Goal: Task Accomplishment & Management: Manage account settings

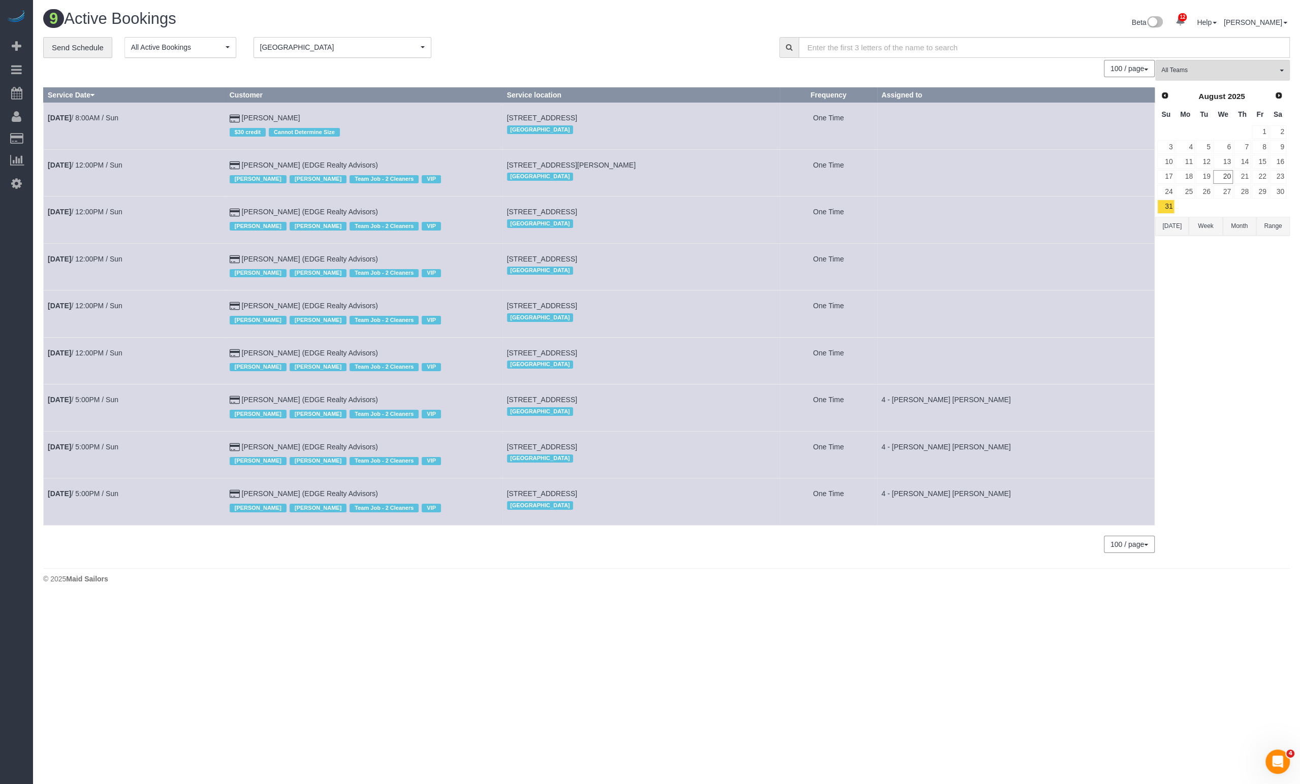
click at [825, 204] on td "One Time" at bounding box center [829, 220] width 98 height 47
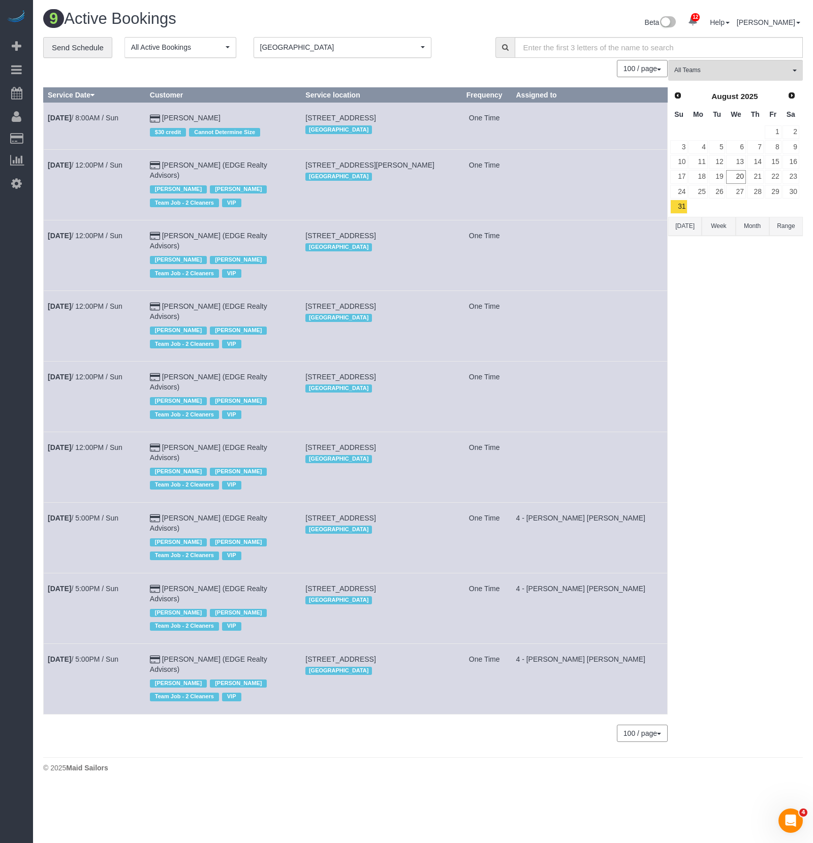
click at [312, 514] on span "83 Newbury Street, Apt. 1, Somerville, MA 02144" at bounding box center [340, 518] width 70 height 8
drag, startPoint x: 311, startPoint y: 471, endPoint x: 373, endPoint y: 470, distance: 62.0
click at [373, 502] on td "83 Newbury Street, Apt. 1, Somerville, MA 02144 Boston" at bounding box center [379, 537] width 156 height 71
copy span "83 Newbury Street,"
click at [325, 443] on span "6 Becket Street, Apt. 3, Dorchester, MA 02124" at bounding box center [340, 447] width 70 height 8
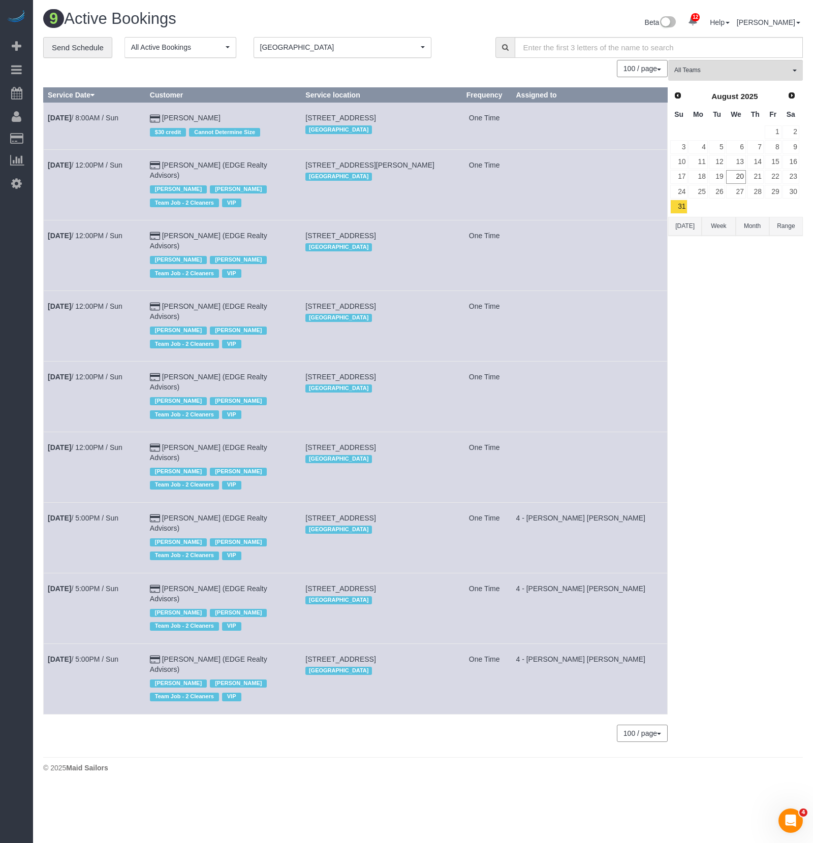
click at [325, 443] on span "6 Becket Street, Apt. 3, Dorchester, MA 02124" at bounding box center [340, 447] width 70 height 8
copy td "6 Becket Street, Apt. 3, Dorchester, MA 02124"
drag, startPoint x: 312, startPoint y: 351, endPoint x: 379, endPoint y: 365, distance: 67.8
click at [379, 365] on td "9 Frederika Street, Apt. 3, Dorchester, MA 02124 Boston" at bounding box center [379, 396] width 156 height 71
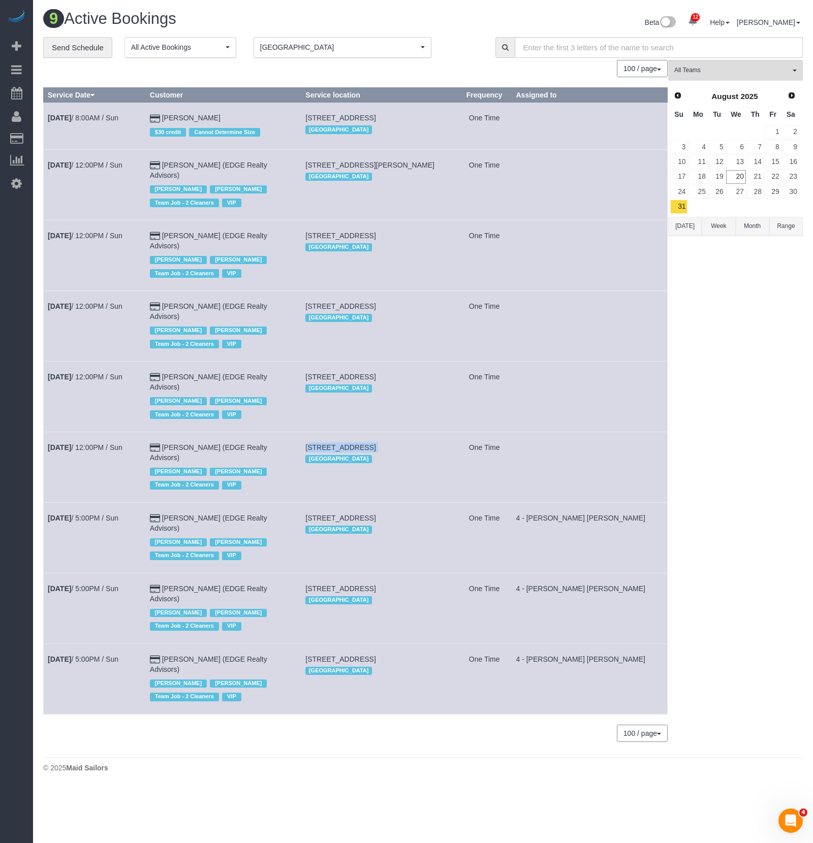
copy span "[STREET_ADDRESS]"
click at [340, 302] on span "41 Dracut Street, Apt. 2, Dorchester, MA 02124" at bounding box center [340, 306] width 70 height 8
copy td "41 Dracut Street, Apt. 2, Dorchester, MA 02124"
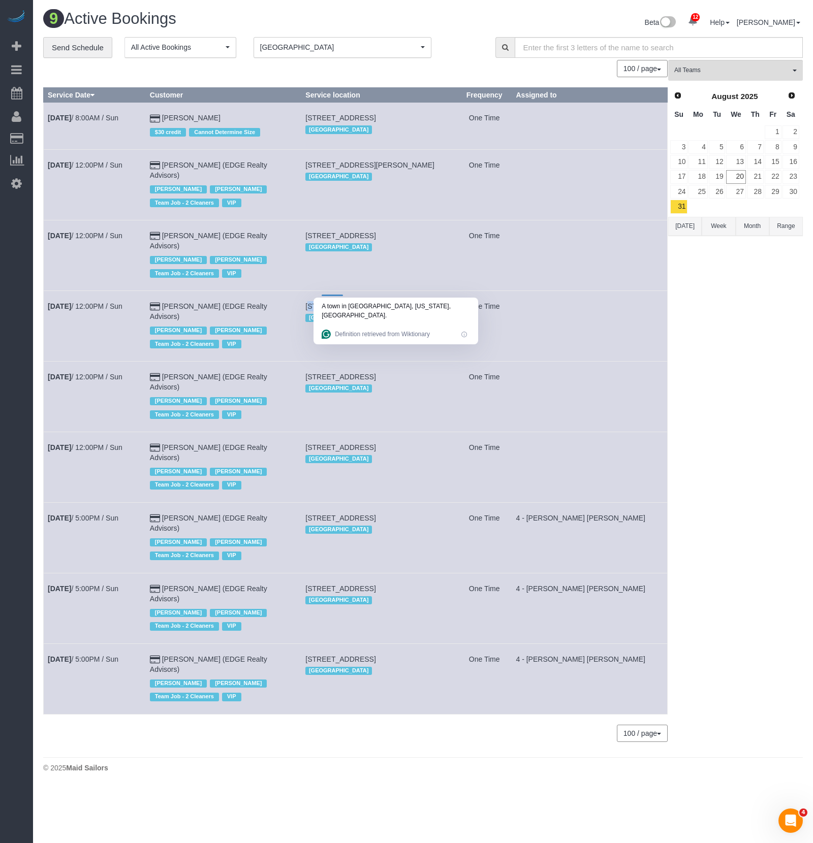
click at [338, 233] on span "71-73 Neponset Ave, Apt. 3, Dorchester, MA 02122" at bounding box center [340, 236] width 70 height 8
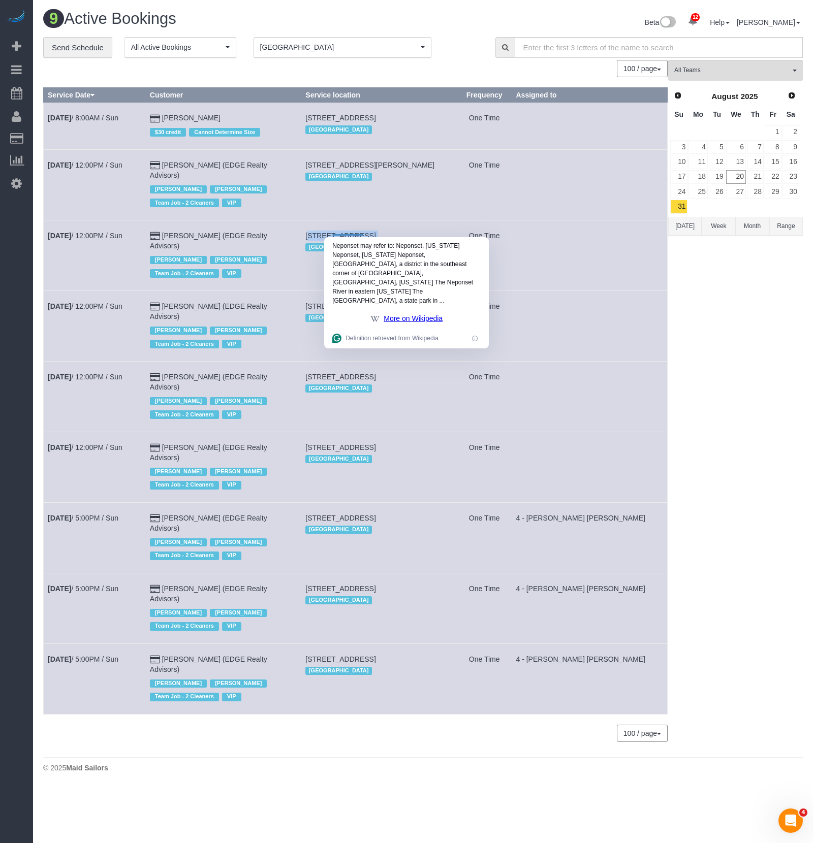
copy td "71-73 Neponset Ave, Apt. 3, Dorchester, MA 02122"
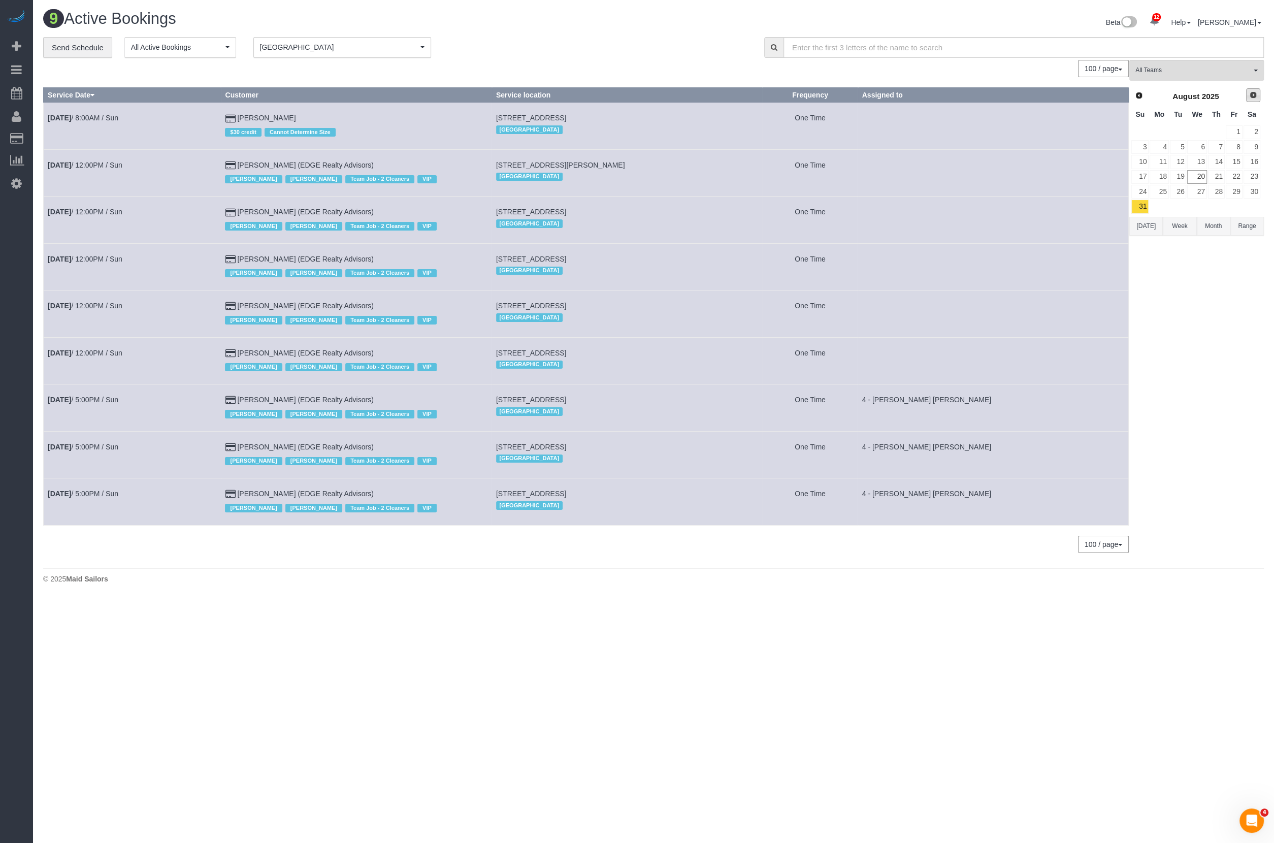
click at [1256, 94] on span "Next" at bounding box center [1253, 95] width 8 height 8
click at [1165, 132] on link "1" at bounding box center [1159, 132] width 19 height 14
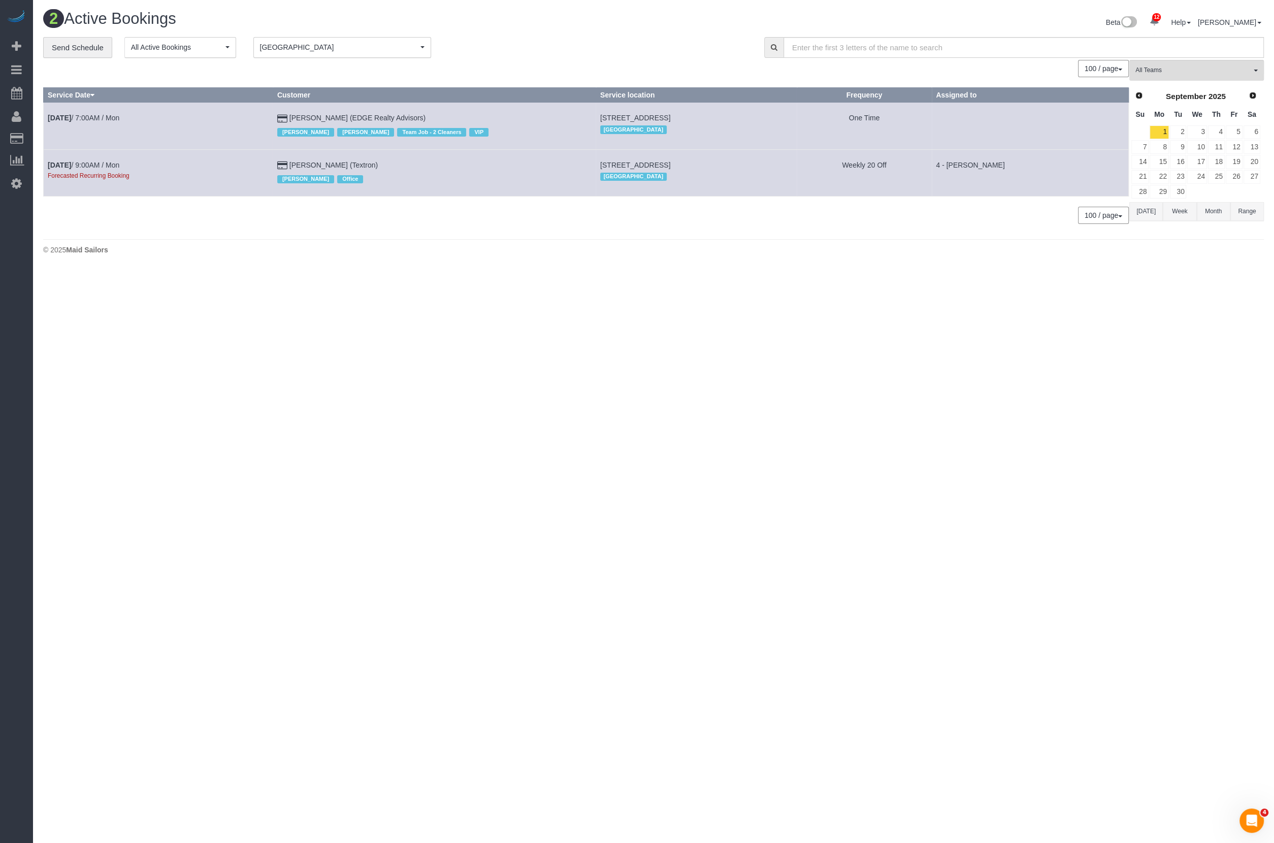
click at [1128, 92] on th "Assigned to" at bounding box center [1030, 95] width 197 height 15
click at [1134, 96] on span "Prev" at bounding box center [1138, 95] width 8 height 8
click at [1134, 206] on link "31" at bounding box center [1139, 207] width 17 height 14
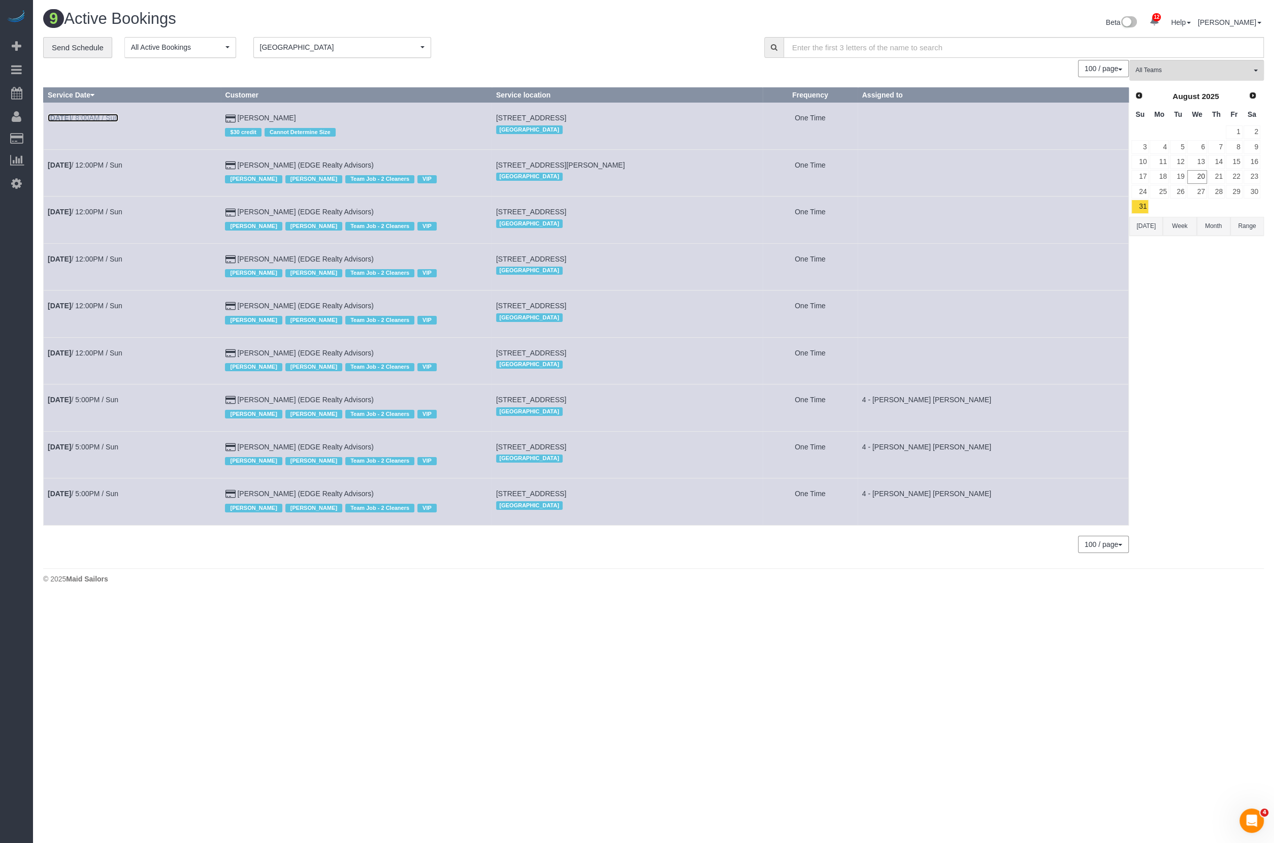
click at [103, 120] on link "Aug 31st / 8:00AM / Sun" at bounding box center [83, 118] width 71 height 8
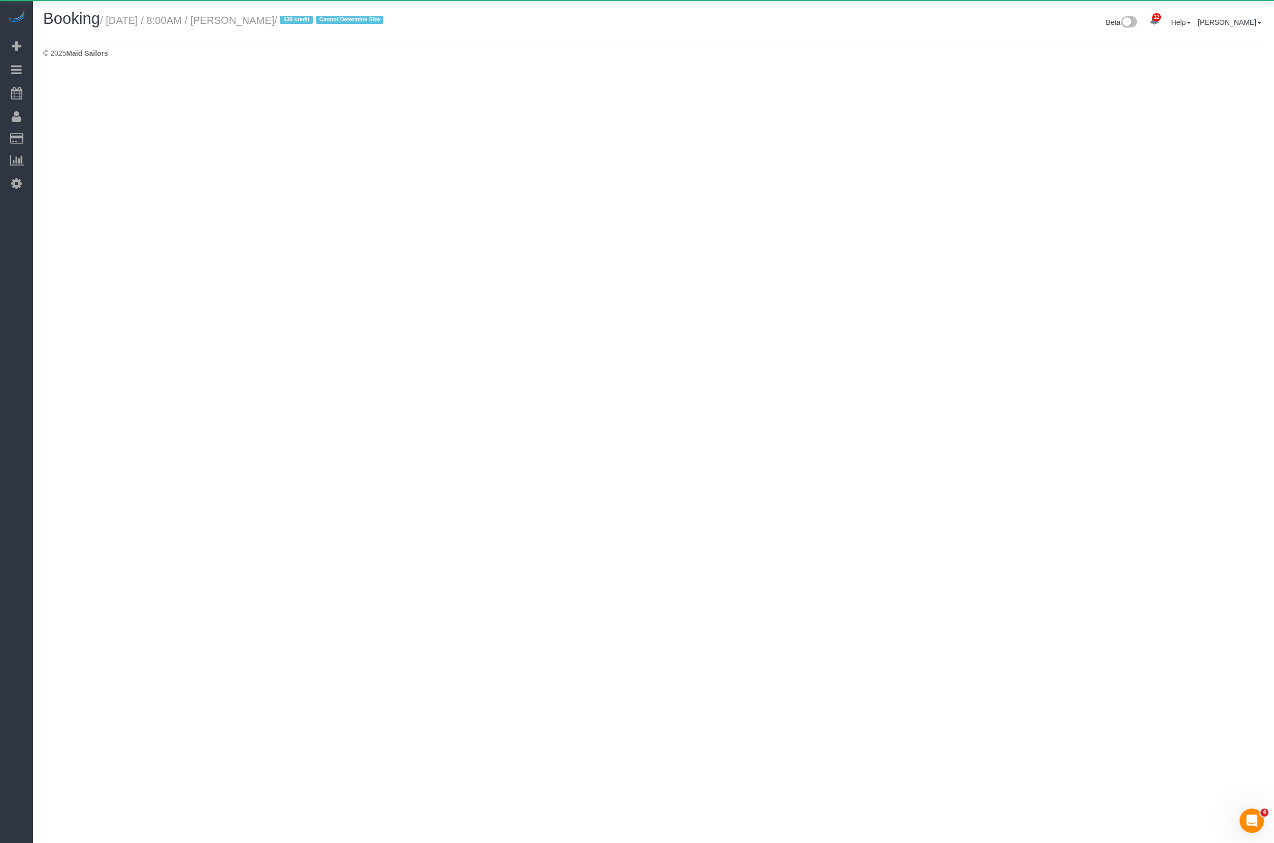
click at [103, 118] on body "12 Beta Your Notifications You have 0 alerts × You have 5 to charge for [DATE] …" at bounding box center [637, 421] width 1274 height 843
select select "MA"
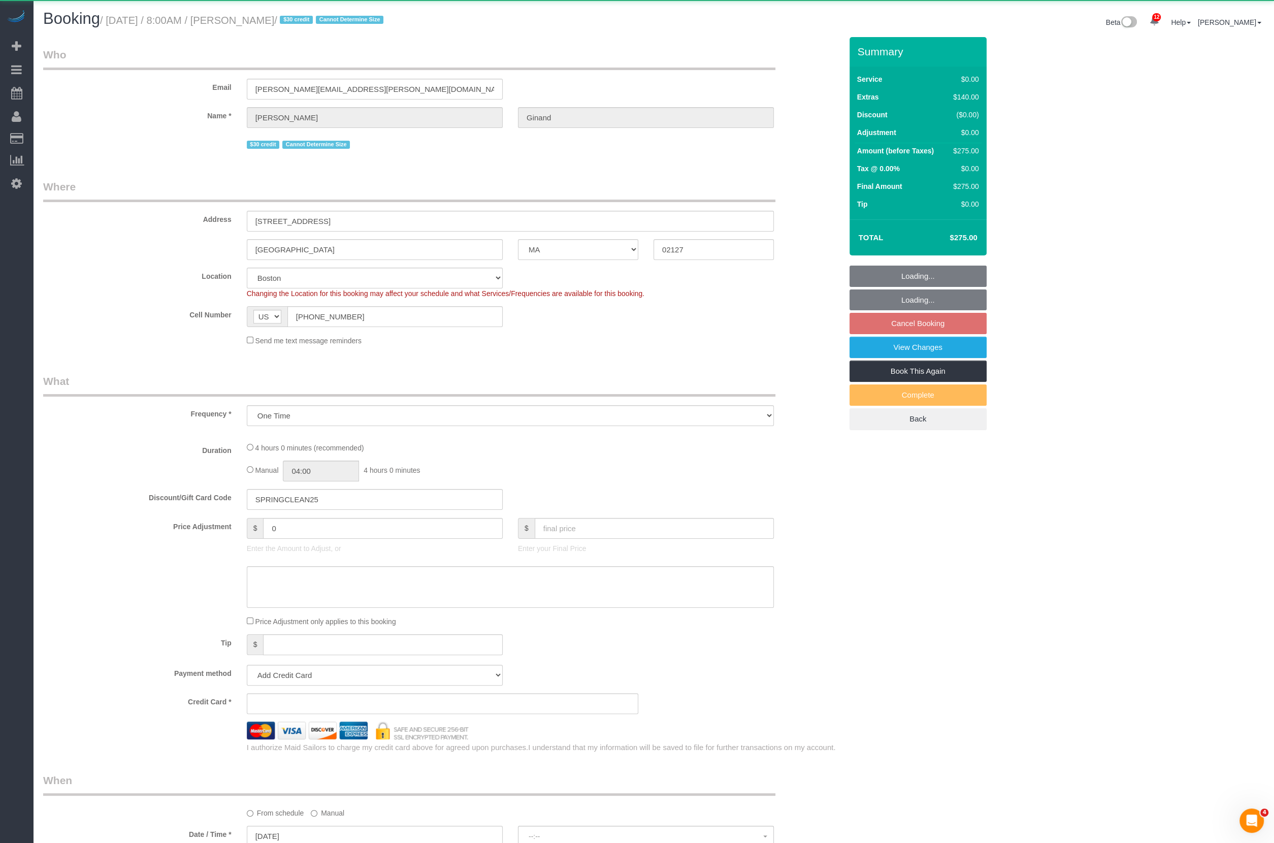
select select "object:3519"
select select "spot1"
select select "1"
select select "number:89"
select select "number:90"
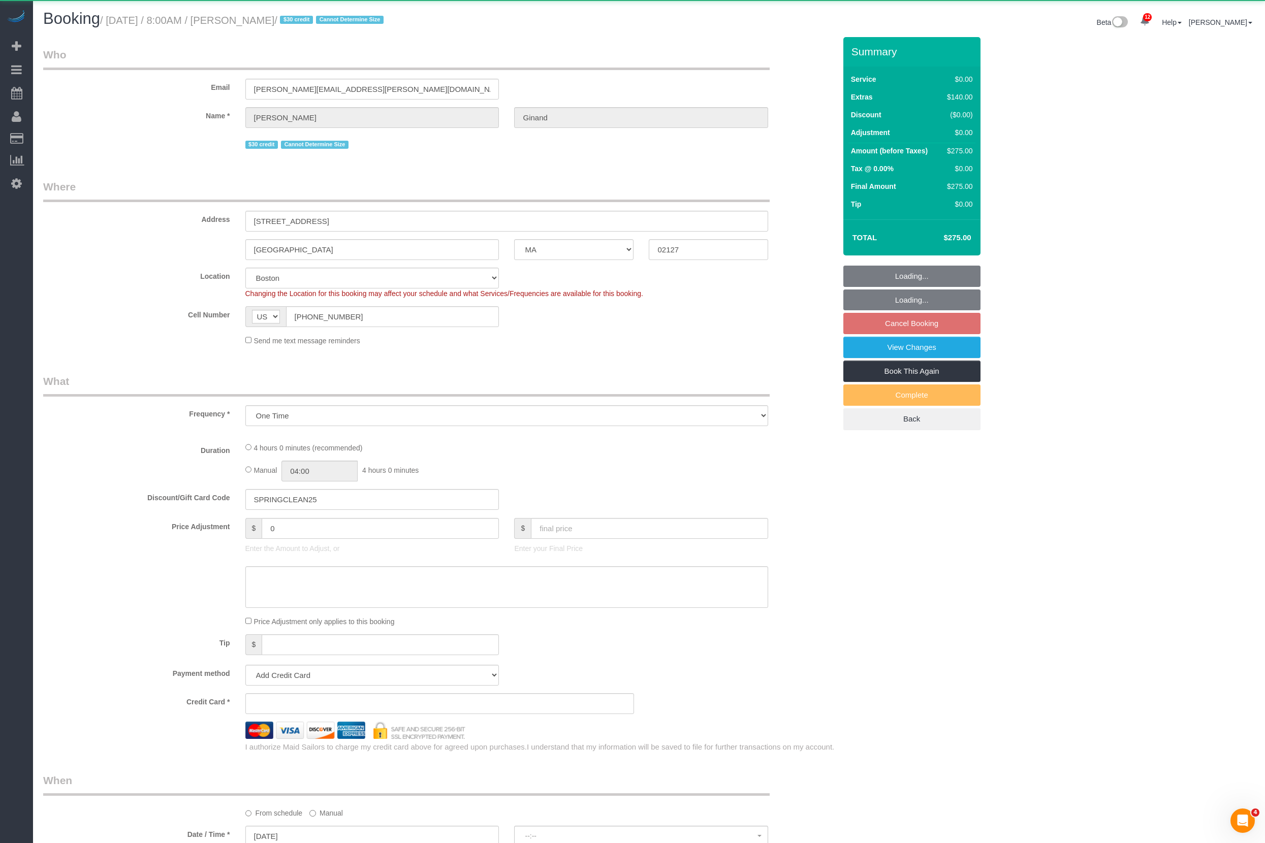
select select "number:15"
select select "number:5"
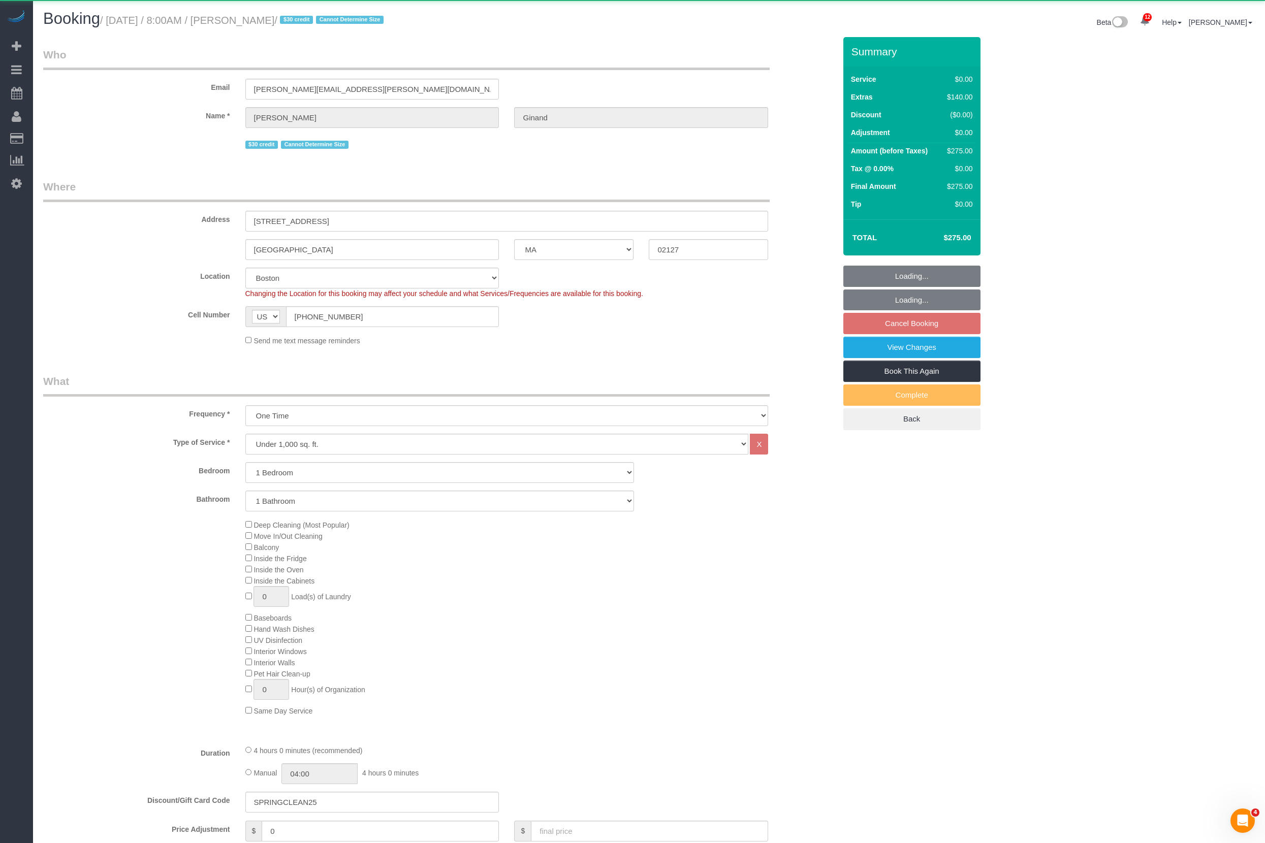
select select "string:stripe-pm_1Qmm5e4VGloSiKo7XHhNL1GA"
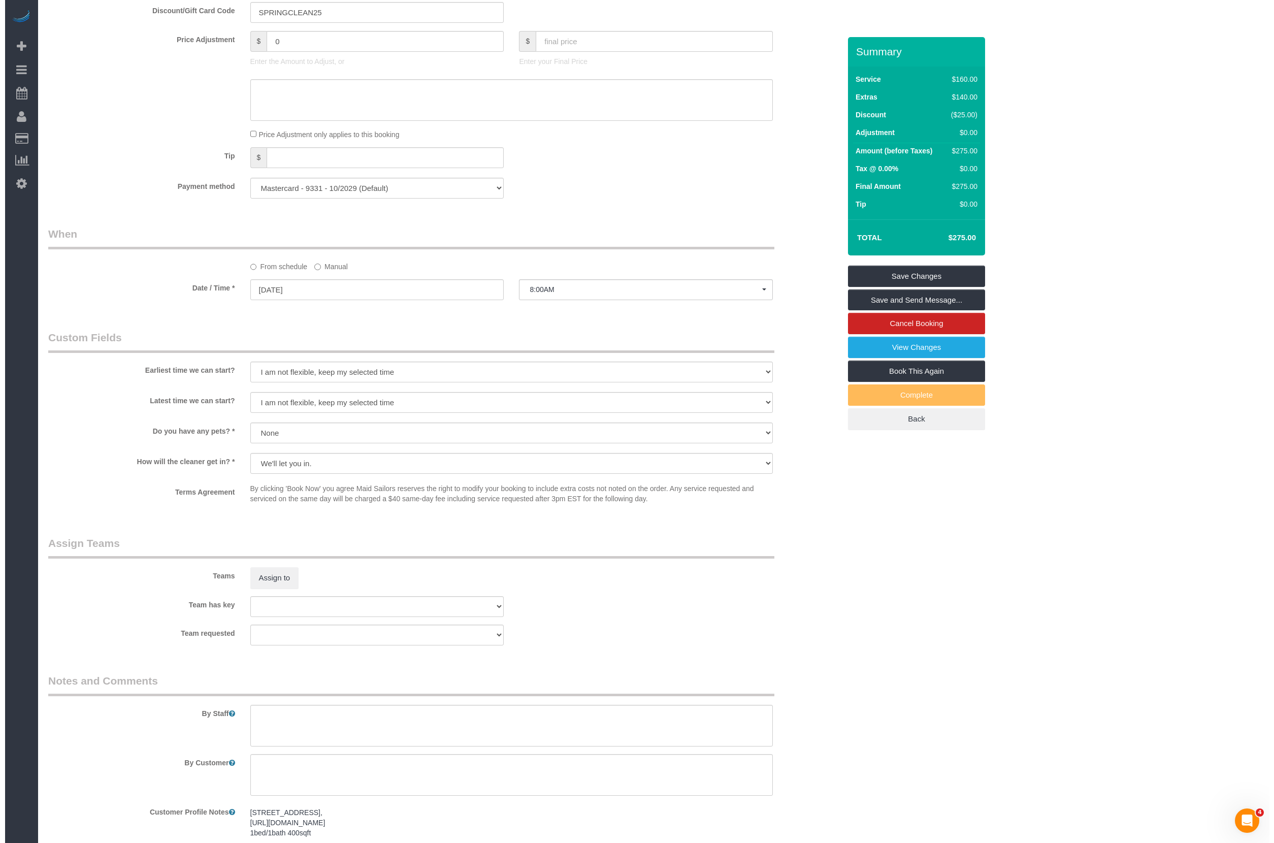
scroll to position [875, 0]
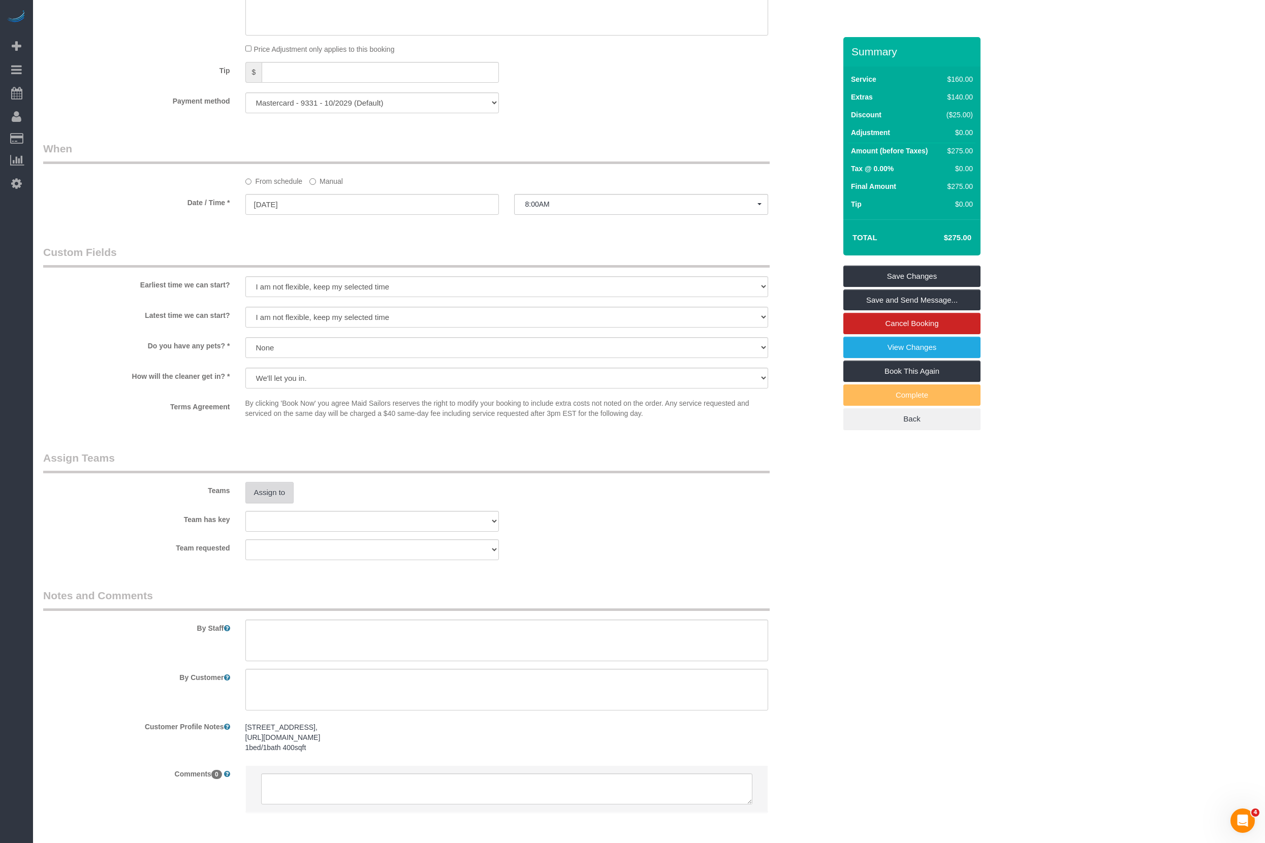
click at [271, 498] on button "Assign to" at bounding box center [269, 492] width 49 height 21
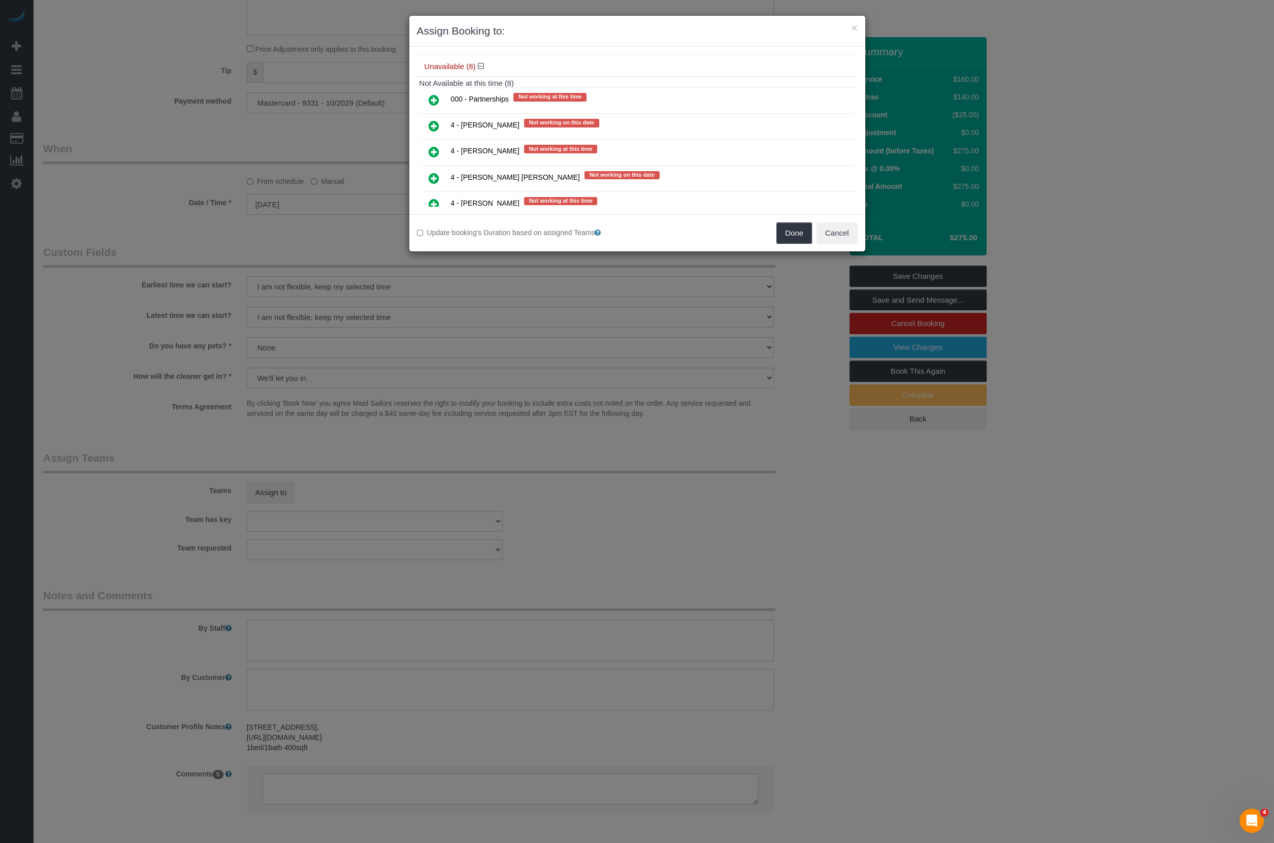
scroll to position [67, 0]
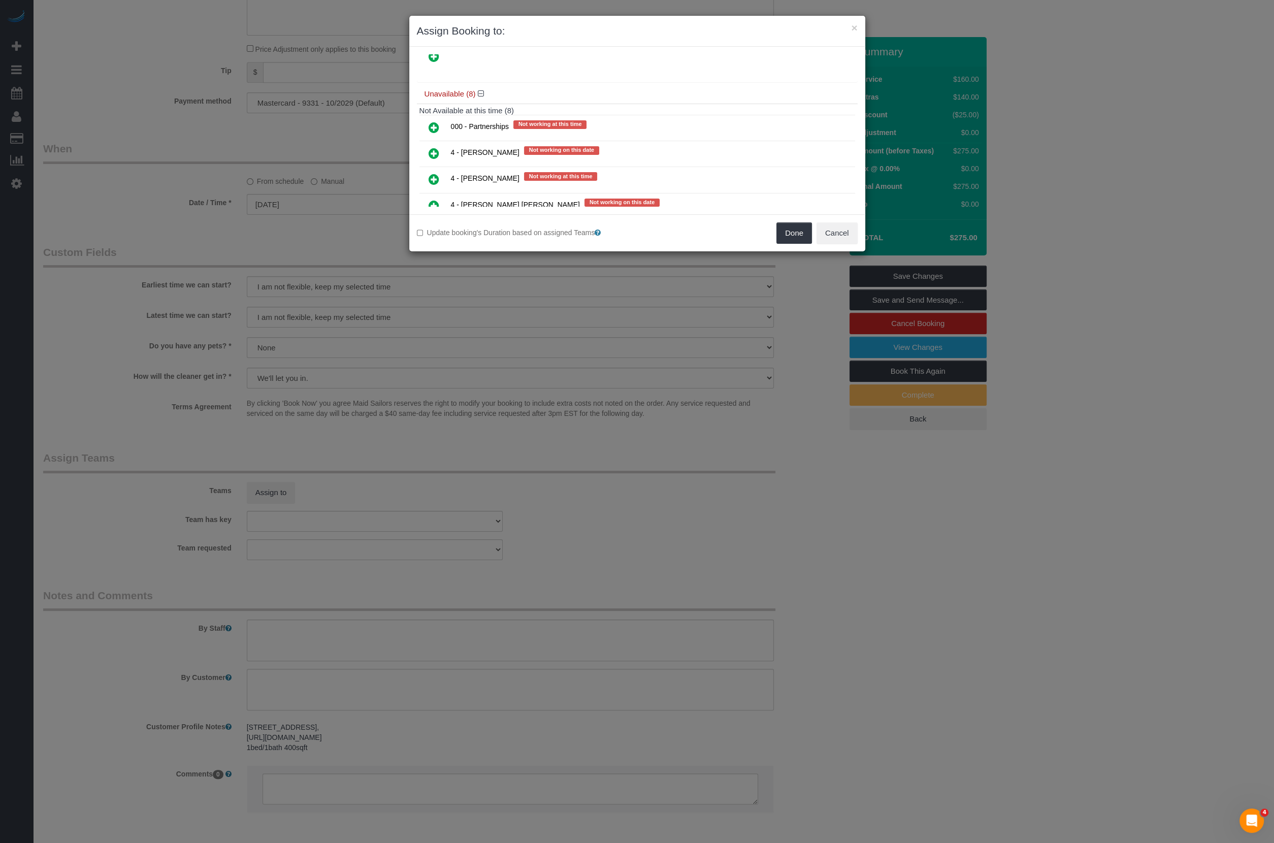
click at [433, 148] on icon at bounding box center [434, 153] width 11 height 12
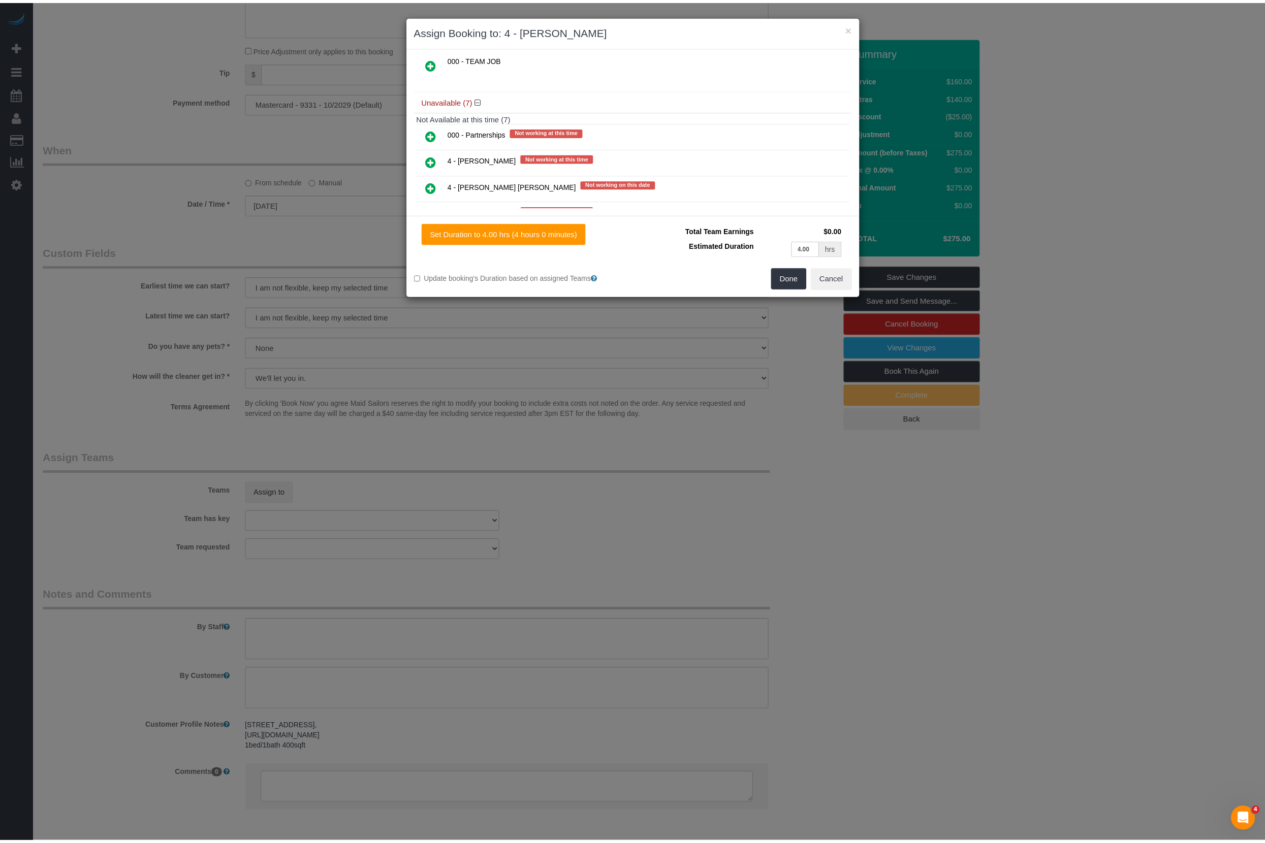
scroll to position [0, 0]
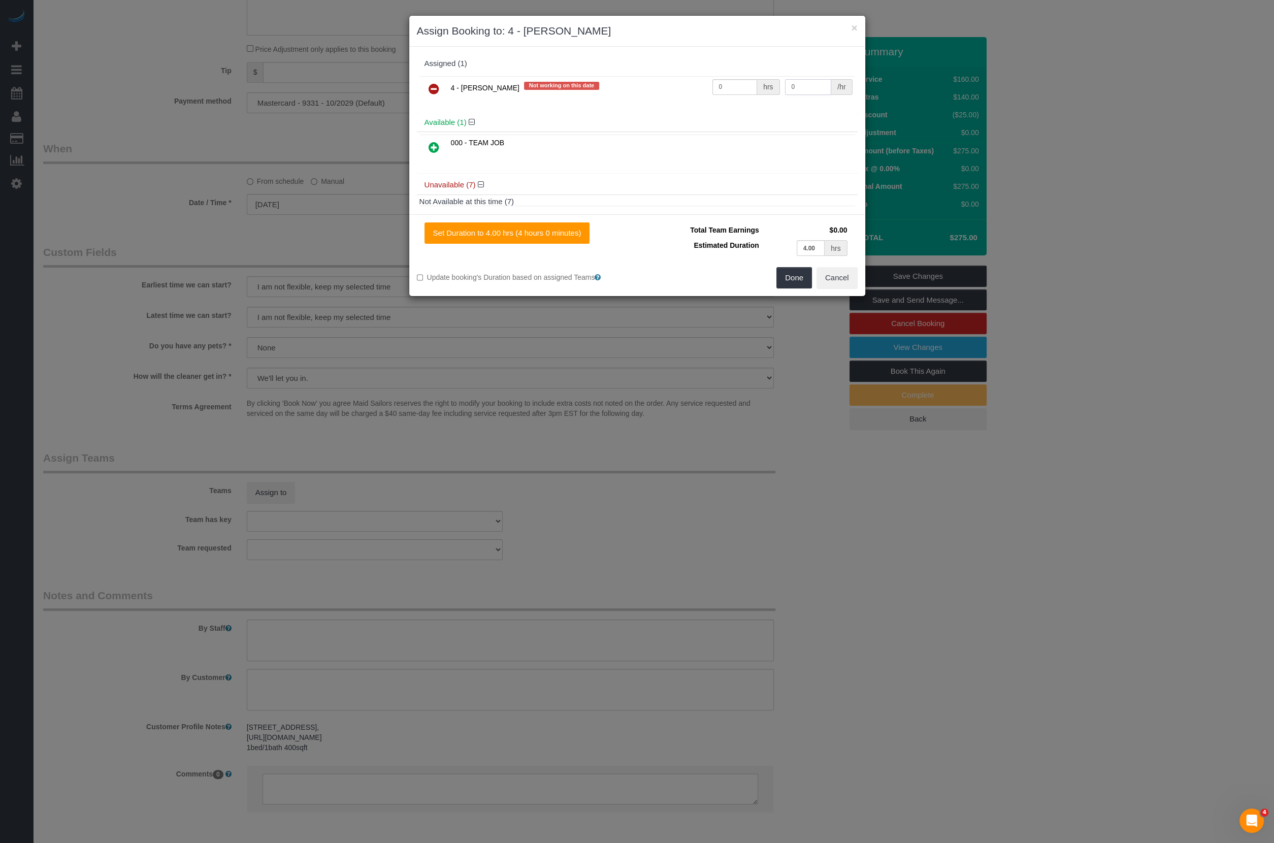
click at [785, 90] on input "0" at bounding box center [808, 87] width 47 height 16
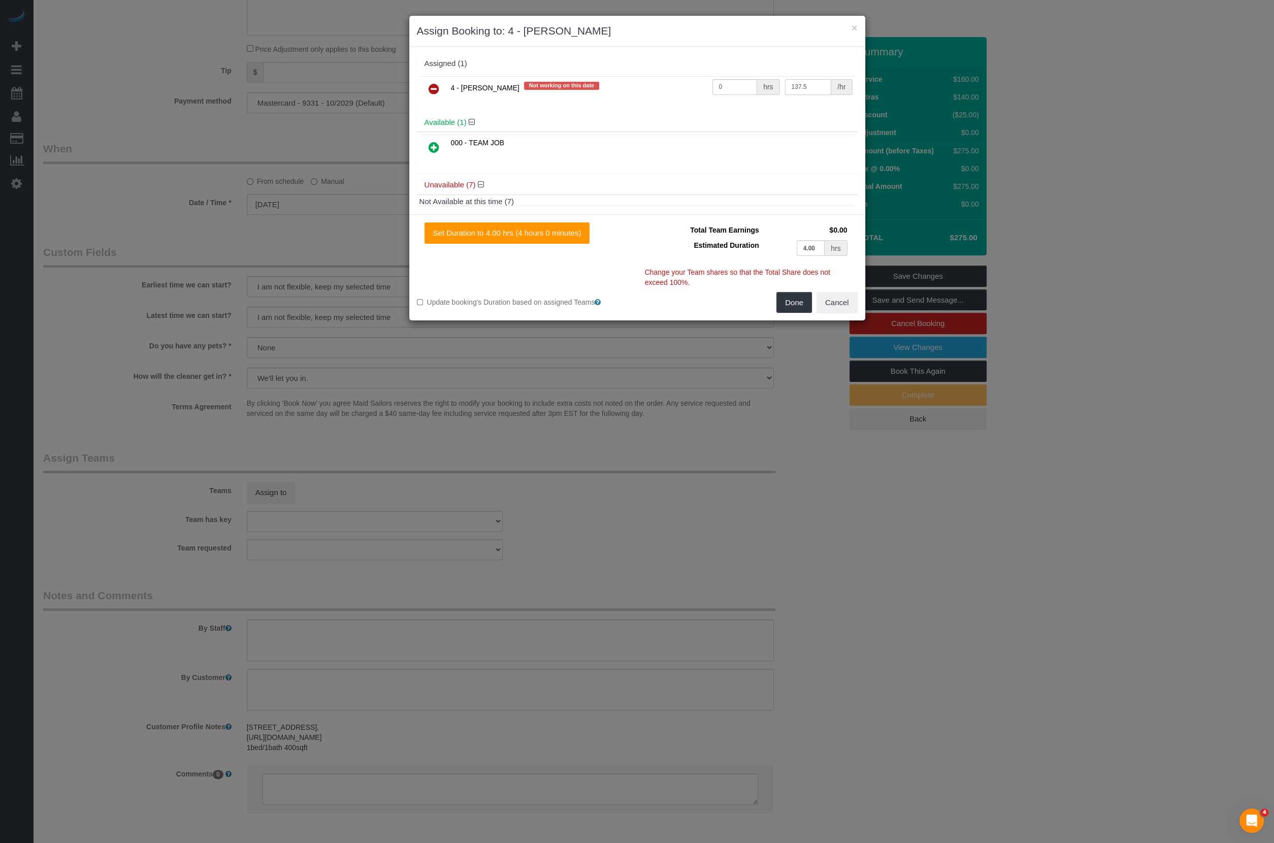
type input "137.5"
type input "1"
click at [782, 312] on div "Set Duration to 4.00 hrs (4 hours 0 minutes) Total Team Earnings $137.50 Estima…" at bounding box center [637, 267] width 456 height 106
click at [792, 297] on button "Done" at bounding box center [794, 302] width 36 height 21
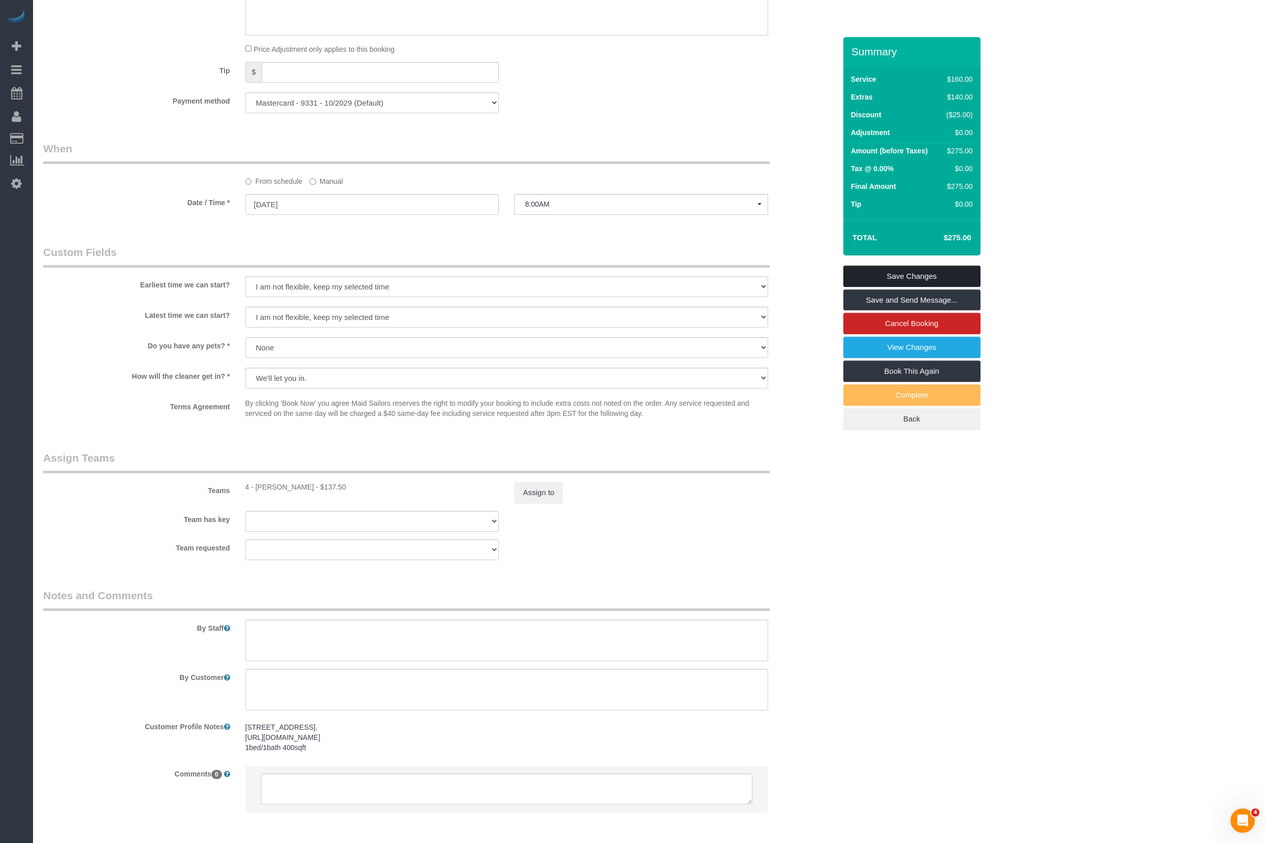
click at [935, 277] on link "Save Changes" at bounding box center [911, 276] width 137 height 21
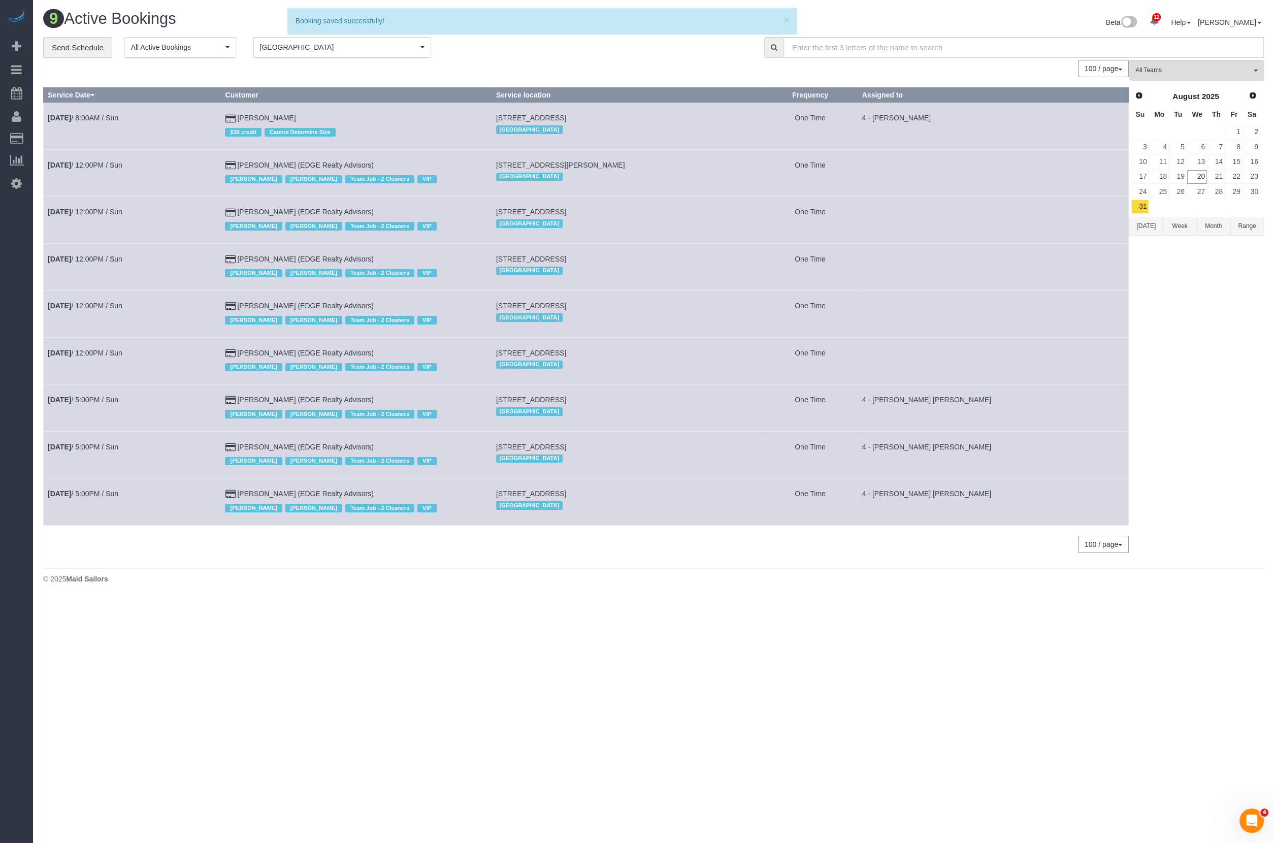
click at [535, 114] on span "[STREET_ADDRESS]" at bounding box center [531, 118] width 70 height 8
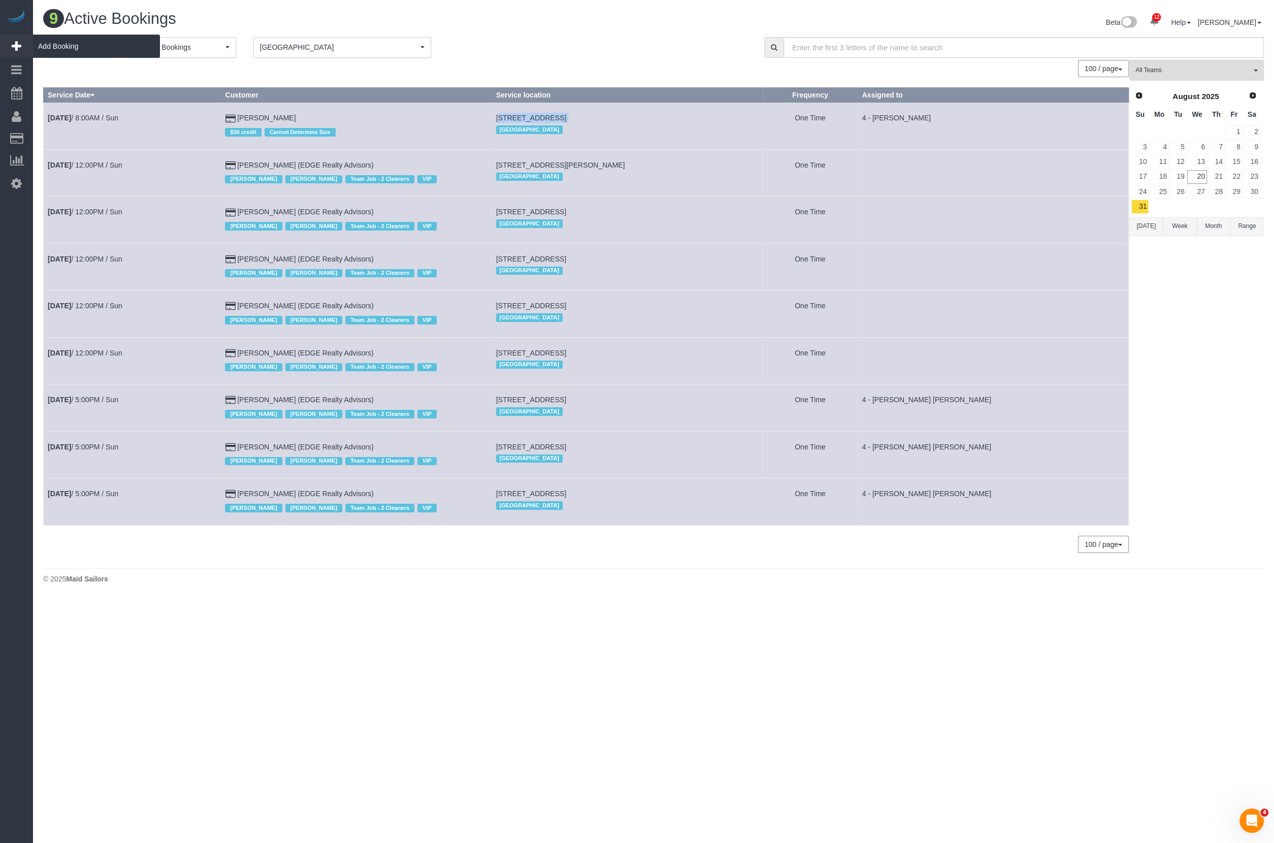
copy td "[STREET_ADDRESS]"
click at [552, 161] on span "[STREET_ADDRESS][PERSON_NAME]" at bounding box center [560, 165] width 129 height 8
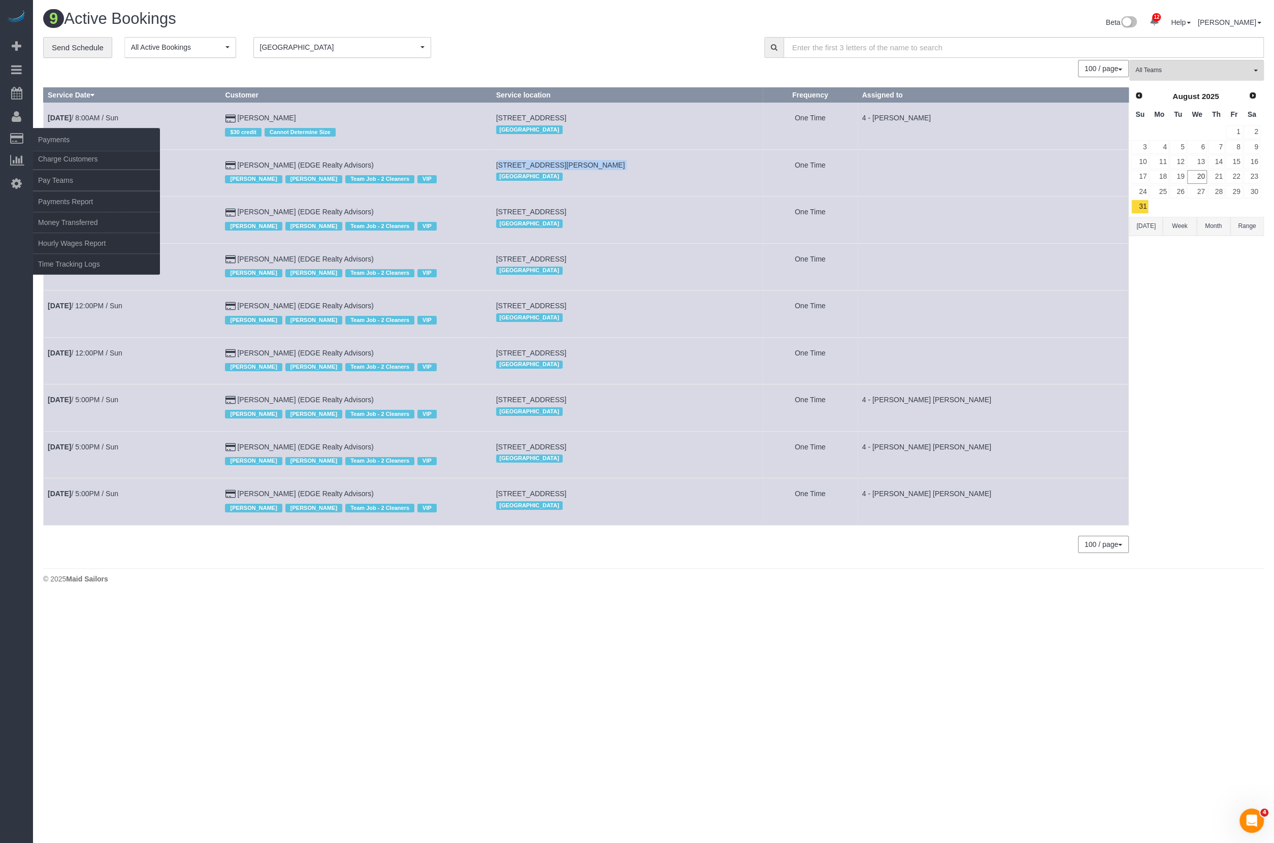
copy td "[STREET_ADDRESS][PERSON_NAME]"
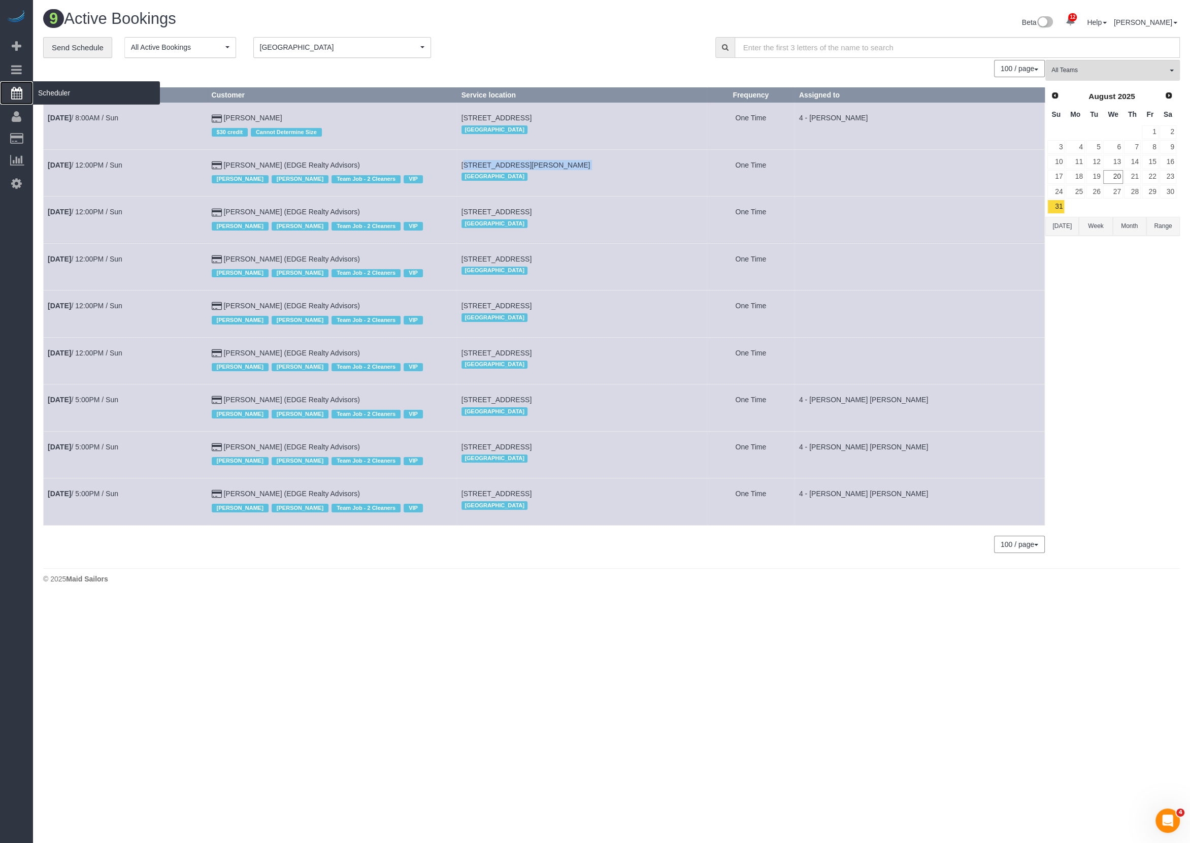
click at [40, 89] on span "Scheduler" at bounding box center [96, 92] width 127 height 23
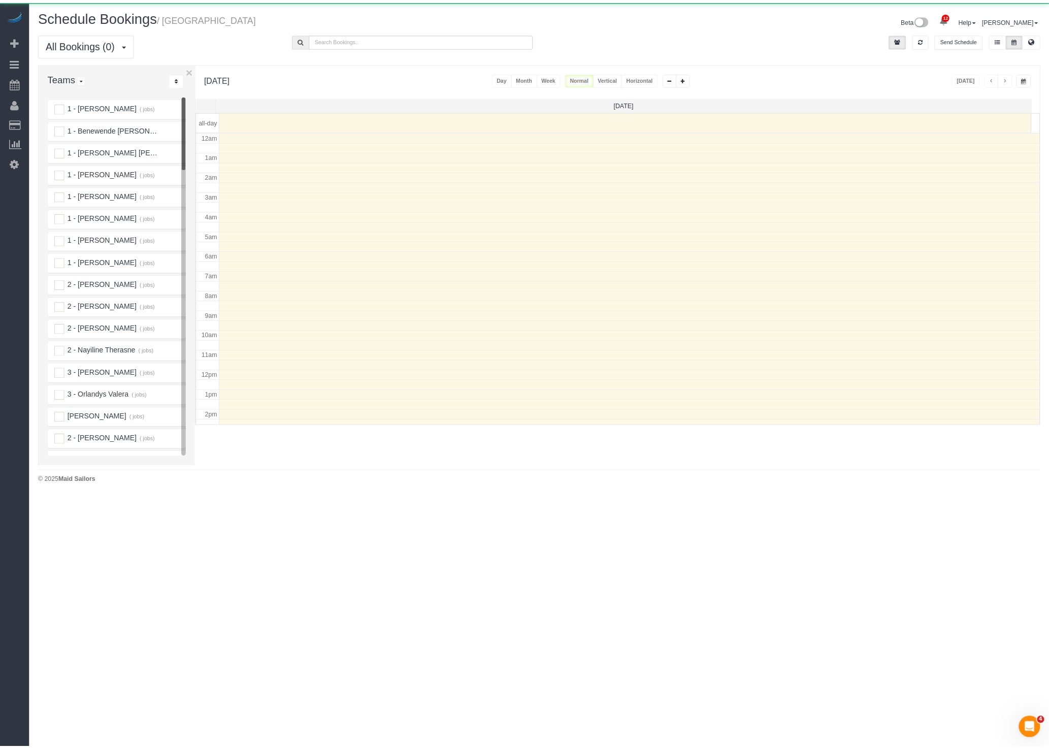
scroll to position [133, 0]
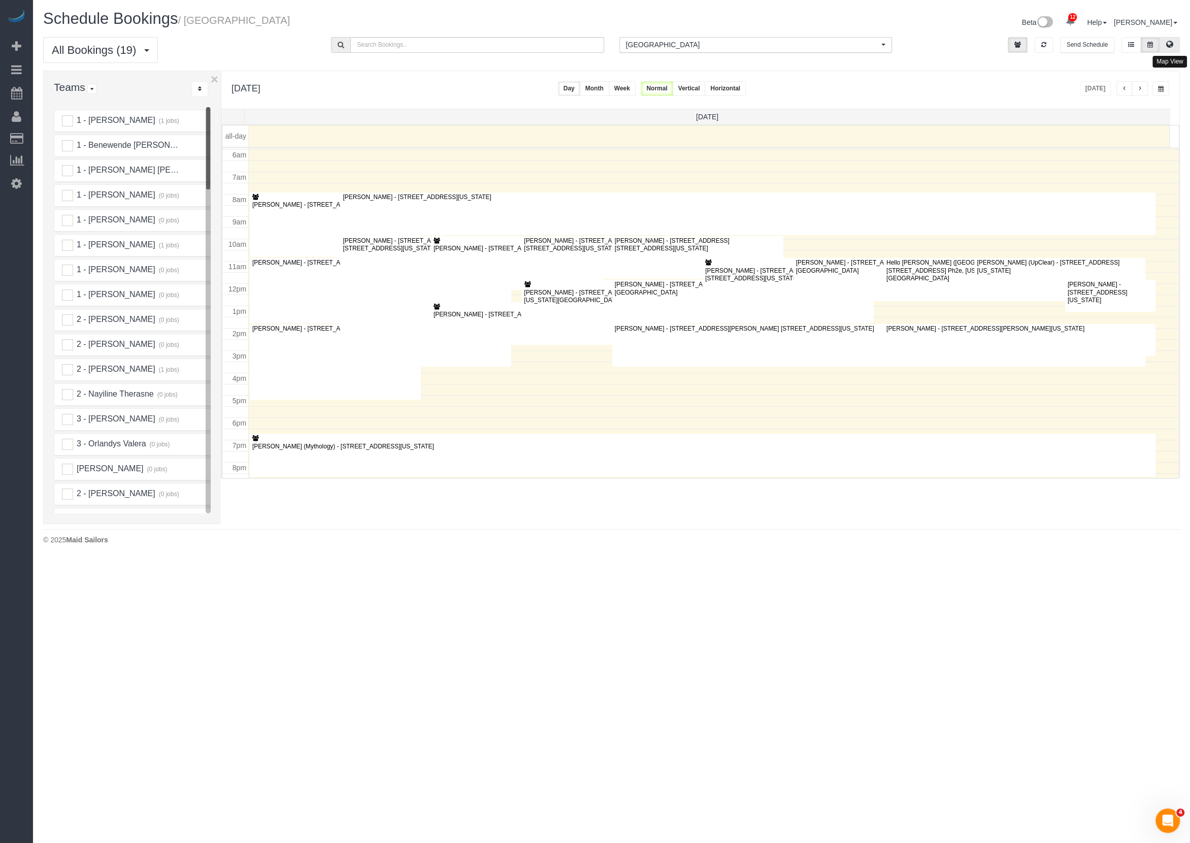
click at [1165, 46] on button at bounding box center [1170, 45] width 20 height 16
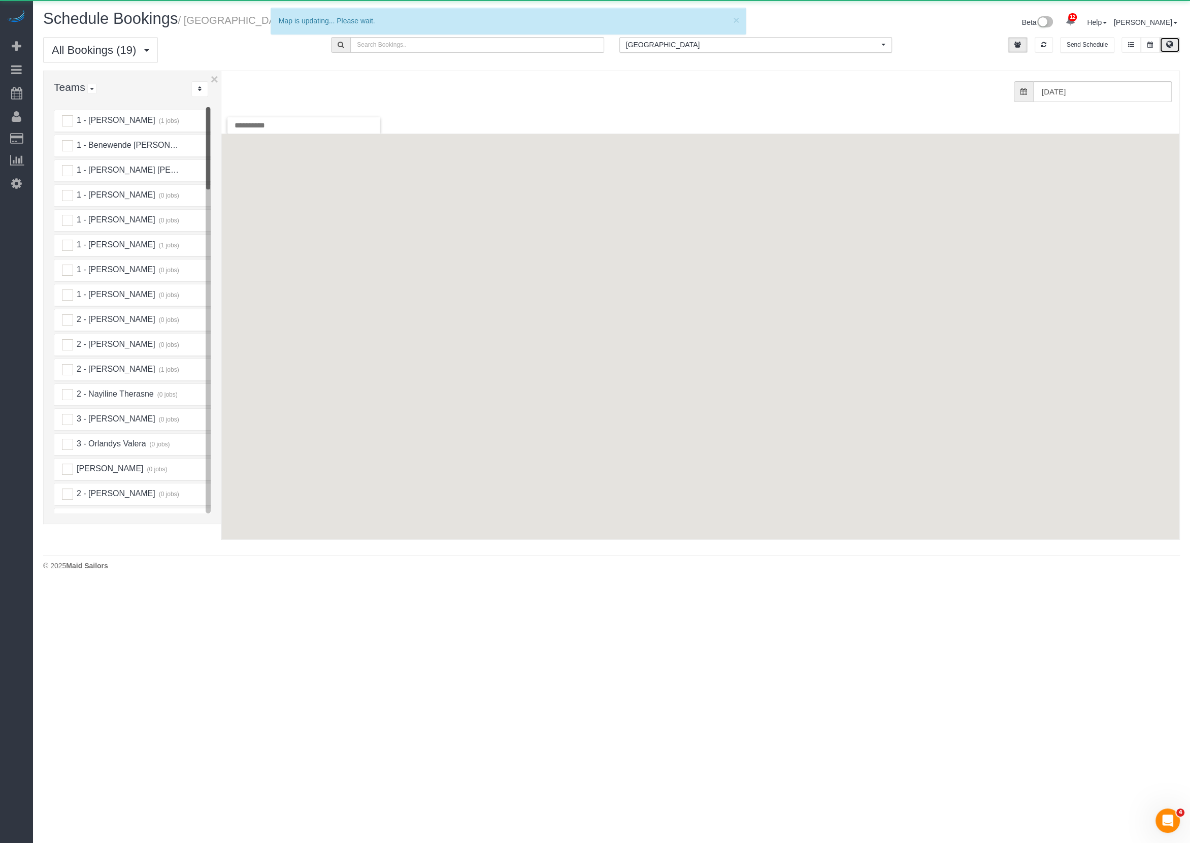
click at [723, 54] on div "All Bookings (19) All Bookings Unassigned Bookings Recurring Bookings New Custo…" at bounding box center [612, 54] width 1152 height 34
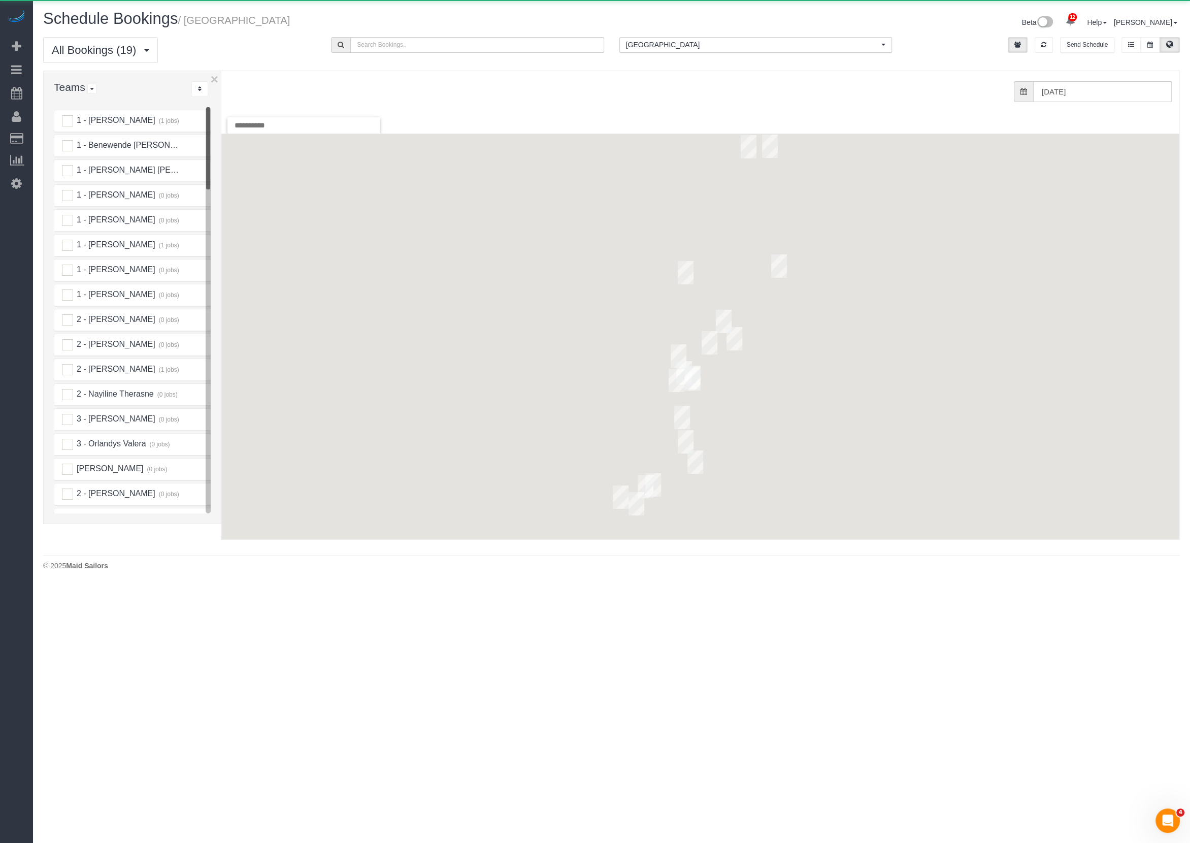
click at [715, 50] on button "Manhattan All Locations" at bounding box center [756, 45] width 273 height 16
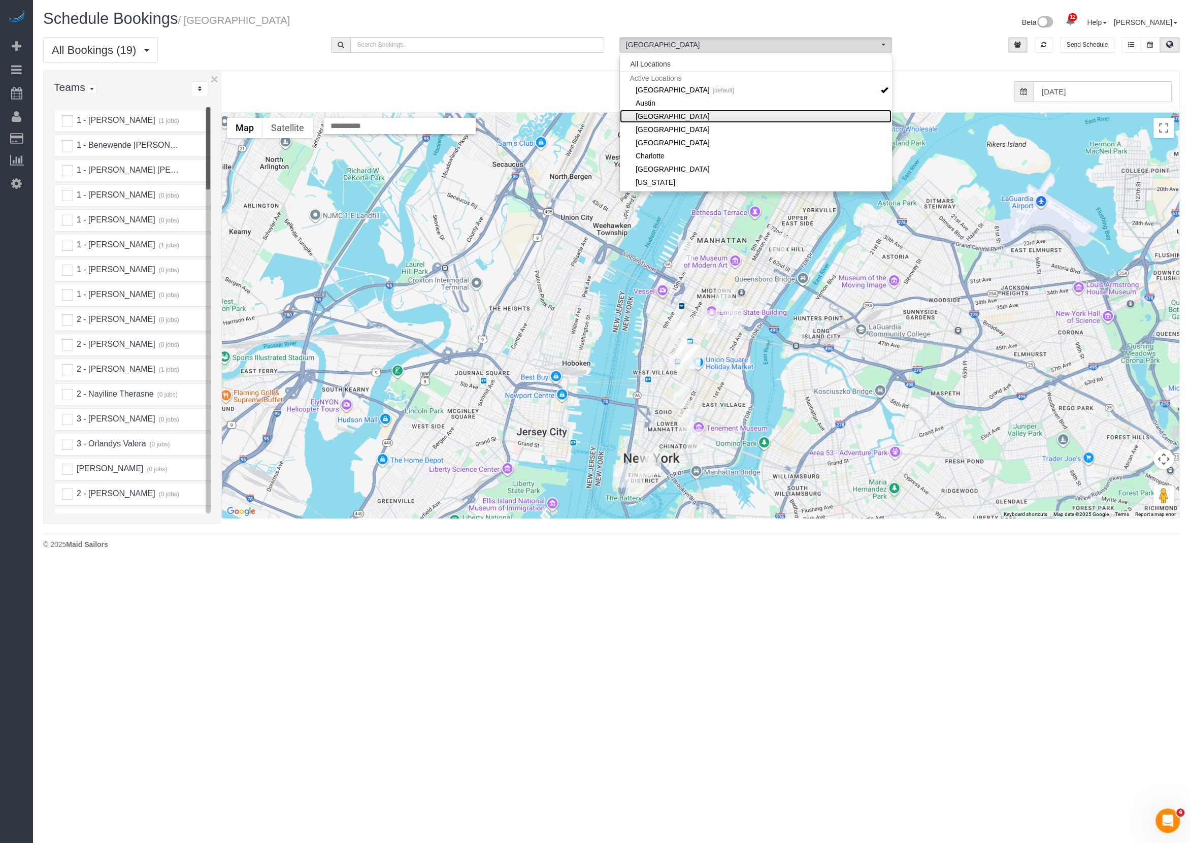
click at [647, 118] on link "[GEOGRAPHIC_DATA]" at bounding box center [756, 116] width 272 height 13
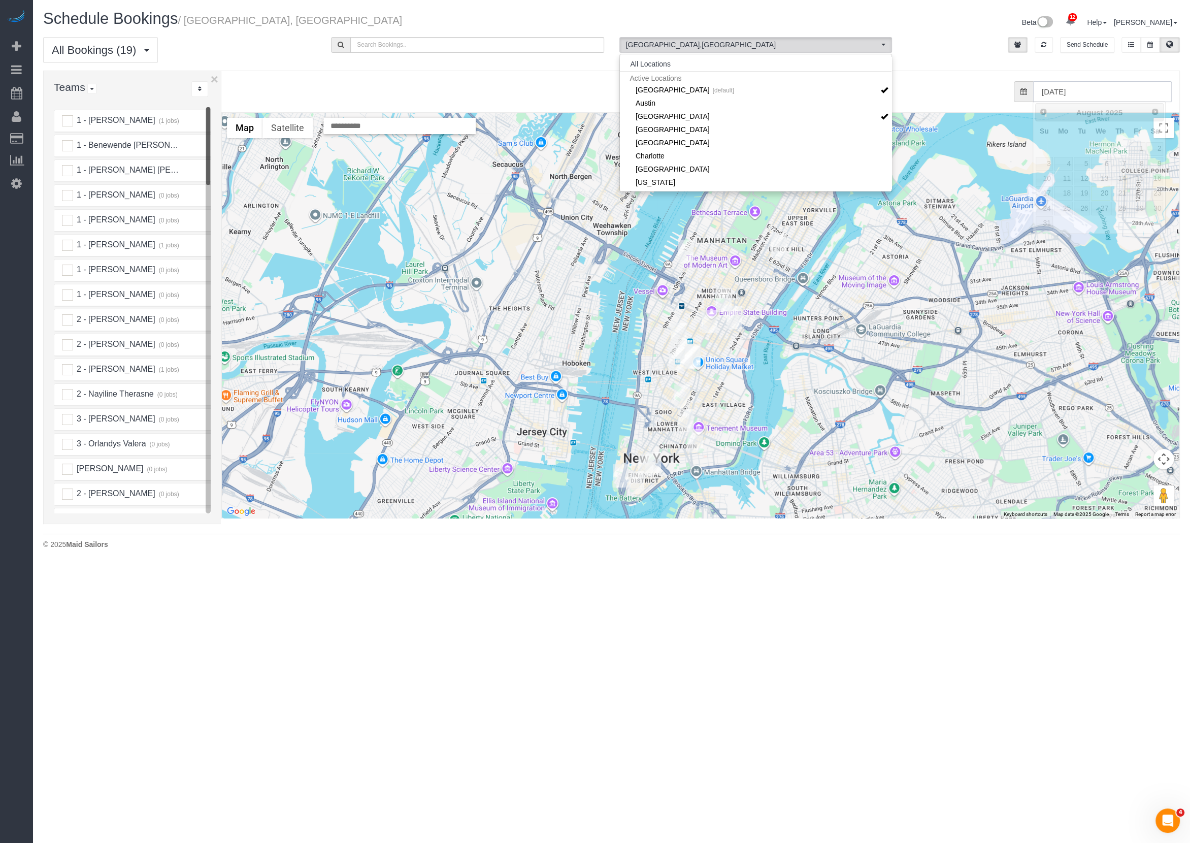
click at [1039, 84] on input "08/20/2025" at bounding box center [1102, 91] width 139 height 21
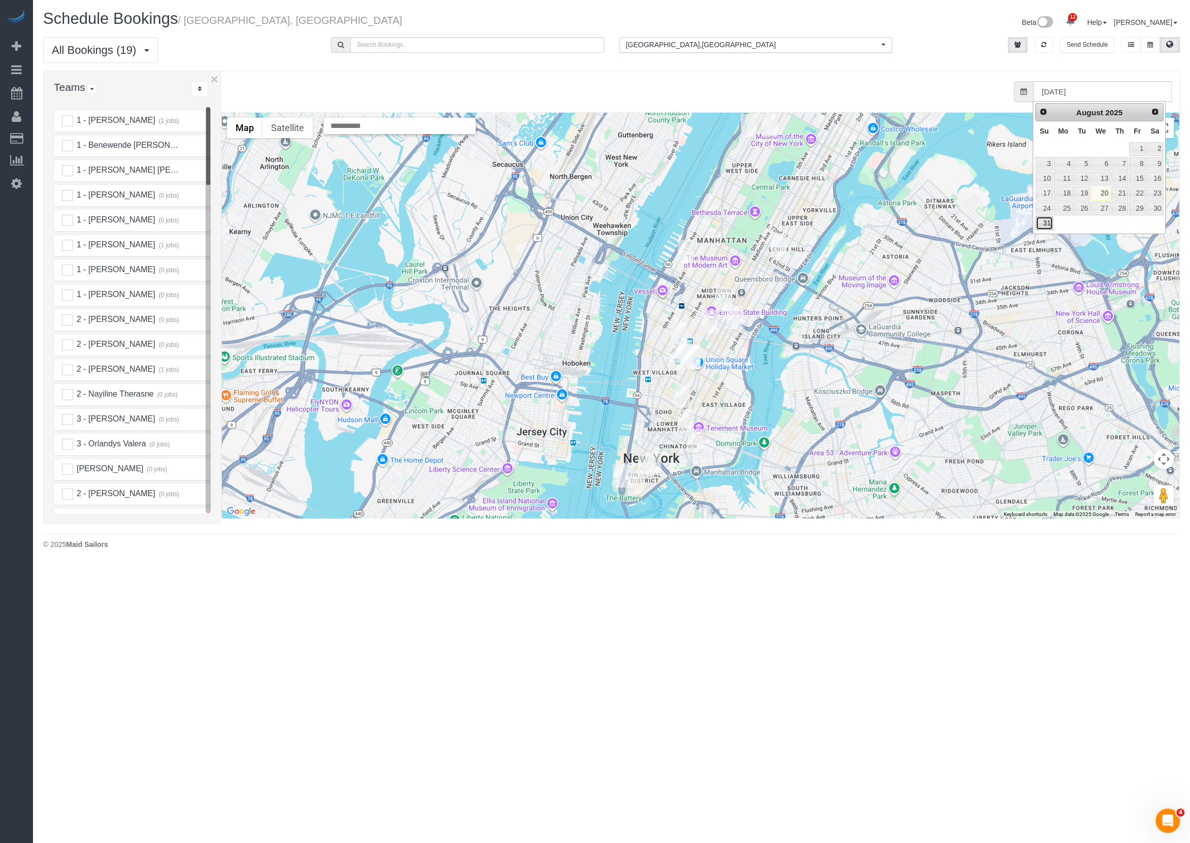
click at [1048, 216] on link "31" at bounding box center [1044, 223] width 17 height 14
type input "[DATE]"
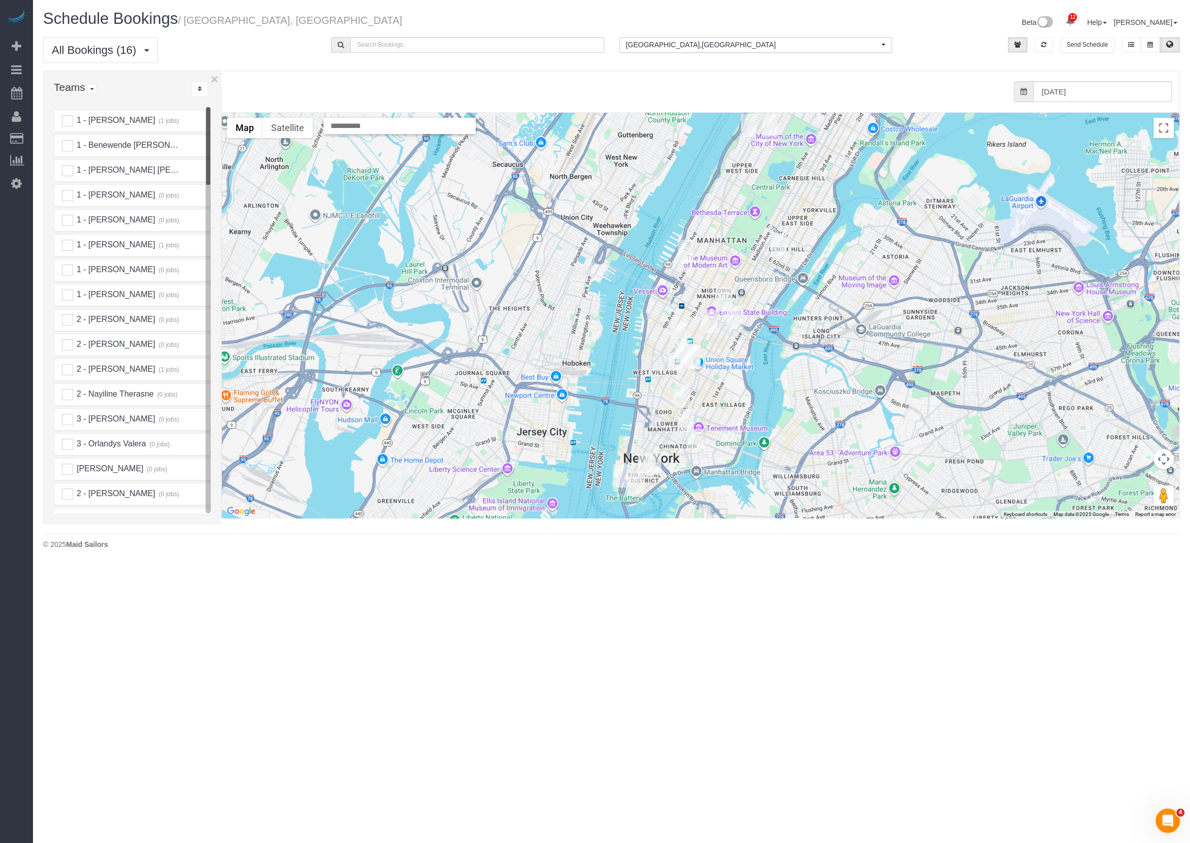
click at [769, 57] on div "All Bookings (16) All Bookings Unassigned Bookings Recurring Bookings New Custo…" at bounding box center [612, 54] width 1152 height 34
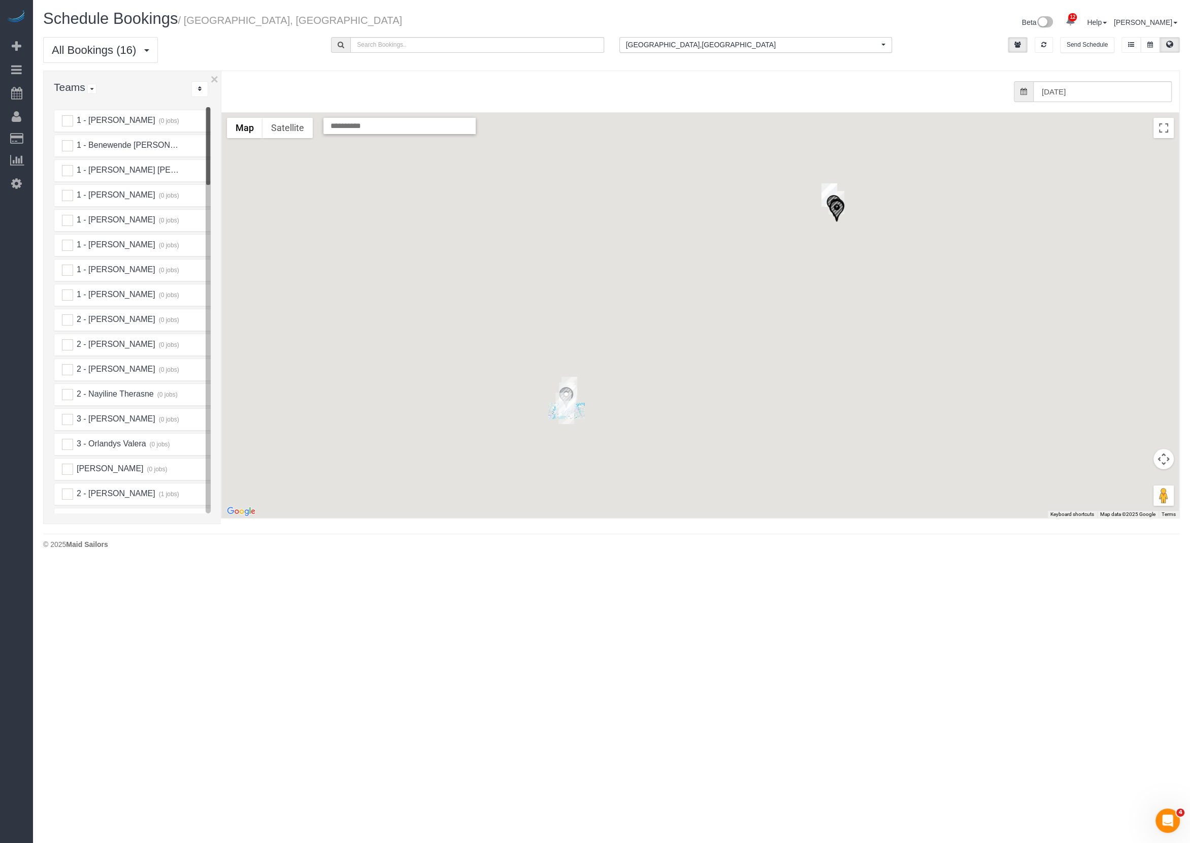
click at [737, 48] on span "Manhattan , Boston" at bounding box center [752, 45] width 253 height 10
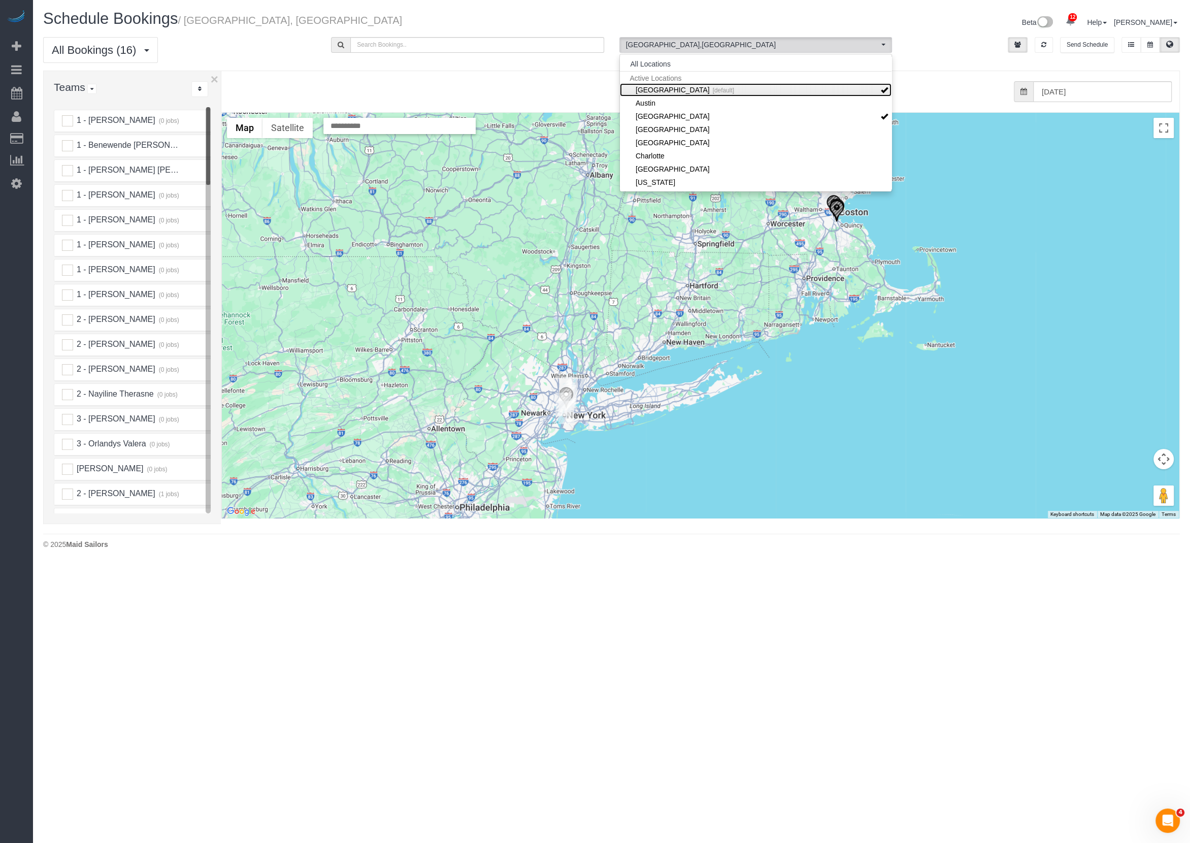
click at [650, 87] on link "Manhattan [default]" at bounding box center [756, 89] width 272 height 13
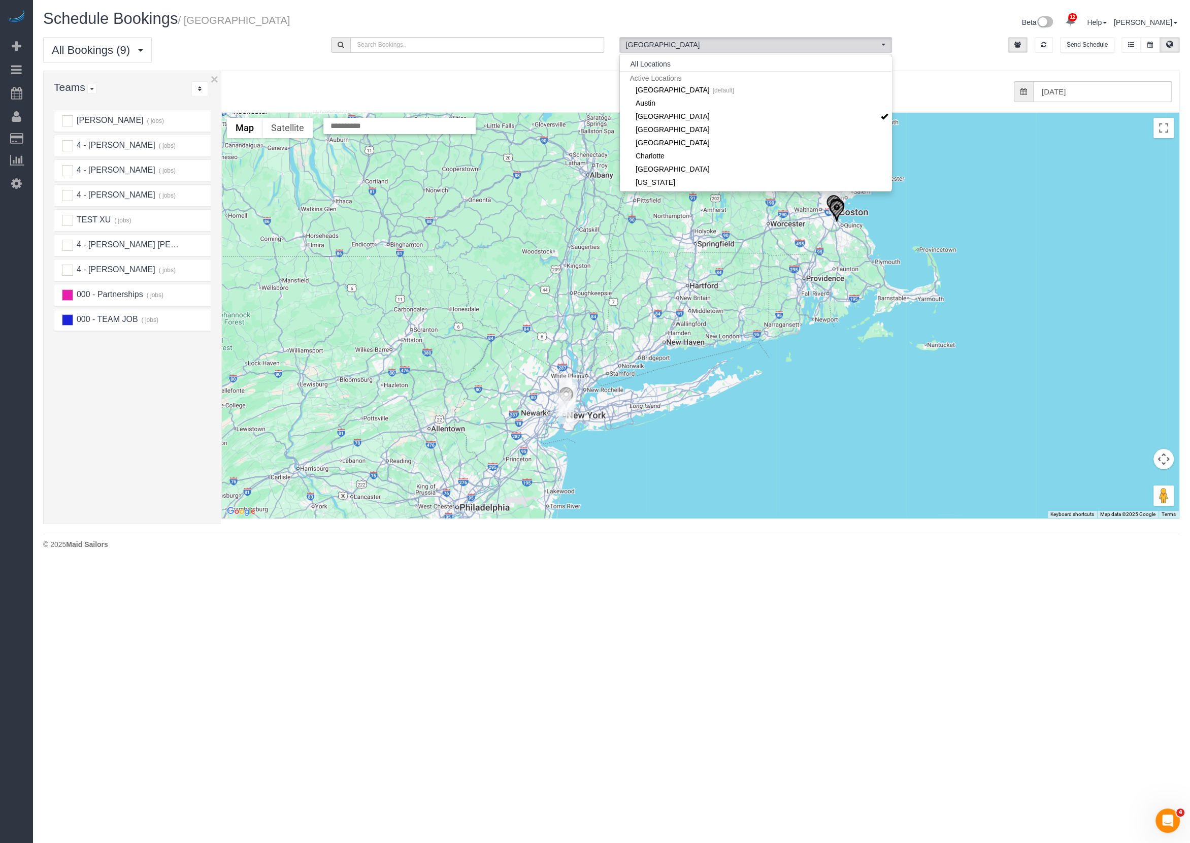
click at [989, 65] on div "All Bookings (9) All Bookings Unassigned Bookings Recurring Bookings New Custom…" at bounding box center [612, 54] width 1152 height 34
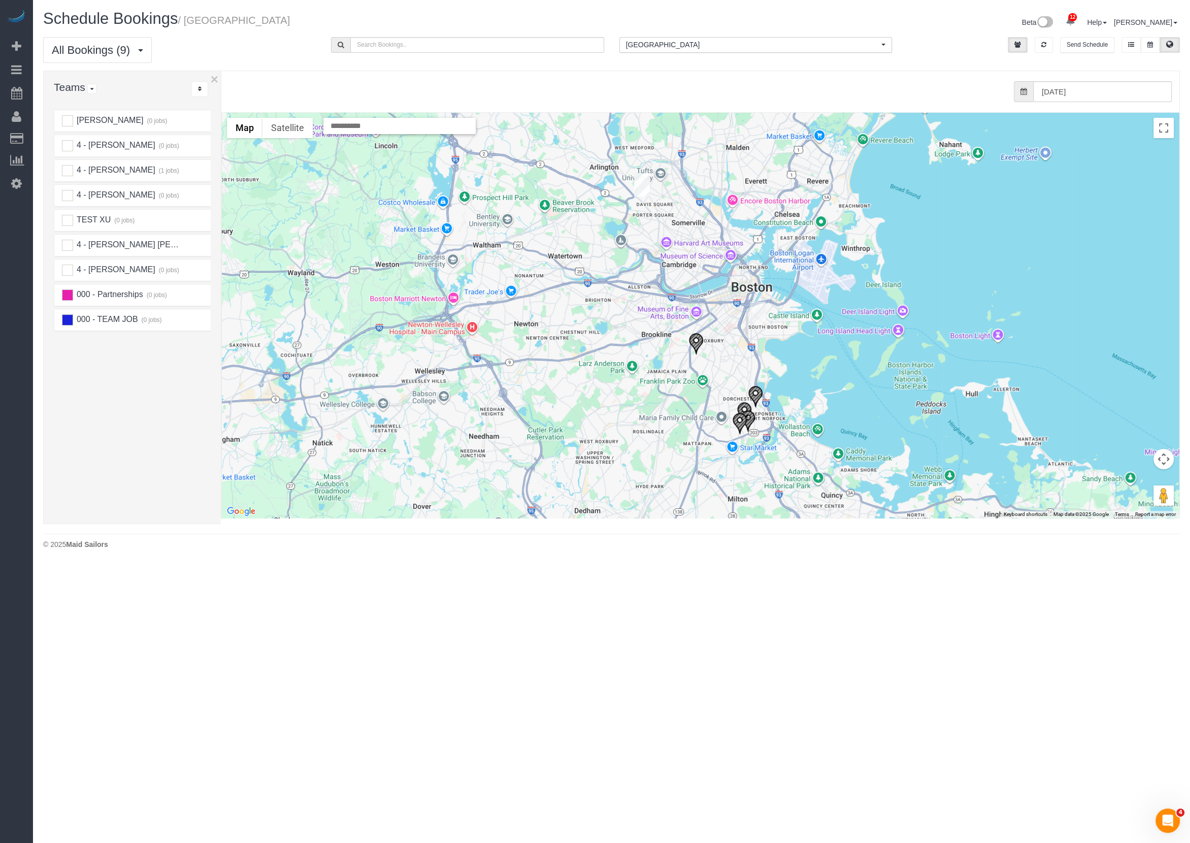
click at [691, 343] on img "08/31/2025 12:00PM - Gabriela Gorman (EDGE Realty Advisors) - 23 Marcella Stree…" at bounding box center [696, 344] width 15 height 22
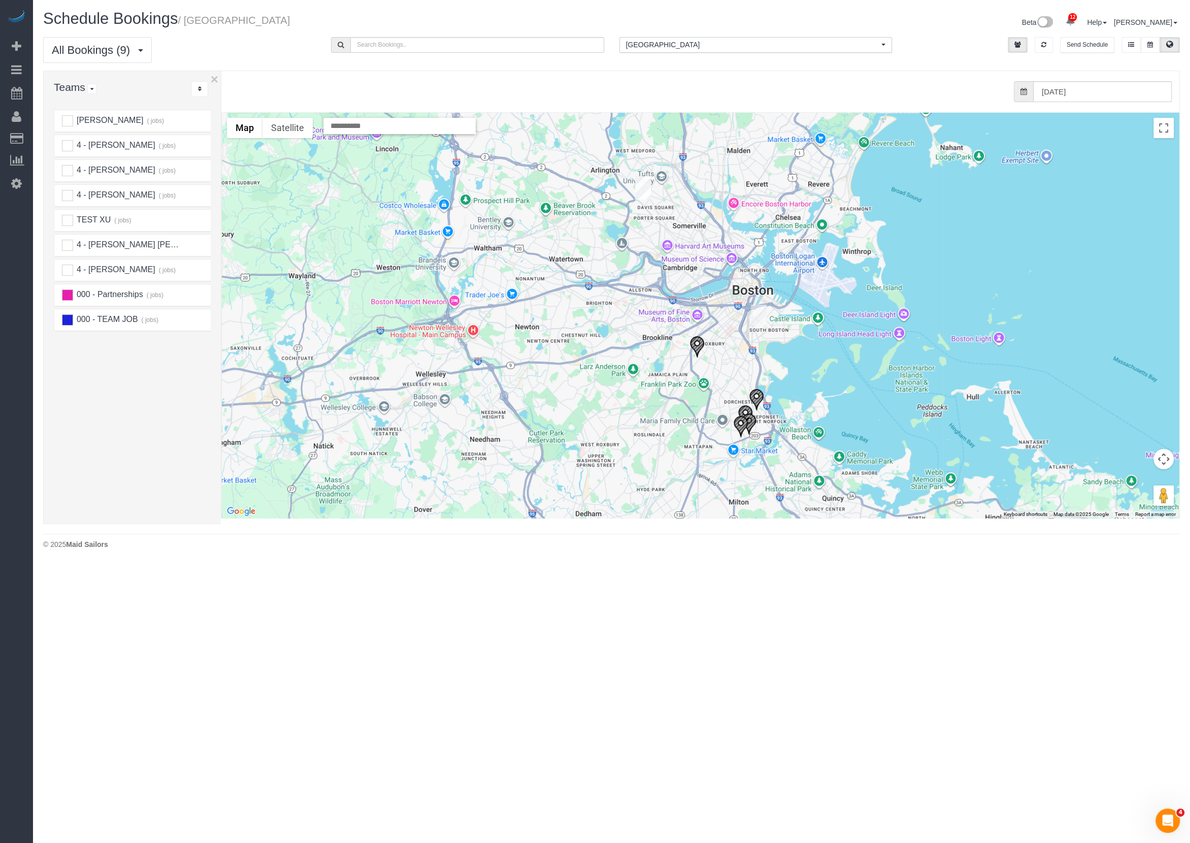
click at [700, 344] on img "08/31/2025 12:00PM - Gabriela Gorman (EDGE Realty Advisors) - 23 Marcella Stree…" at bounding box center [697, 347] width 15 height 22
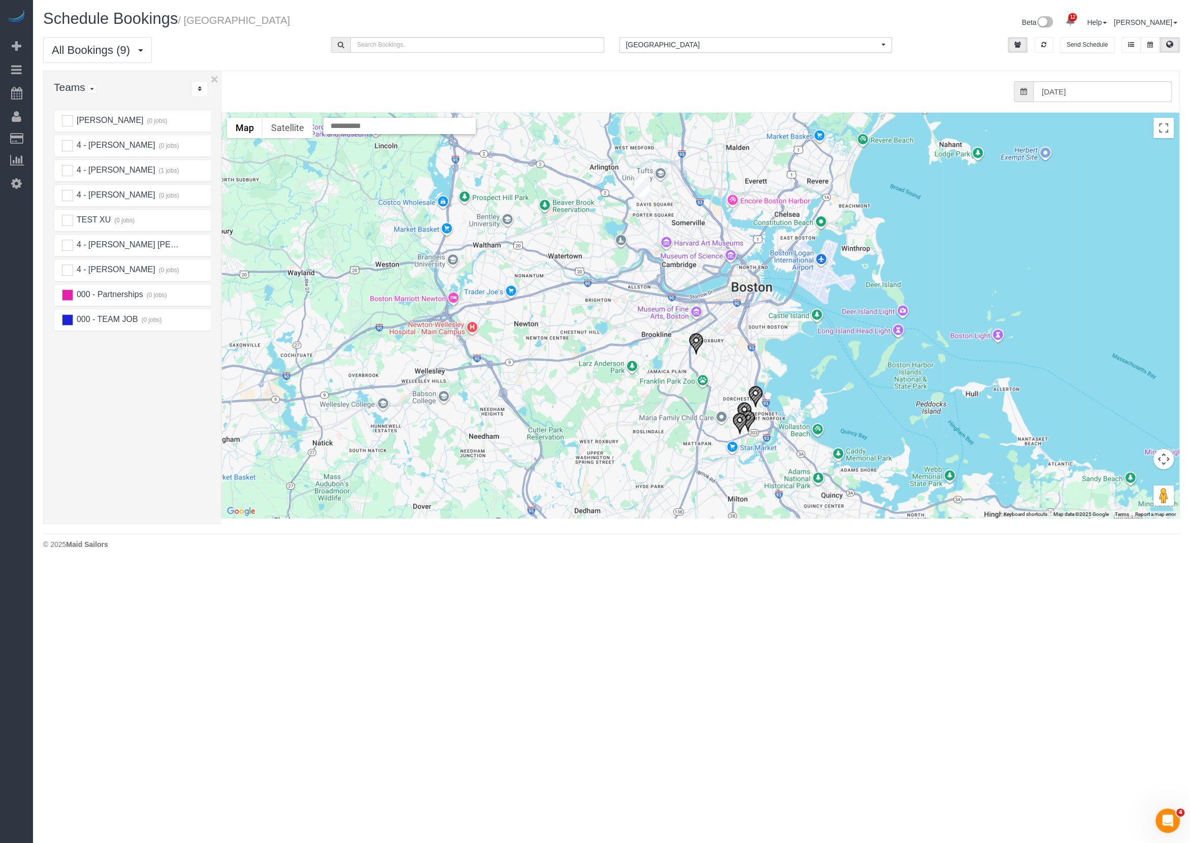
click at [696, 343] on img "08/31/2025 12:00PM - Gabriela Gorman (EDGE Realty Advisors) - 23 Marcella Stree…" at bounding box center [696, 344] width 15 height 22
click at [760, 305] on img "08/31/2025 8:00AM - Ryan Ginand - 166 West 6th Street, Apt. 1, Boston, MA 02127" at bounding box center [758, 313] width 16 height 23
click at [637, 183] on img "08/31/2025 5:00PM - Gabriela Gorman (EDGE Realty Advisors) - 83 Newbury Street,…" at bounding box center [642, 184] width 16 height 23
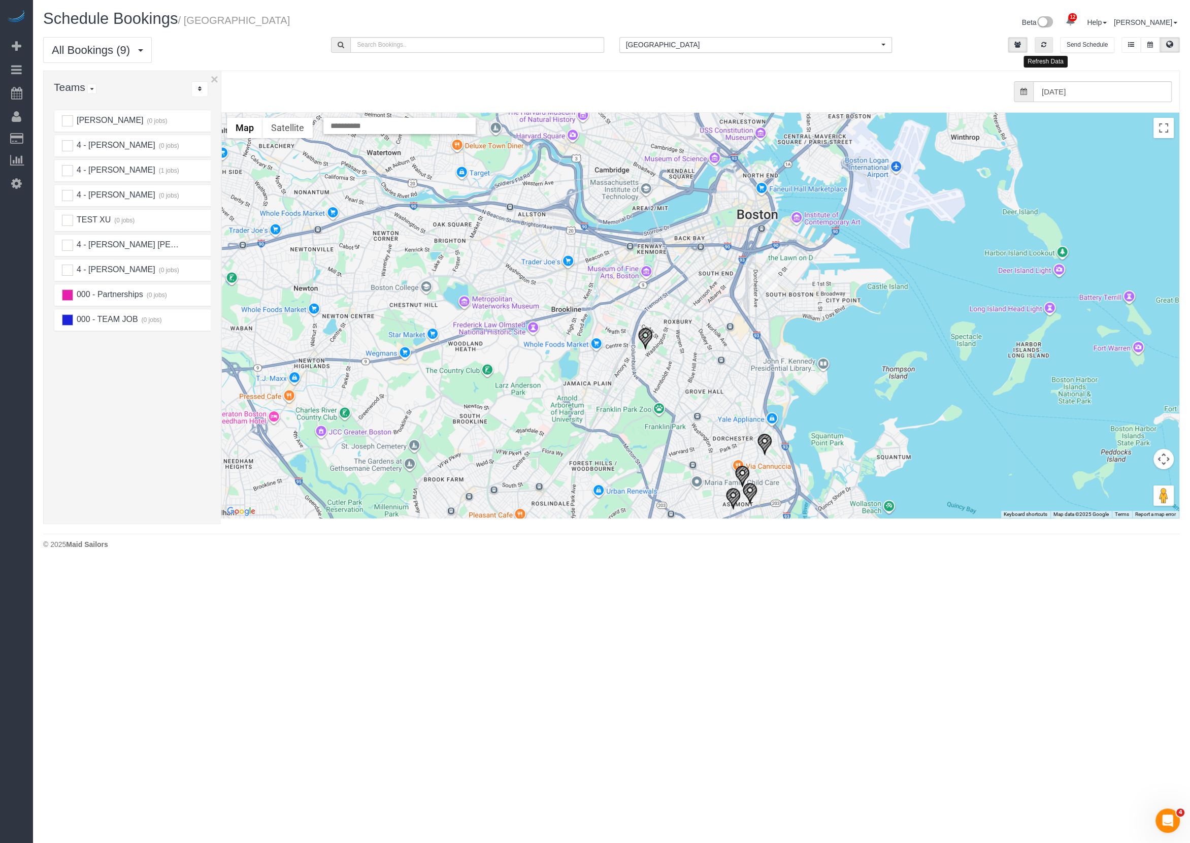
click at [1049, 44] on button "button" at bounding box center [1044, 45] width 18 height 16
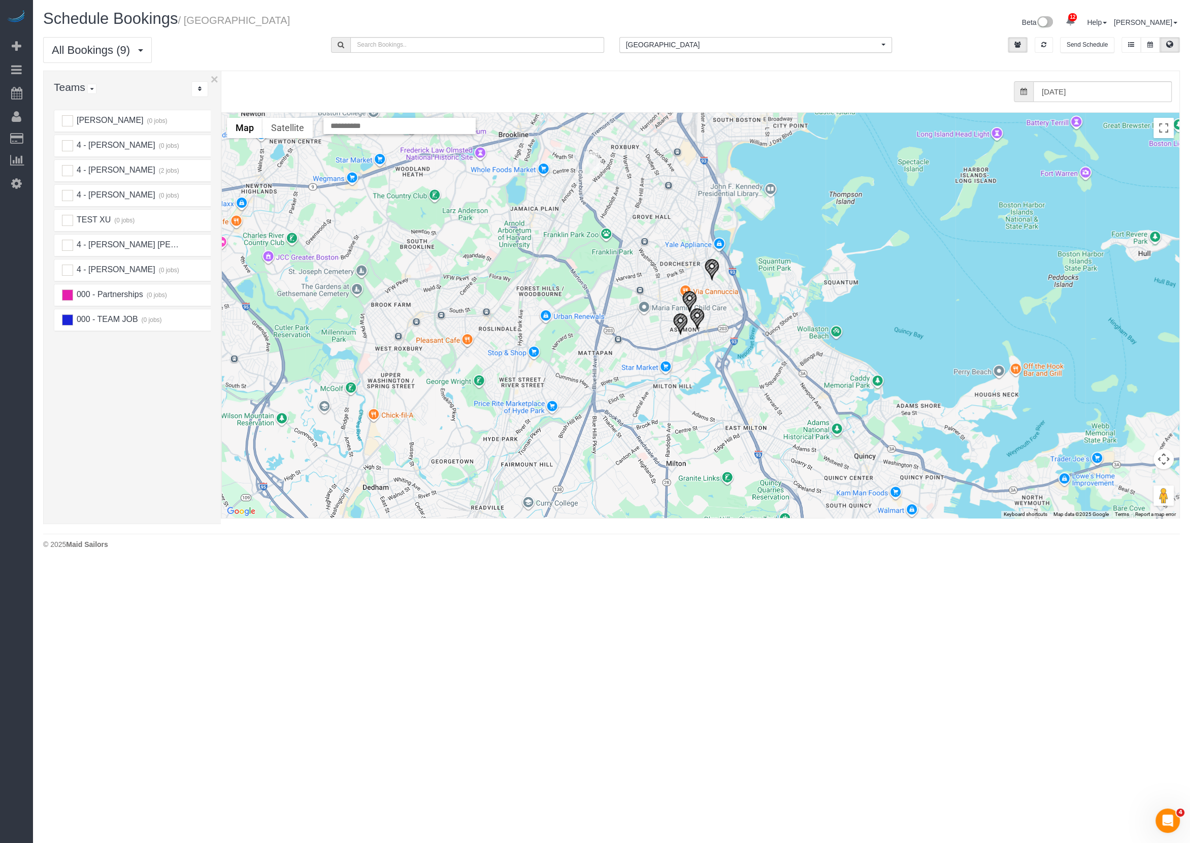
drag, startPoint x: 799, startPoint y: 409, endPoint x: 732, endPoint y: 281, distance: 144.5
click at [744, 226] on div at bounding box center [700, 315] width 957 height 405
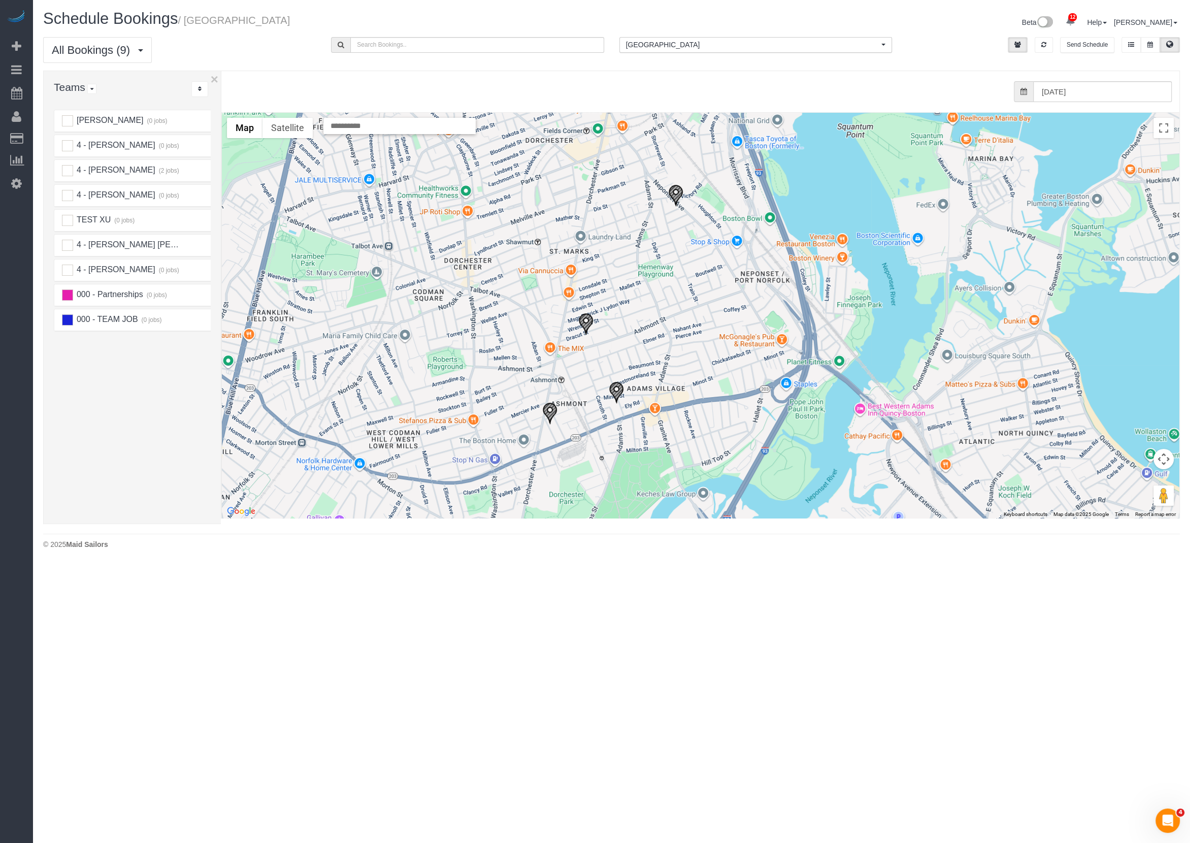
click at [674, 191] on img "08/31/2025 12:00PM - Gabriela Gorman (EDGE Realty Advisors) - 71-73 Neponset Av…" at bounding box center [675, 195] width 15 height 22
click at [582, 326] on img "08/31/2025 12:00PM - Gabriela Gorman (EDGE Realty Advisors) - 41 Dracut Street,…" at bounding box center [585, 324] width 15 height 22
click at [612, 389] on img "08/31/2025 12:00PM - Gabriela Gorman (EDGE Realty Advisors) - 9 Frederika Stree…" at bounding box center [616, 392] width 15 height 22
click at [552, 403] on img "08/31/2025 12:00PM - Gabriela Gorman (EDGE Realty Advisors) - 6 Becket Street, …" at bounding box center [549, 413] width 15 height 22
click at [620, 398] on img "08/31/2025 12:00PM - Gabriela Gorman (EDGE Realty Advisors) - 9 Frederika Stree…" at bounding box center [616, 392] width 15 height 22
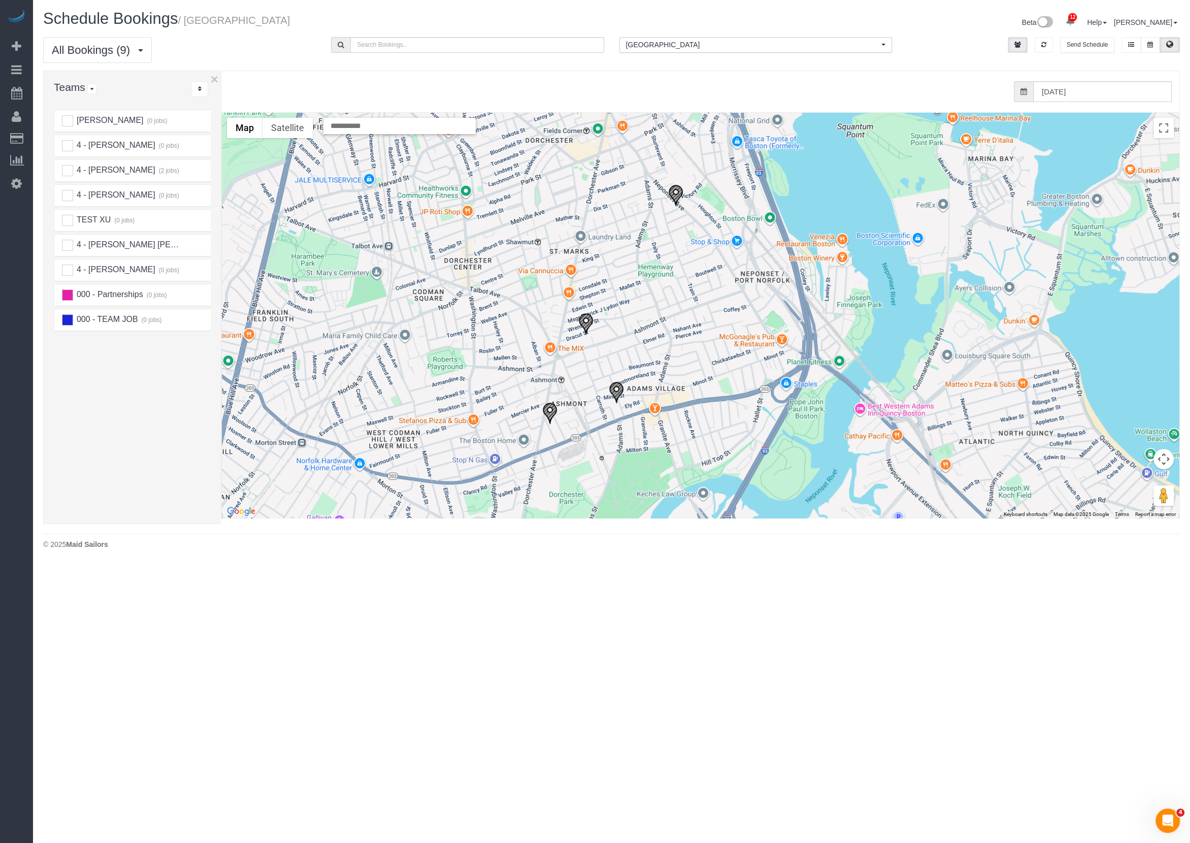
click at [585, 322] on img "08/31/2025 12:00PM - Gabriela Gorman (EDGE Realty Advisors) - 41 Dracut Street,…" at bounding box center [585, 324] width 15 height 22
click at [672, 191] on img "08/31/2025 12:00PM - Gabriela Gorman (EDGE Realty Advisors) - 71-73 Neponset Av…" at bounding box center [675, 195] width 15 height 22
click at [591, 316] on img "08/31/2025 12:00PM - Gabriela Gorman (EDGE Realty Advisors) - 41 Dracut Street,…" at bounding box center [585, 324] width 15 height 22
click at [1046, 44] on icon "button" at bounding box center [1044, 45] width 5 height 6
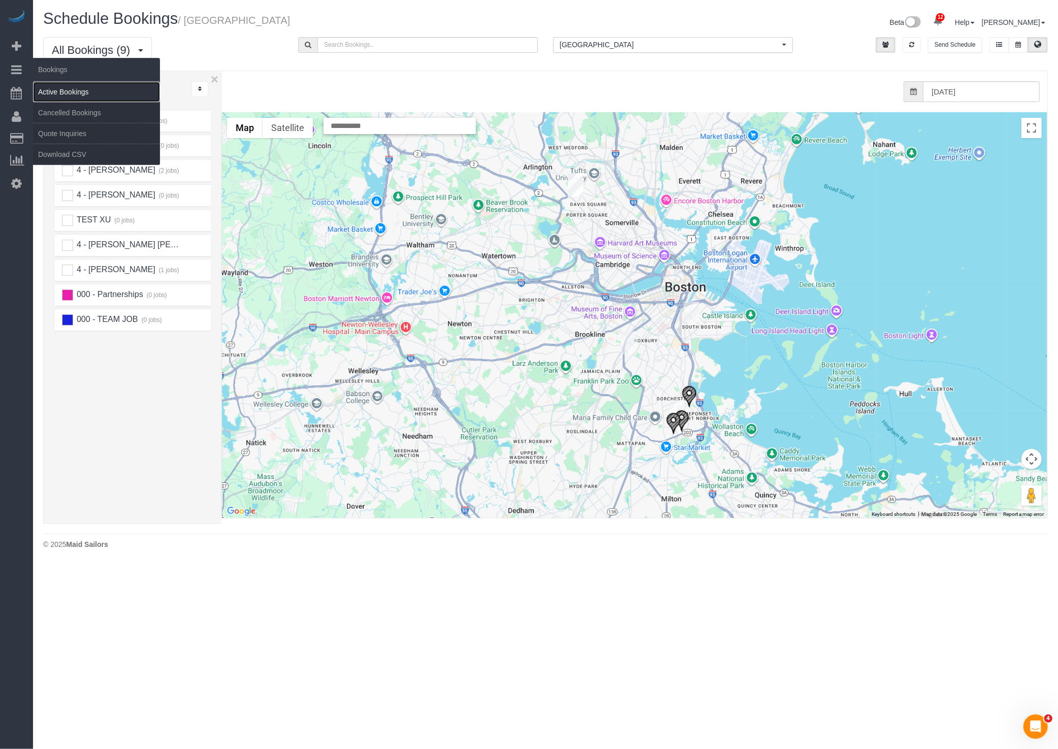
click at [86, 89] on link "Active Bookings" at bounding box center [96, 92] width 127 height 20
click at [86, 89] on body "12 Beta Your Notifications You have 0 alerts × You have 5 to charge for 08/19/2…" at bounding box center [529, 374] width 1058 height 749
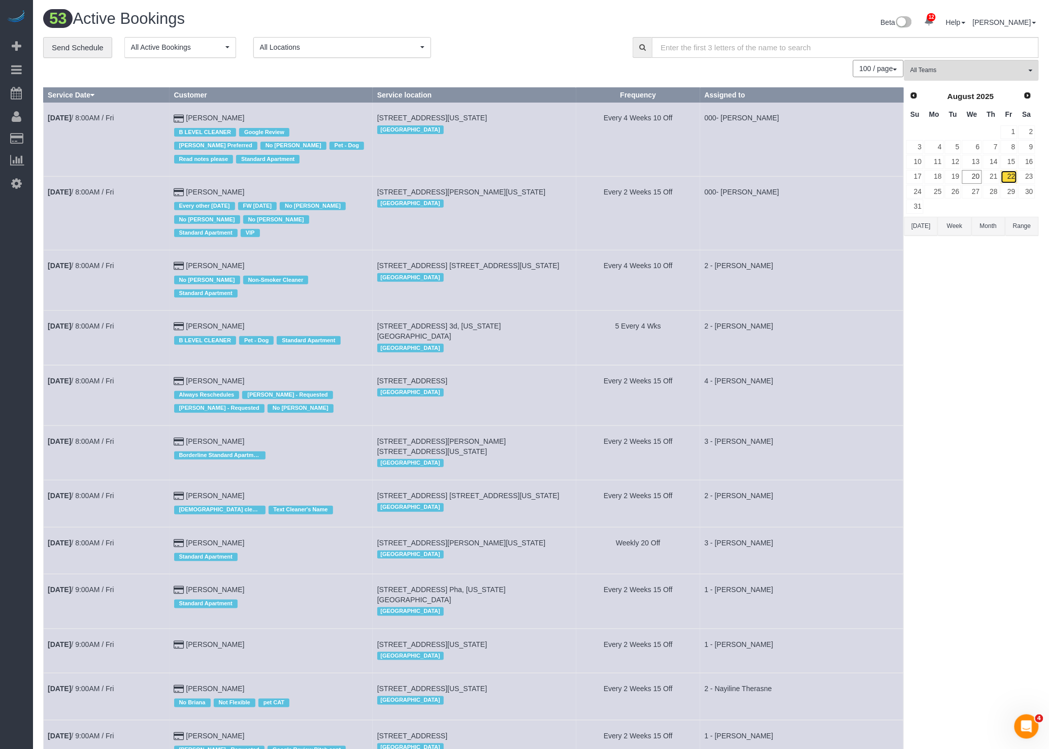
click at [1004, 176] on link "22" at bounding box center [1009, 177] width 17 height 14
click at [915, 207] on link "31" at bounding box center [914, 207] width 17 height 14
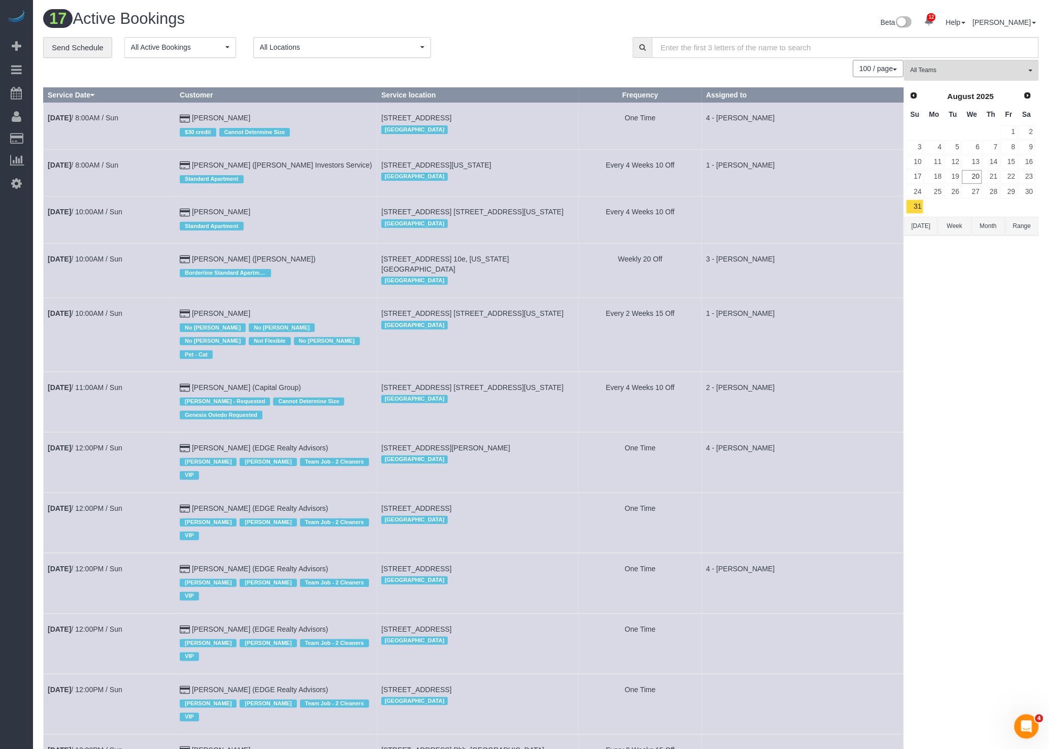
click at [344, 49] on span "All Locations" at bounding box center [339, 47] width 158 height 10
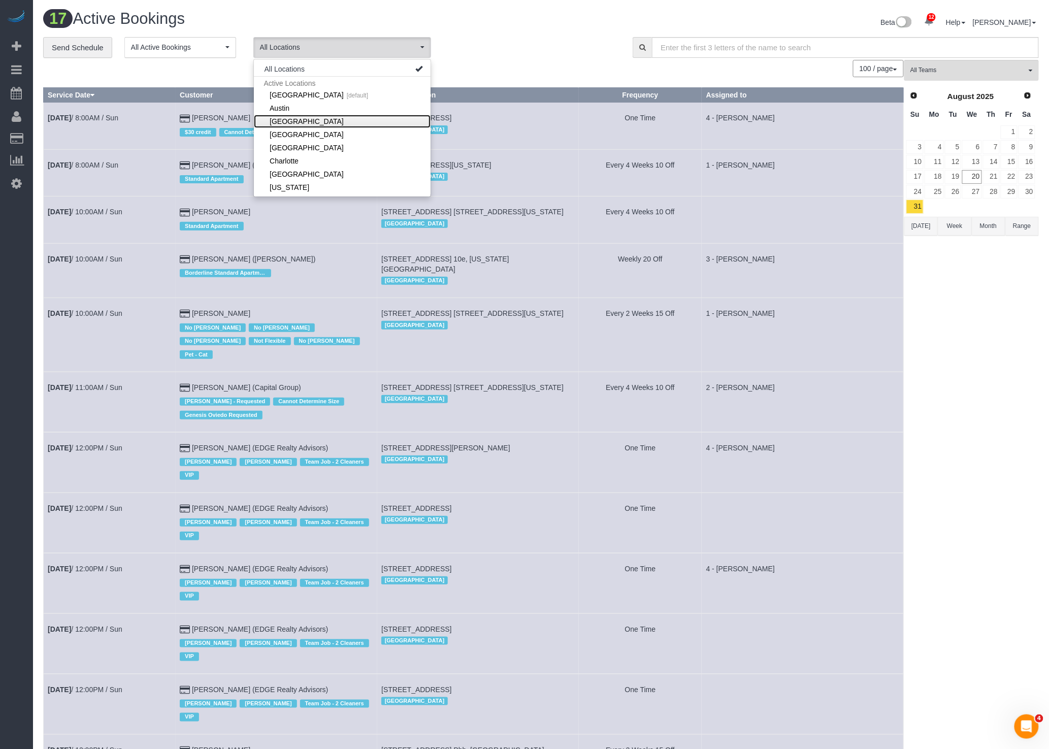
click at [310, 125] on link "[GEOGRAPHIC_DATA]" at bounding box center [342, 121] width 177 height 13
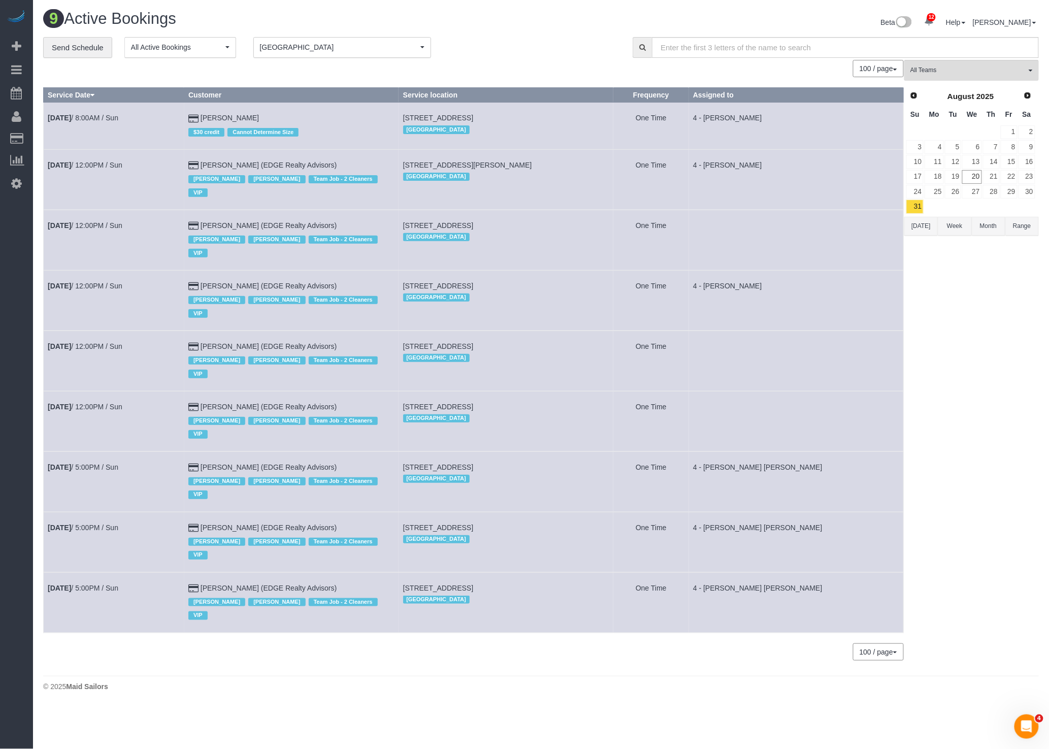
click at [581, 270] on td "41 Dracut Street, Apt. 2, Dorchester, MA 02124 Boston" at bounding box center [506, 300] width 215 height 60
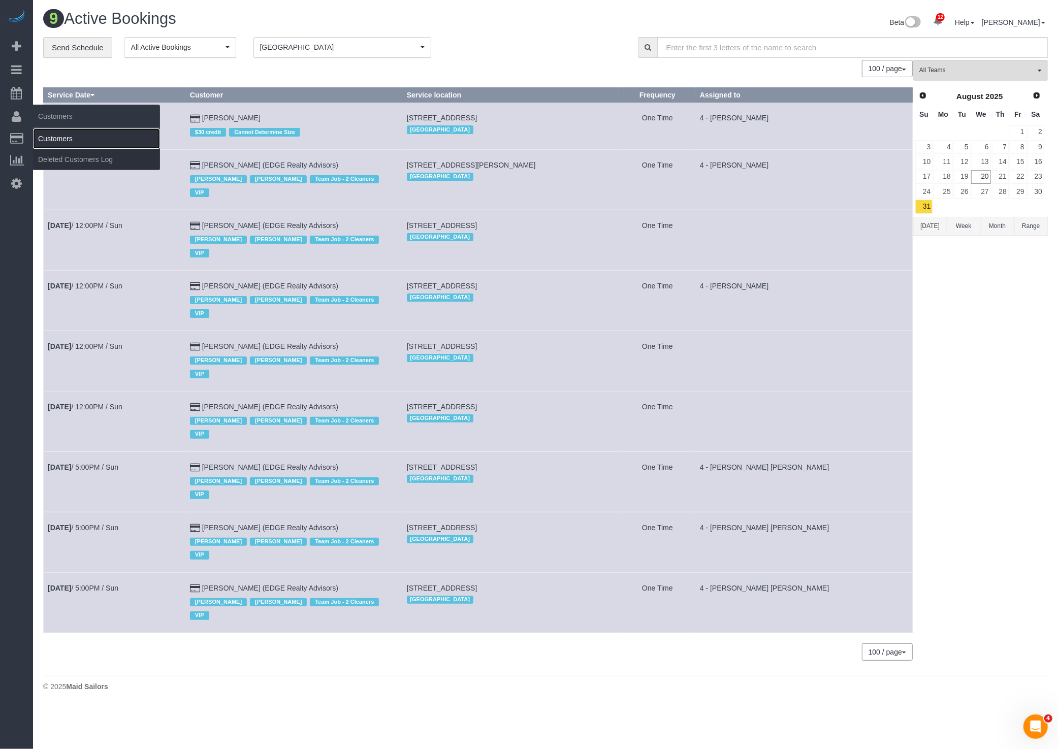
click at [84, 138] on link "Customers" at bounding box center [96, 138] width 127 height 20
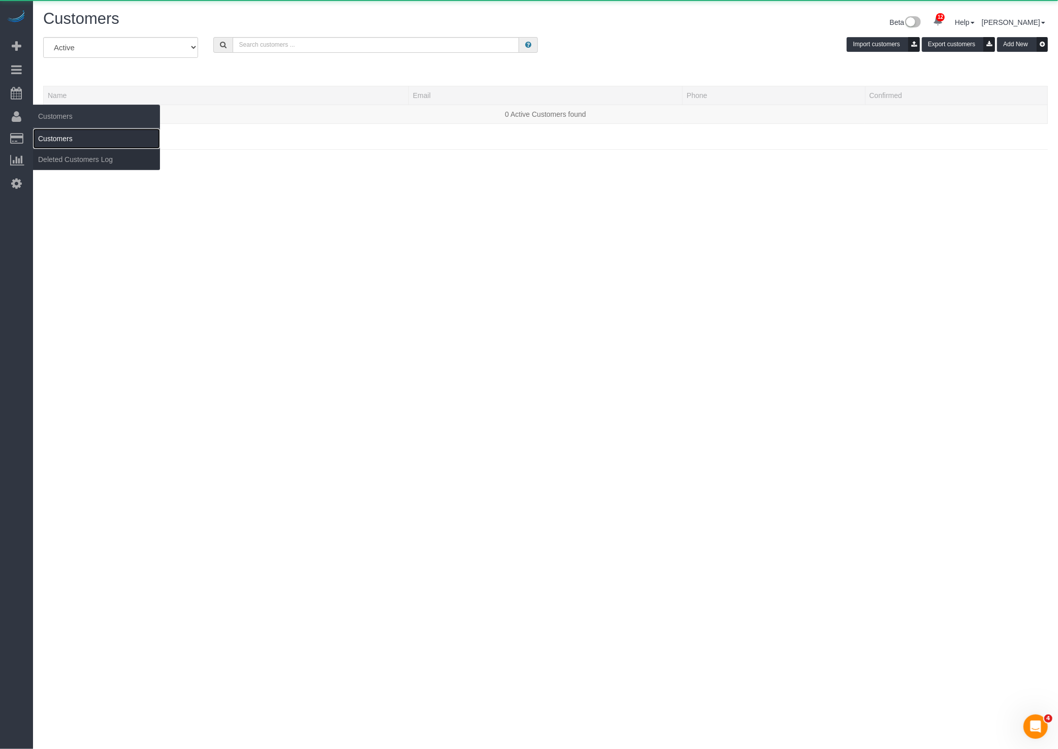
click at [84, 138] on link "Customers" at bounding box center [96, 138] width 127 height 20
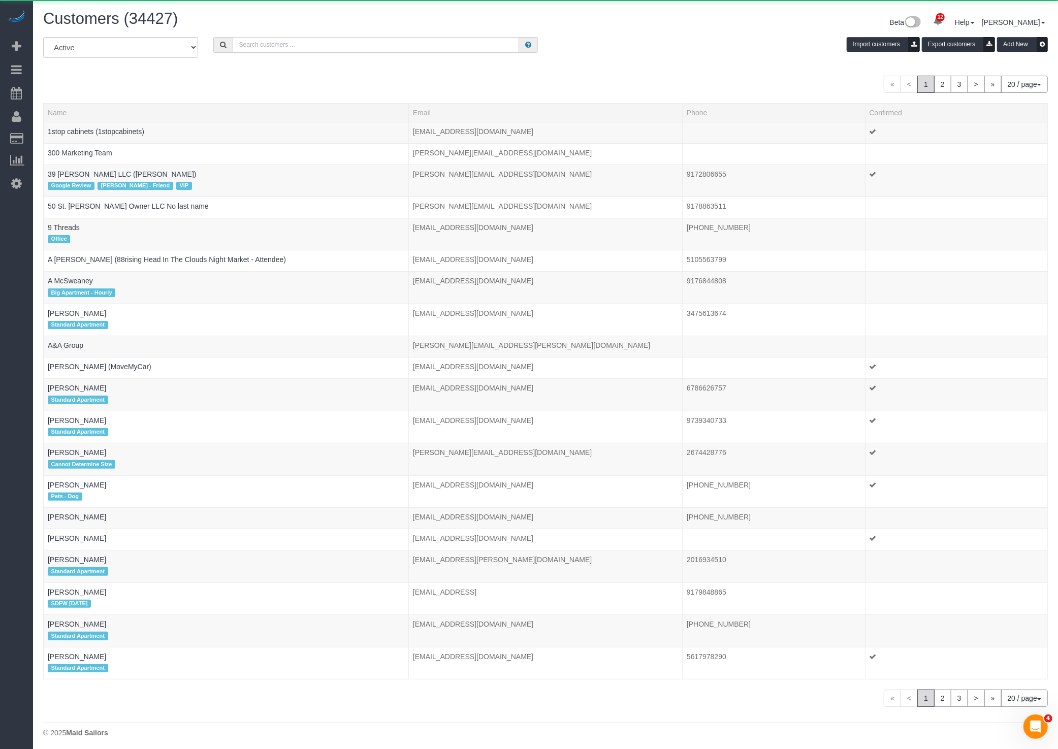
click at [318, 46] on input "text" at bounding box center [376, 45] width 286 height 16
paste input "Shanholtz"
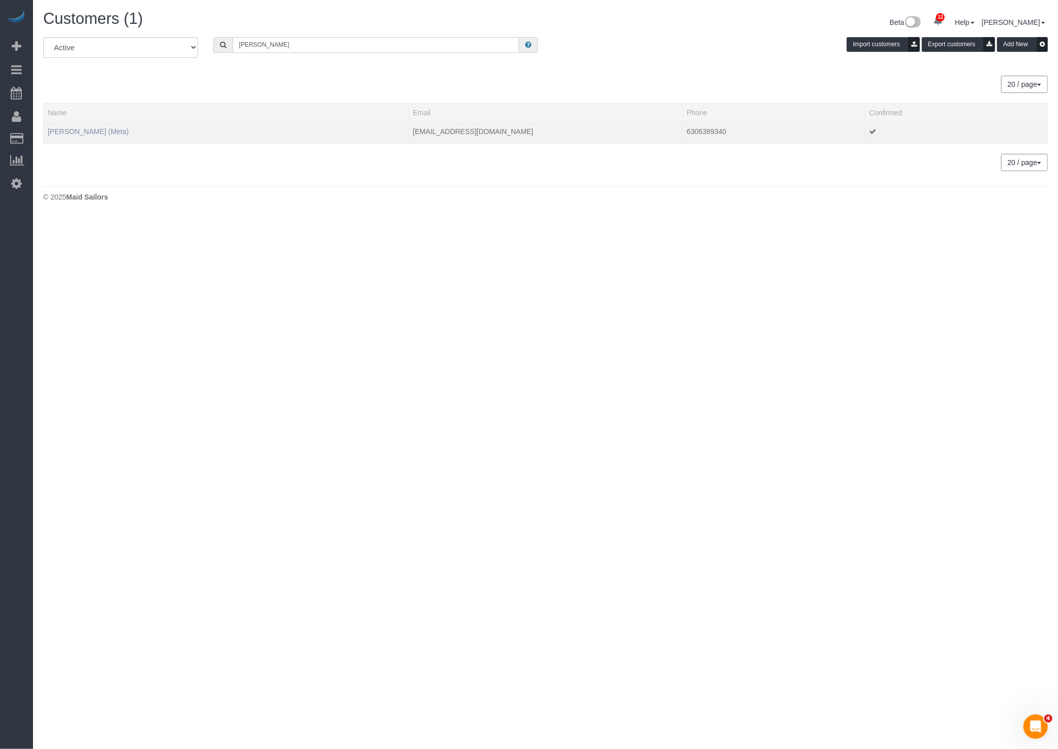
type input "Shanholtz"
click at [76, 129] on link "Robin Shanholtz (Meta)" at bounding box center [88, 131] width 81 height 8
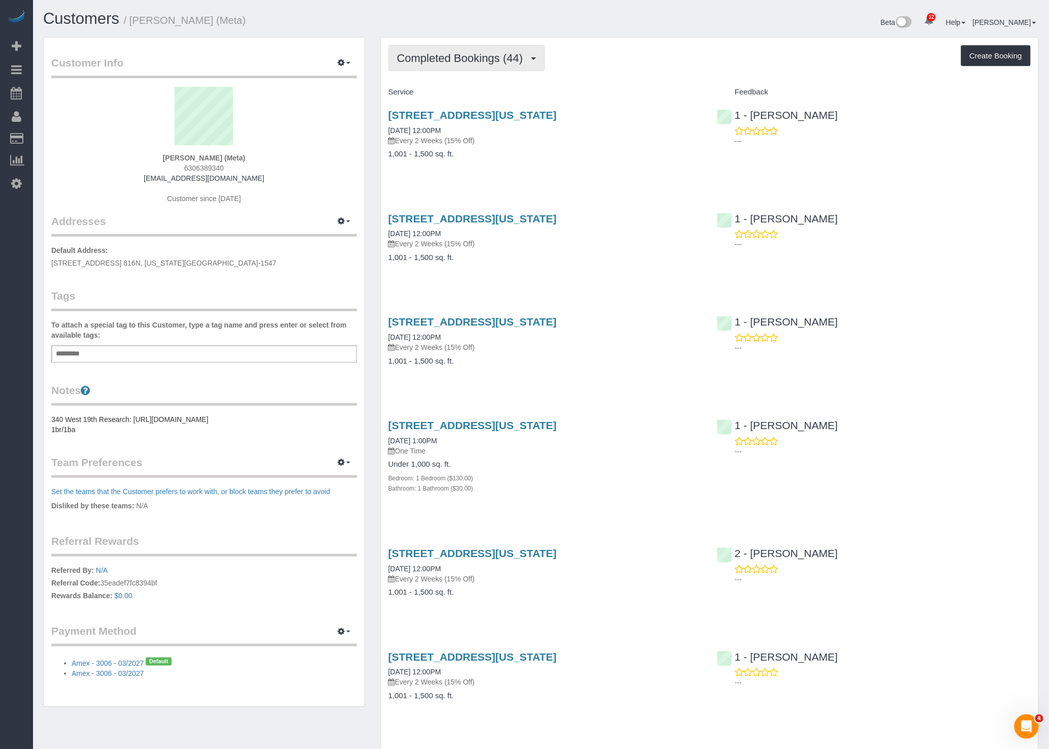
click at [479, 63] on span "Completed Bookings (44)" at bounding box center [462, 58] width 131 height 13
click at [442, 100] on ul "Completed Bookings (44) Upcoming Bookings (7) Cancelled Bookings (3) Charges (4…" at bounding box center [443, 117] width 111 height 91
click at [478, 62] on span "Completed Bookings (44)" at bounding box center [462, 58] width 131 height 13
click at [436, 99] on link "Upcoming Bookings (7)" at bounding box center [444, 94] width 110 height 13
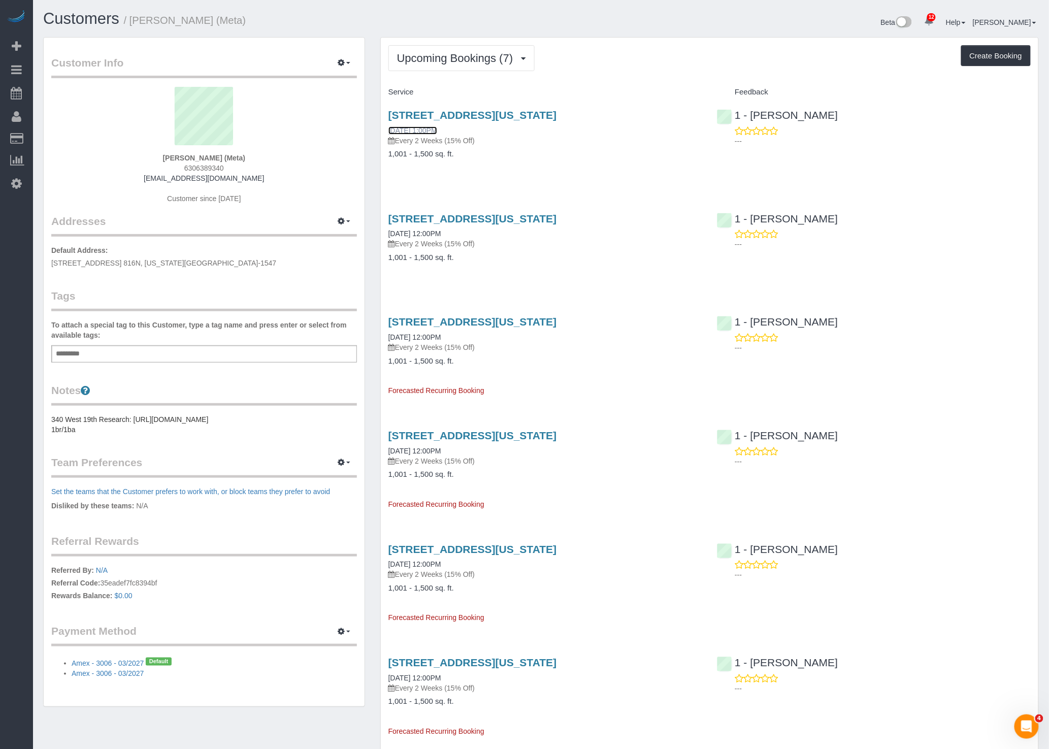
click at [431, 130] on link "08/27/2025 1:00PM" at bounding box center [412, 130] width 49 height 8
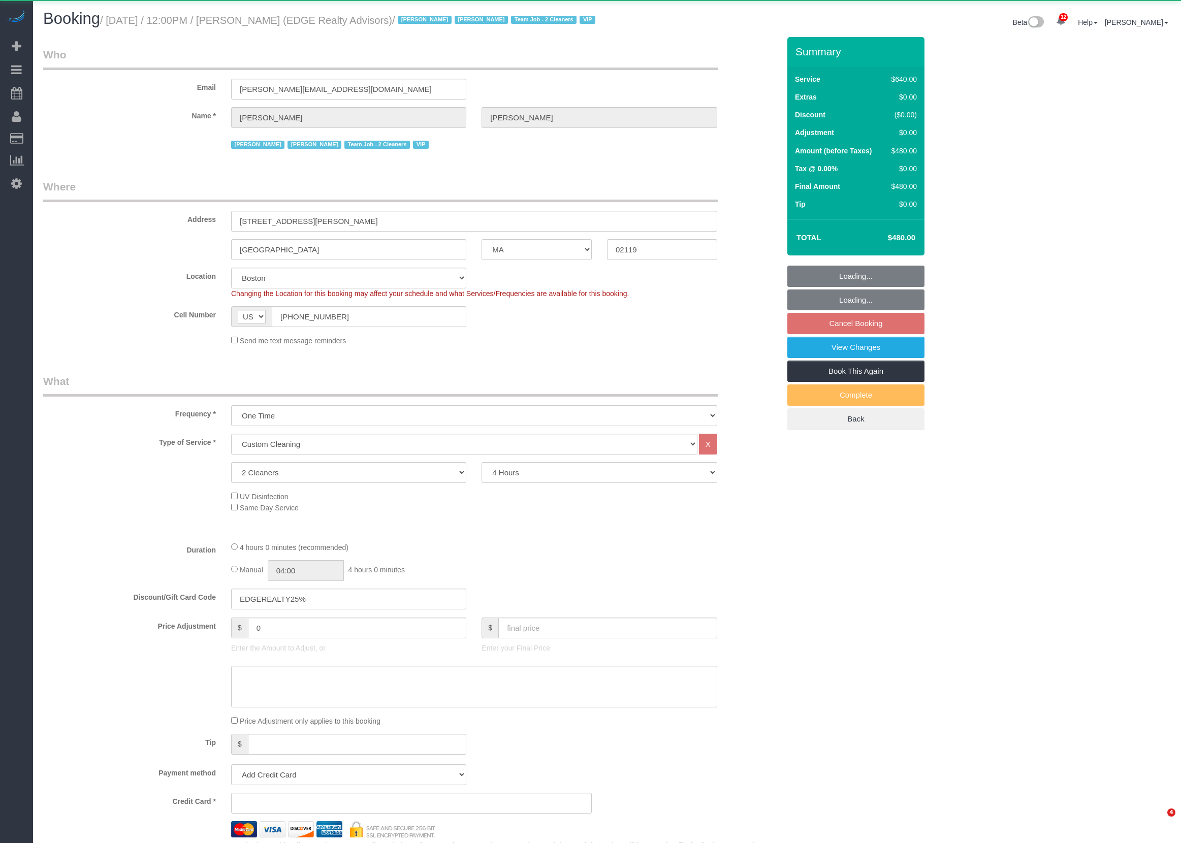
select select "MA"
select select "2"
select select "240"
select select "number:89"
select select "number:90"
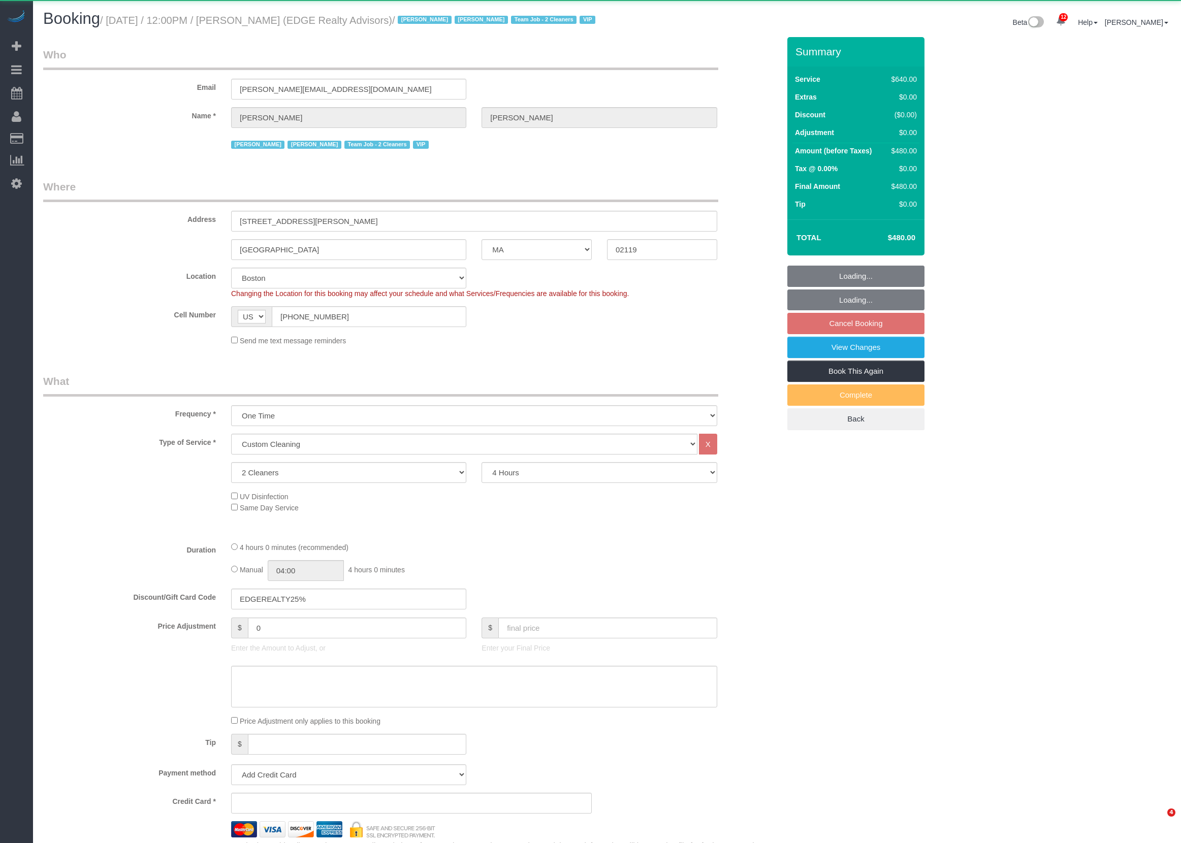
select select "number:15"
select select "number:7"
select select "object:1502"
select select "string:stripe-pm_1NctNu4VGloSiKo7xER55rCs"
select select "spot3"
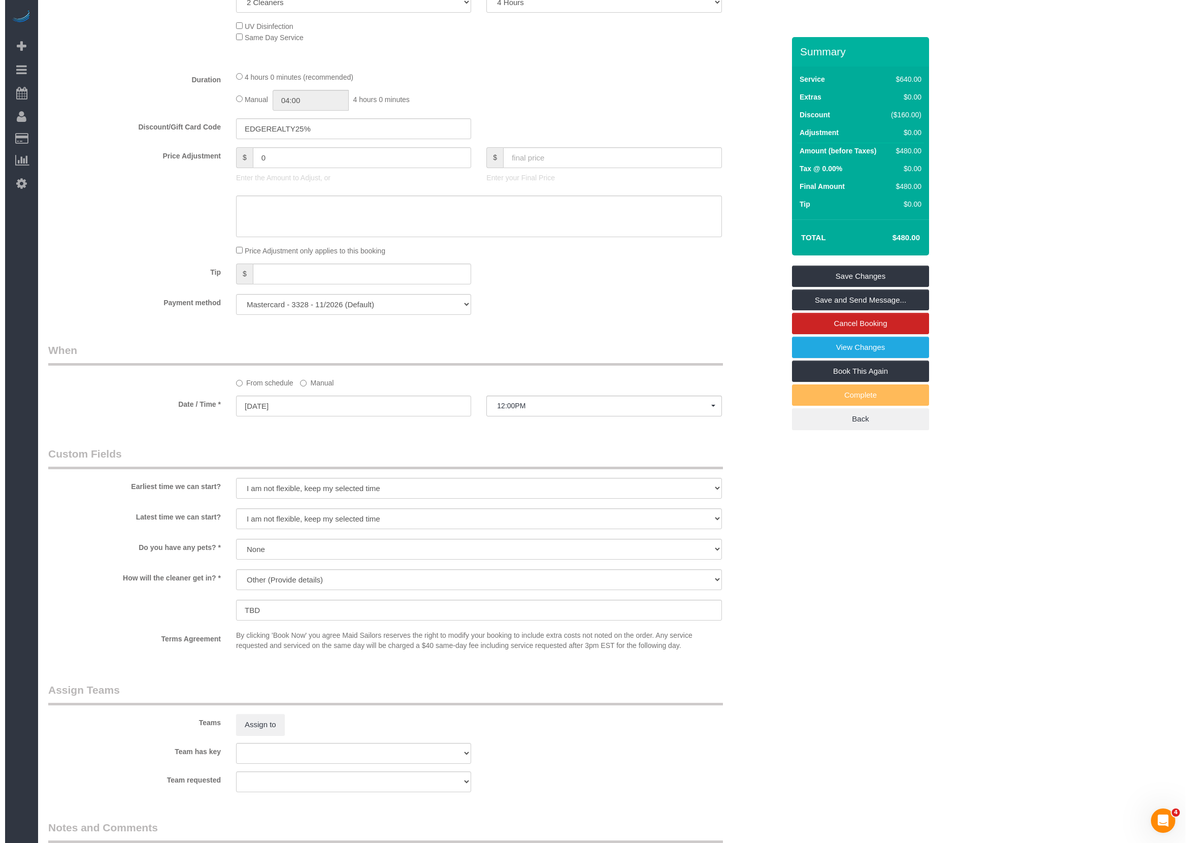
scroll to position [735, 0]
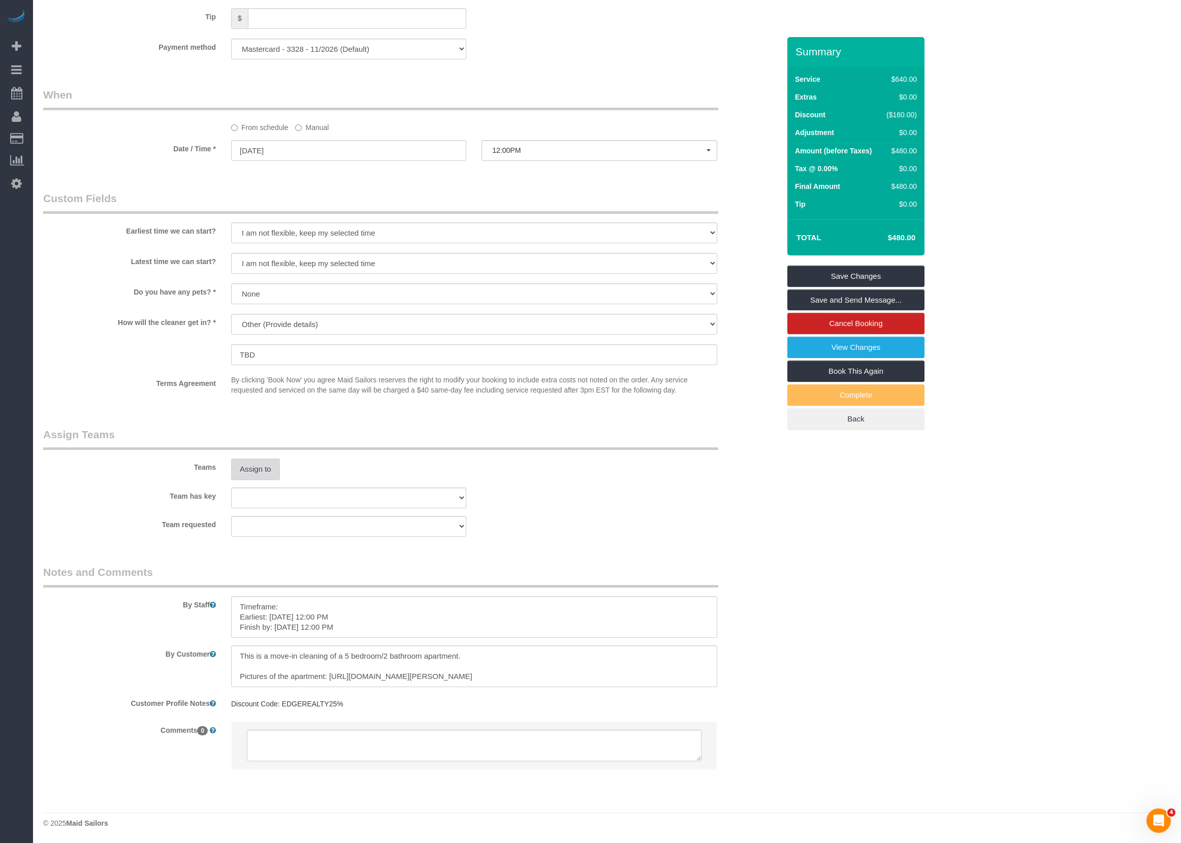
click at [242, 463] on button "Assign to" at bounding box center [255, 469] width 49 height 21
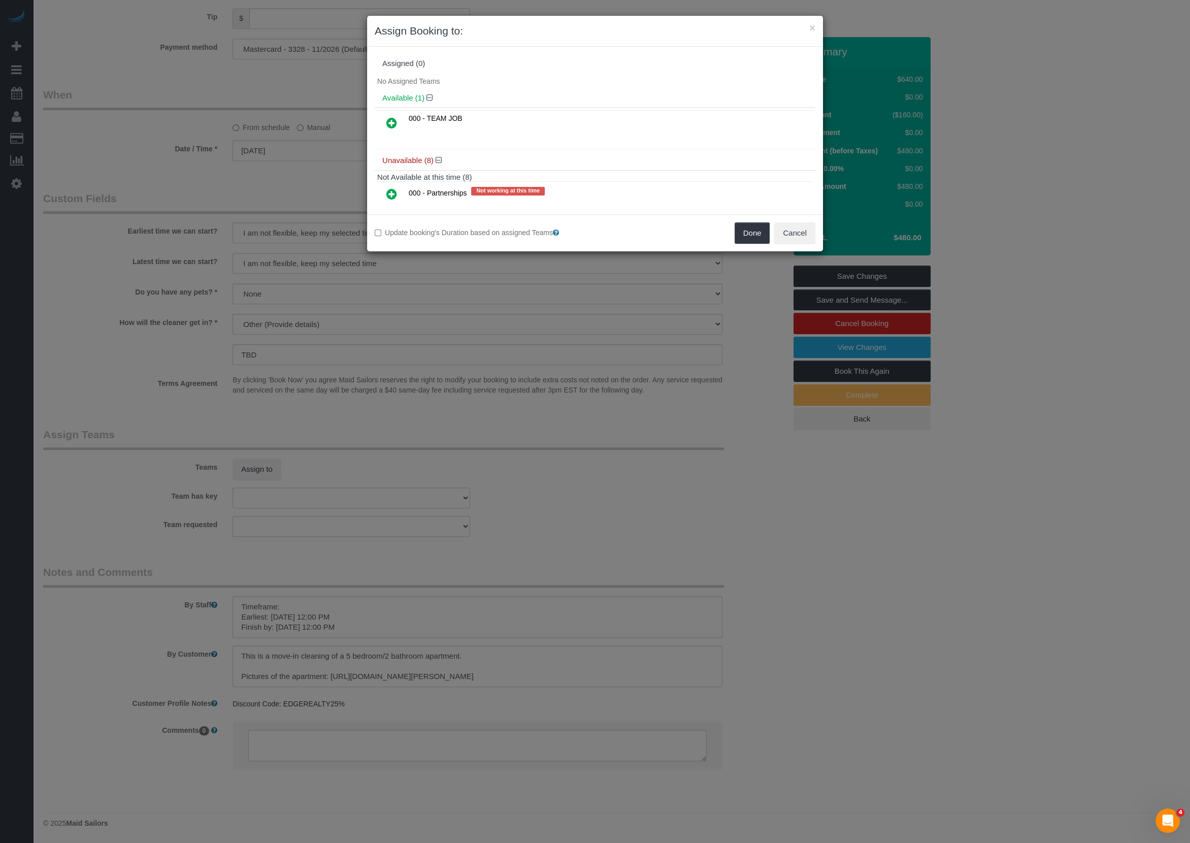
scroll to position [85, 0]
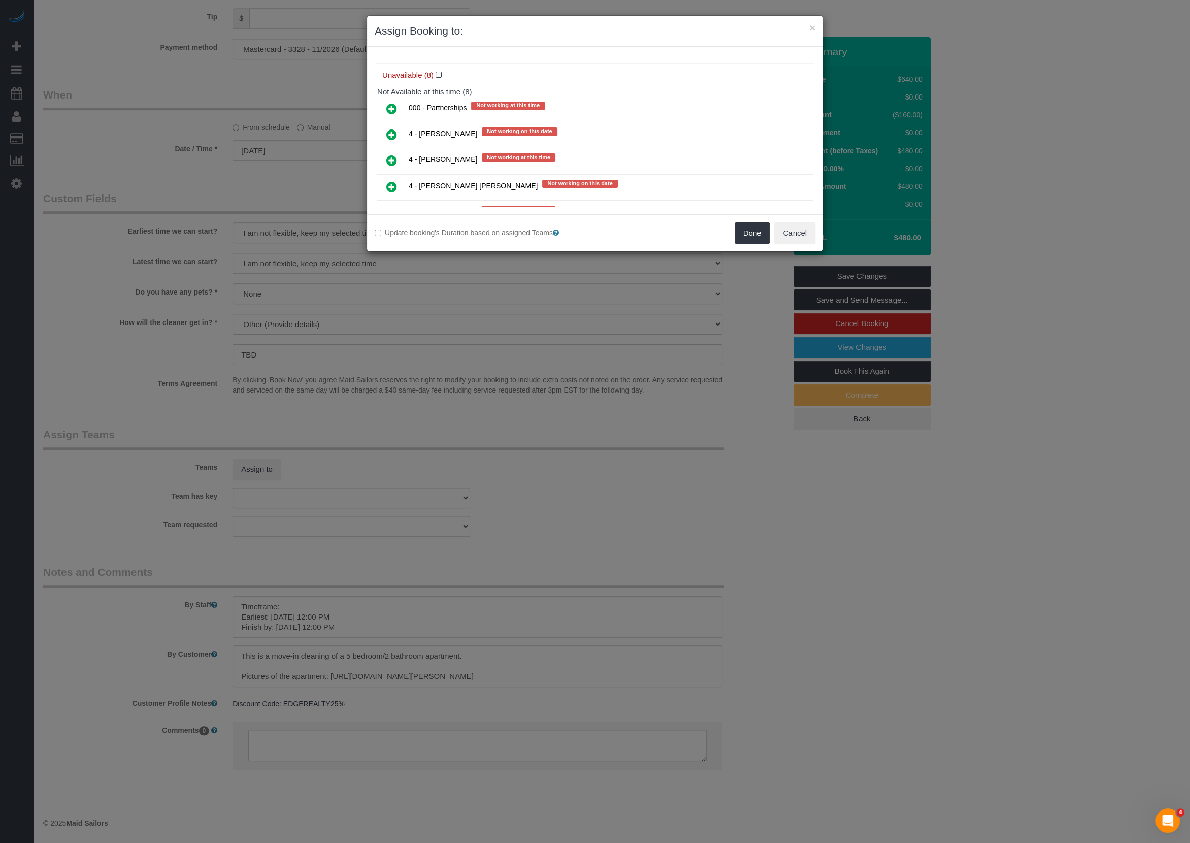
click at [401, 131] on link at bounding box center [392, 135] width 24 height 20
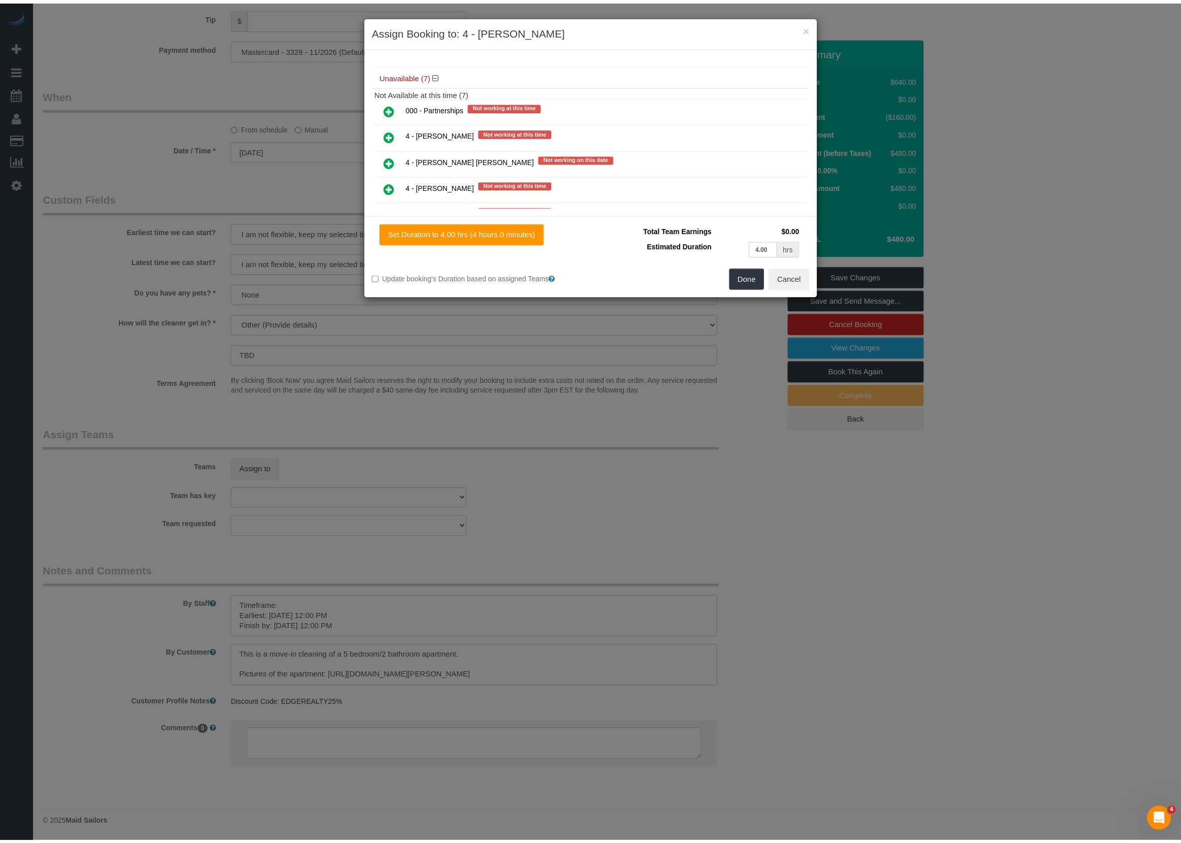
scroll to position [0, 0]
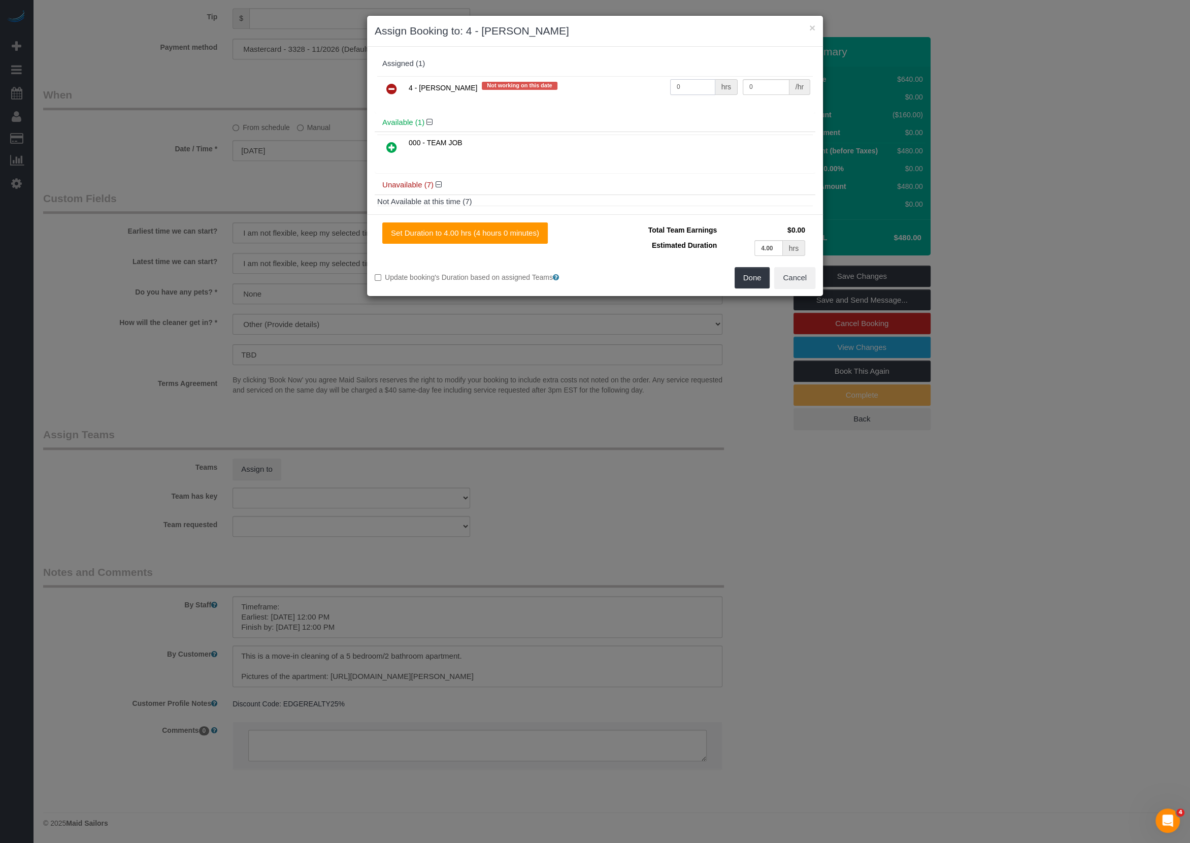
click at [689, 81] on input "0" at bounding box center [692, 87] width 45 height 16
type input "1"
click at [766, 83] on input "0" at bounding box center [766, 87] width 47 height 16
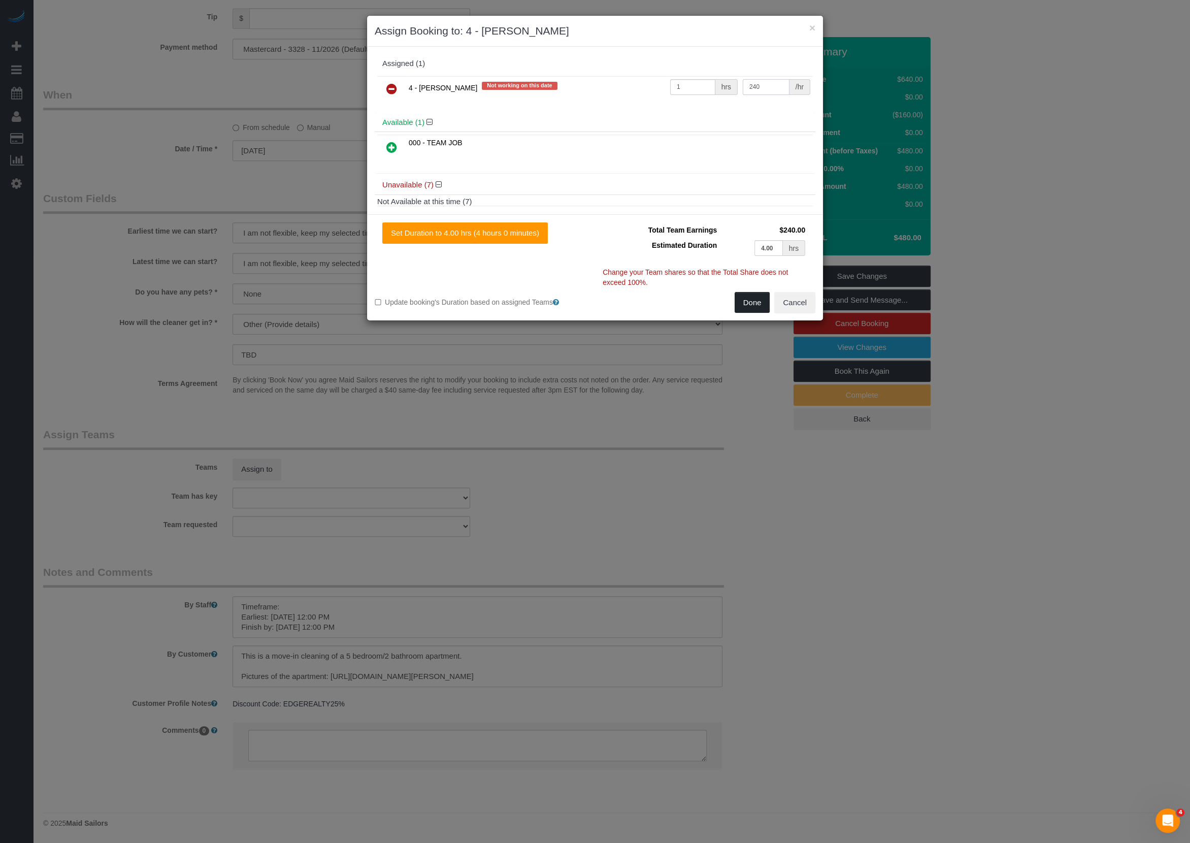
type input "240"
click at [756, 303] on button "Done" at bounding box center [753, 302] width 36 height 21
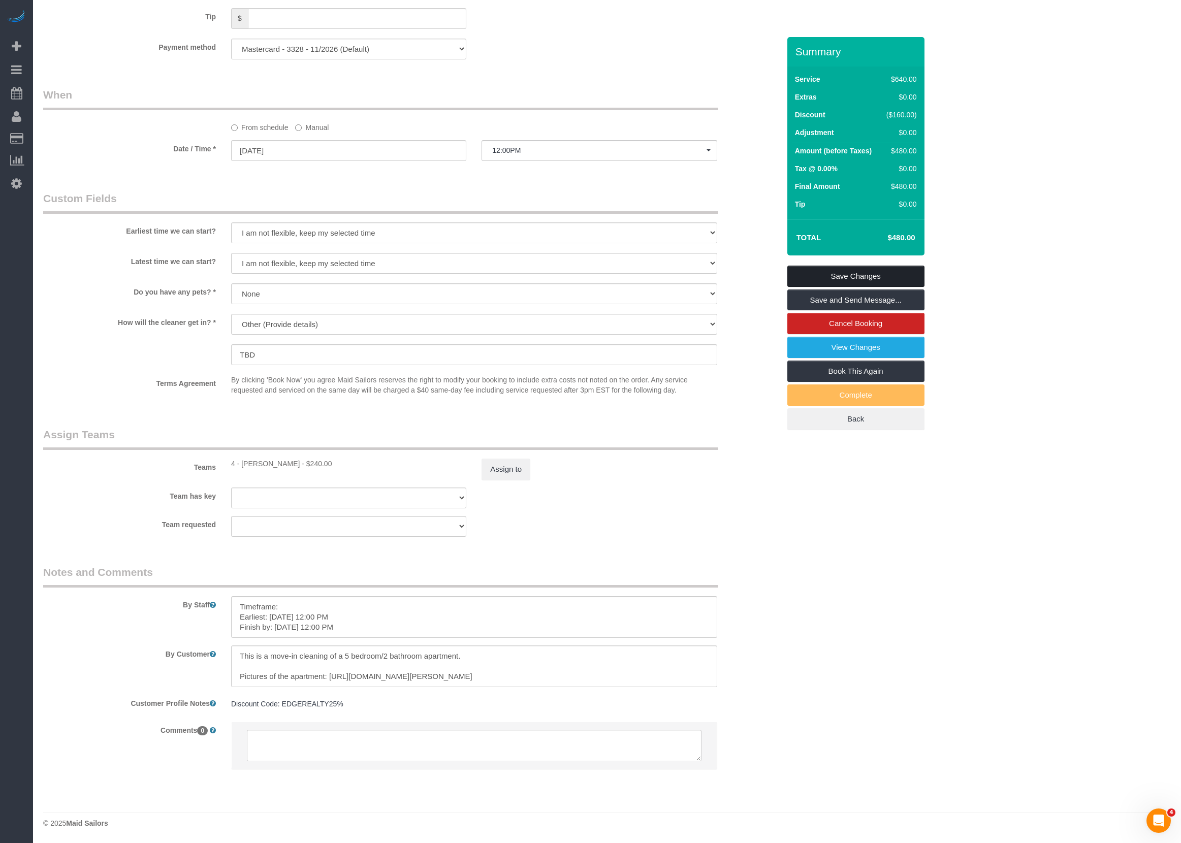
click at [841, 285] on link "Save Changes" at bounding box center [855, 276] width 137 height 21
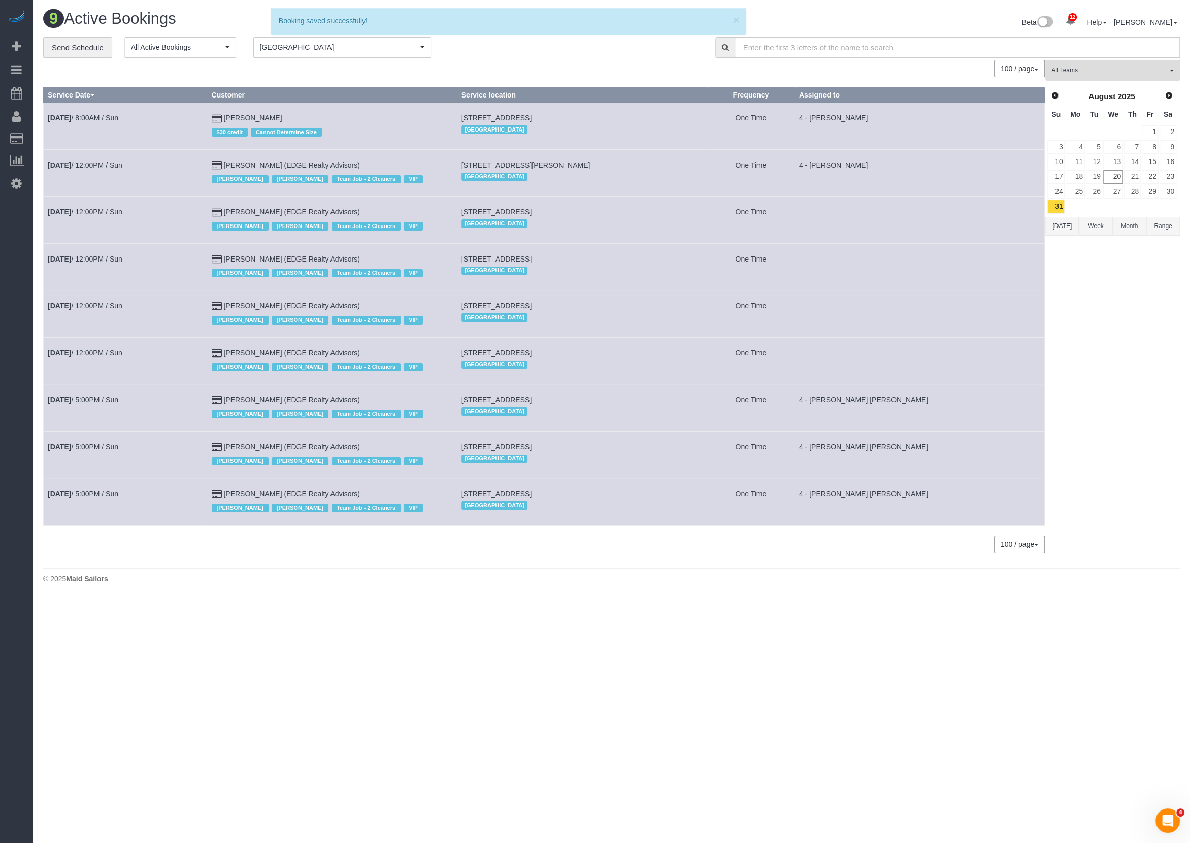
click at [109, 452] on td "Aug 31st / 5:00PM / Sun" at bounding box center [126, 454] width 164 height 47
click at [110, 443] on link "Aug 31st / 5:00PM / Sun" at bounding box center [83, 447] width 71 height 8
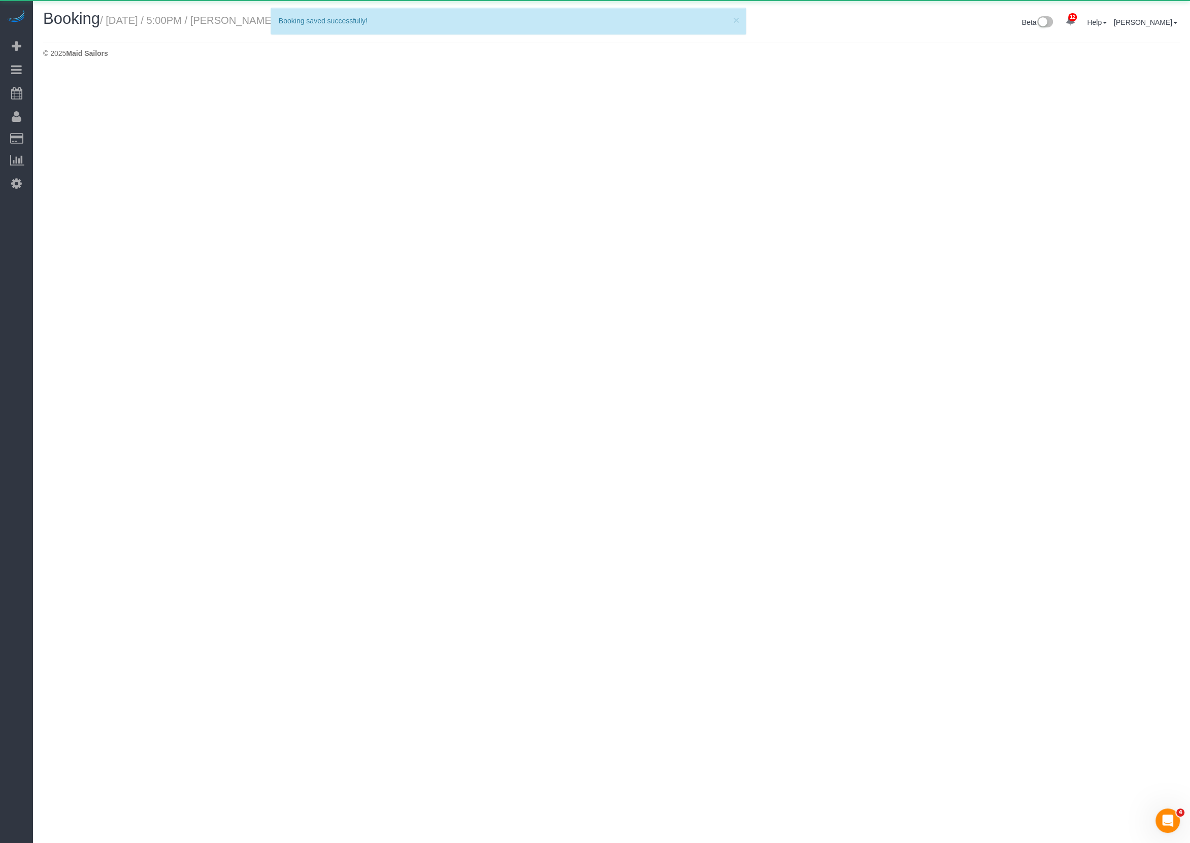
select select "MA"
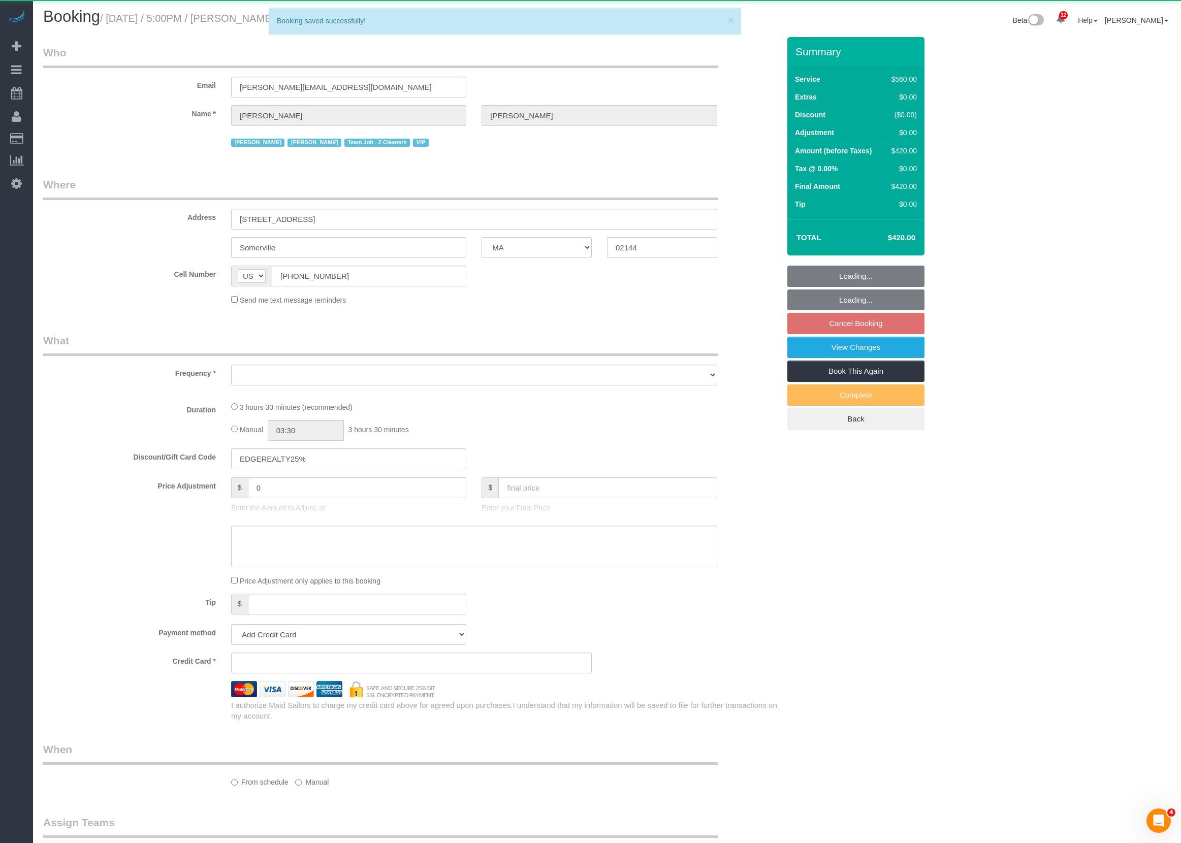
select select "2"
select select "210"
select select "number:89"
select select "number:90"
select select "number:15"
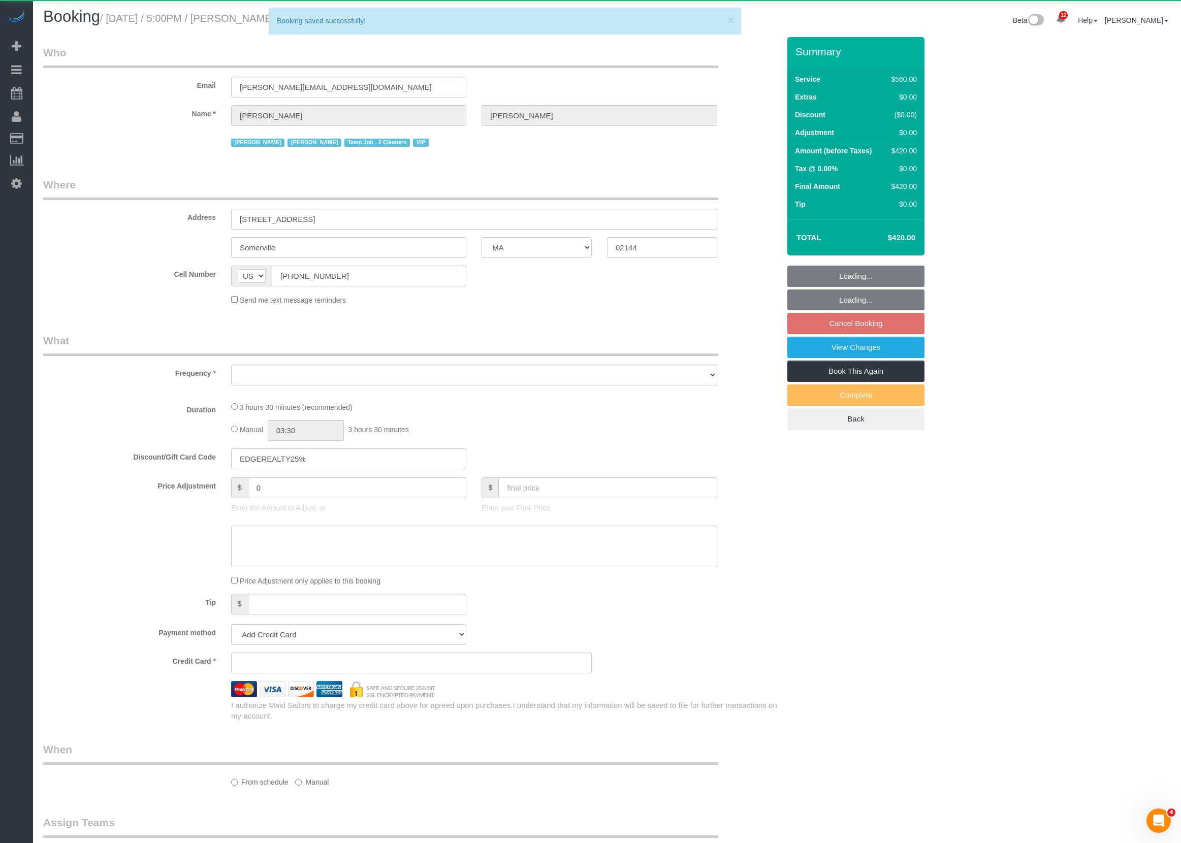
select select "number:7"
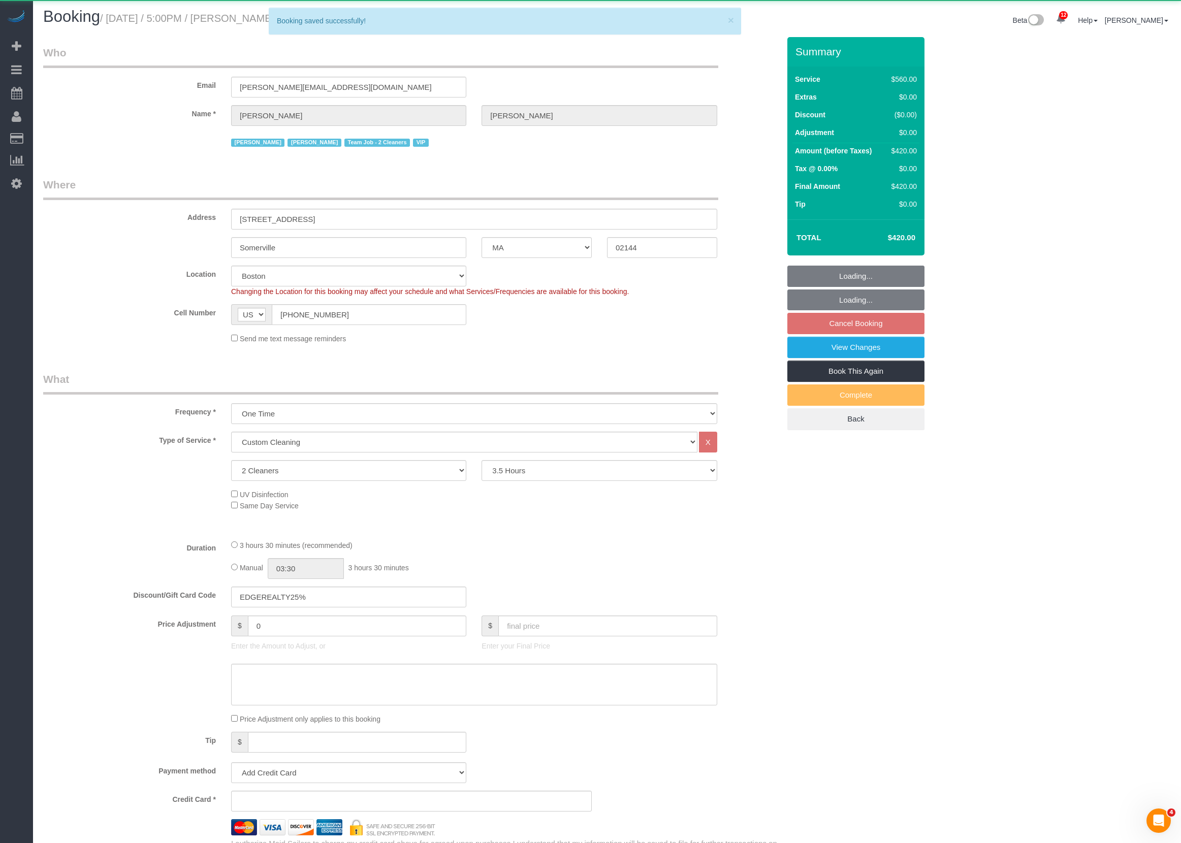
select select "object:2878"
select select "string:stripe-pm_1NctNu4VGloSiKo7xER55rCs"
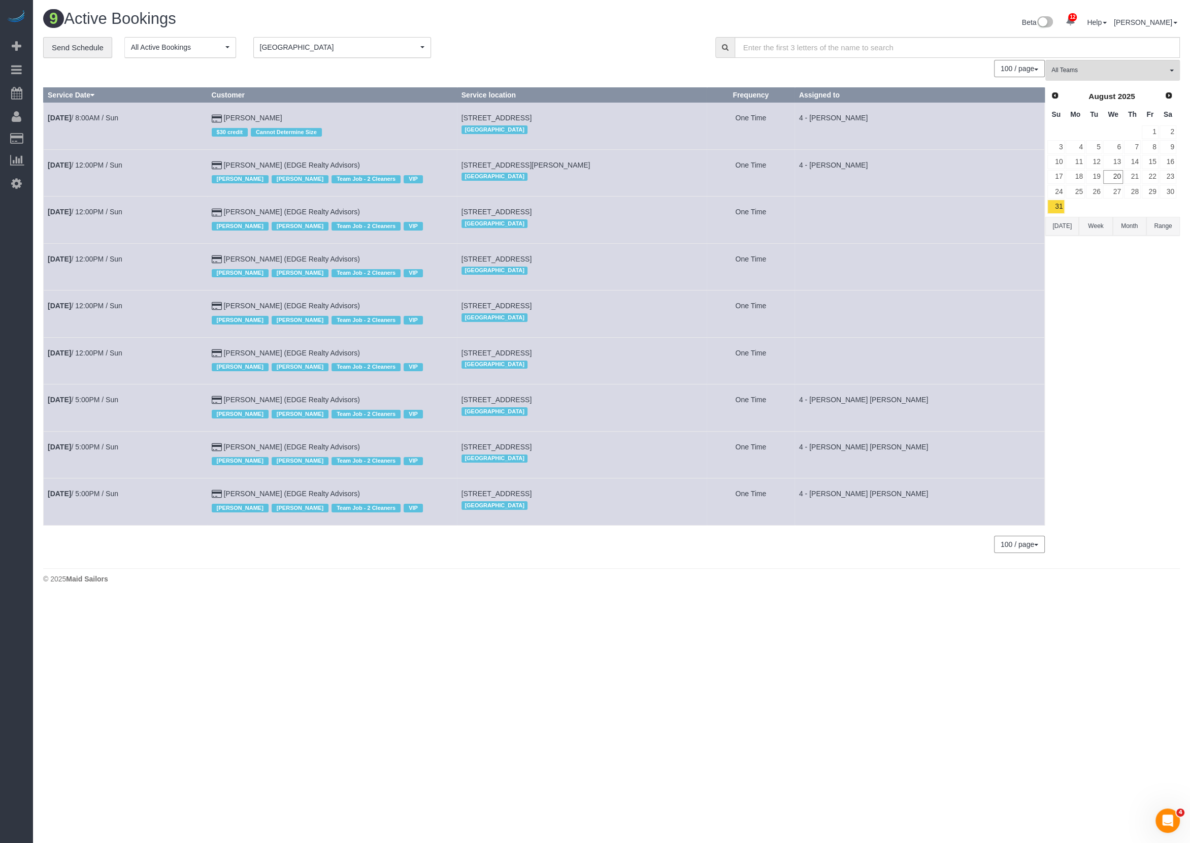
click at [749, 250] on td "One Time" at bounding box center [751, 266] width 88 height 47
drag, startPoint x: 803, startPoint y: 113, endPoint x: 888, endPoint y: 158, distance: 95.9
click at [888, 158] on tbody "Aug 31st / 8:00AM / Sun Ryan Ginand $30 credit Cannot Determine Size 166 West 6…" at bounding box center [544, 314] width 1001 height 423
click at [911, 236] on td at bounding box center [920, 220] width 250 height 47
drag, startPoint x: 648, startPoint y: 222, endPoint x: 446, endPoint y: 244, distance: 202.7
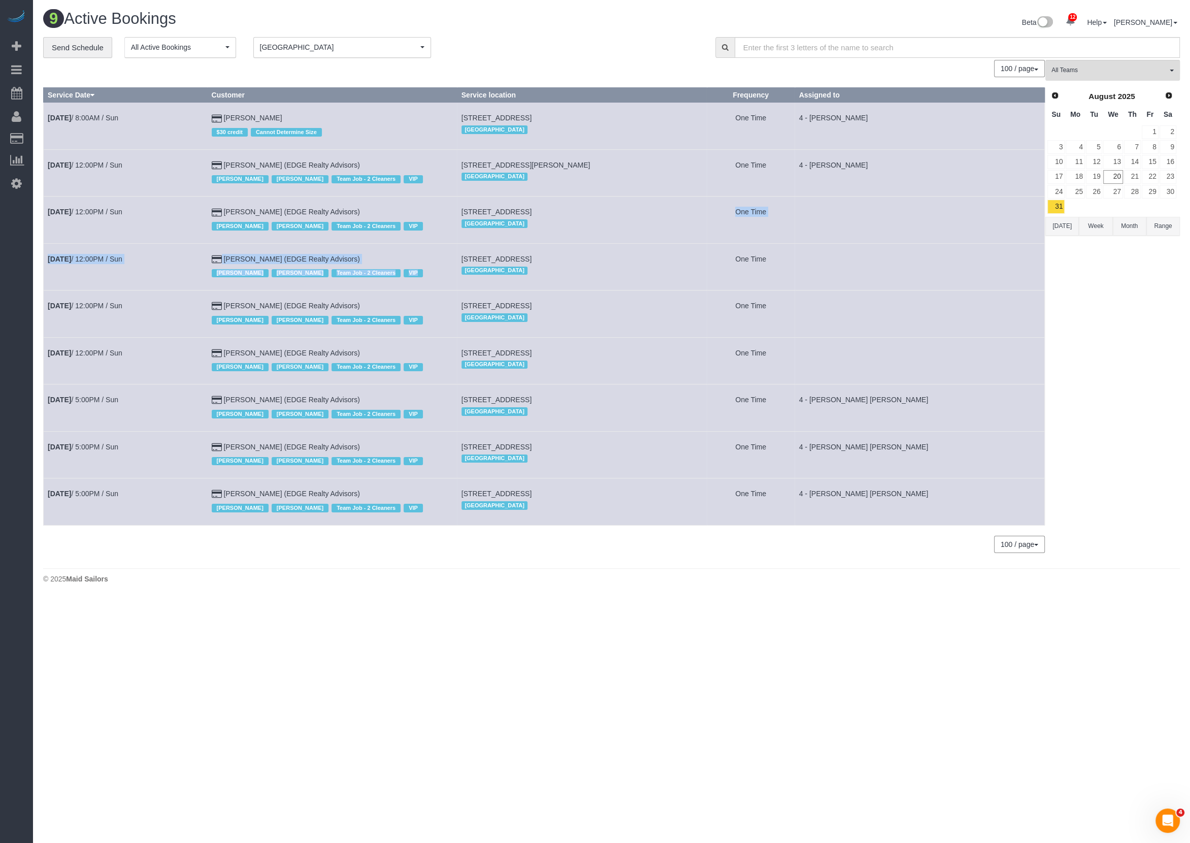
click at [453, 244] on tbody "Aug 31st / 8:00AM / Sun Ryan Ginand $30 credit Cannot Determine Size 166 West 6…" at bounding box center [544, 314] width 1001 height 423
click at [547, 229] on div "[GEOGRAPHIC_DATA]" at bounding box center [582, 223] width 241 height 13
click at [580, 262] on td "41 Dracut Street, Apt. 2, Dorchester, MA 02124 Boston" at bounding box center [582, 266] width 250 height 47
click at [103, 208] on link "Aug 31st / 12:00PM / Sun" at bounding box center [85, 212] width 75 height 8
click at [100, 255] on link "Aug 31st / 12:00PM / Sun" at bounding box center [85, 259] width 75 height 8
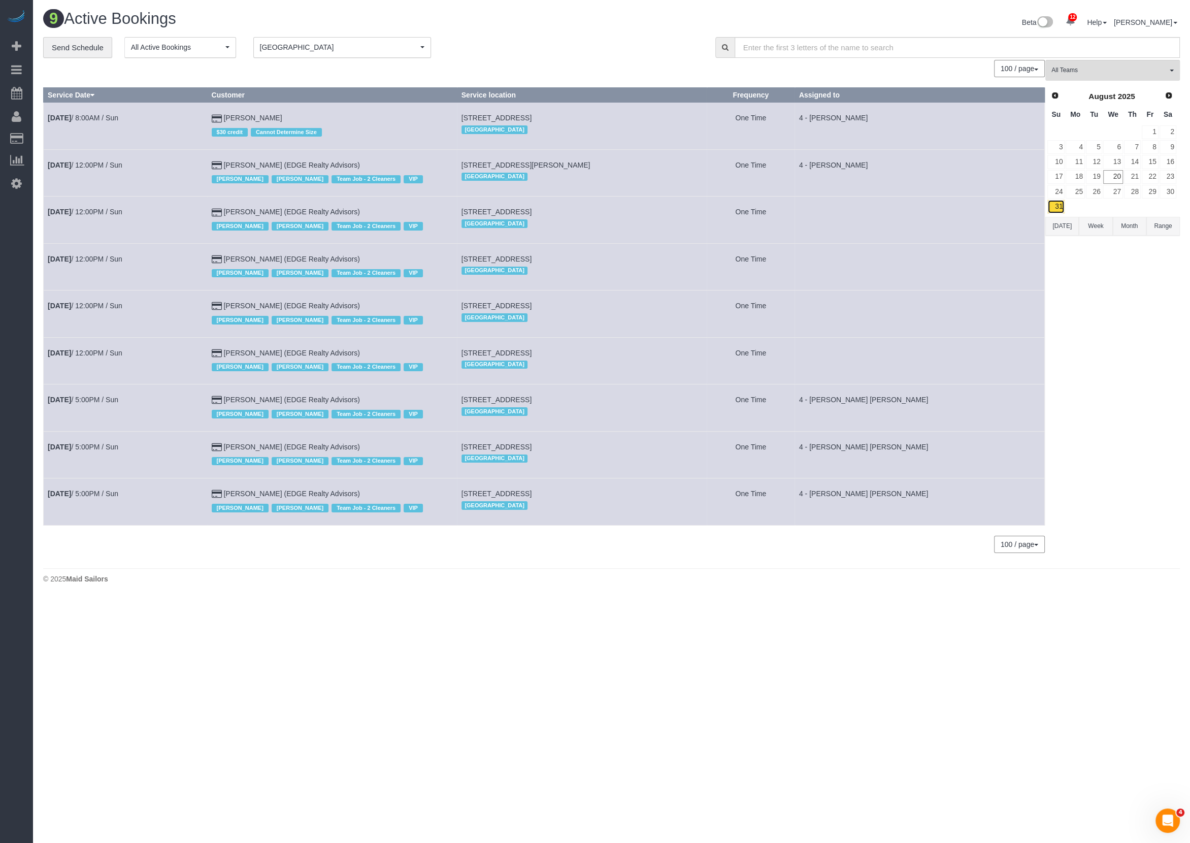
click at [1063, 201] on link "31" at bounding box center [1056, 207] width 17 height 14
click at [933, 239] on td at bounding box center [920, 220] width 250 height 47
click at [1165, 95] on span "Next" at bounding box center [1169, 95] width 8 height 8
click at [1074, 132] on link "1" at bounding box center [1075, 132] width 19 height 14
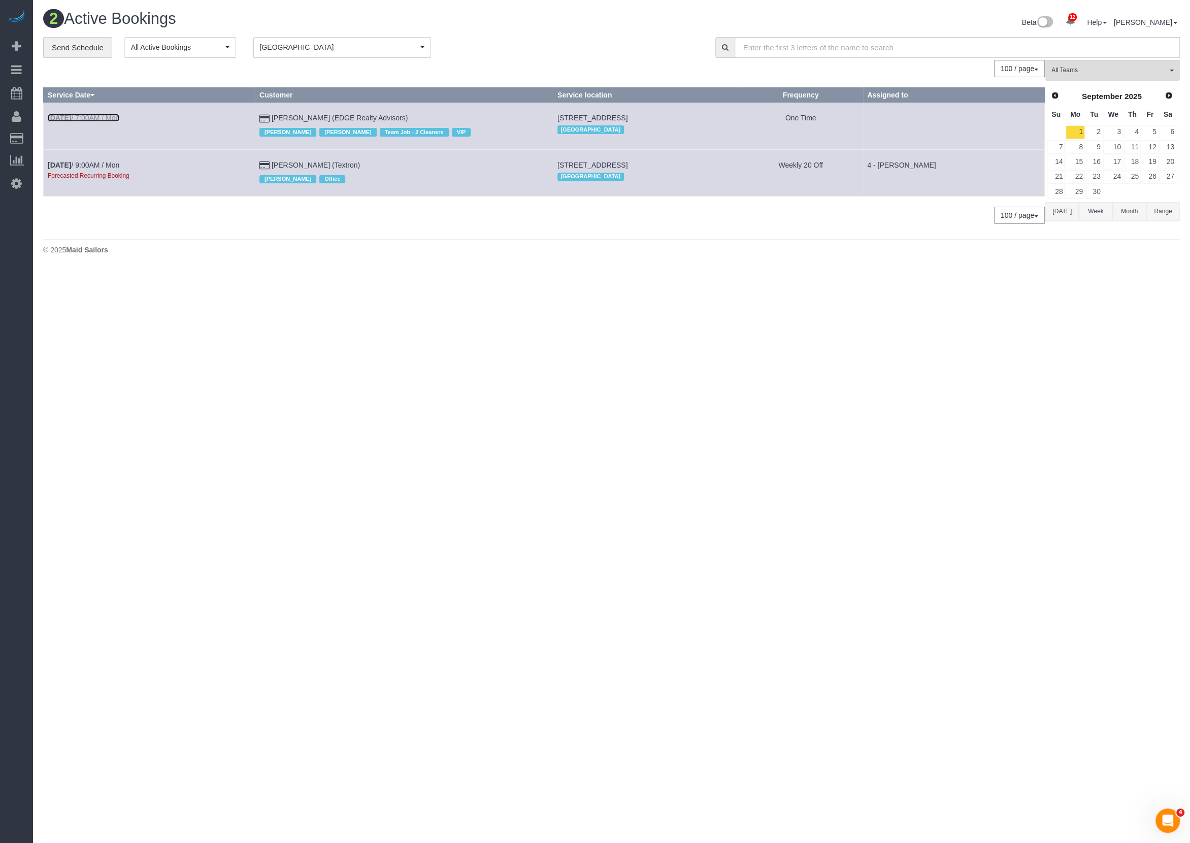
click at [117, 118] on link "Sep 1st / 7:00AM / Mon" at bounding box center [84, 118] width 72 height 8
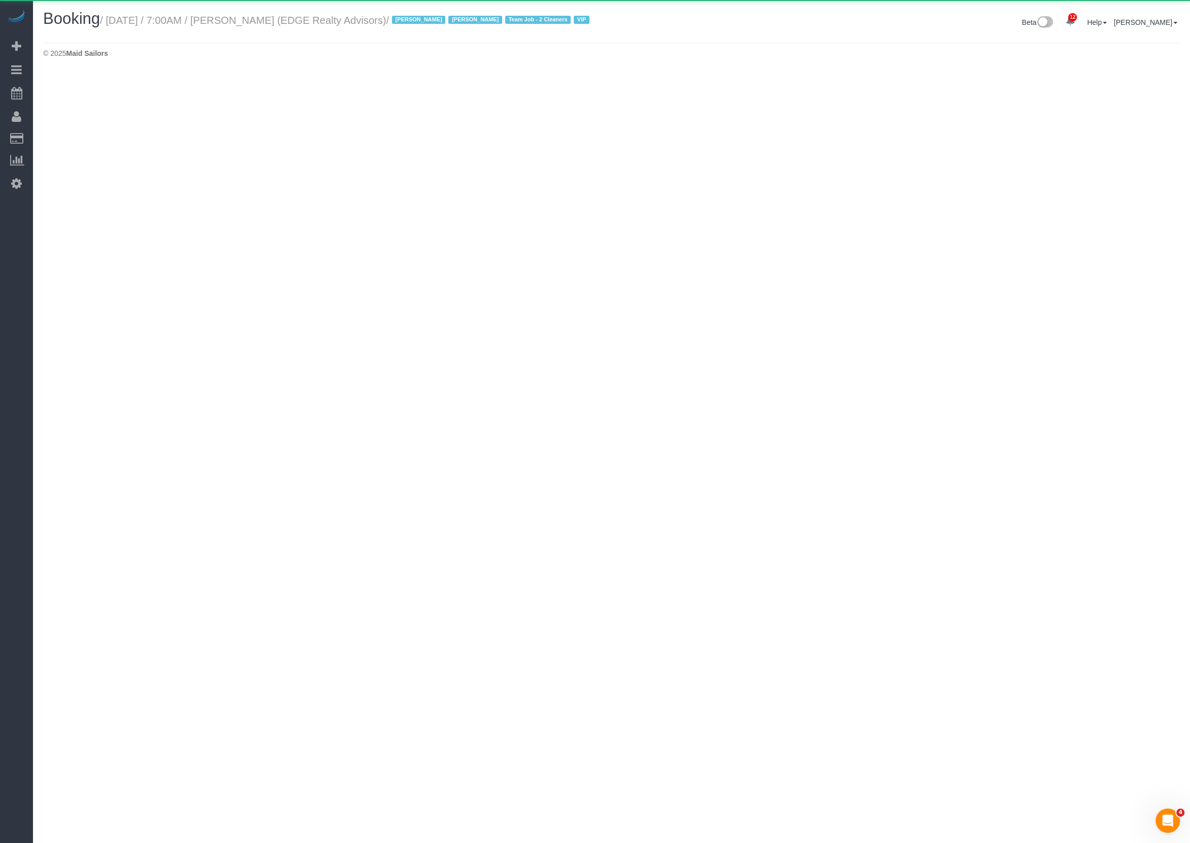
select select "MA"
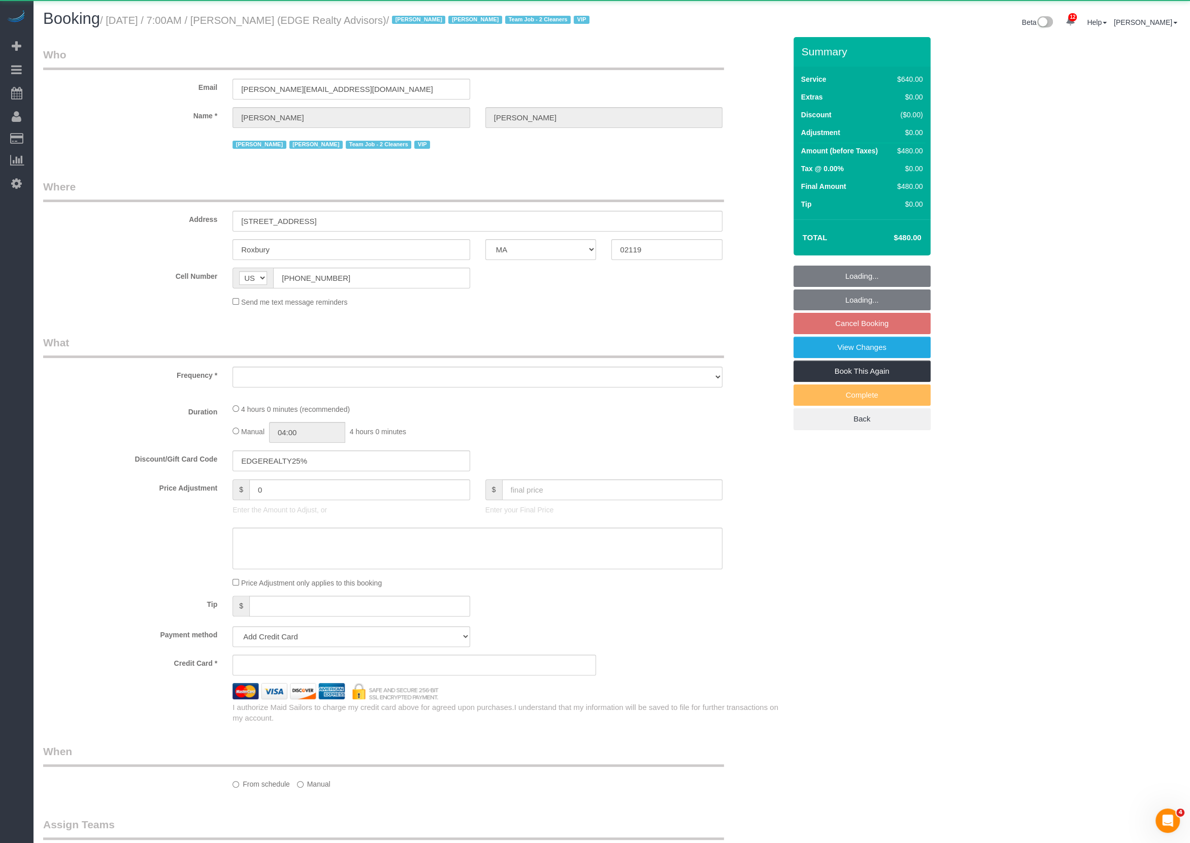
select select "2"
select select "240"
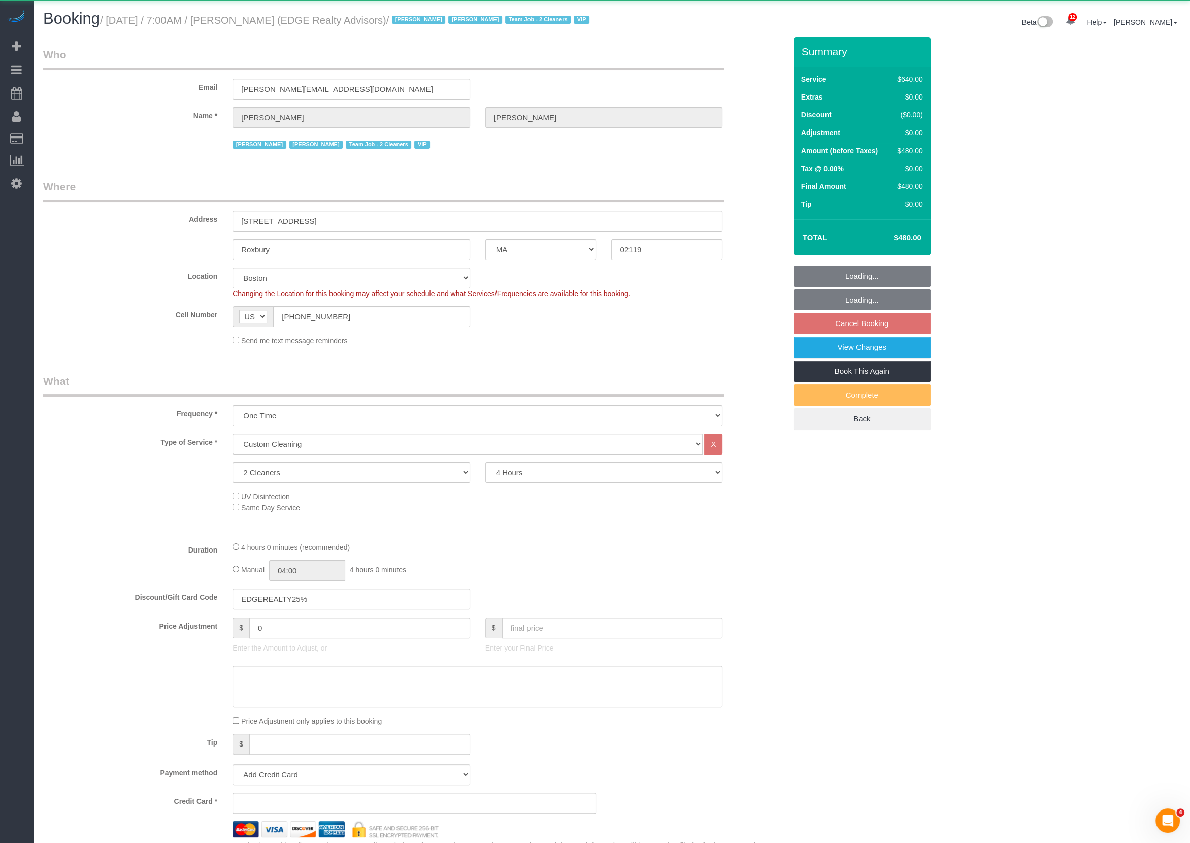
select select "object:4087"
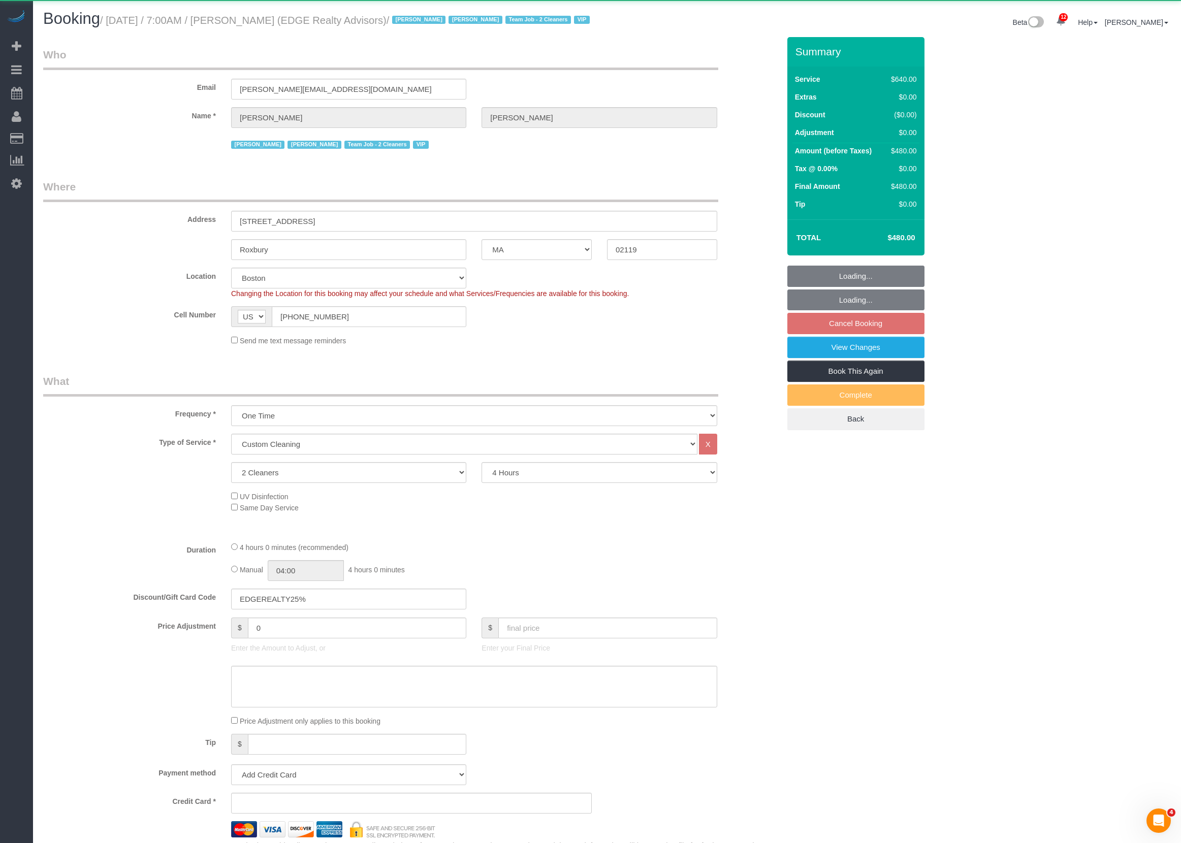
select select "number:89"
select select "number:90"
select select "number:15"
select select "number:7"
select select "object:4416"
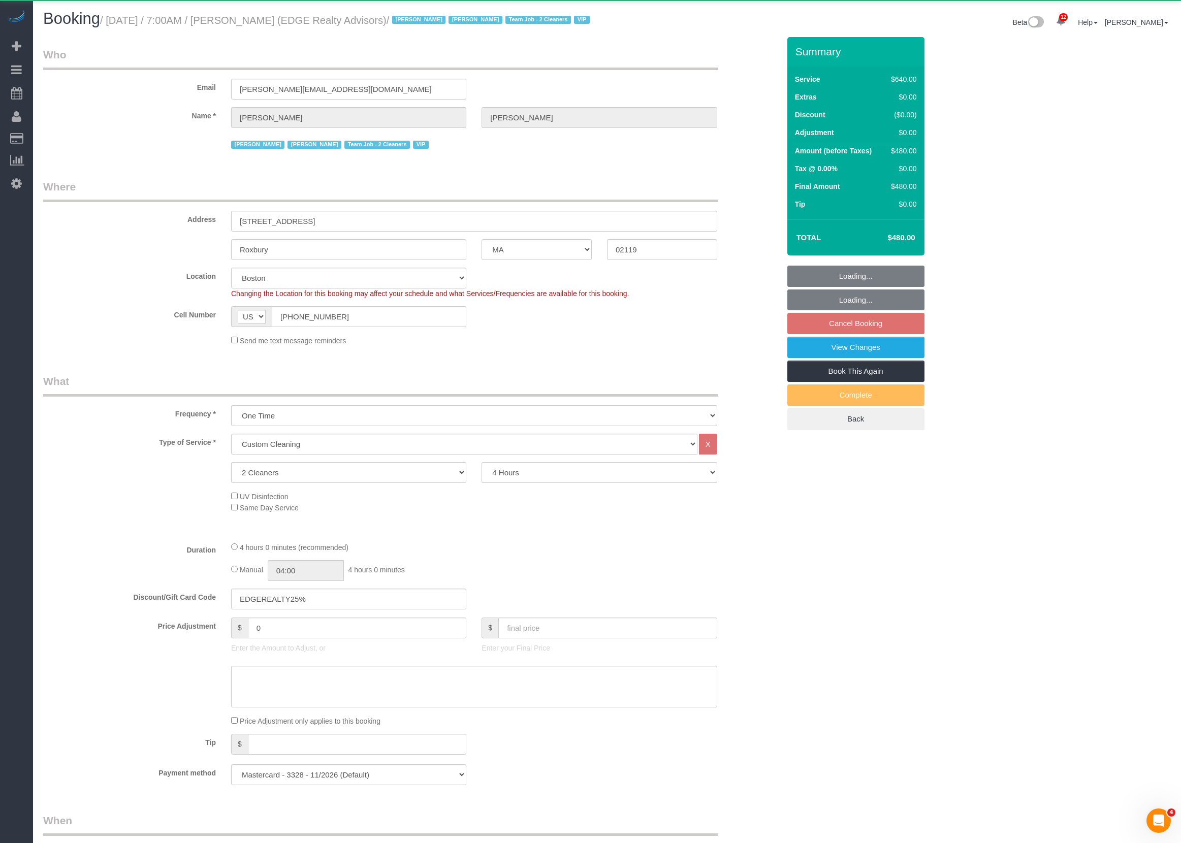
select select "string:stripe-pm_1NctNu4VGloSiKo7xER55rCs"
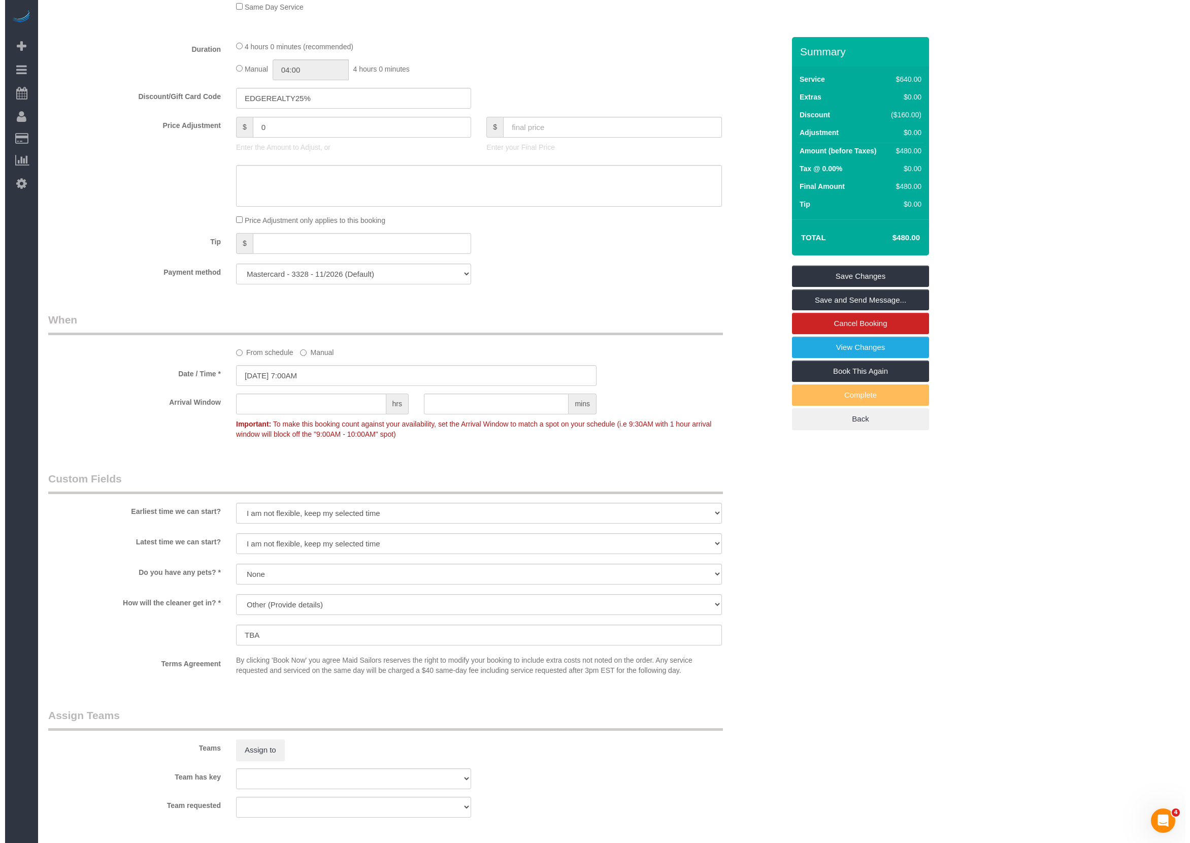
scroll to position [791, 0]
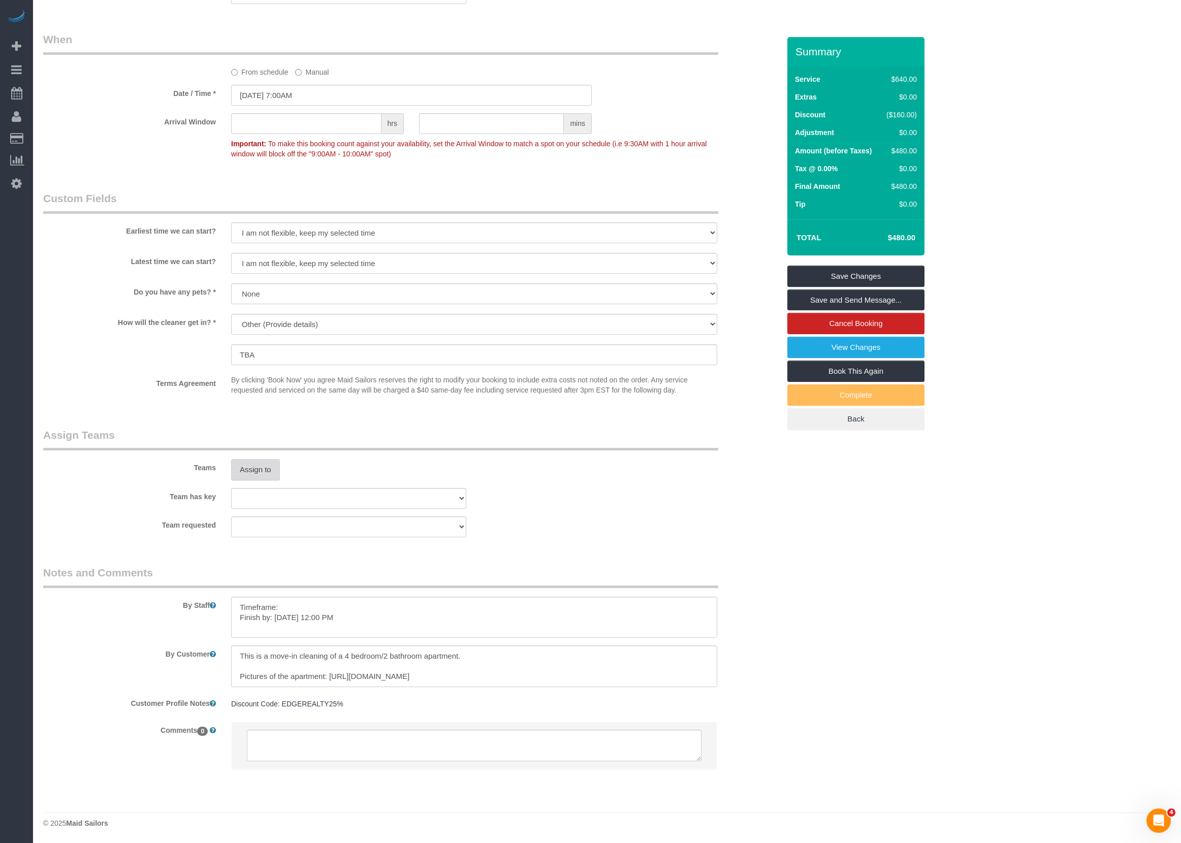
click at [275, 463] on button "Assign to" at bounding box center [255, 469] width 49 height 21
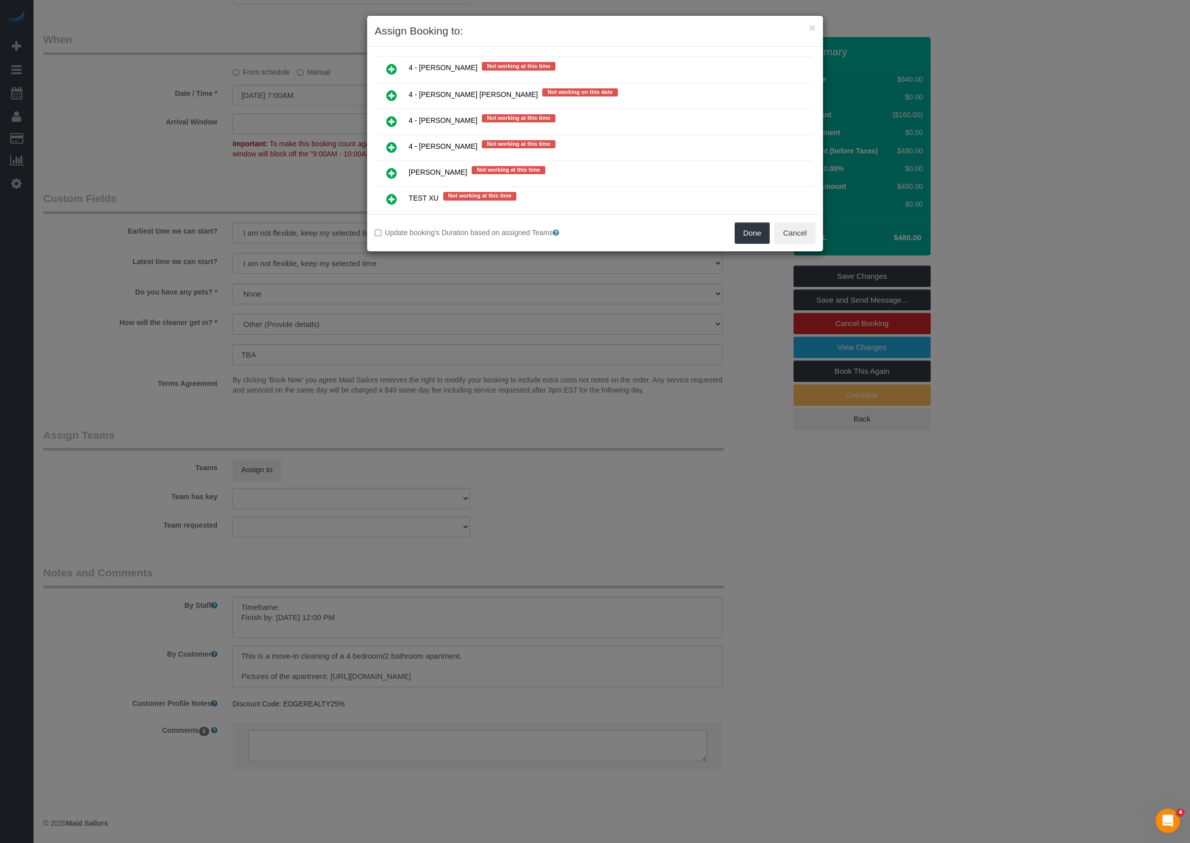
click at [385, 138] on link at bounding box center [392, 148] width 24 height 20
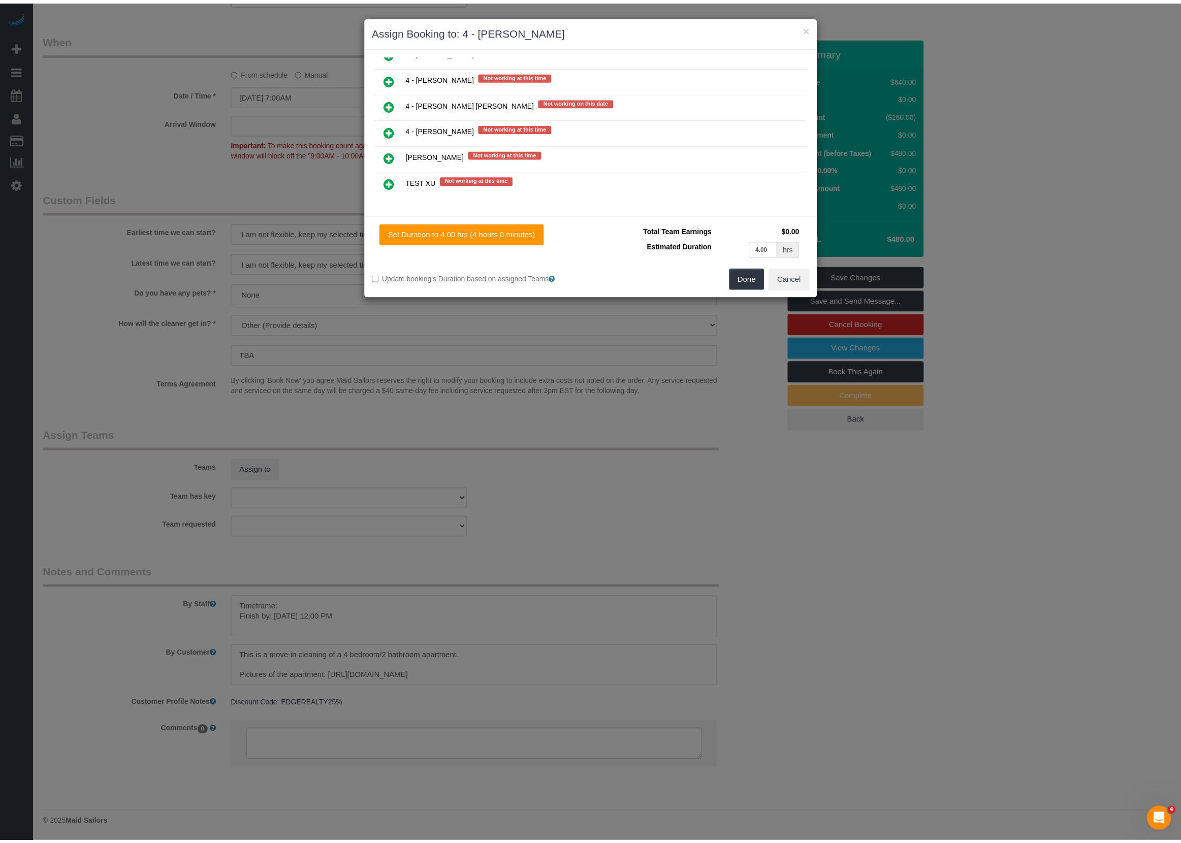
scroll to position [0, 0]
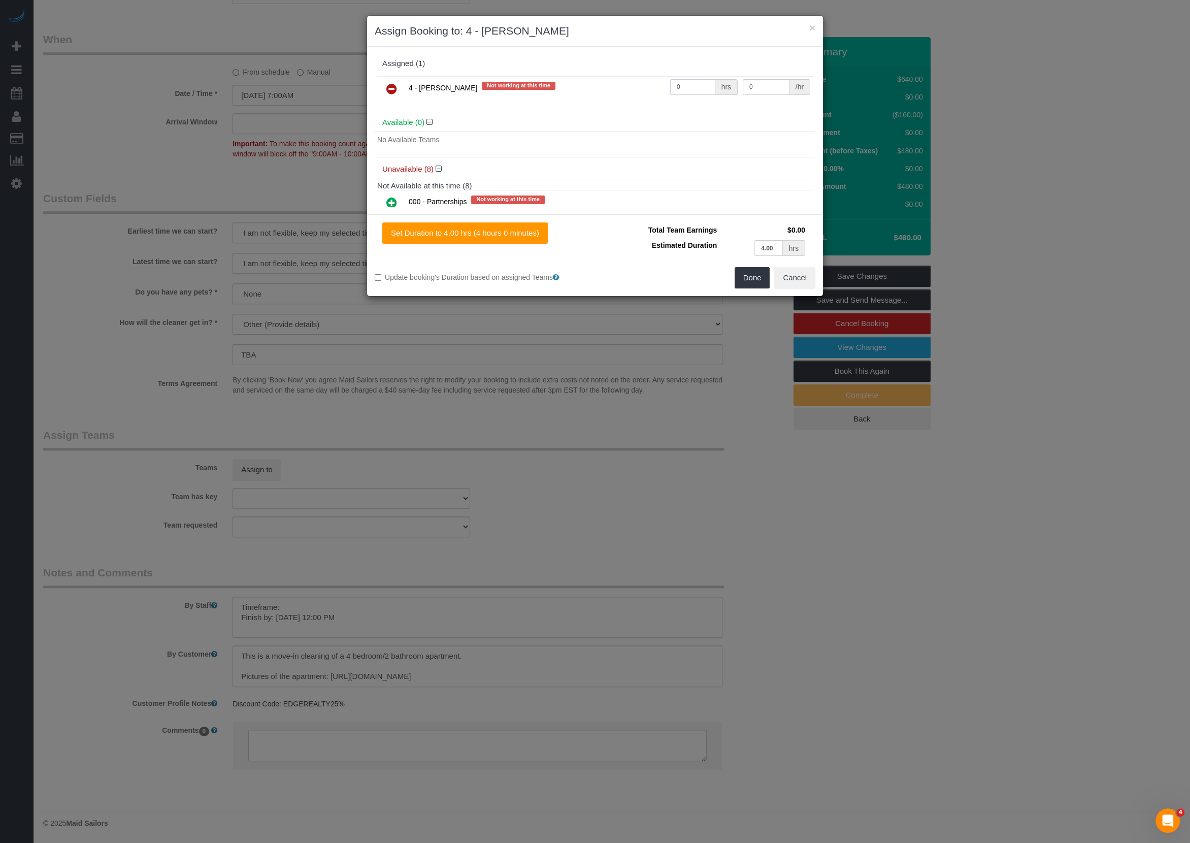
click at [670, 79] on input "0" at bounding box center [692, 87] width 45 height 16
type input "1"
click at [747, 83] on input "0" at bounding box center [766, 87] width 47 height 16
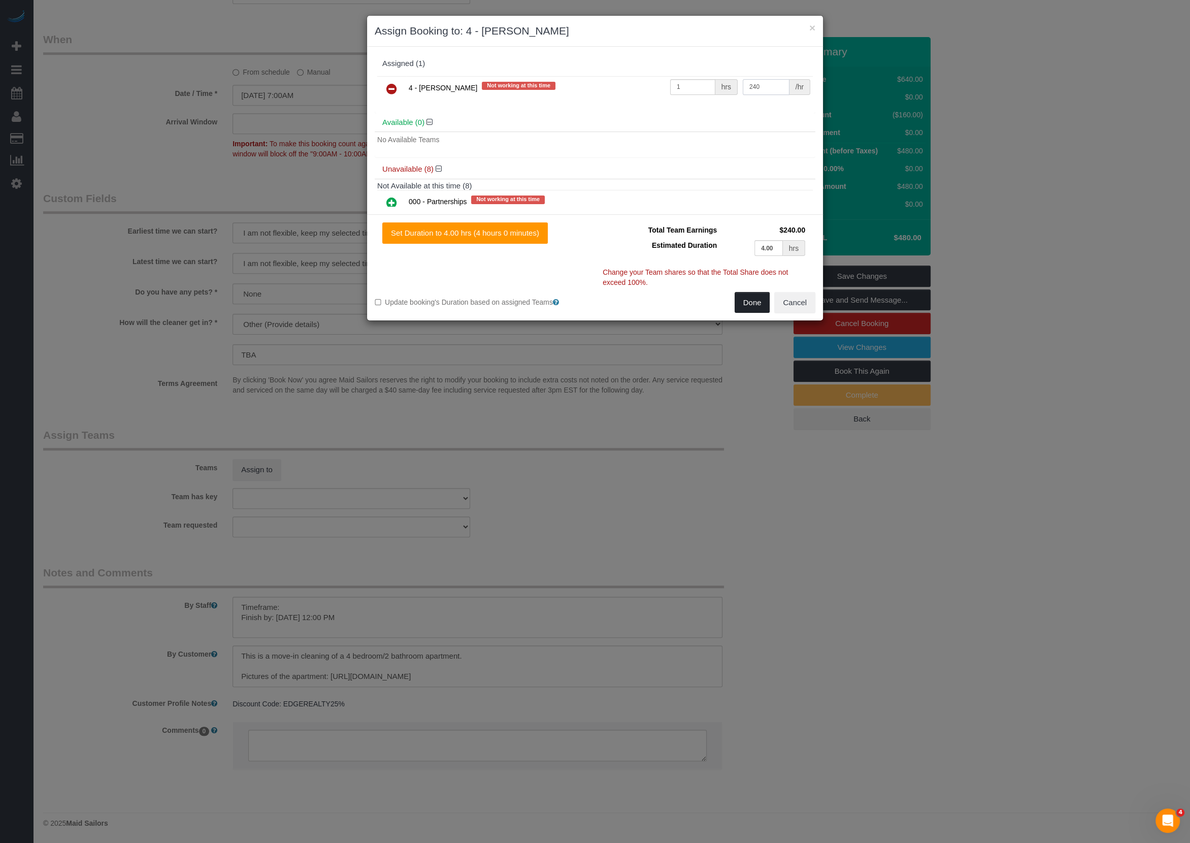
type input "240"
click at [744, 301] on button "Done" at bounding box center [753, 302] width 36 height 21
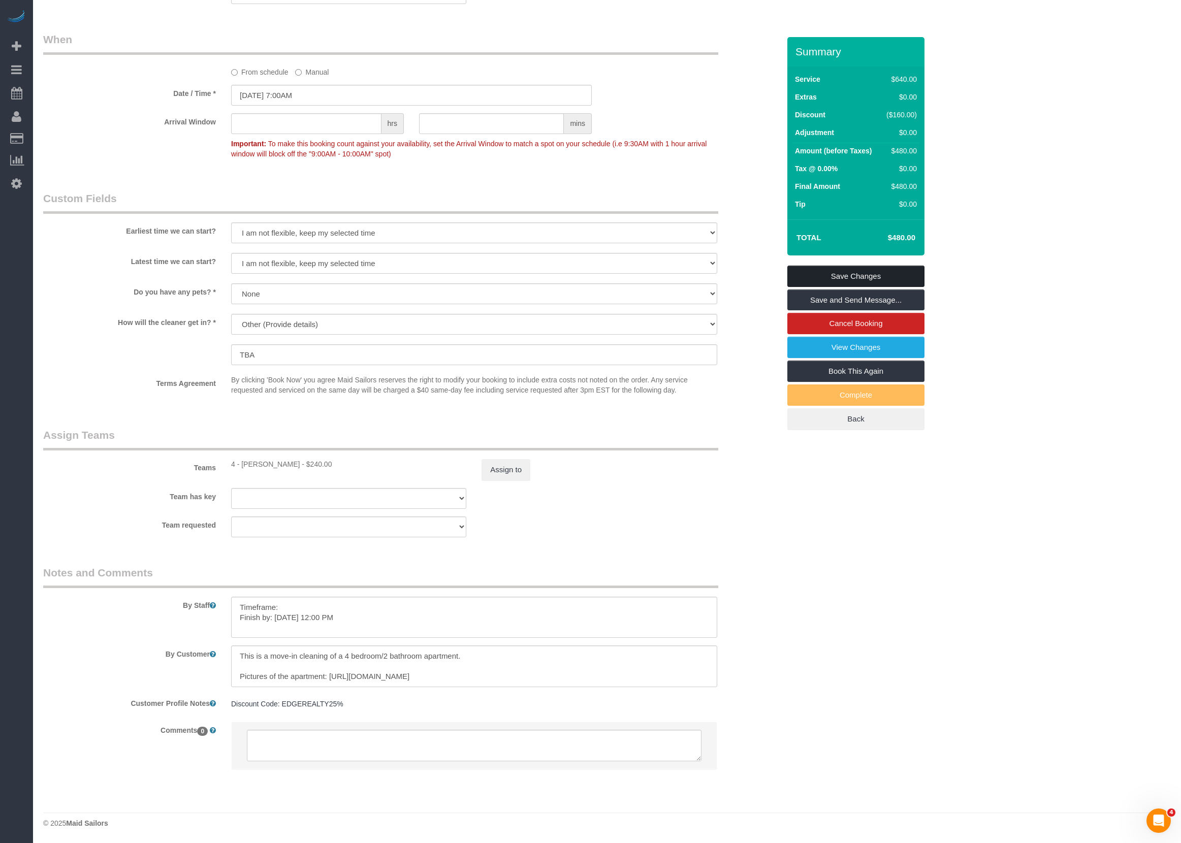
click at [831, 287] on link "Save Changes" at bounding box center [855, 276] width 137 height 21
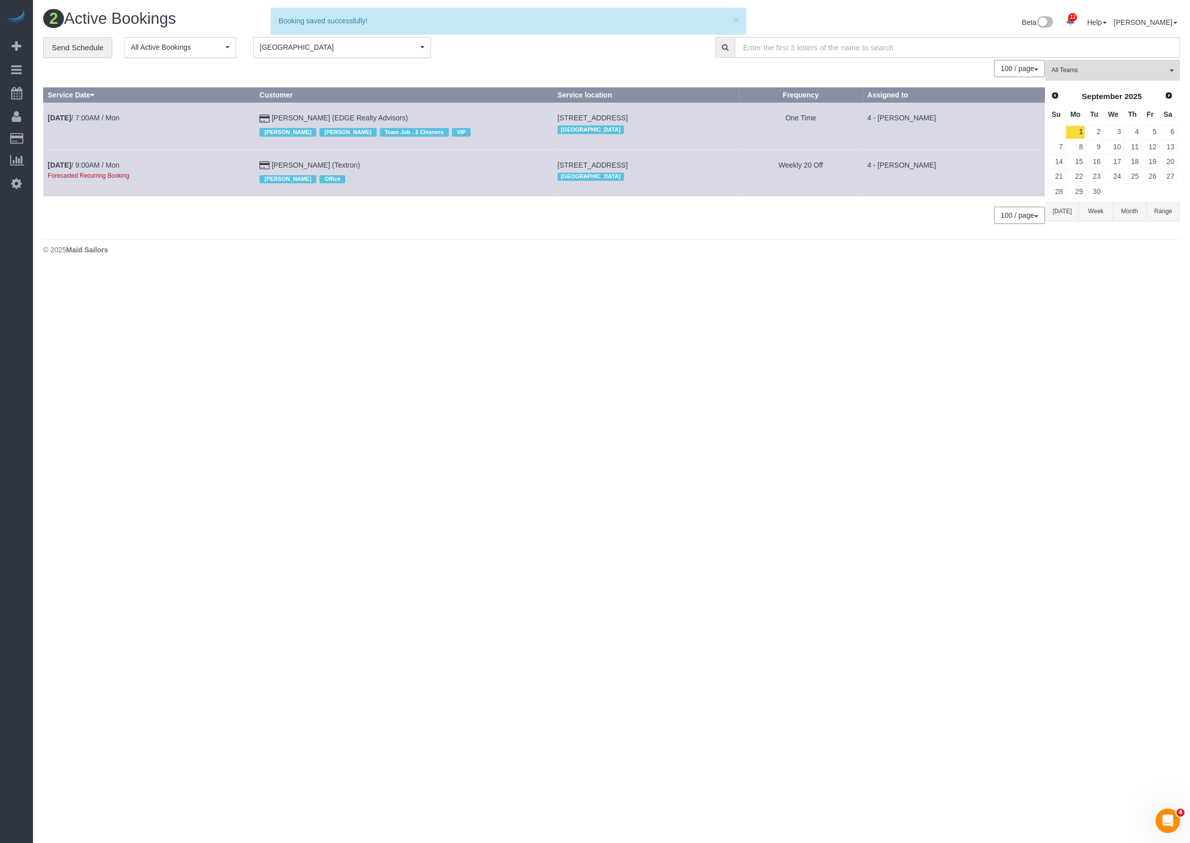
click at [1054, 208] on button "Today" at bounding box center [1063, 211] width 34 height 19
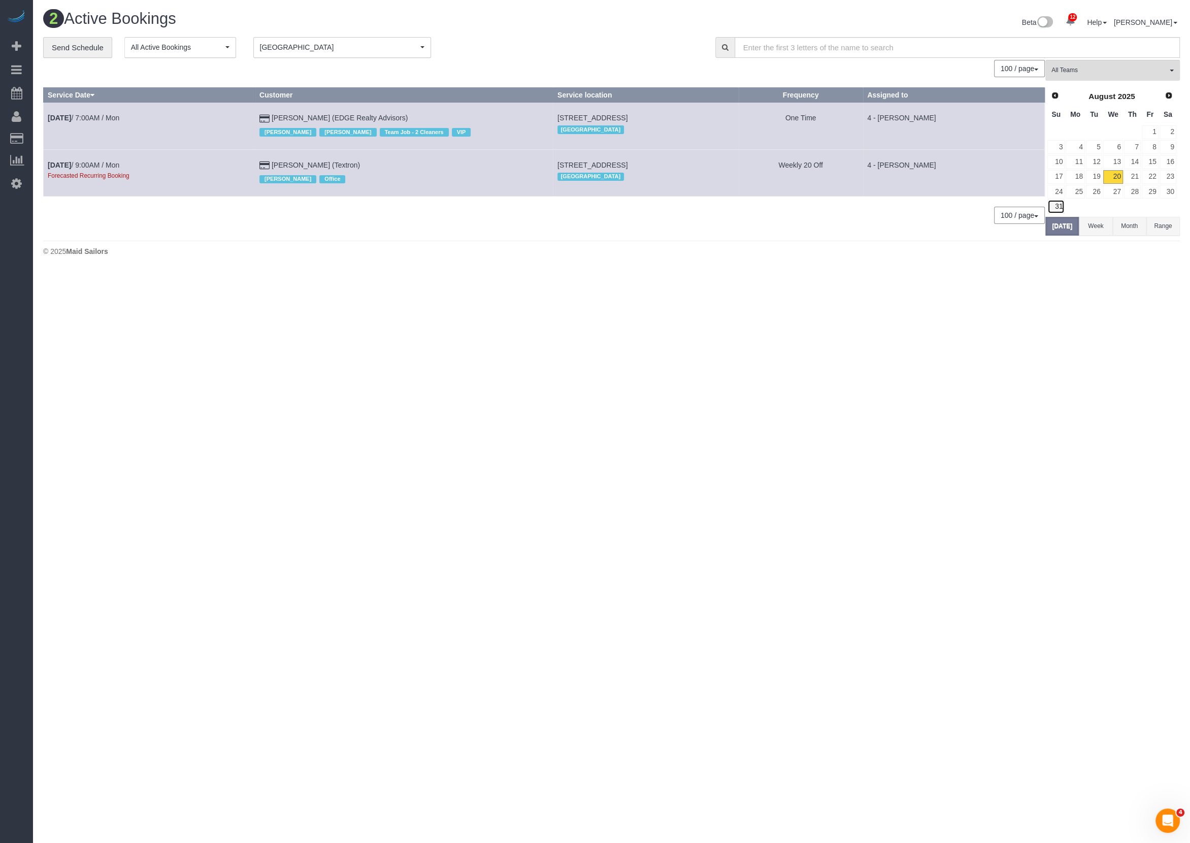
click at [1054, 208] on link "31" at bounding box center [1056, 207] width 17 height 14
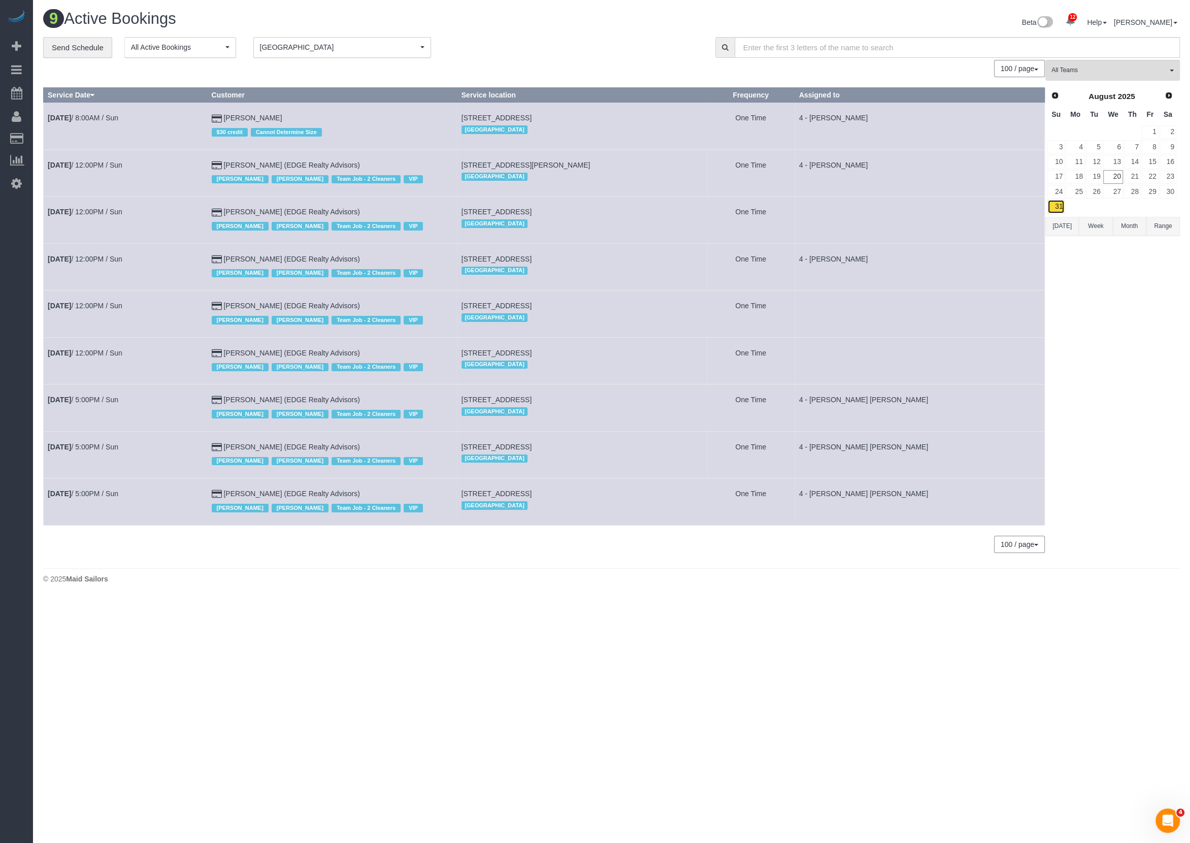
click at [1055, 201] on link "31" at bounding box center [1056, 207] width 17 height 14
click at [22, 181] on link "Settings" at bounding box center [16, 183] width 33 height 23
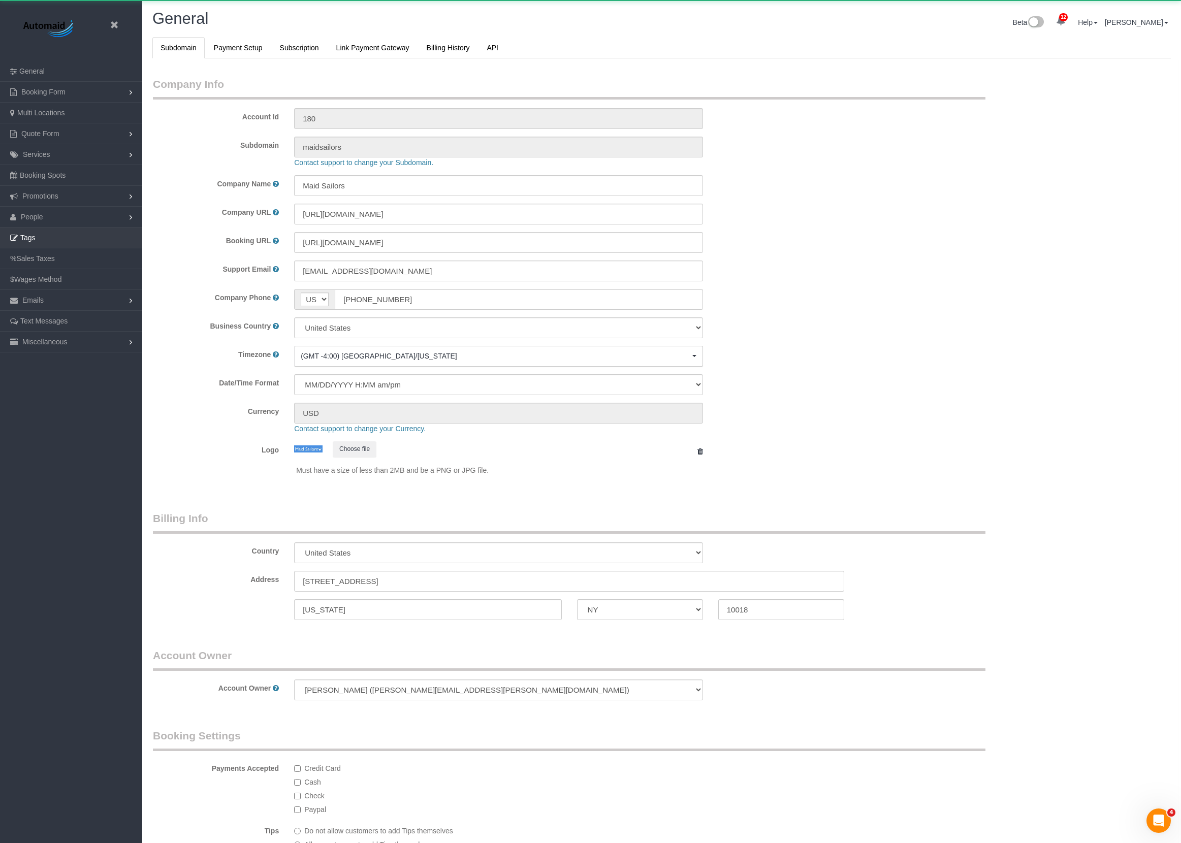
select select "425"
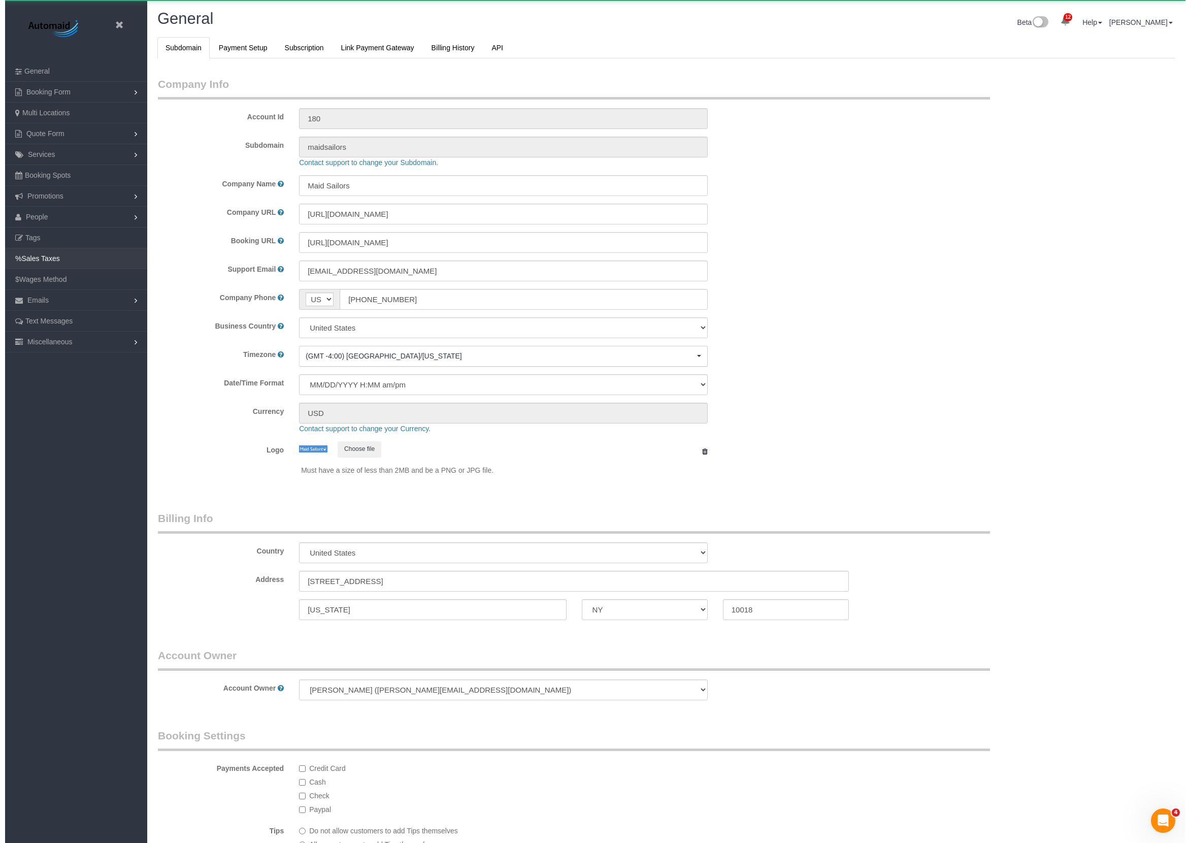
scroll to position [2141, 1181]
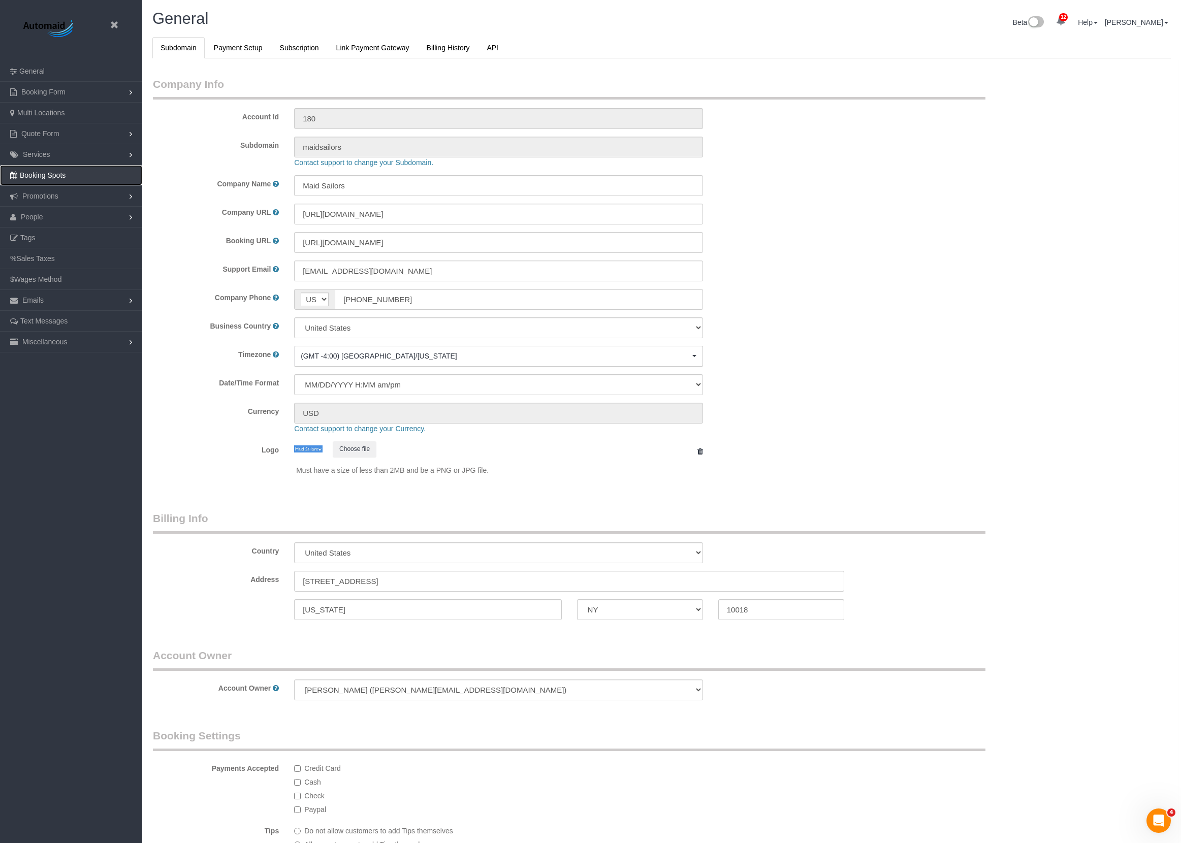
click at [69, 174] on link "Booking Spots" at bounding box center [71, 175] width 142 height 20
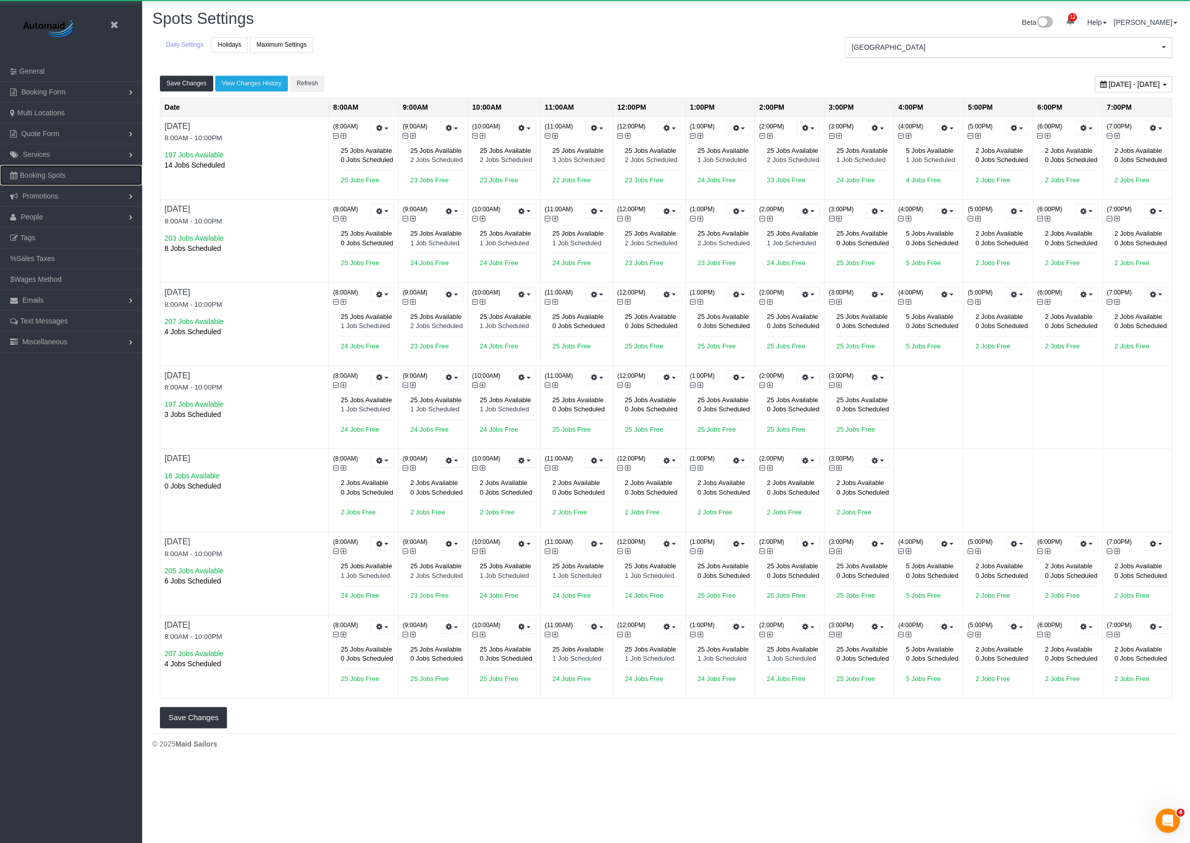
scroll to position [760, 1190]
click at [1095, 77] on div "August 20, 2025 - August 26, 2025" at bounding box center [1134, 84] width 78 height 16
type input "**********"
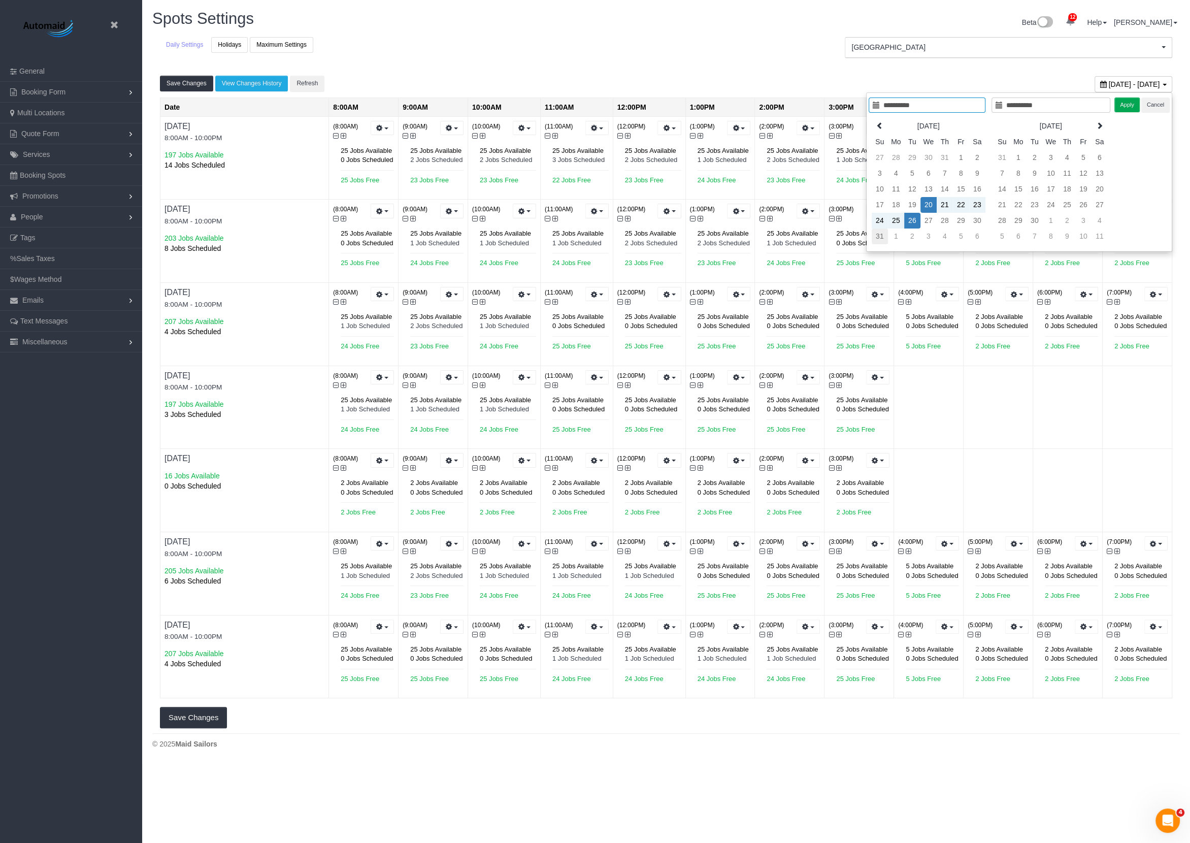
type input "**********"
click at [882, 237] on td "31" at bounding box center [880, 237] width 16 height 16
type input "**********"
click at [896, 233] on td "1" at bounding box center [896, 237] width 16 height 16
click at [1136, 106] on button "Apply" at bounding box center [1127, 105] width 25 height 15
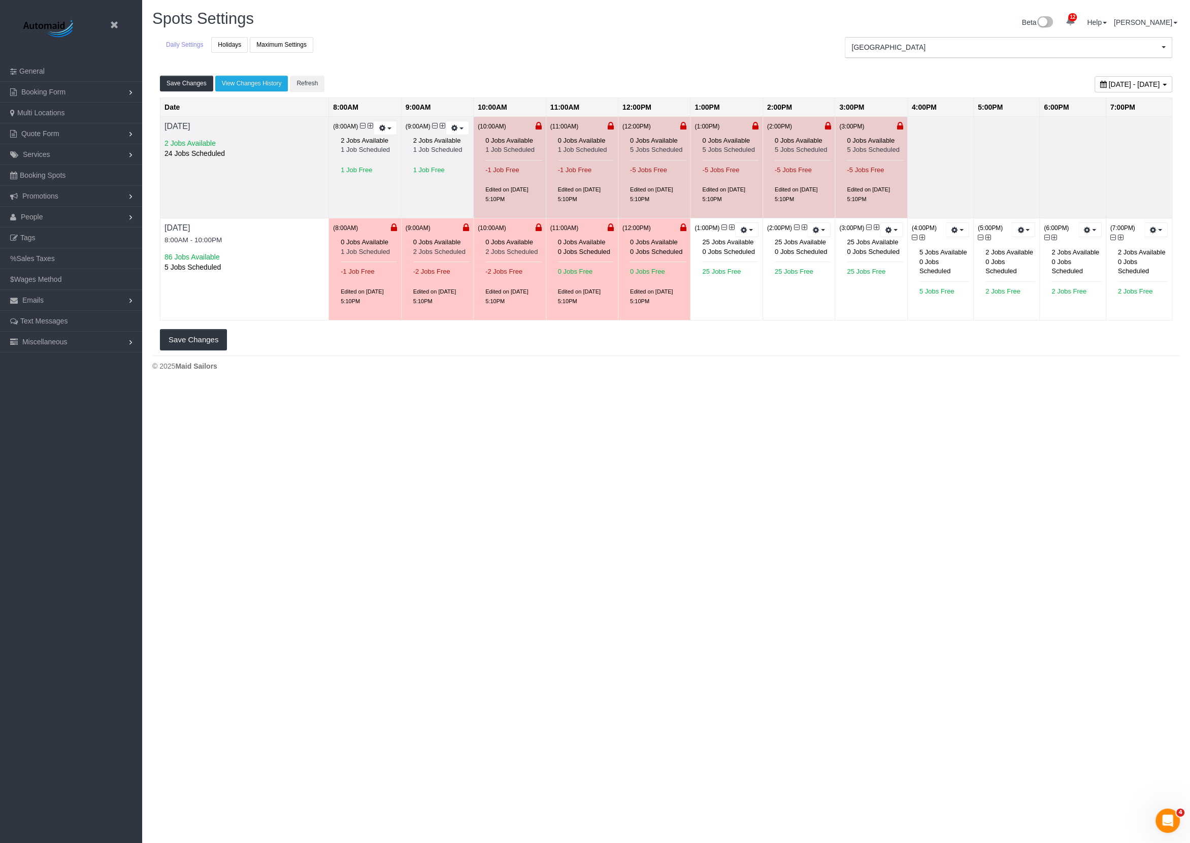
scroll to position [50399, 49593]
click at [545, 123] on div "(10:00AM) 0 Jobs Available 1 Job Scheduled -1 Job Free Edited on 07/08/2025 5:1…" at bounding box center [510, 168] width 72 height 102
click at [543, 123] on div "(10:00AM) 0 Jobs Available 1 Job Scheduled -1 Job Free Edited on 07/08/2025 5:1…" at bounding box center [510, 168] width 72 height 102
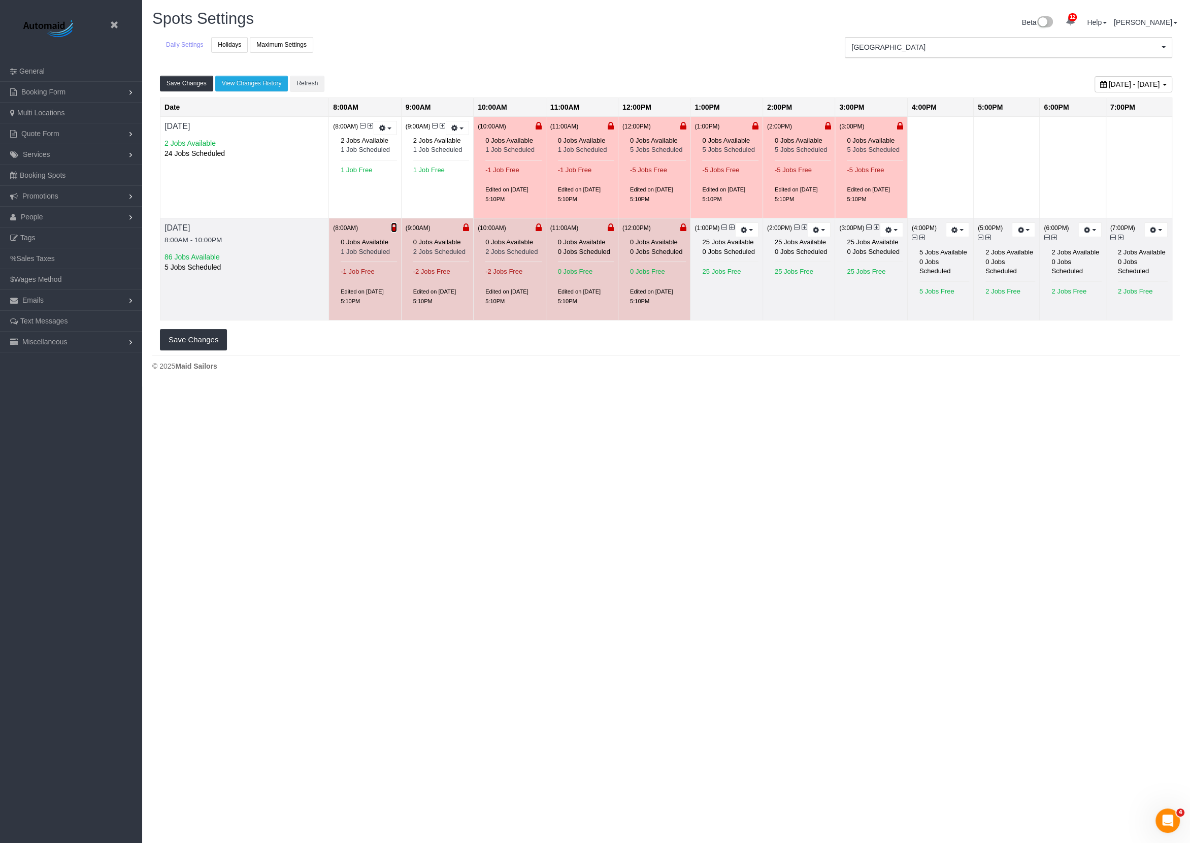
click at [397, 226] on icon at bounding box center [394, 227] width 6 height 7
click at [481, 224] on div "(10:00AM) 0 Jobs Available 2 Jobs Scheduled -2 Jobs Free Edited on 07/08/2025 5…" at bounding box center [510, 269] width 72 height 102
click at [473, 228] on div "(9:00AM) 0 Jobs Available 2 Jobs Scheduled -2 Jobs Free Edited on 07/08/2025 5:…" at bounding box center [438, 269] width 72 height 102
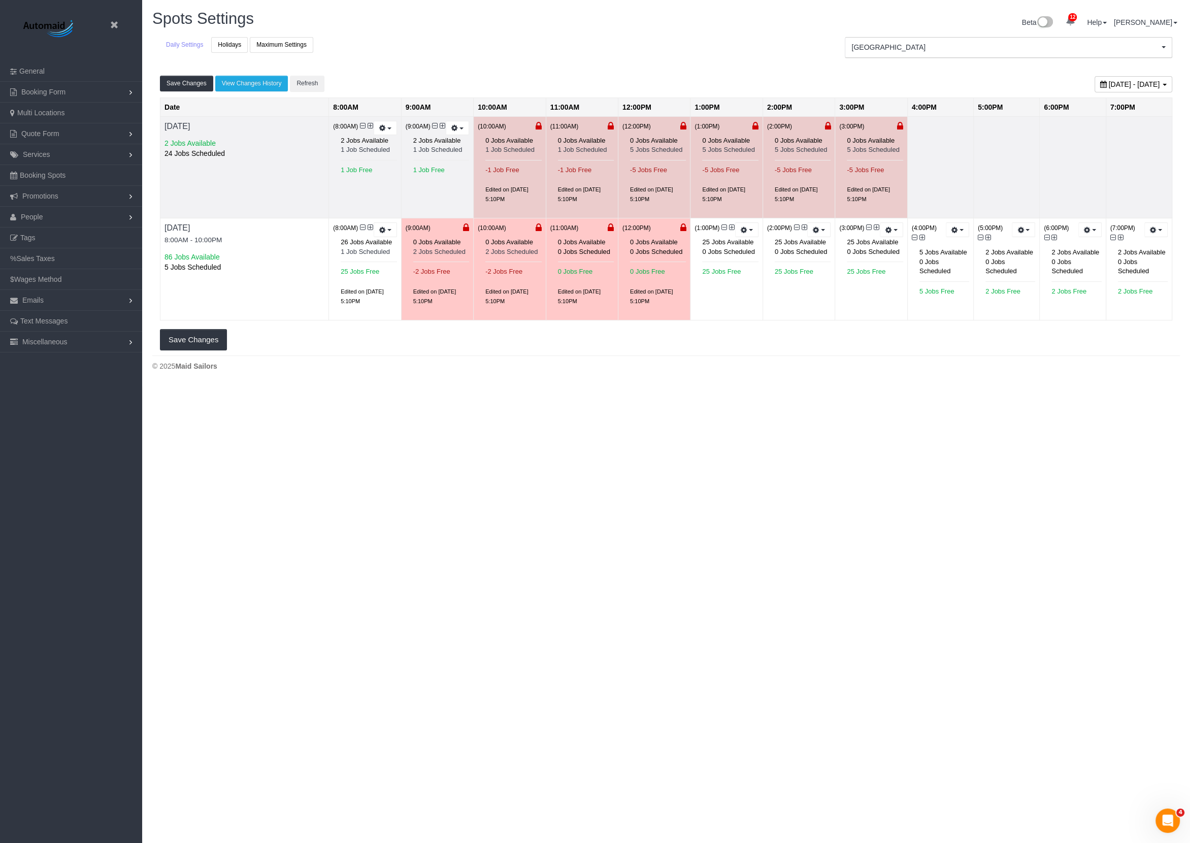
click at [545, 124] on div "(10:00AM) 0 Jobs Available 1 Job Scheduled -1 Job Free Edited on 07/08/2025 5:1…" at bounding box center [510, 168] width 72 height 102
click at [542, 124] on icon at bounding box center [539, 126] width 6 height 7
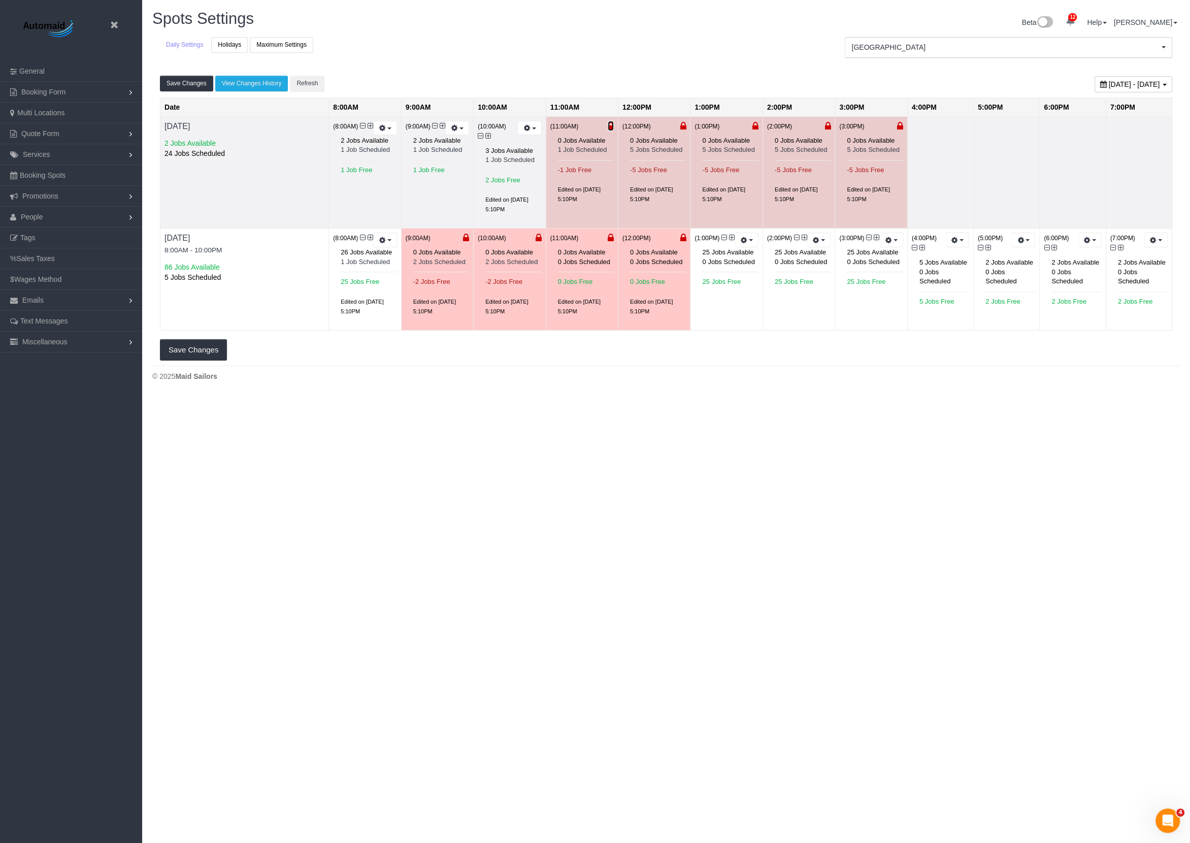
click at [614, 125] on icon at bounding box center [611, 126] width 6 height 7
click at [686, 125] on icon at bounding box center [683, 126] width 6 height 7
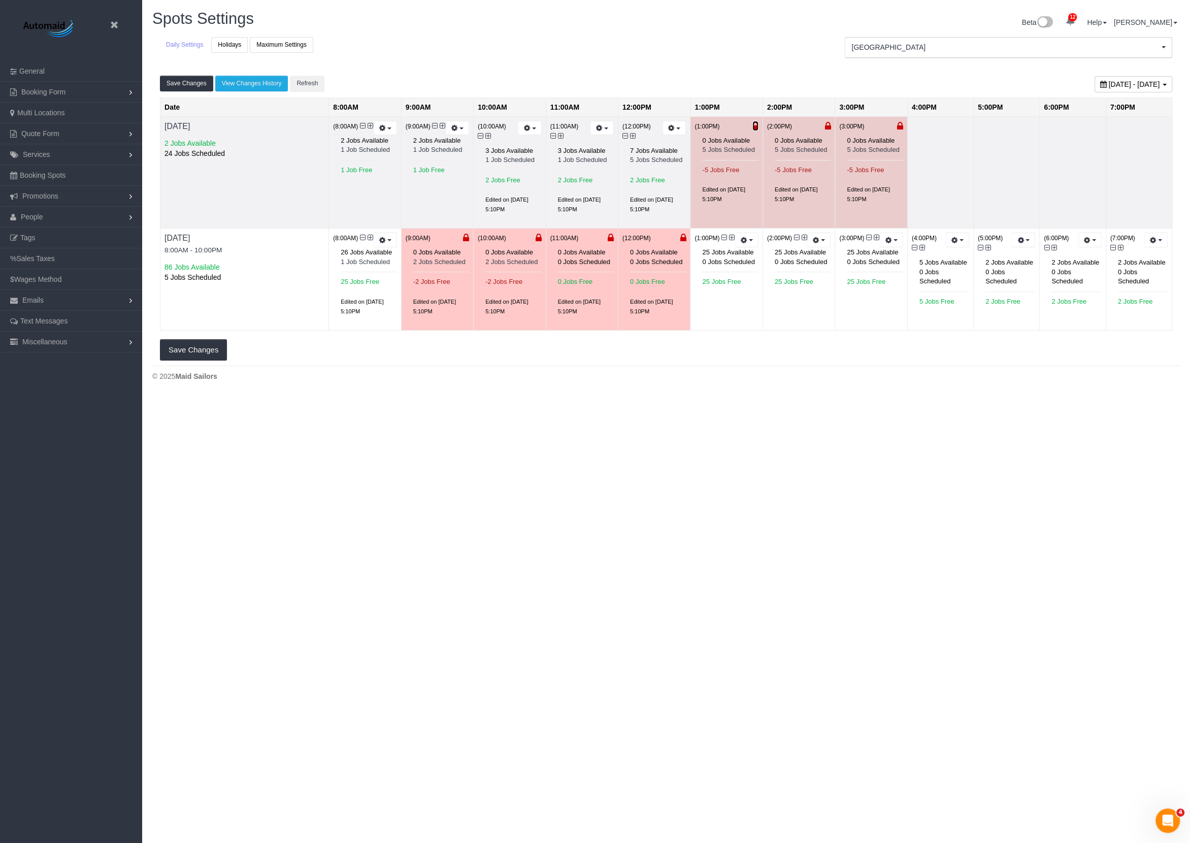
click at [759, 126] on icon at bounding box center [756, 126] width 6 height 7
click at [831, 125] on icon at bounding box center [828, 126] width 6 height 7
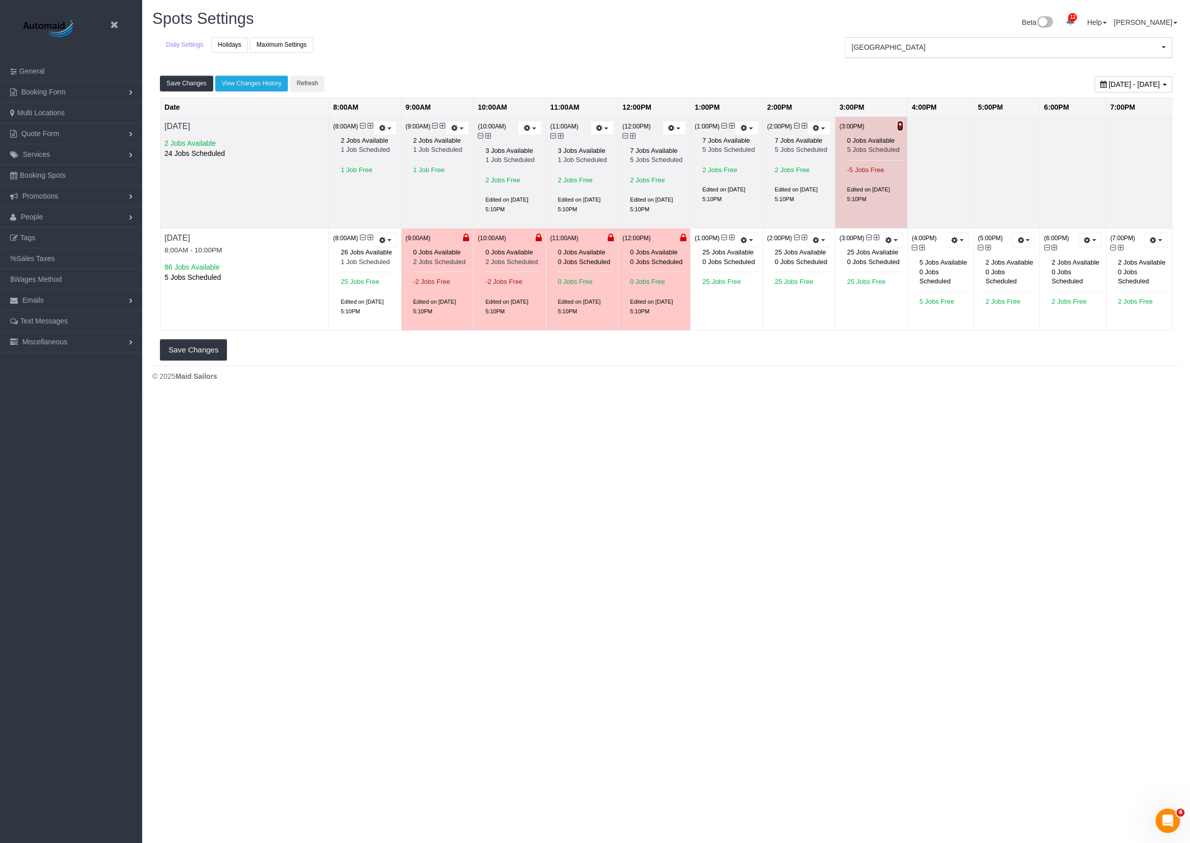
click at [903, 128] on icon at bounding box center [900, 126] width 6 height 7
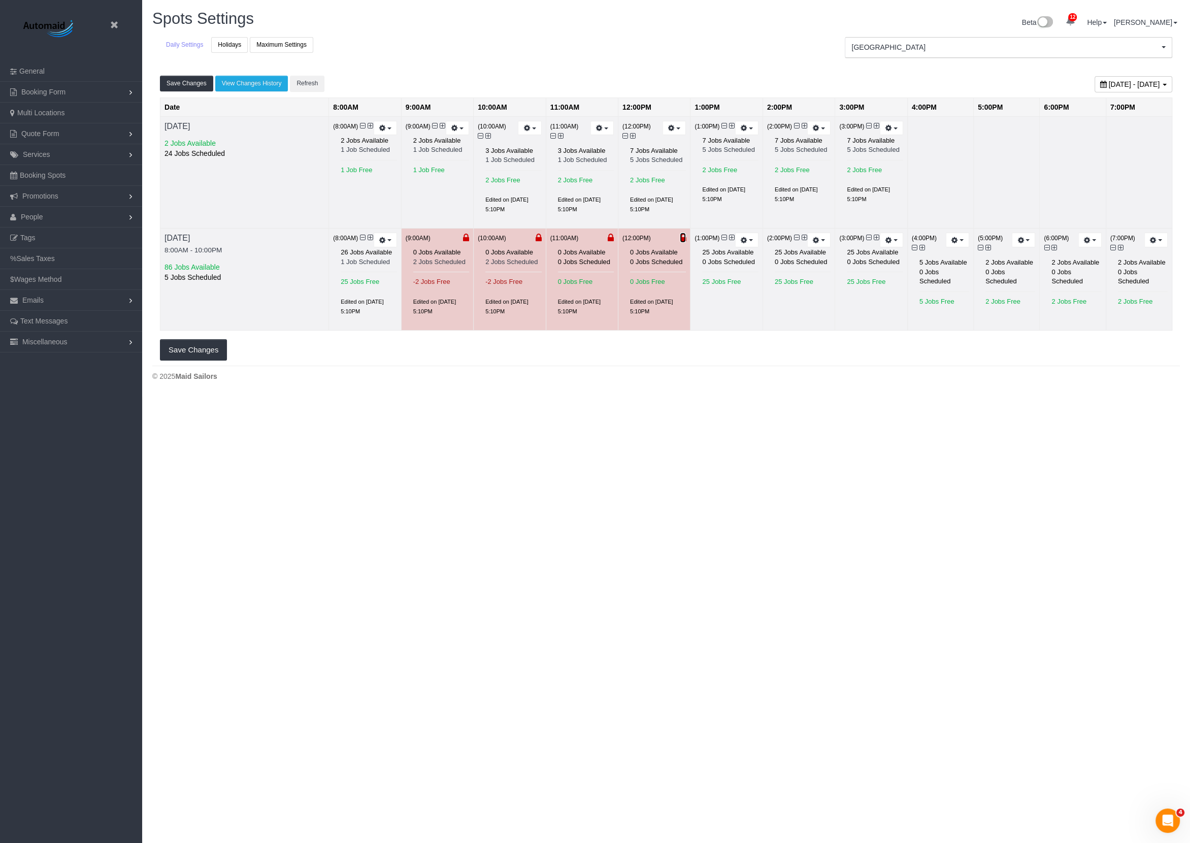
click at [686, 235] on icon at bounding box center [683, 238] width 6 height 7
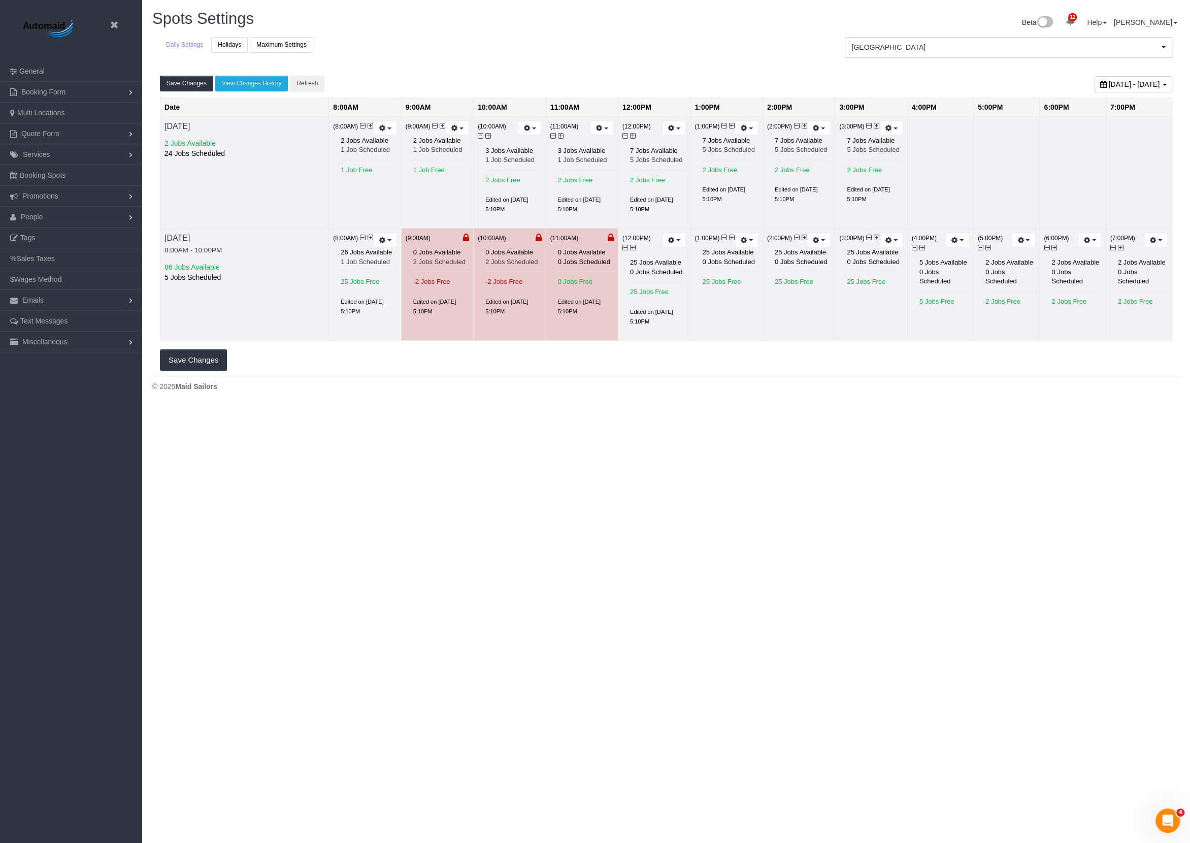
click at [612, 229] on div "(11:00AM) 0 Jobs Available 0 Jobs Scheduled 0 Jobs Free Edited on 07/08/2025 5:…" at bounding box center [582, 280] width 72 height 102
click at [542, 235] on icon at bounding box center [539, 238] width 6 height 7
click at [469, 235] on icon at bounding box center [466, 238] width 6 height 7
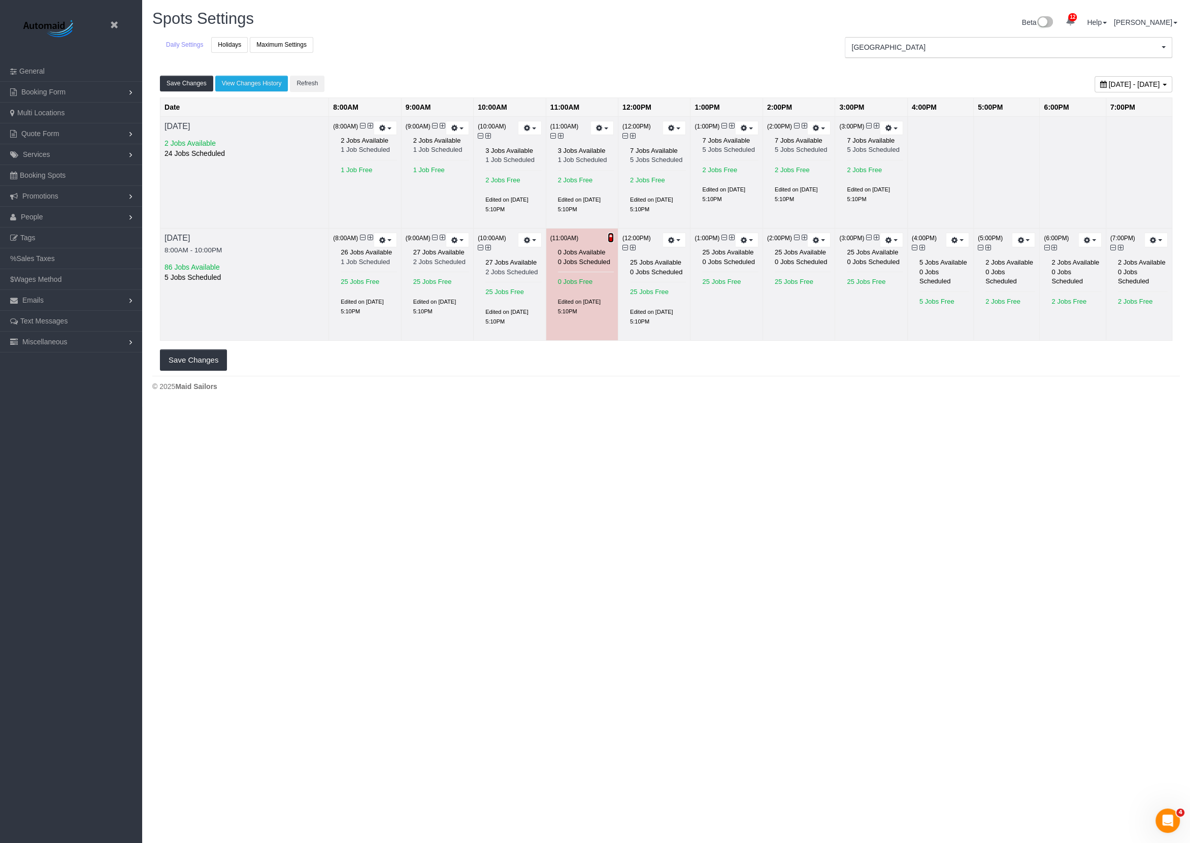
click at [614, 235] on icon at bounding box center [611, 238] width 6 height 7
click at [447, 124] on div "(9:00AM) Prevent New Bookings Reset to Default (2 jobs) 2 Jobs Available 1 Job …" at bounding box center [438, 153] width 72 height 73
click at [444, 124] on icon at bounding box center [443, 125] width 6 height 7
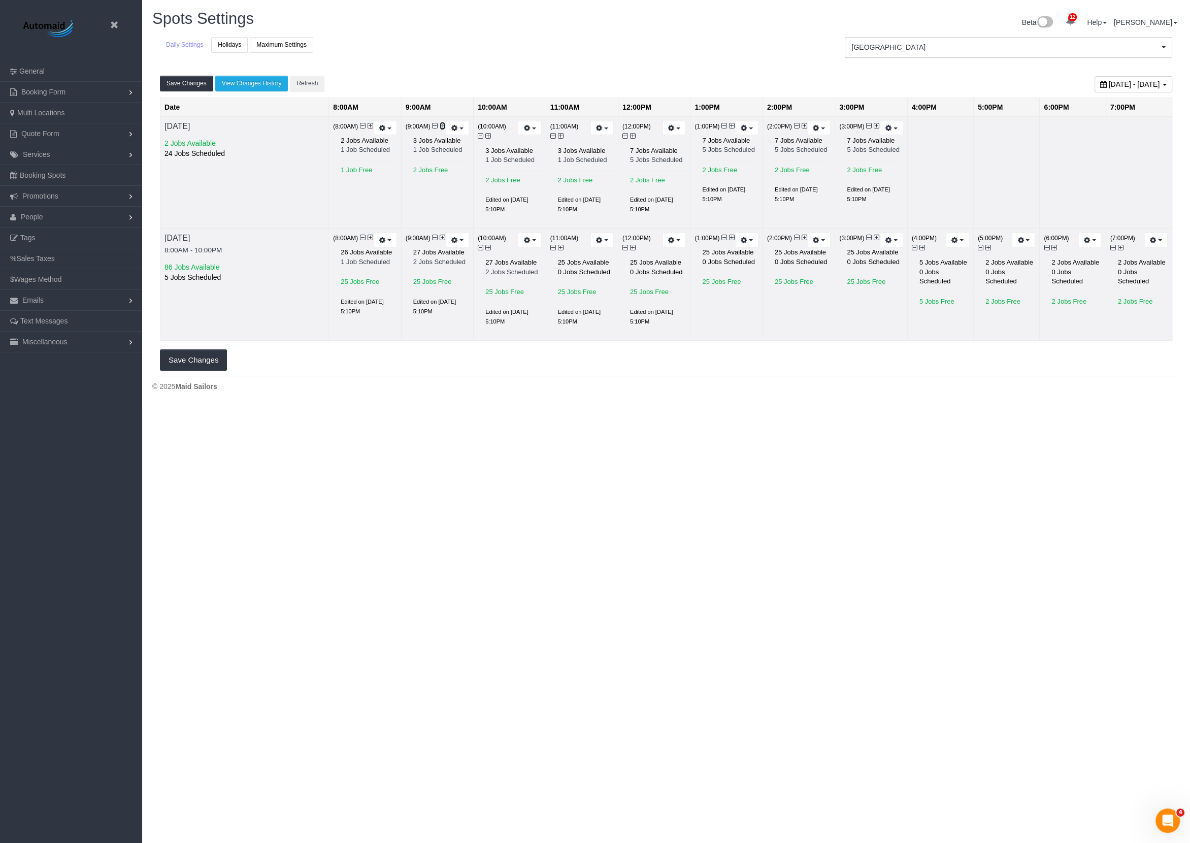
click at [444, 124] on icon at bounding box center [443, 125] width 6 height 7
click at [370, 125] on icon at bounding box center [371, 125] width 6 height 7
click at [361, 125] on icon at bounding box center [363, 125] width 6 height 7
click at [433, 126] on icon at bounding box center [435, 125] width 6 height 7
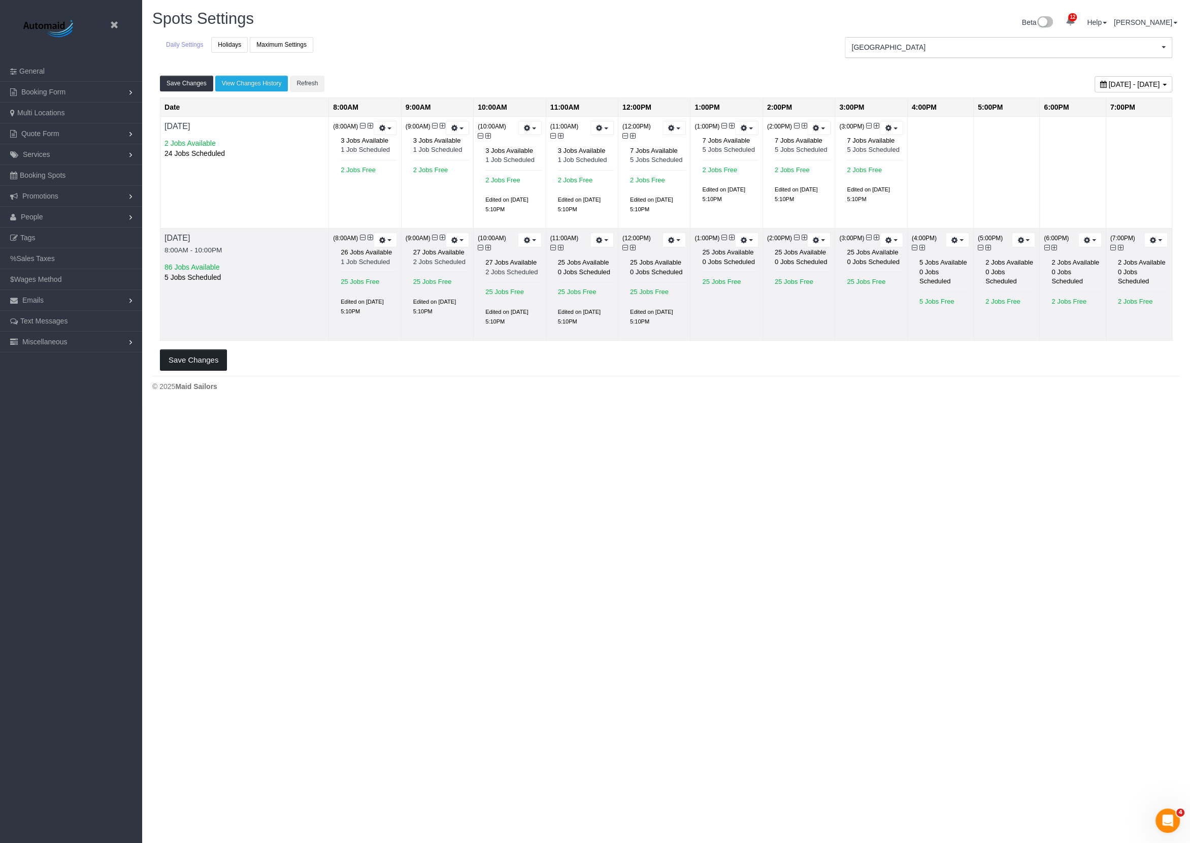
click at [198, 349] on button "Save Changes" at bounding box center [193, 359] width 67 height 21
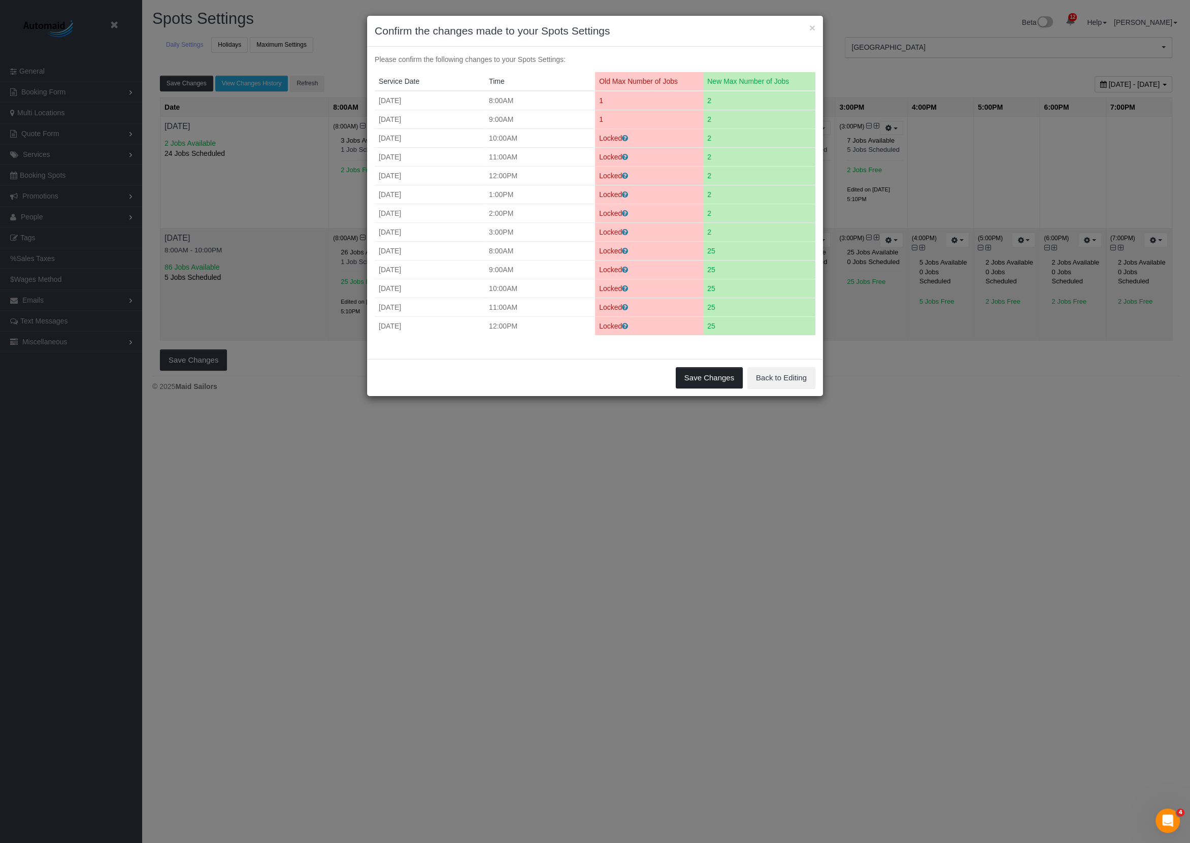
click at [695, 367] on button "Save Changes" at bounding box center [709, 377] width 67 height 21
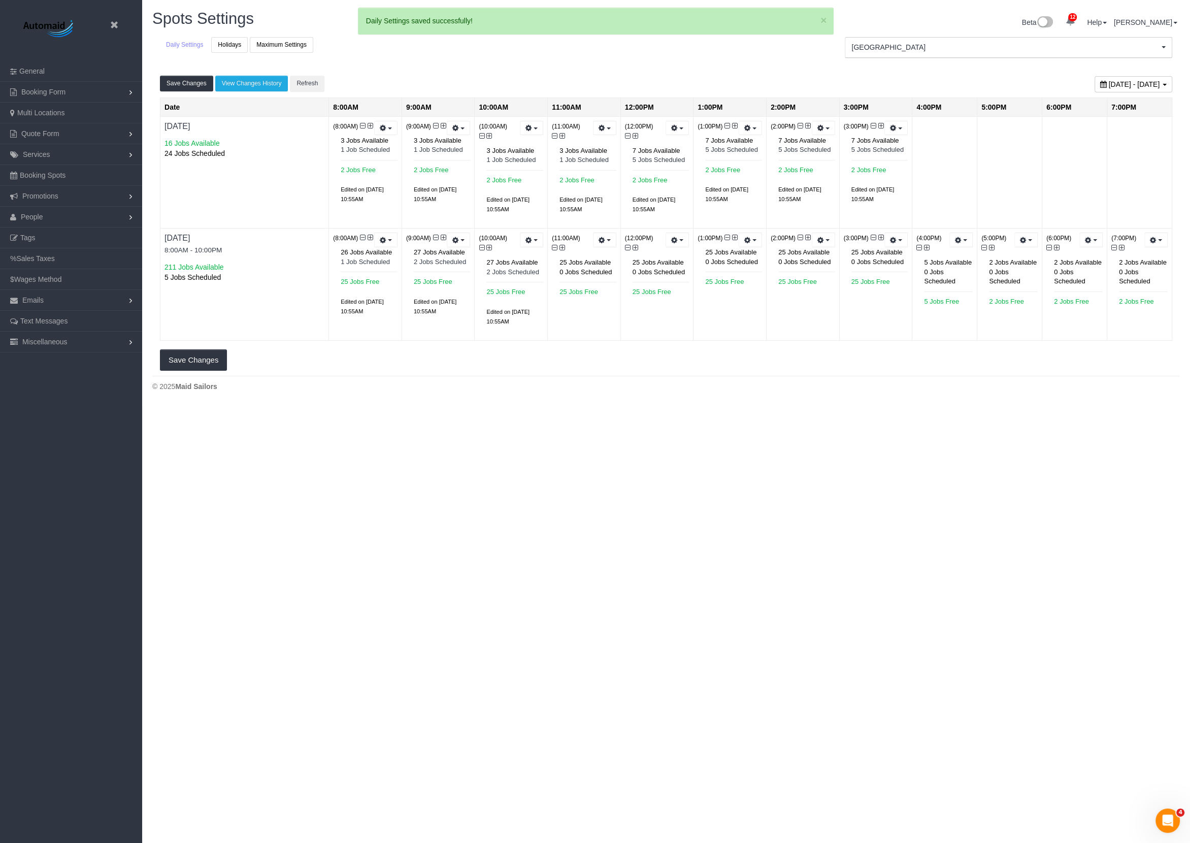
click at [1095, 77] on div "August 31, 2025 - September 01, 2025" at bounding box center [1134, 84] width 78 height 16
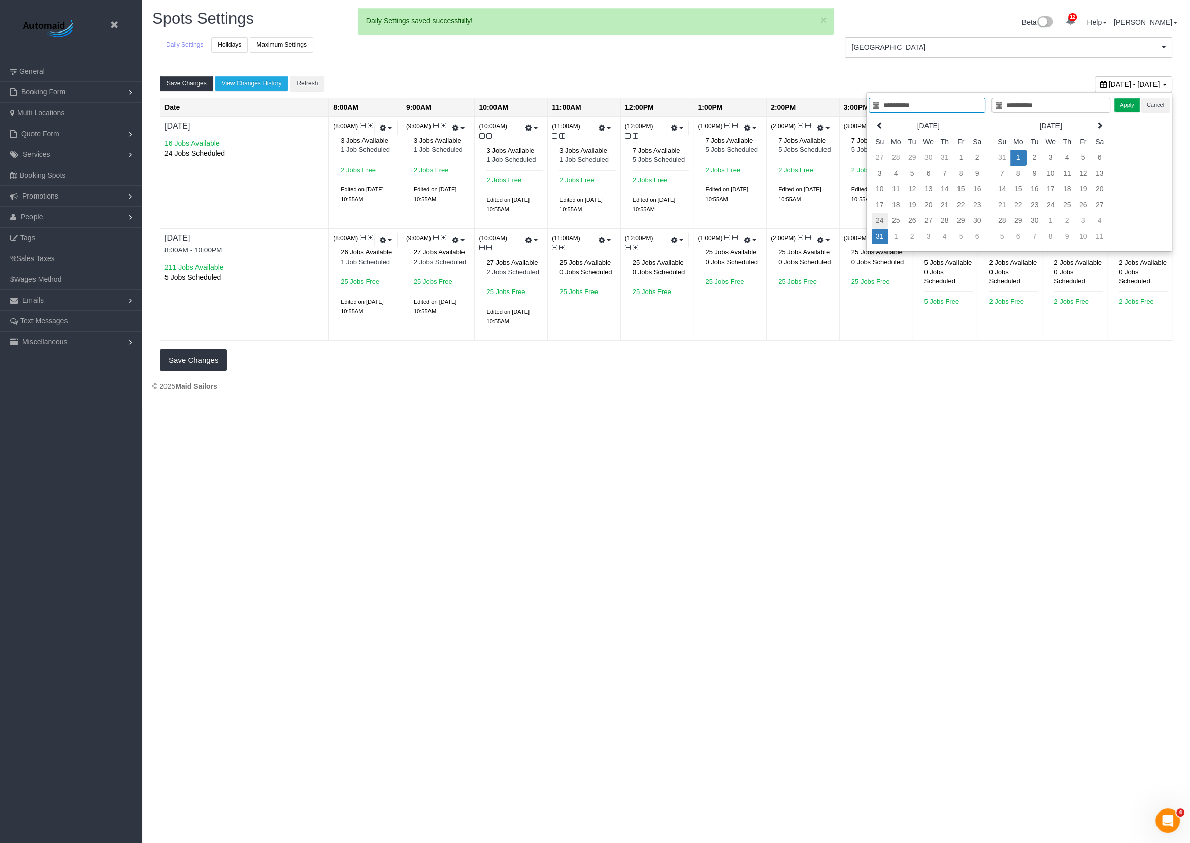
type input "**********"
click at [882, 223] on td "24" at bounding box center [880, 221] width 16 height 16
type input "**********"
click at [983, 233] on td "6" at bounding box center [977, 237] width 16 height 16
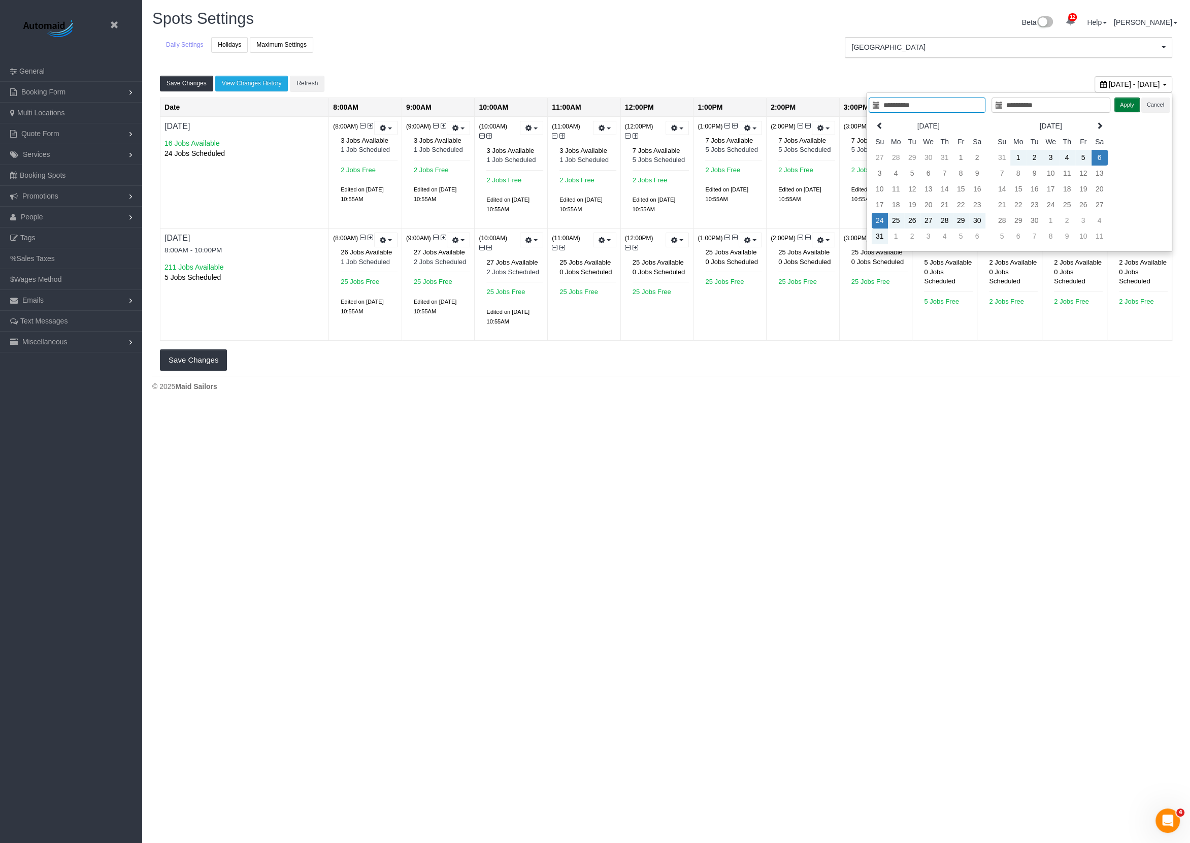
click at [1120, 103] on button "Apply" at bounding box center [1127, 105] width 25 height 15
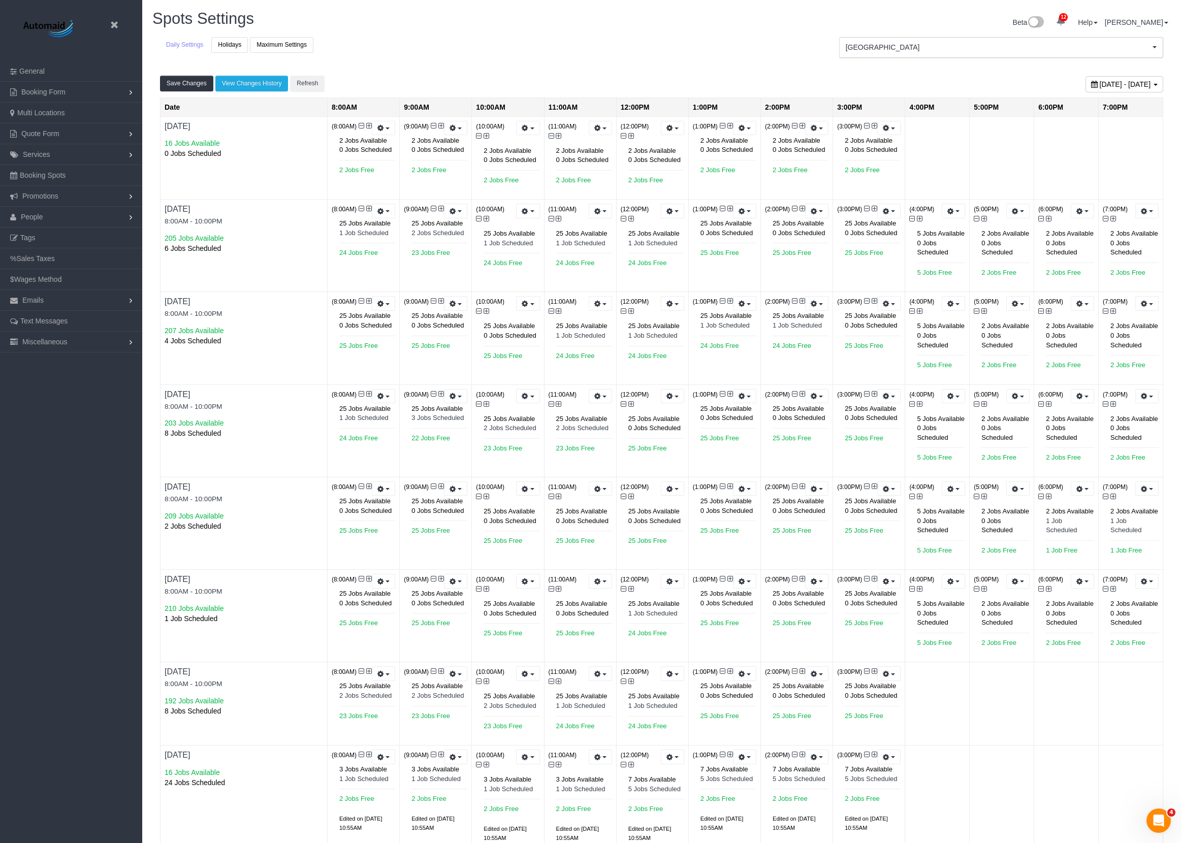
scroll to position [49267, 49602]
click at [912, 55] on button "Boston Boston" at bounding box center [1001, 47] width 324 height 21
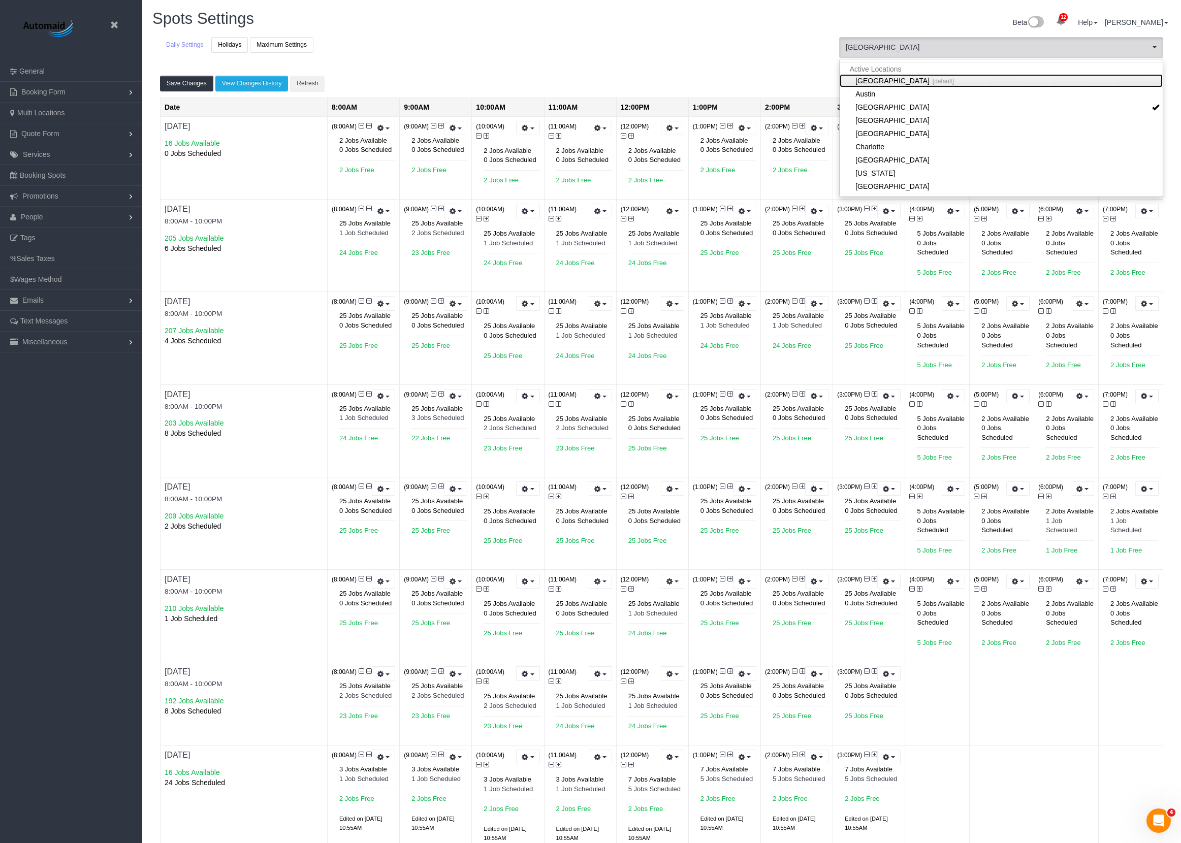
click at [889, 83] on link "Manhattan [default]" at bounding box center [1000, 80] width 323 height 13
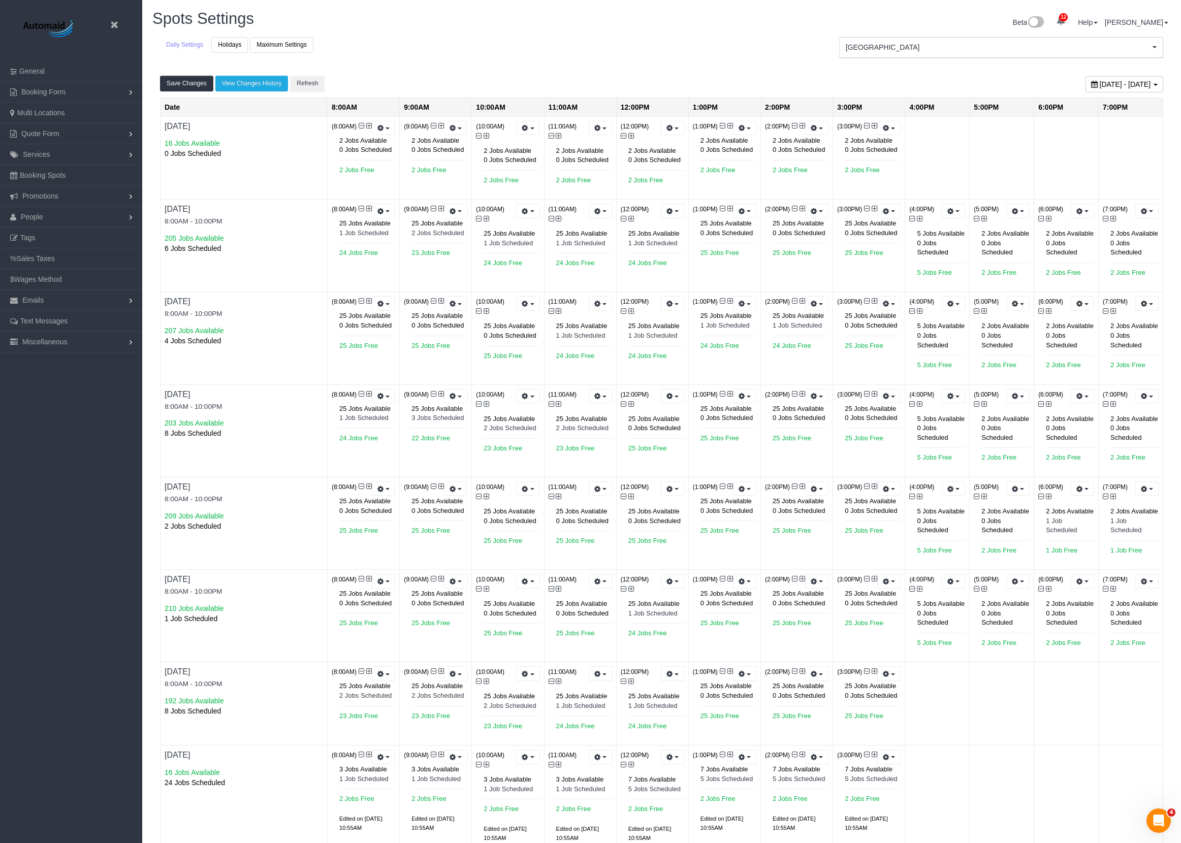
click at [1099, 80] on span "August 24, 2025 - September 06, 2025" at bounding box center [1124, 84] width 51 height 8
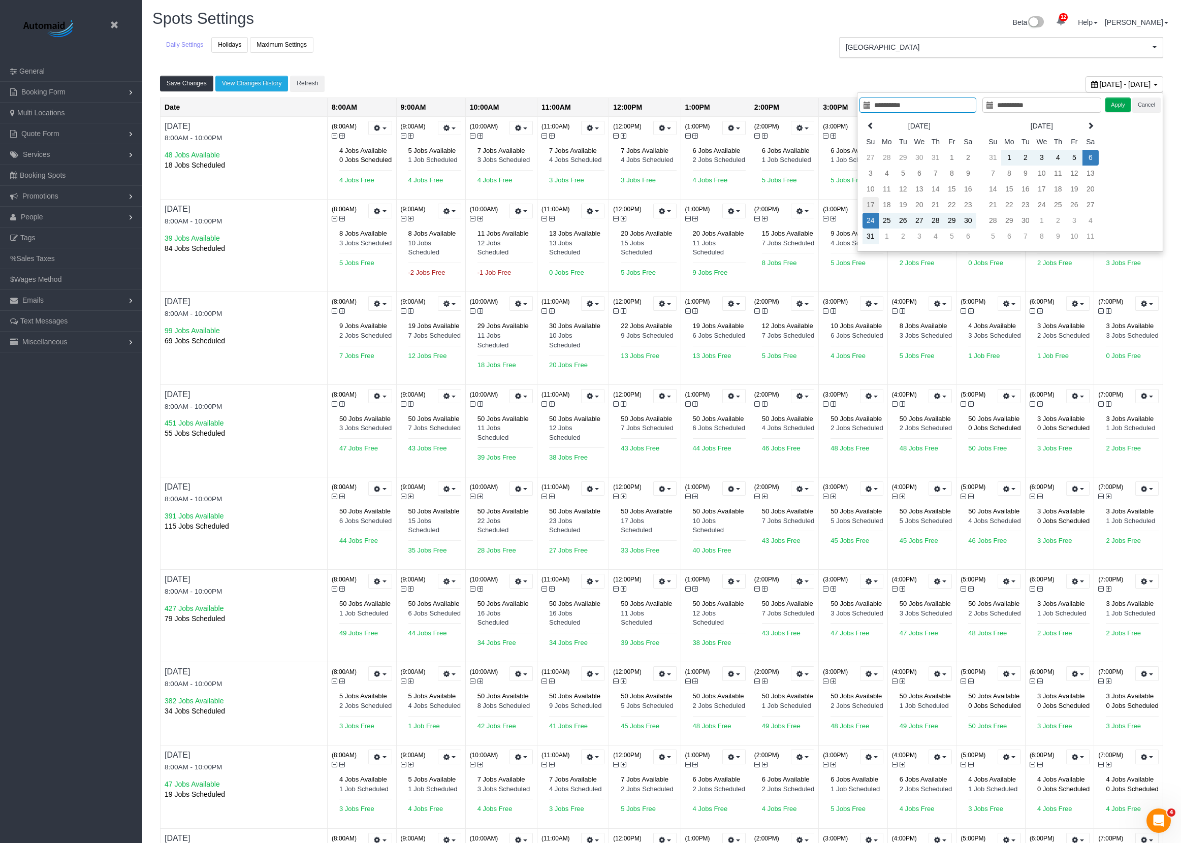
type input "**********"
click at [868, 203] on td "17" at bounding box center [870, 205] width 16 height 16
type input "**********"
click at [915, 200] on td "20" at bounding box center [919, 205] width 16 height 16
type input "**********"
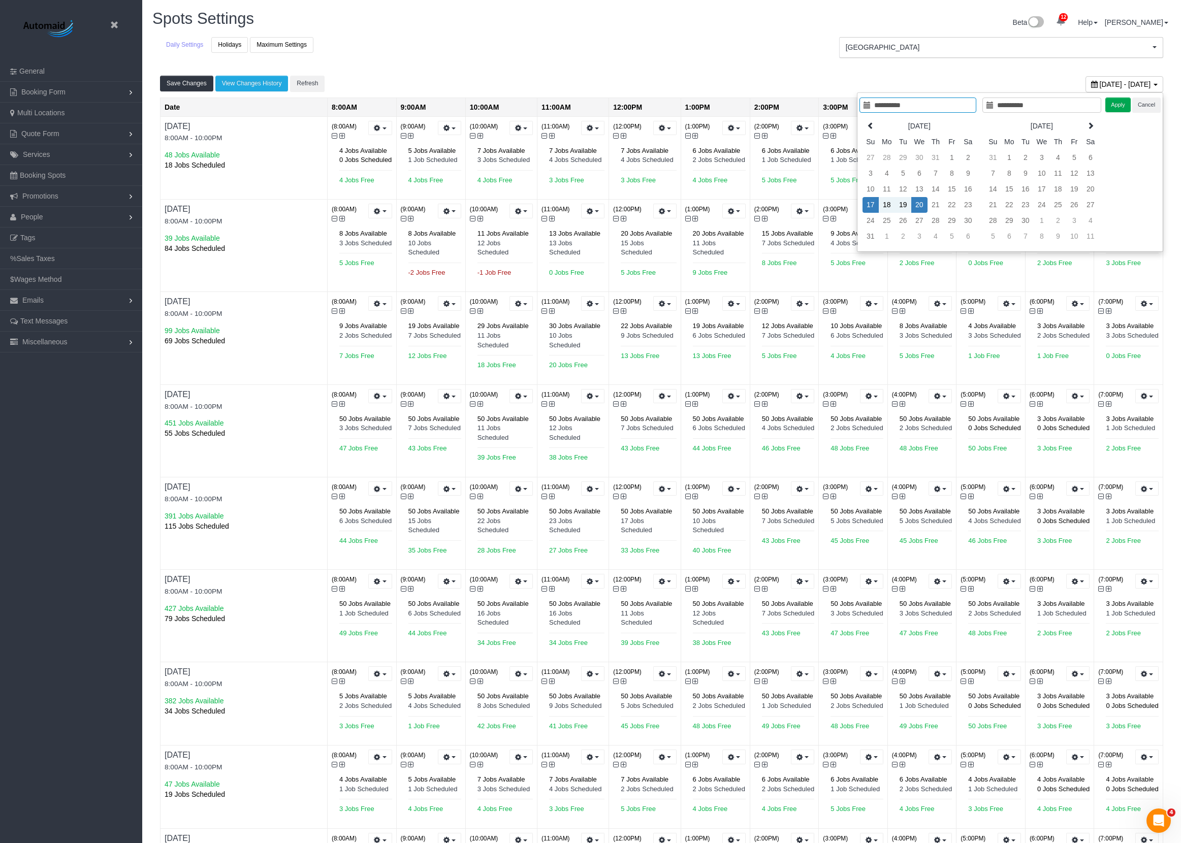
click at [921, 203] on td "20" at bounding box center [919, 205] width 16 height 16
type input "**********"
click at [969, 203] on td "23" at bounding box center [968, 205] width 16 height 16
type input "**********"
click at [924, 205] on td "20" at bounding box center [919, 205] width 16 height 16
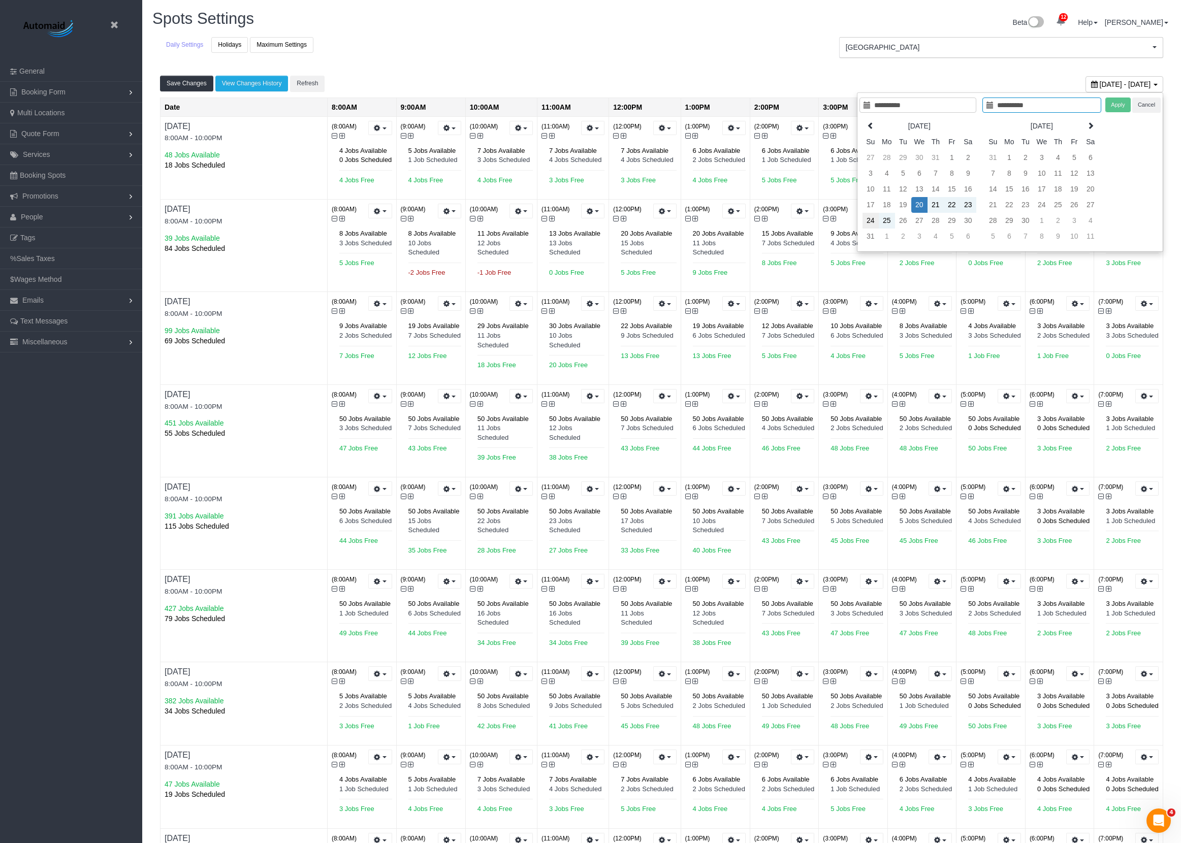
type input "**********"
click at [868, 219] on td "24" at bounding box center [870, 221] width 16 height 16
type input "**********"
click at [1117, 104] on button "Apply" at bounding box center [1117, 105] width 25 height 15
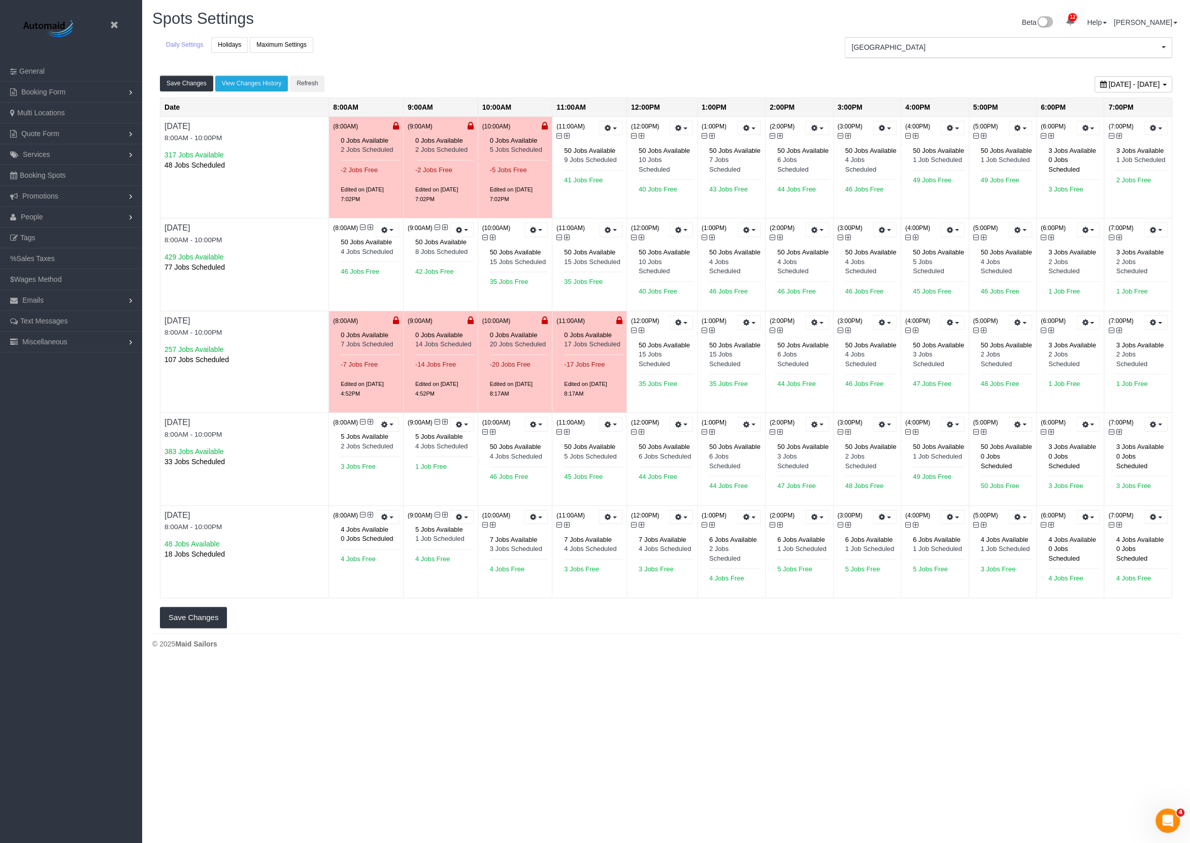
click at [577, 718] on body "Beta Close Settings General Booking Form Install Form Customize Form Fields Def…" at bounding box center [595, 421] width 1190 height 843
click at [863, 62] on div "Manhattan Manhattan Active Locations Manhattan [default] Active Locations Austi…" at bounding box center [1008, 51] width 343 height 28
click at [869, 58] on div "Manhattan Manhattan Active Locations Manhattan [default] Active Locations Austi…" at bounding box center [1008, 51] width 343 height 28
click at [869, 53] on button "Manhattan Manhattan" at bounding box center [1009, 47] width 328 height 21
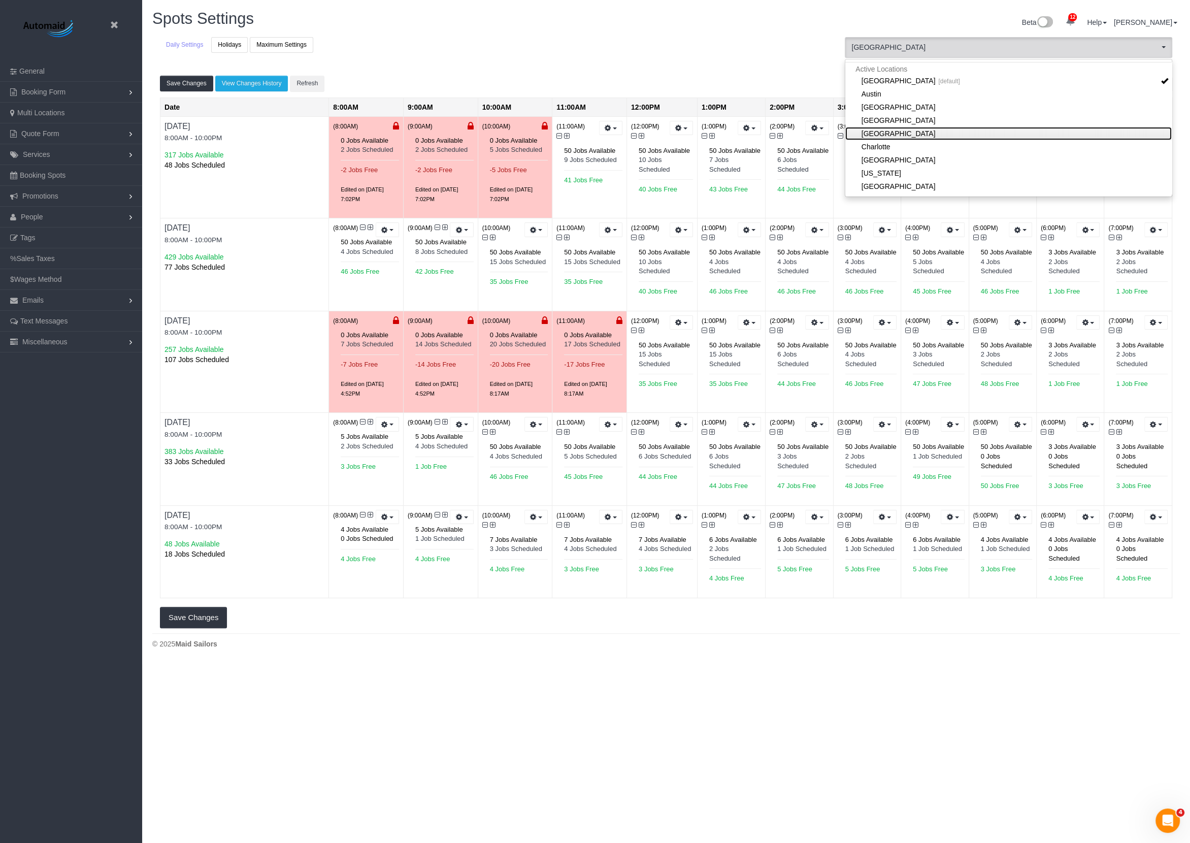
click at [885, 127] on link "[GEOGRAPHIC_DATA]" at bounding box center [1009, 133] width 327 height 13
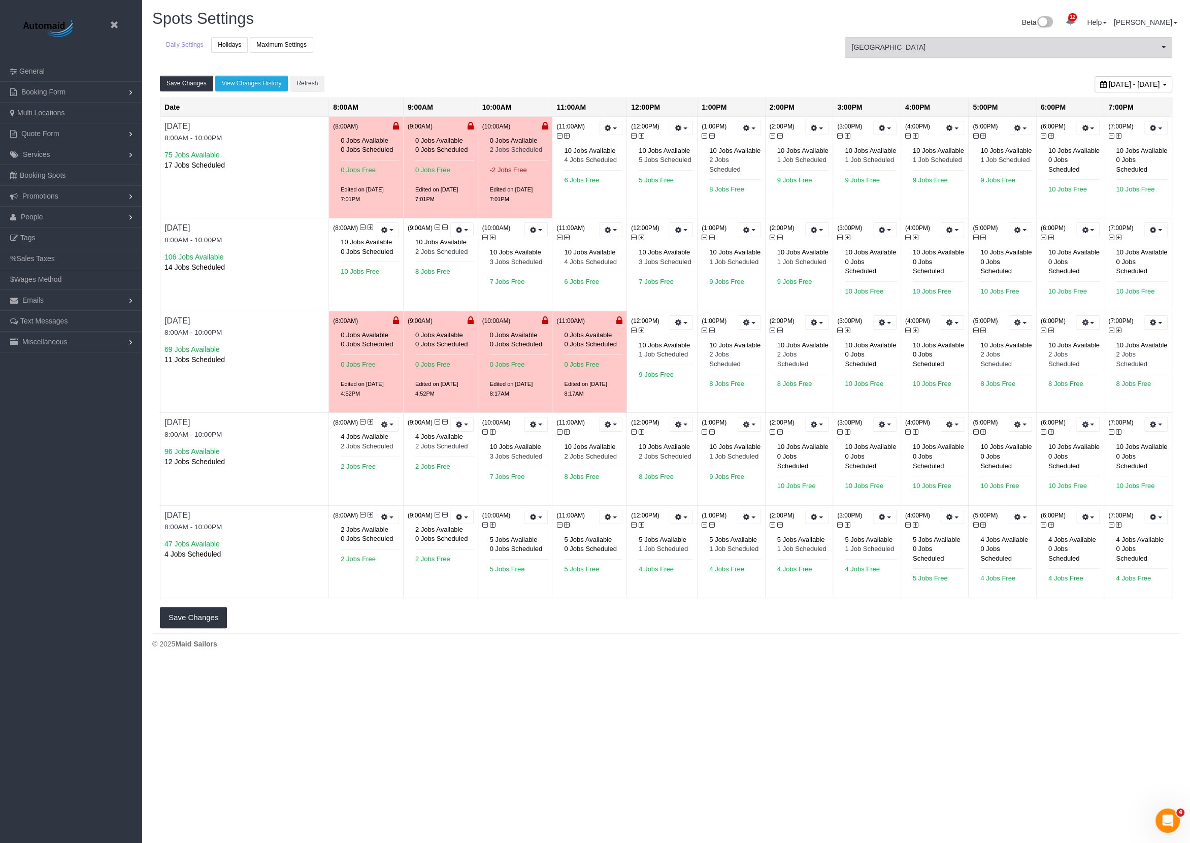
click at [895, 47] on span "[GEOGRAPHIC_DATA]" at bounding box center [1006, 47] width 308 height 10
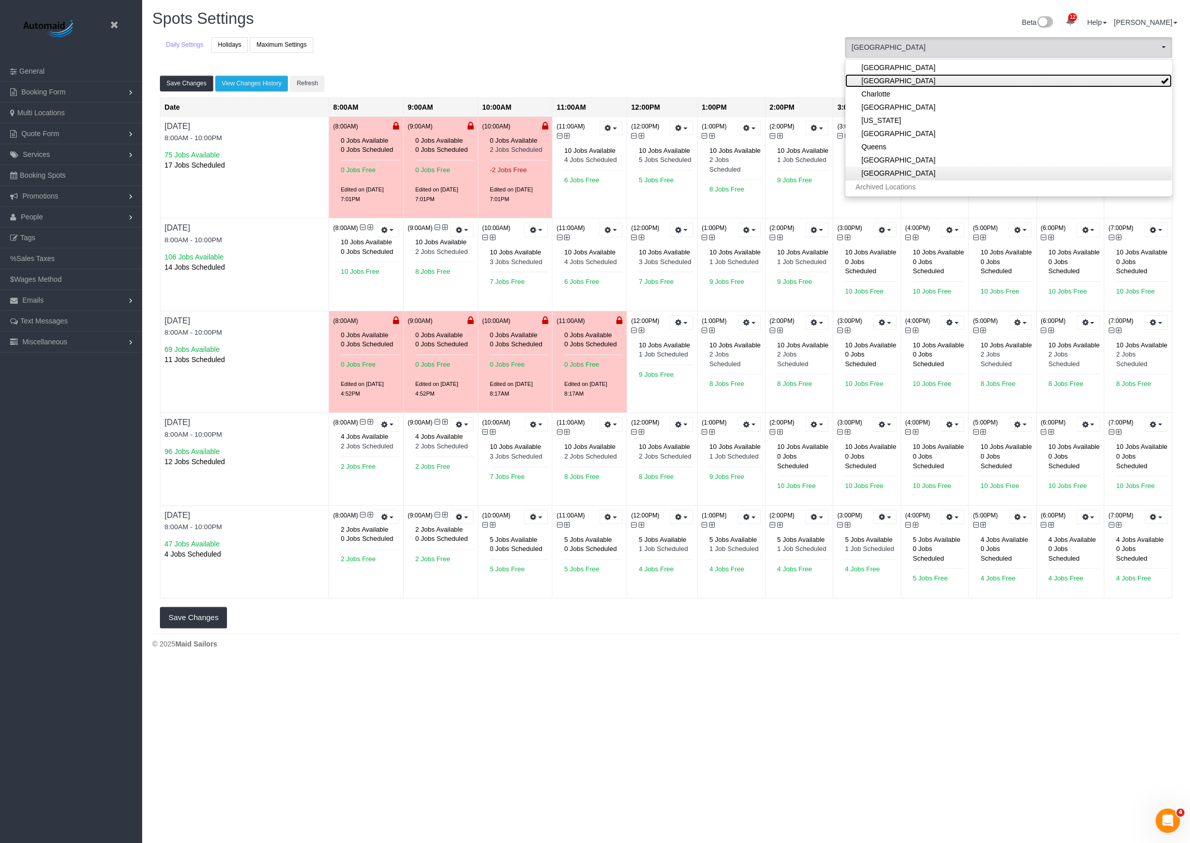
scroll to position [63, 0]
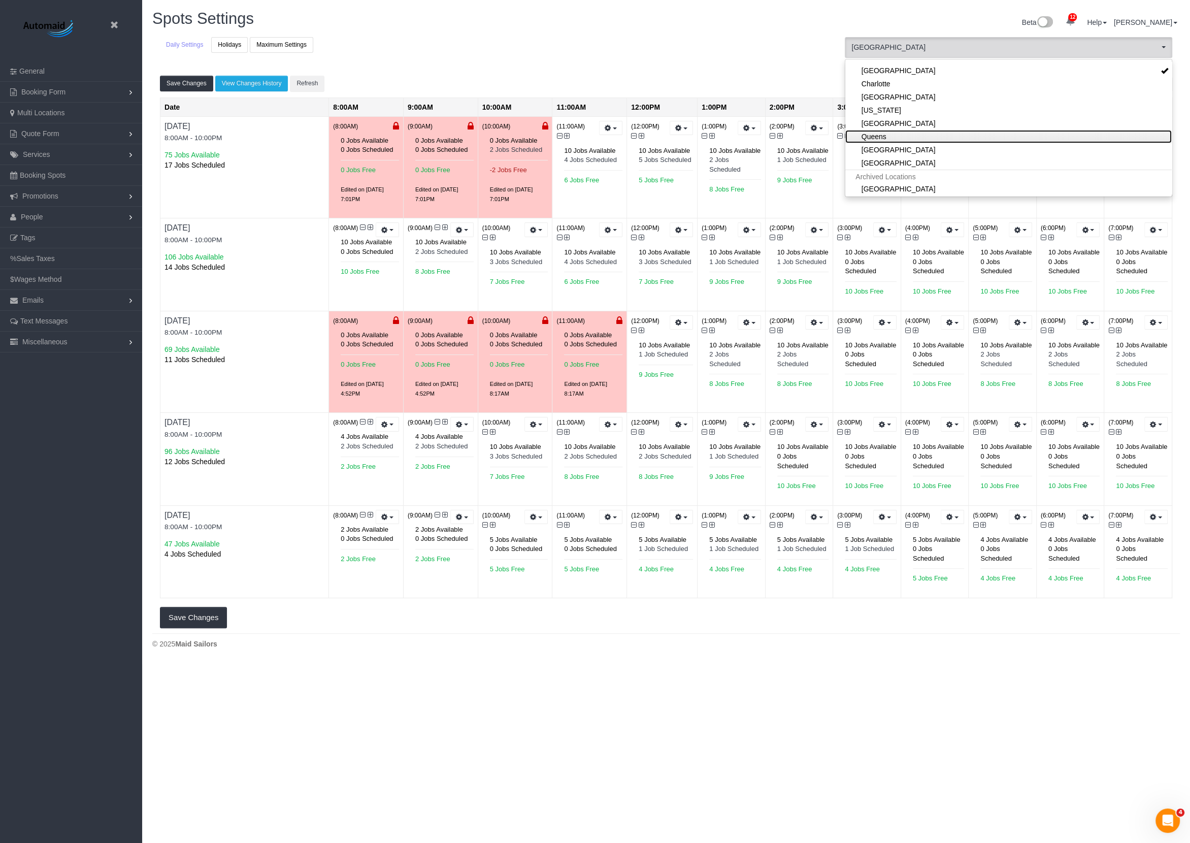
click at [887, 134] on link "Queens" at bounding box center [1009, 136] width 327 height 13
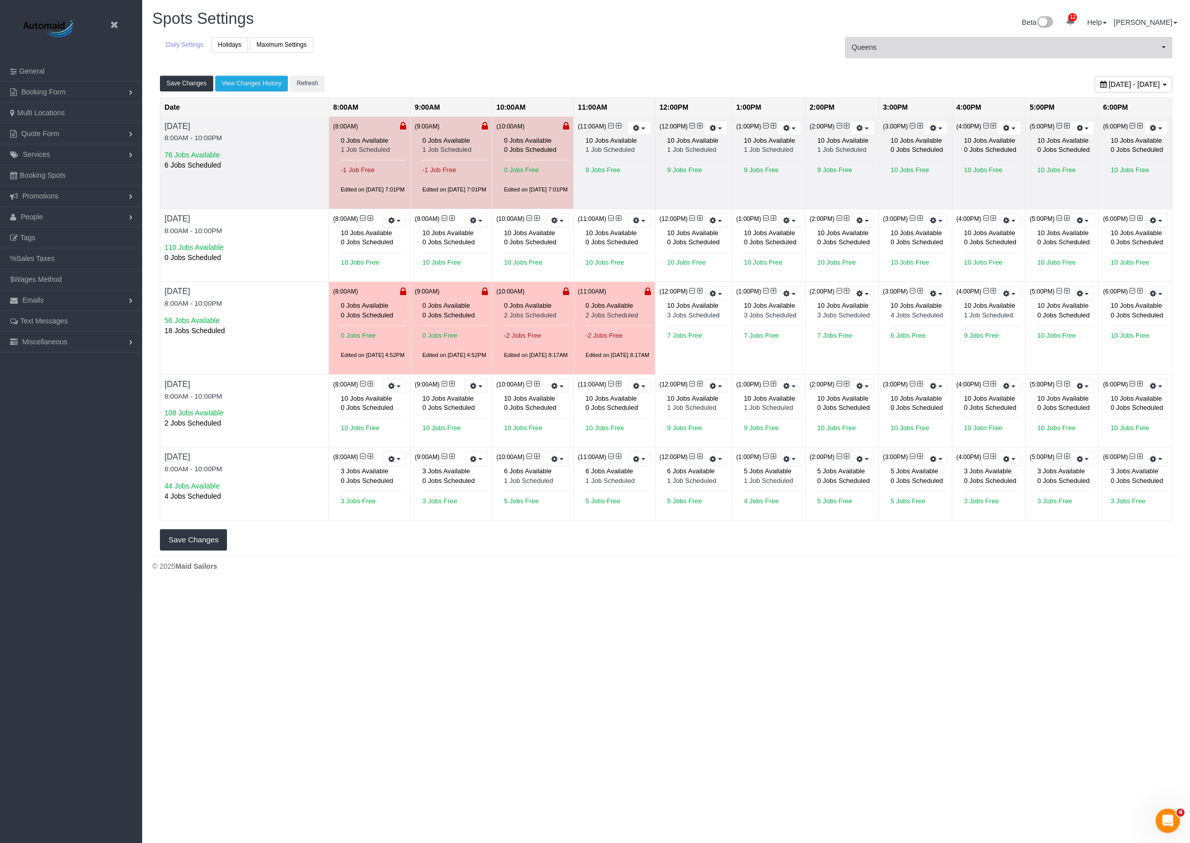
scroll to position [50123, 49593]
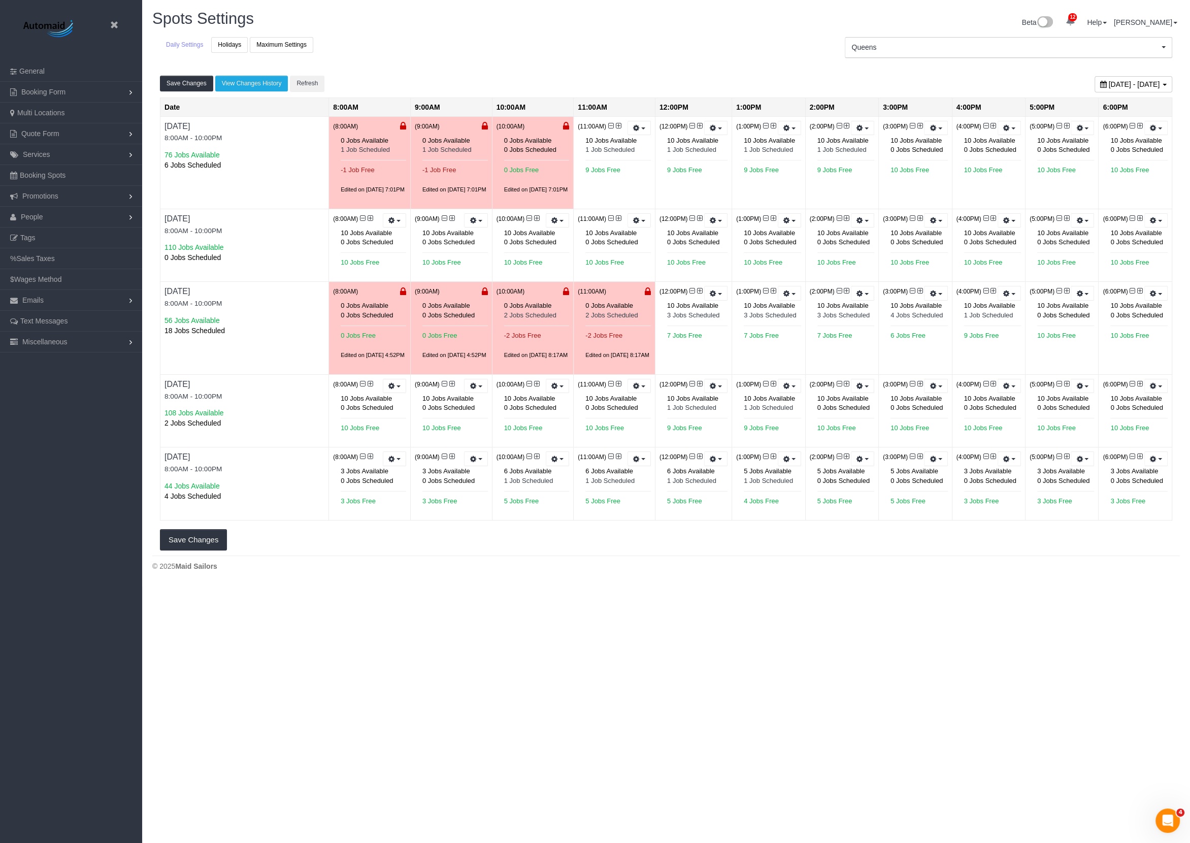
click at [956, 31] on div "Beta 12 Your Notifications You have 0 alerts × You have 5 to charge for 08/19/2…" at bounding box center [927, 23] width 522 height 27
click at [956, 43] on span "Queens" at bounding box center [1006, 47] width 308 height 10
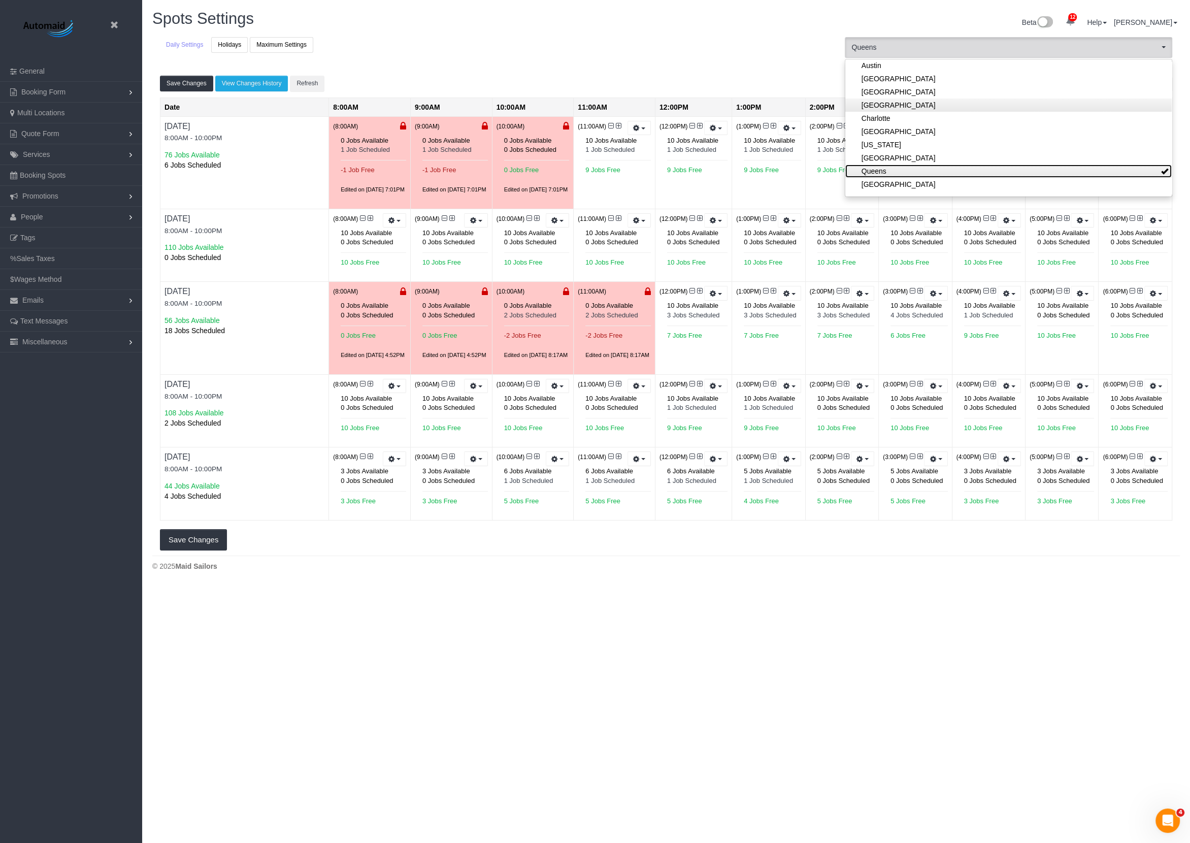
scroll to position [0, 0]
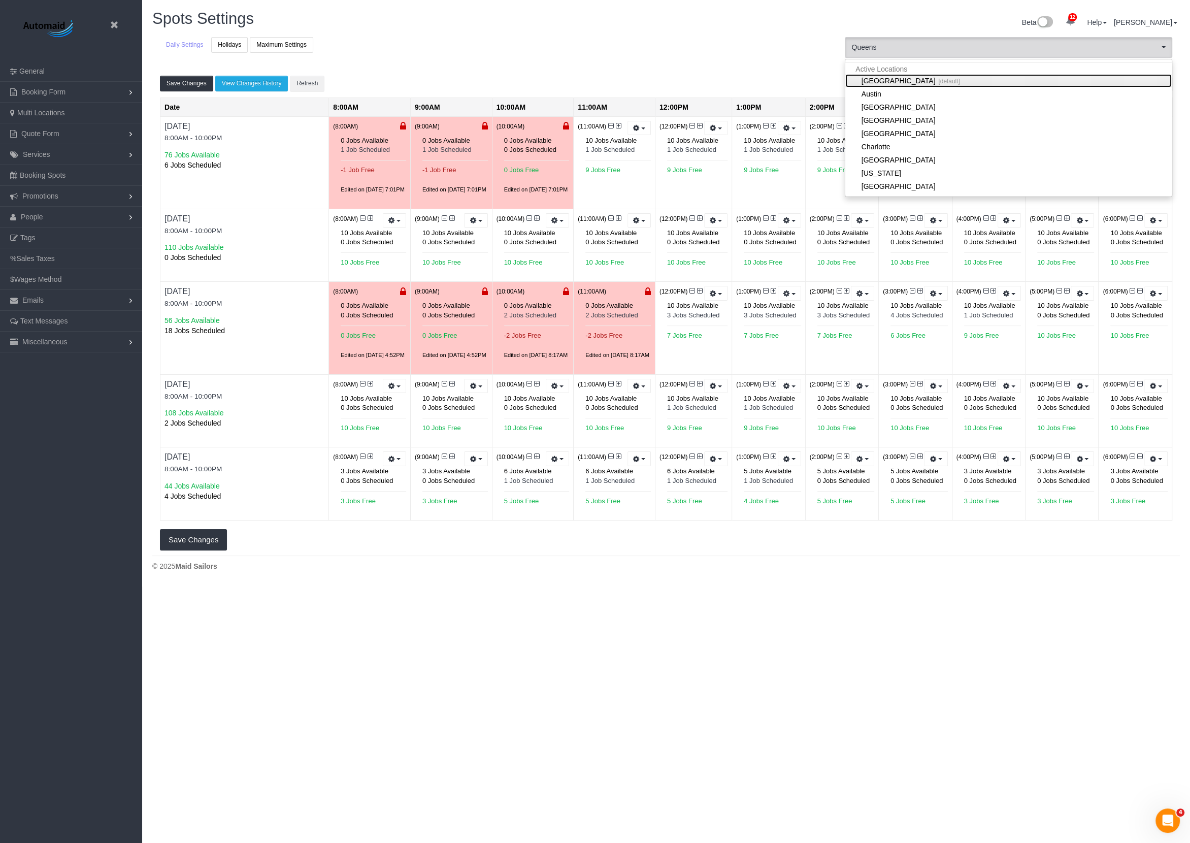
click at [892, 79] on link "Manhattan [default]" at bounding box center [1009, 80] width 327 height 13
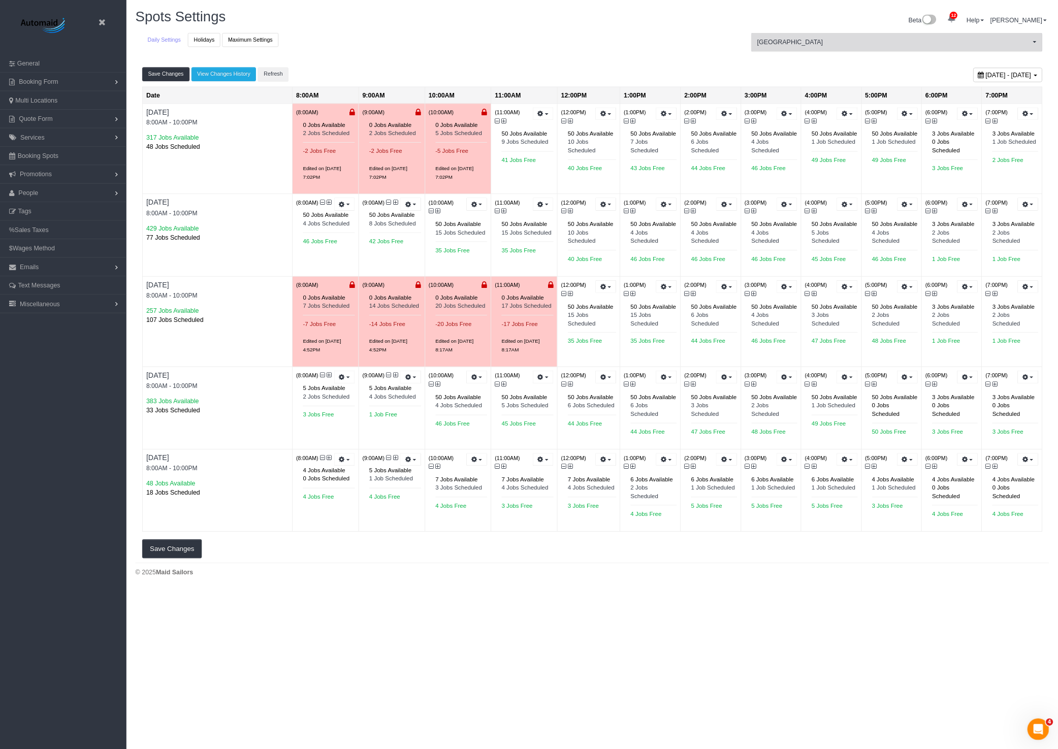
scroll to position [679, 1190]
click at [597, 12] on h1 "Spots Settings" at bounding box center [405, 18] width 506 height 17
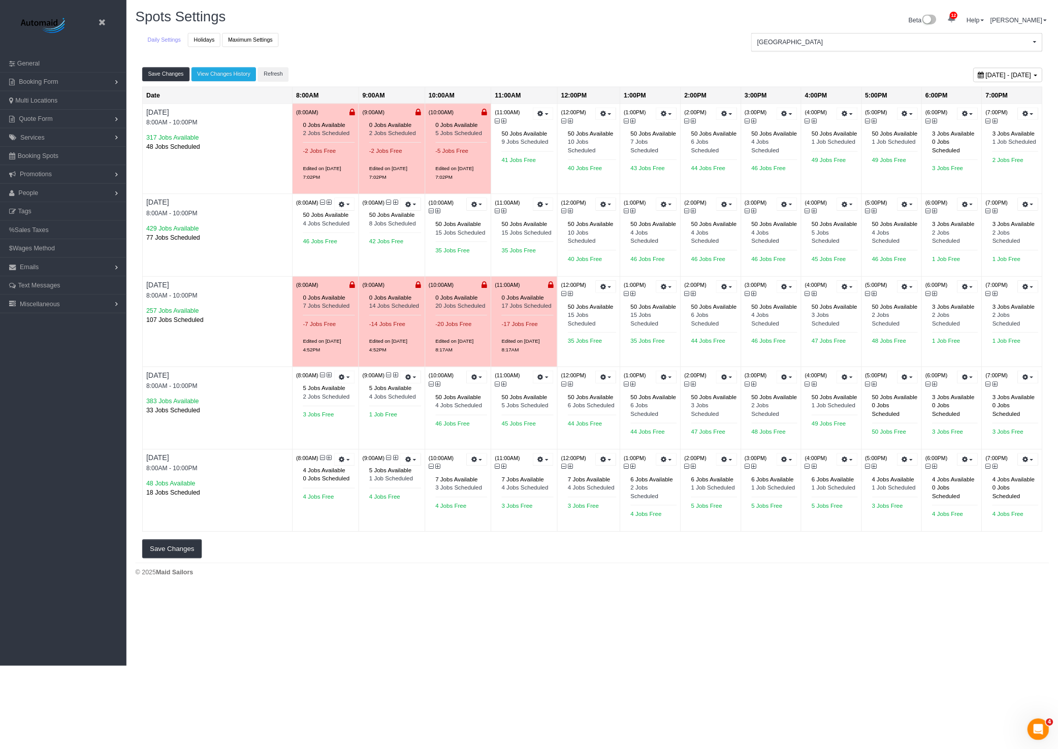
scroll to position [707, 1058]
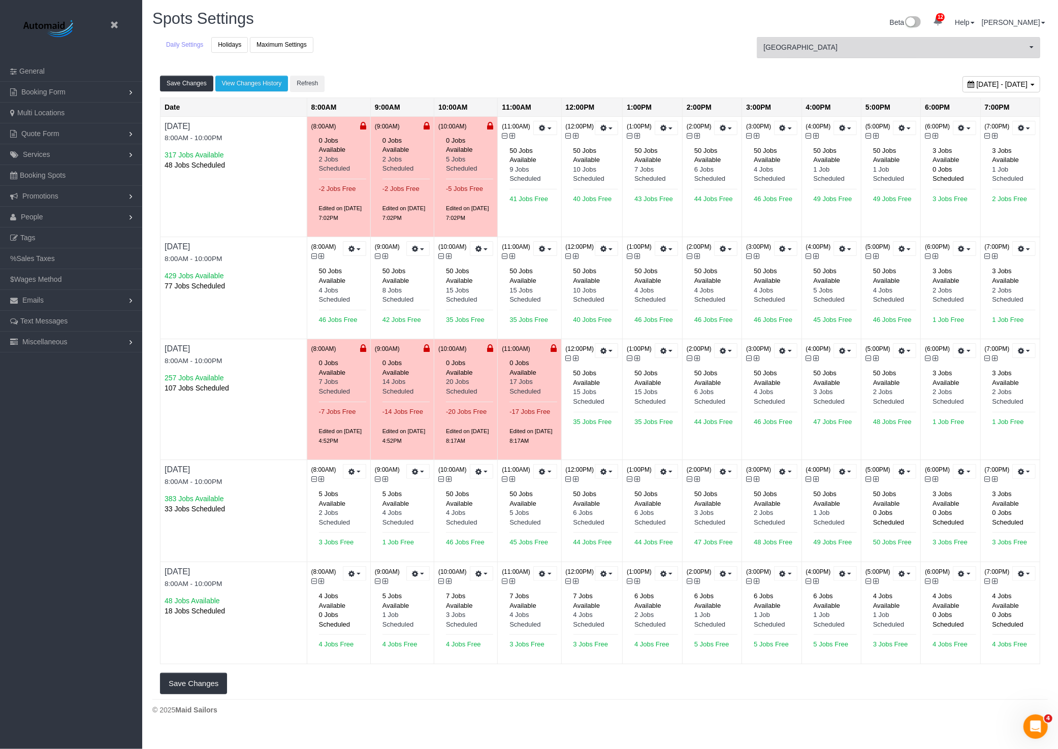
click at [855, 51] on span "[GEOGRAPHIC_DATA]" at bounding box center [895, 47] width 264 height 10
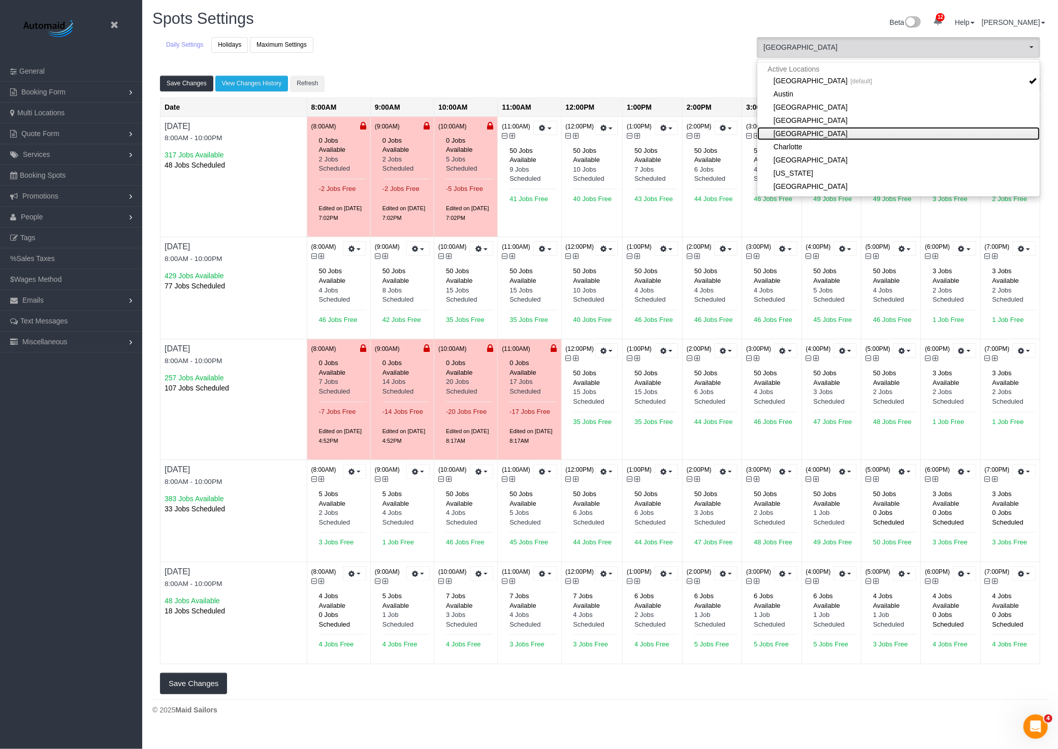
click at [826, 133] on link "[GEOGRAPHIC_DATA]" at bounding box center [898, 133] width 282 height 13
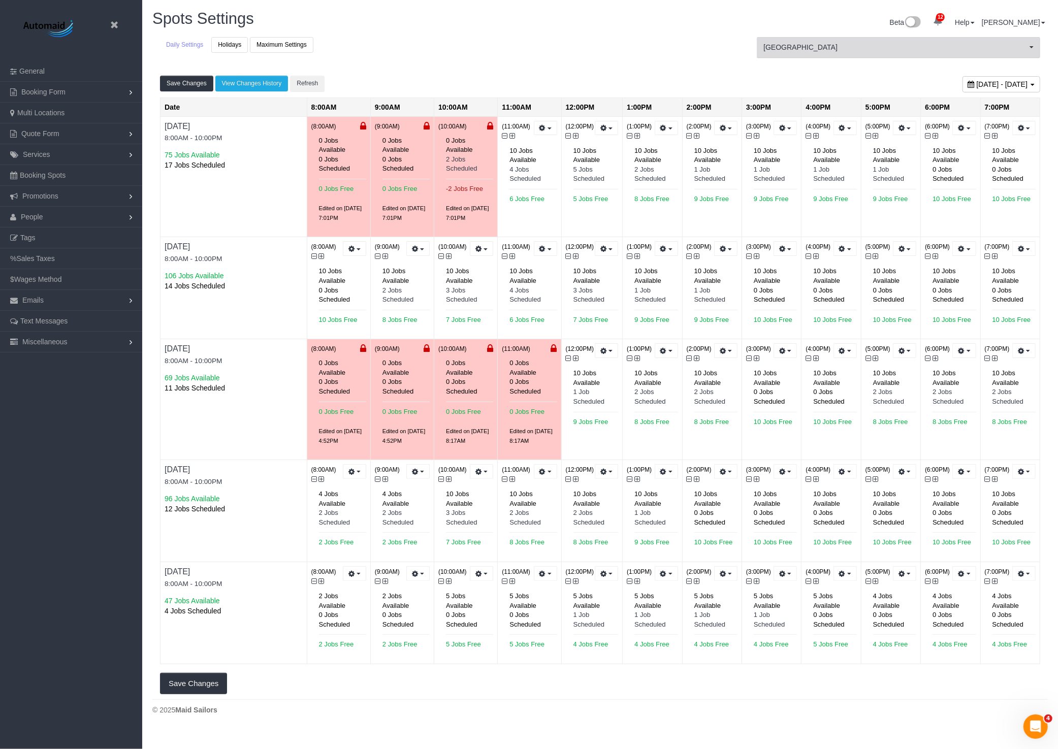
click at [835, 51] on span "[GEOGRAPHIC_DATA]" at bounding box center [895, 47] width 264 height 10
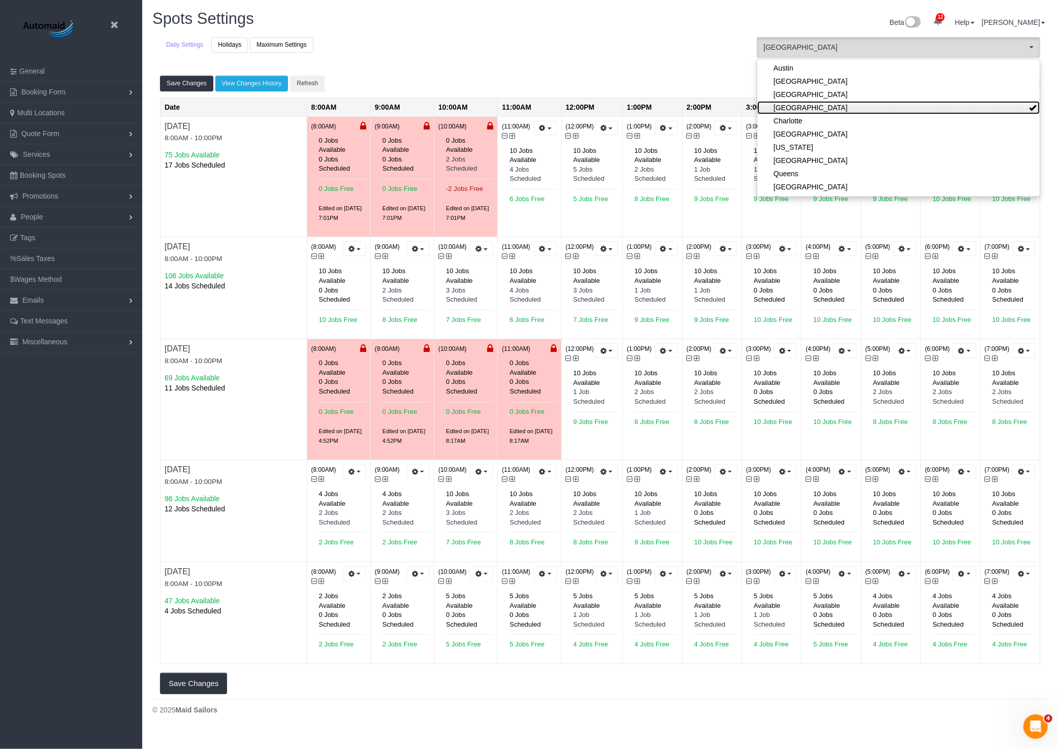
scroll to position [106, 0]
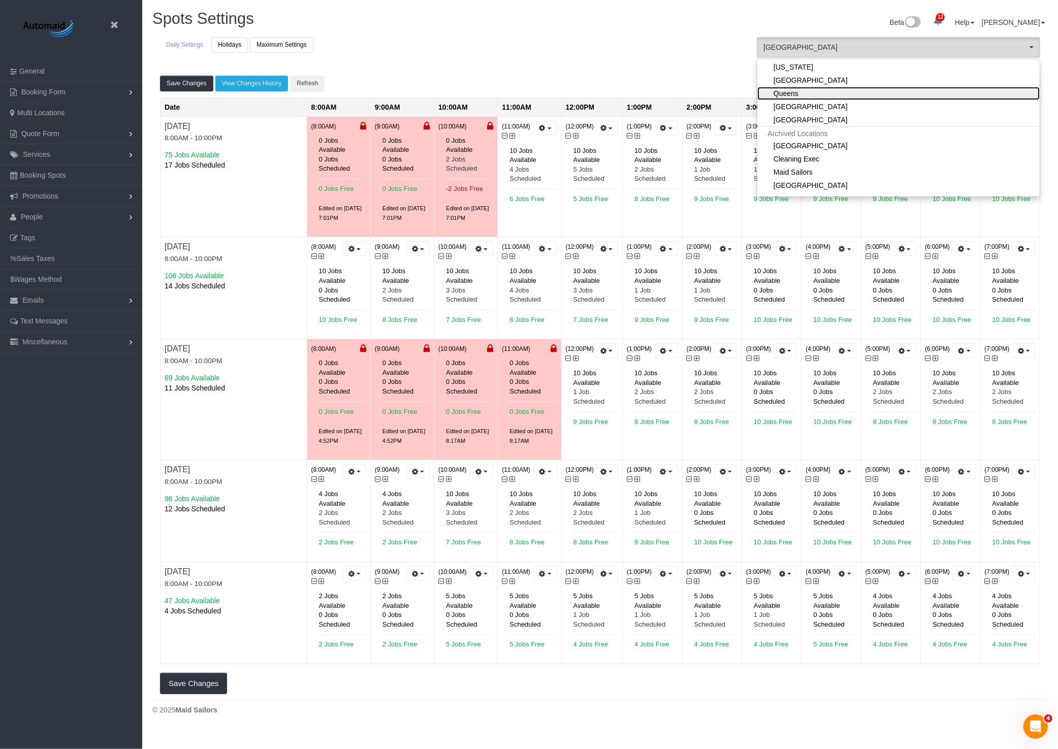
click at [801, 92] on link "Queens" at bounding box center [898, 93] width 282 height 13
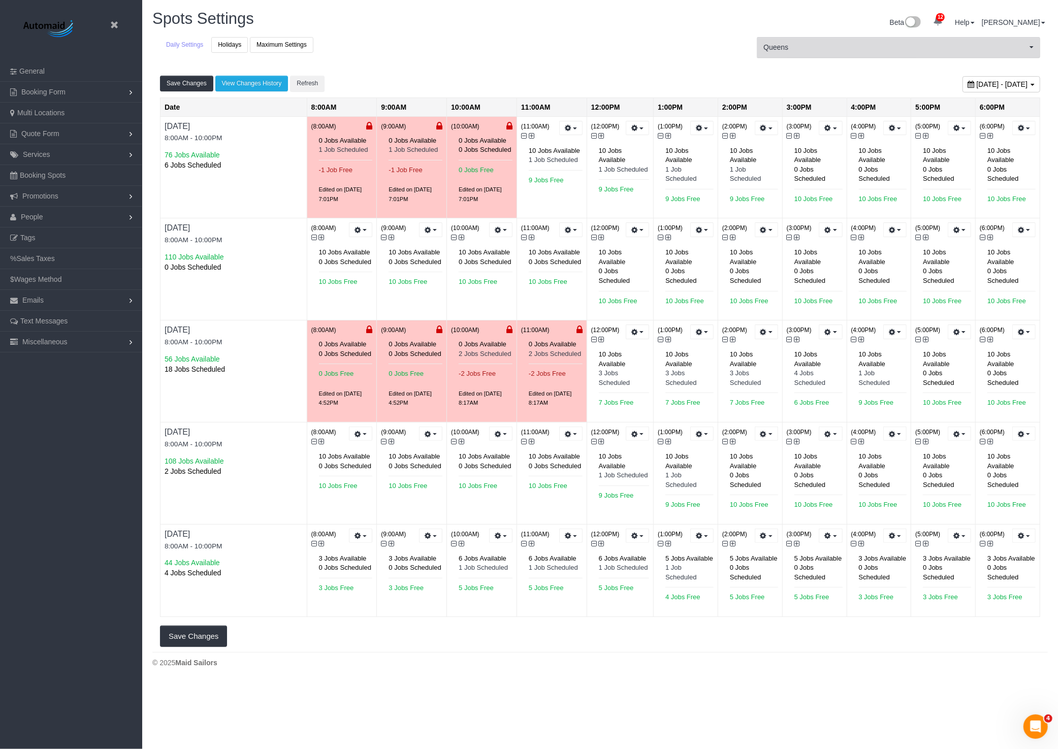
scroll to position [50095, 49725]
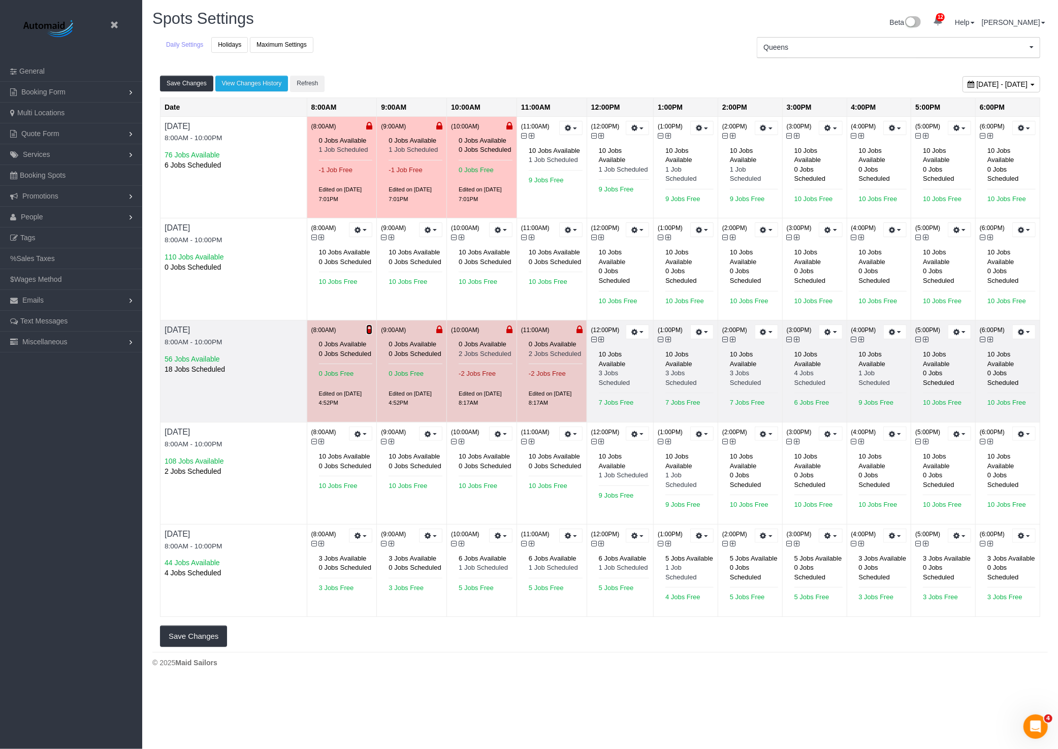
click at [372, 328] on icon at bounding box center [369, 330] width 6 height 7
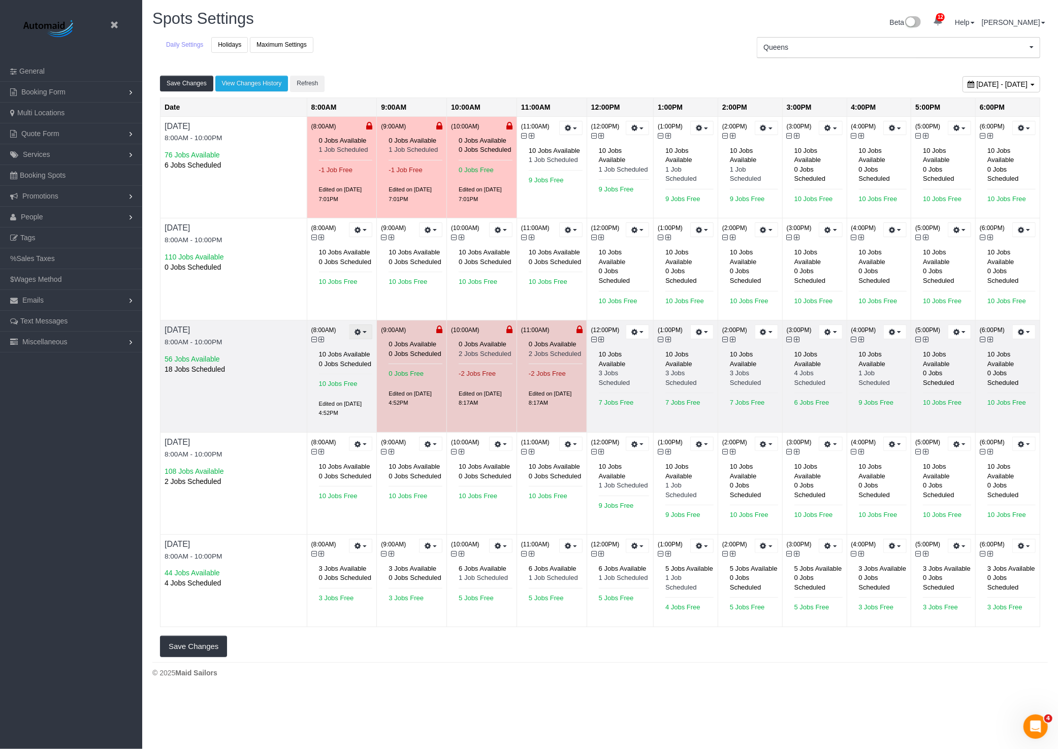
click at [372, 328] on button "button" at bounding box center [360, 332] width 23 height 15
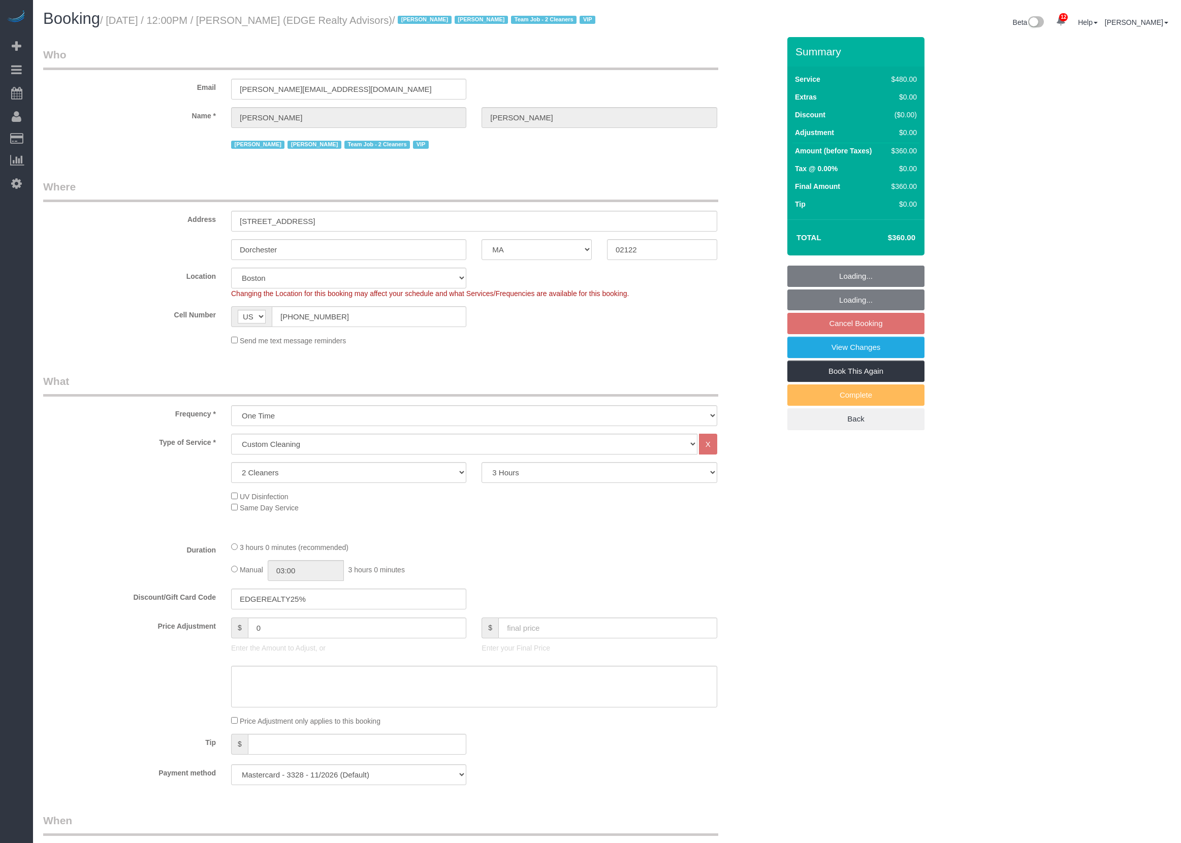
select select "MA"
select select "2"
select select "180"
select select "spot49"
select select "number:89"
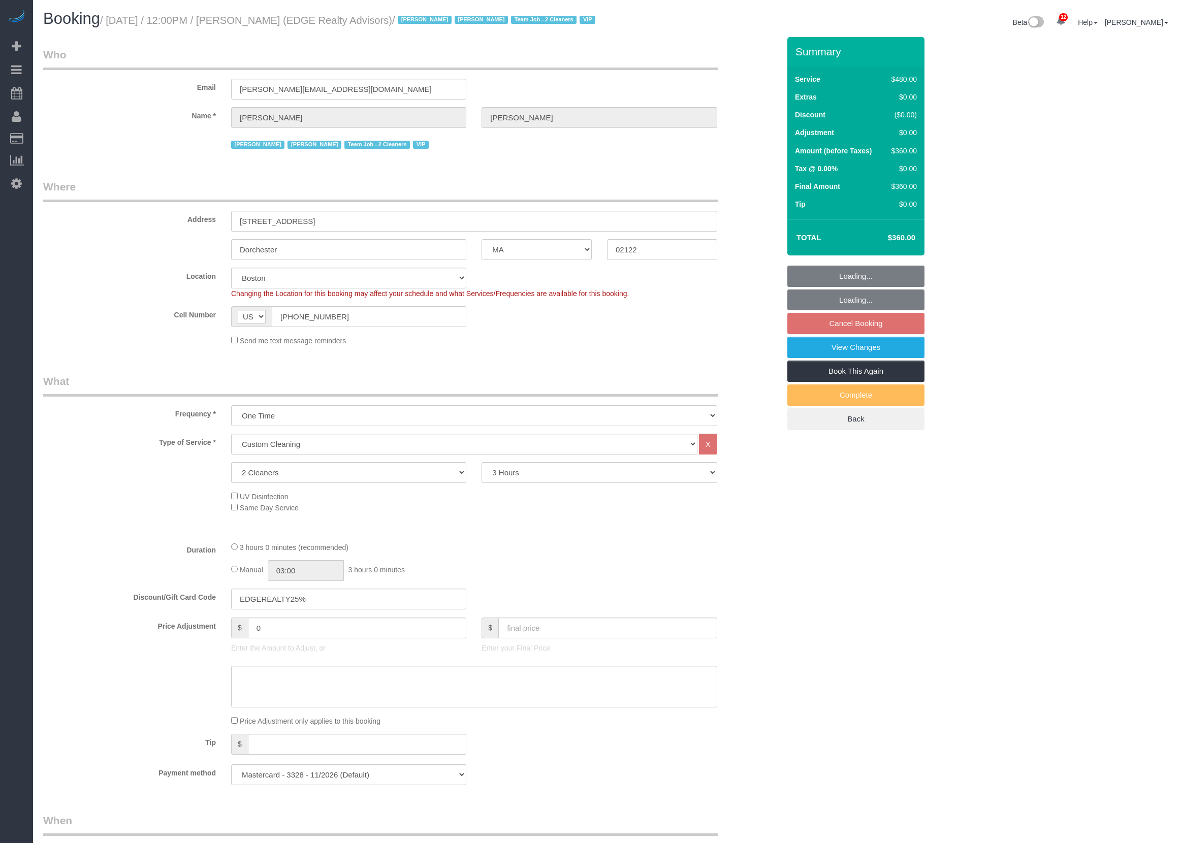
select select "number:90"
select select "number:15"
select select "number:7"
select select "MA"
select select "2"
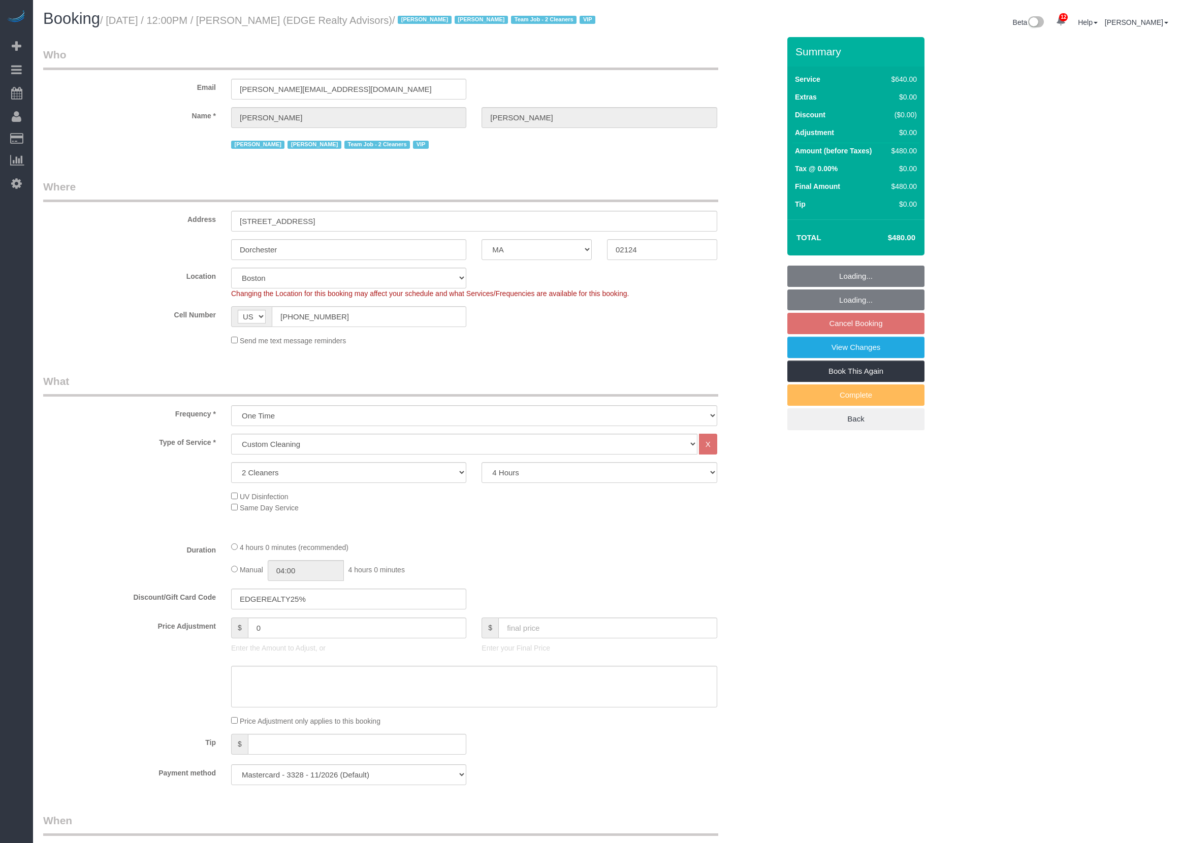
select select "240"
select select "number:89"
select select "number:90"
select select "number:15"
select select "number:7"
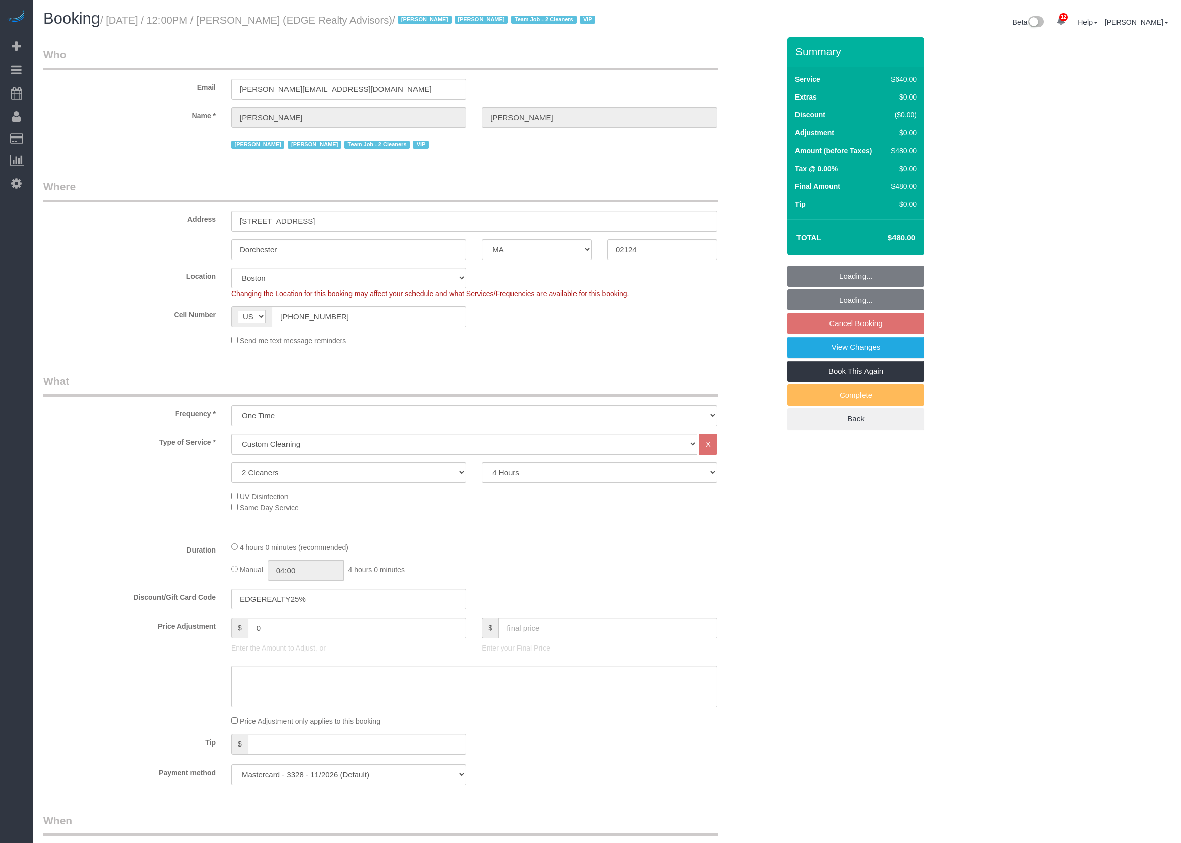
select select "spot49"
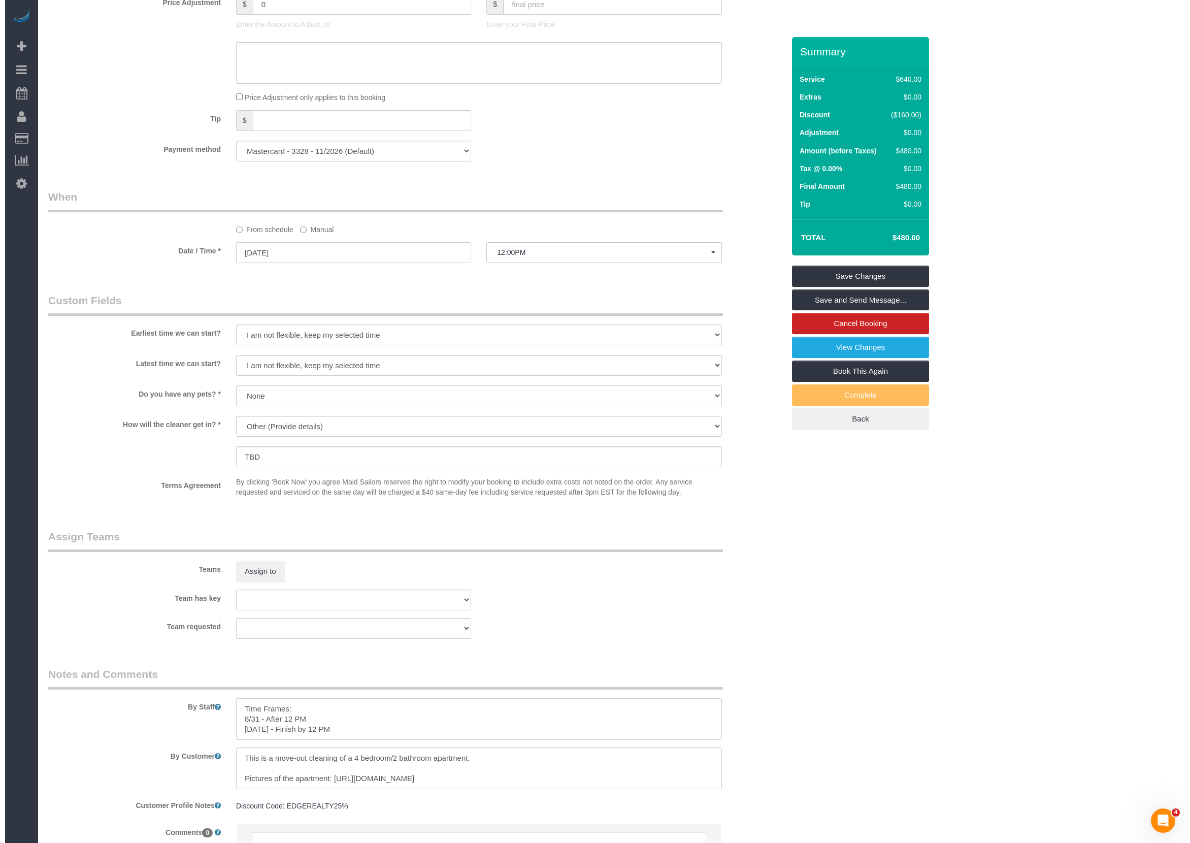
scroll to position [671, 0]
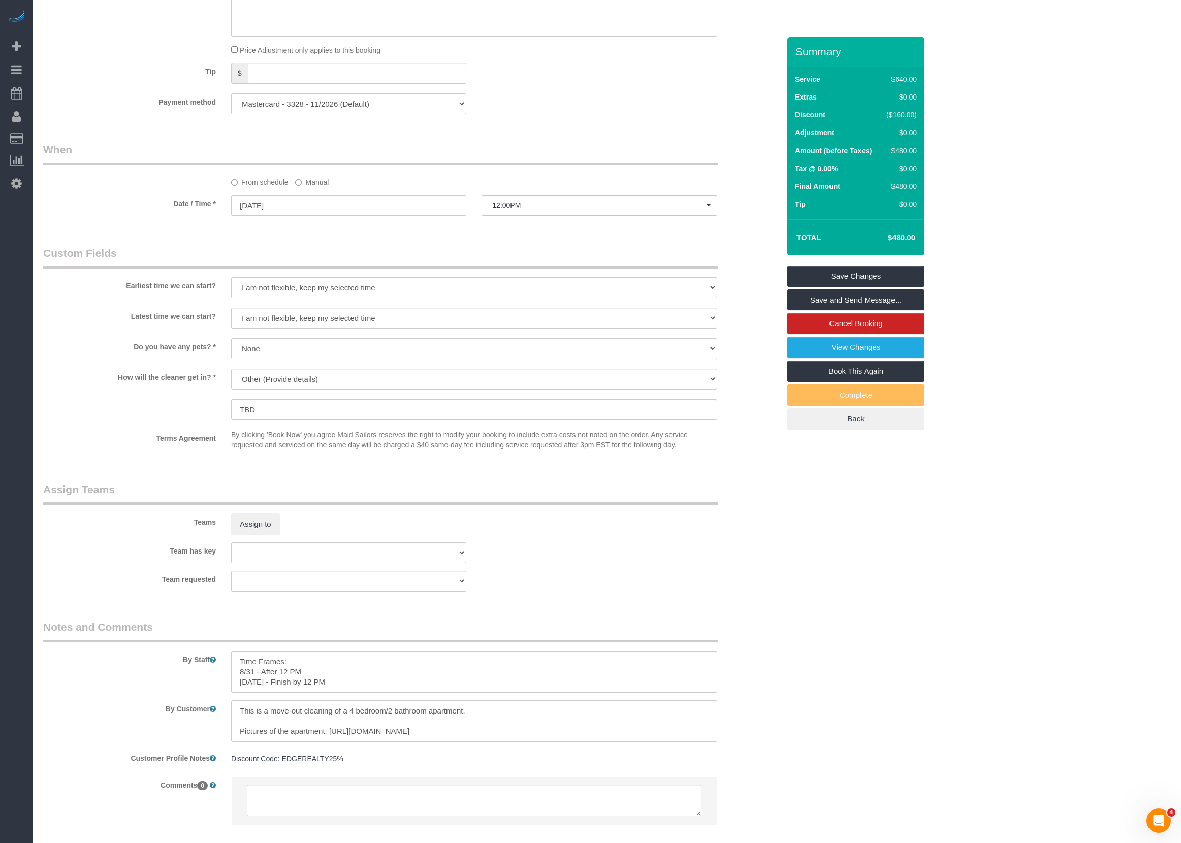
click at [261, 547] on sui-booking-teams "Teams Assign to Team has key 000 - Partnerships 000 - TEAM JOB 4 - Daniela Ferr…" at bounding box center [411, 537] width 736 height 110
click at [264, 531] on button "Assign to" at bounding box center [255, 523] width 49 height 21
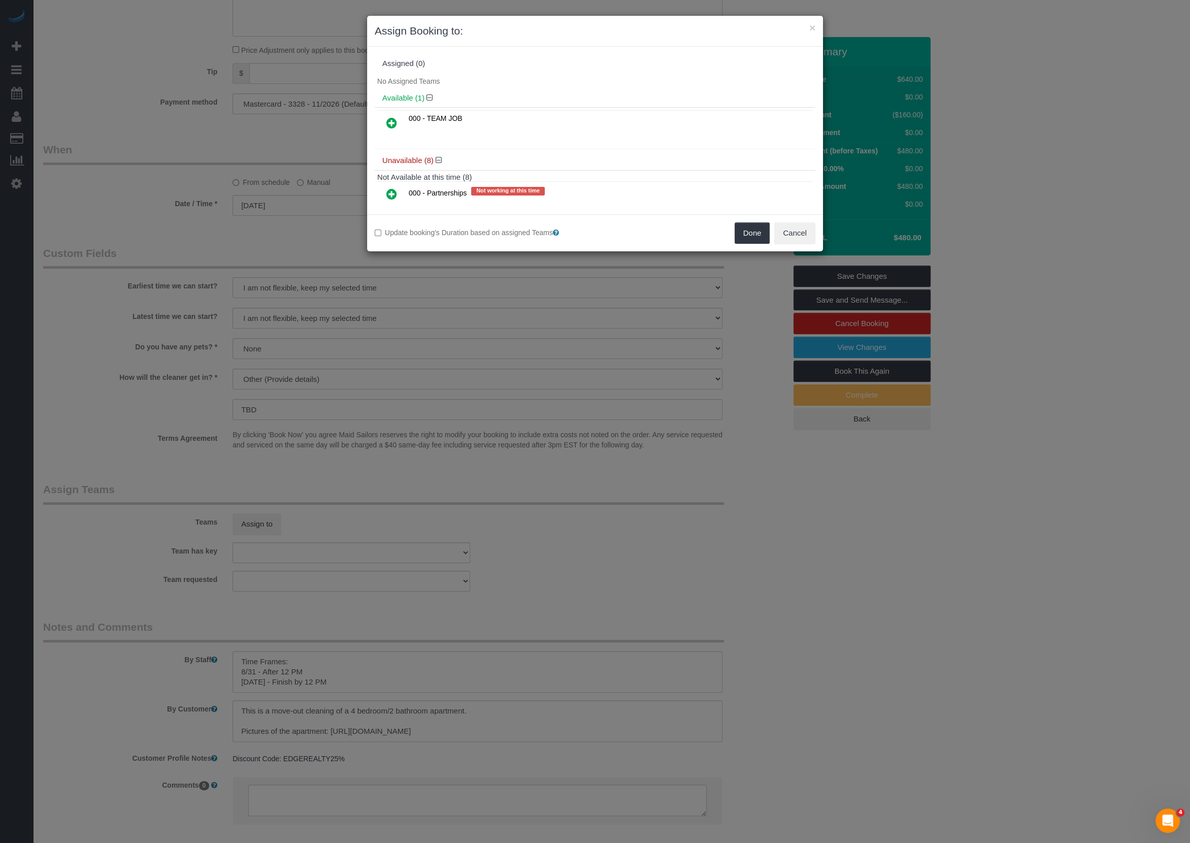
scroll to position [185, 0]
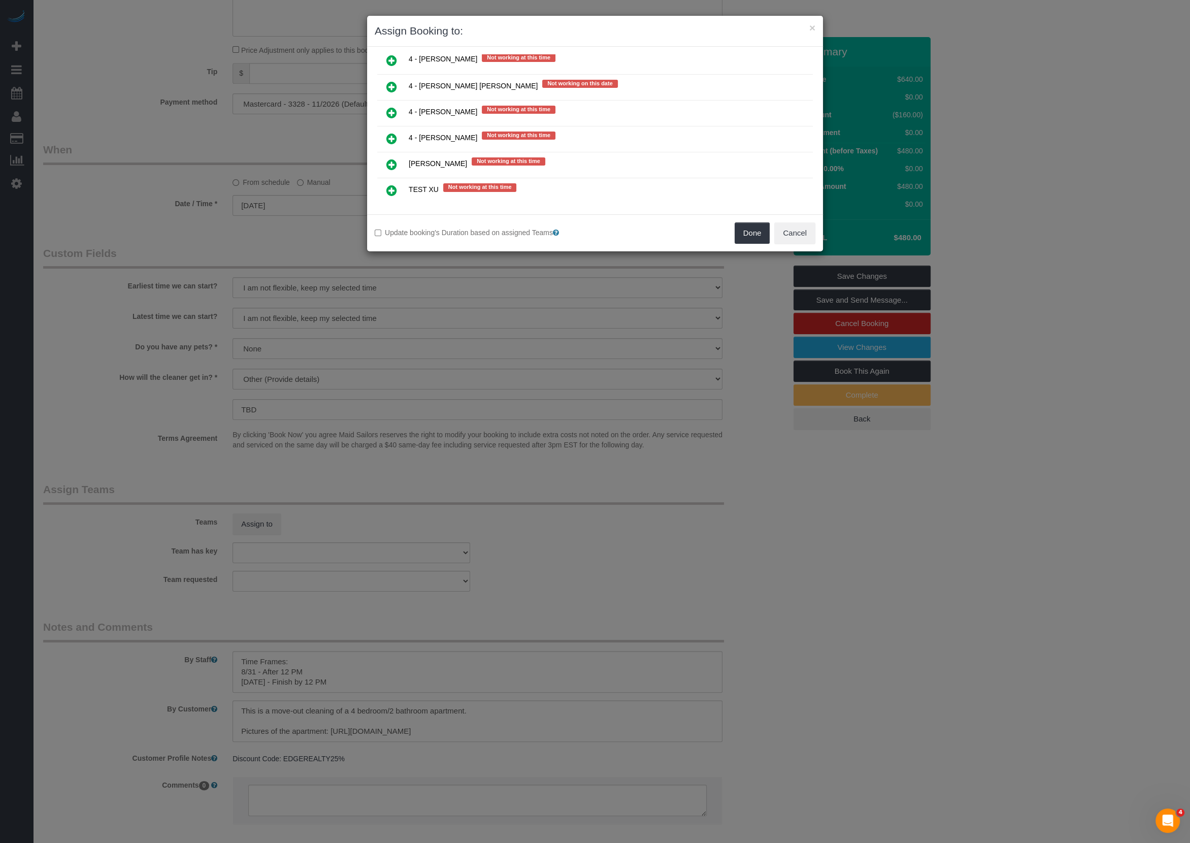
click at [396, 133] on icon at bounding box center [391, 139] width 11 height 12
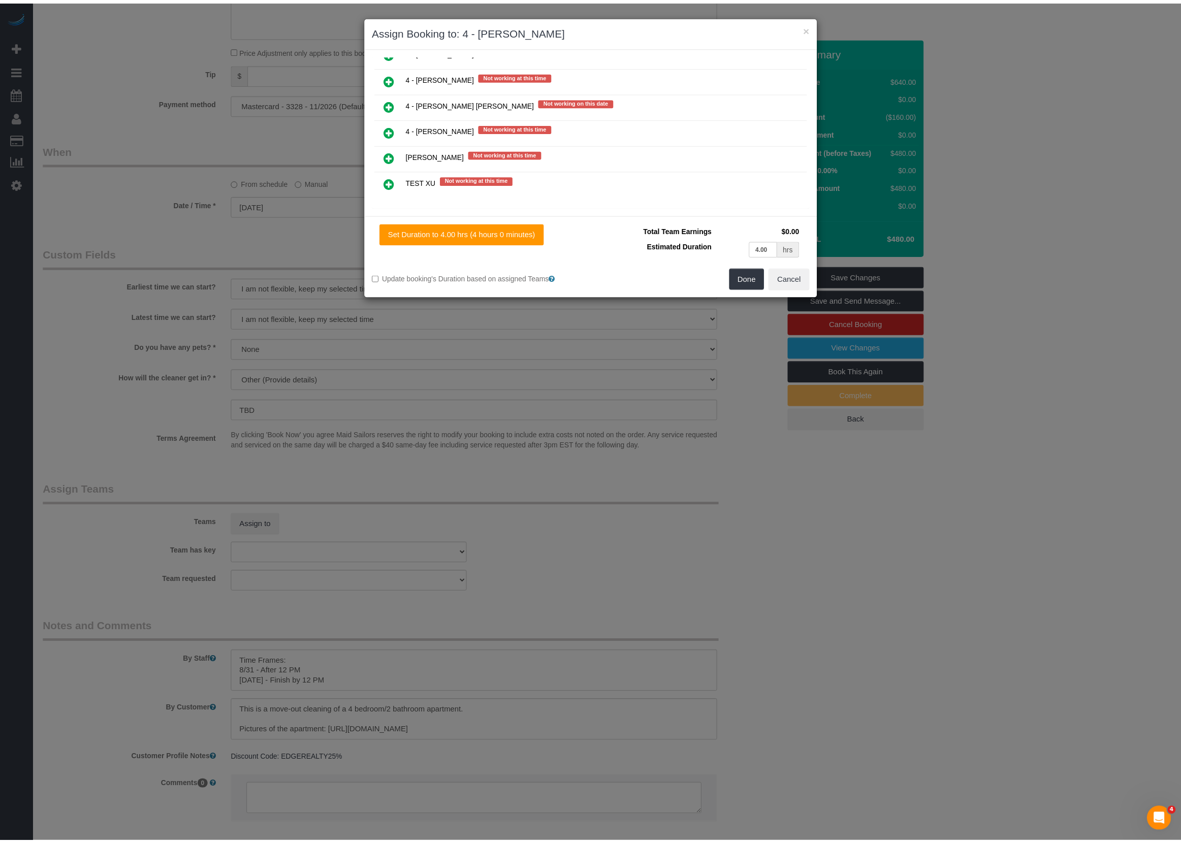
scroll to position [0, 0]
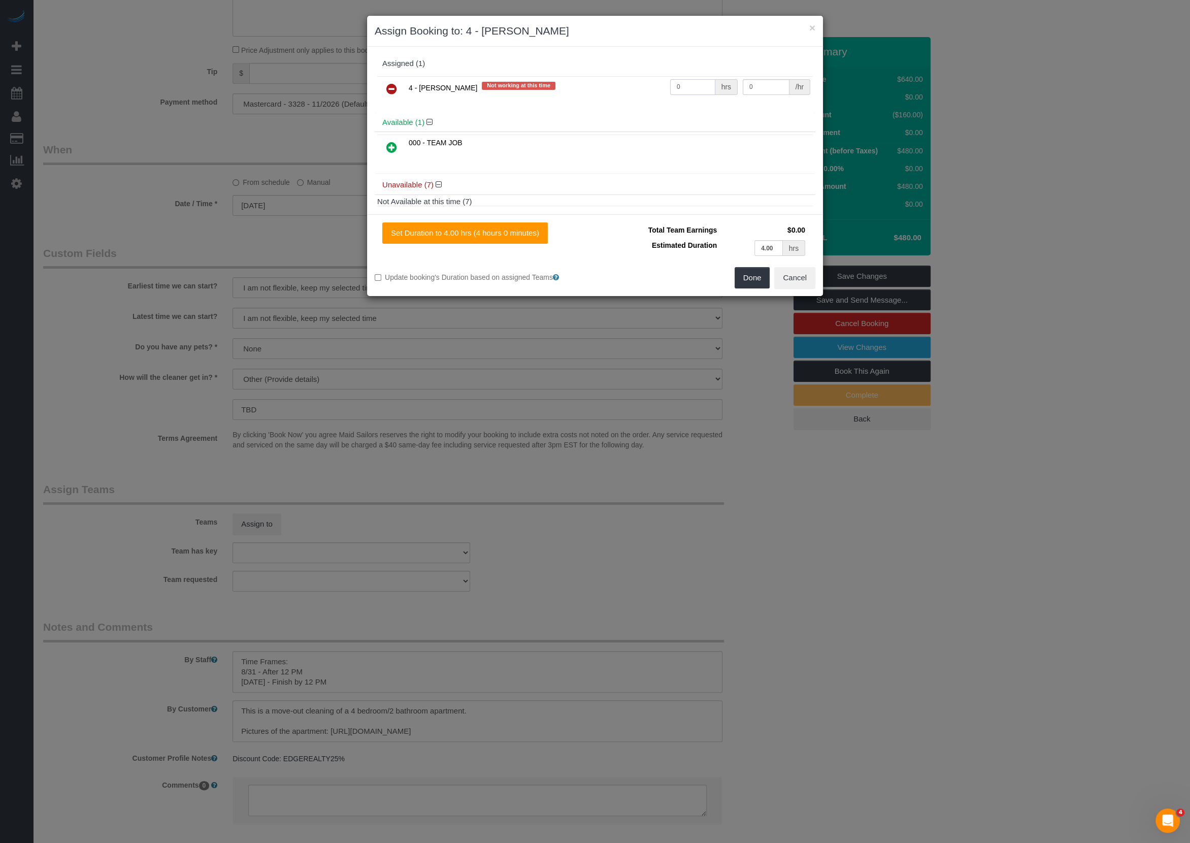
click at [672, 88] on input "0" at bounding box center [692, 87] width 45 height 16
type input "1"
click at [767, 83] on input "0" at bounding box center [766, 87] width 47 height 16
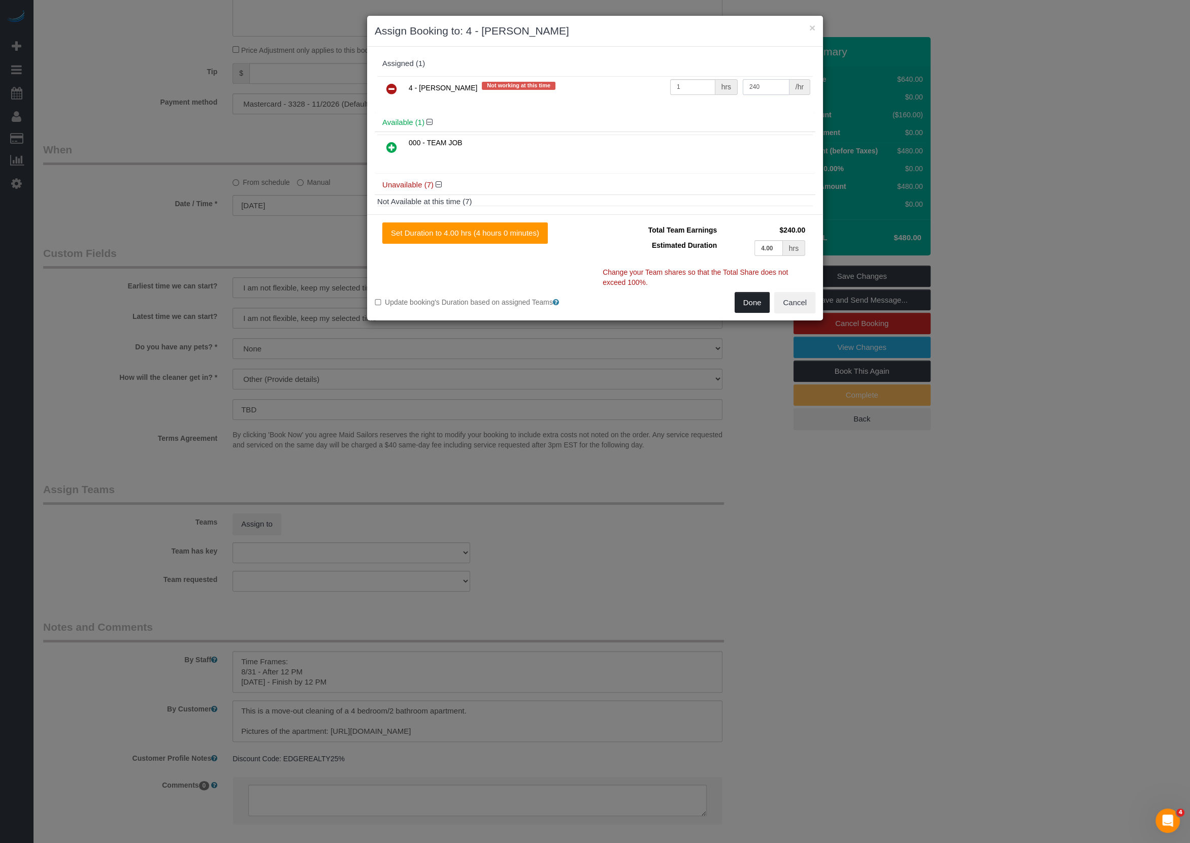
type input "240"
click at [754, 303] on button "Done" at bounding box center [753, 302] width 36 height 21
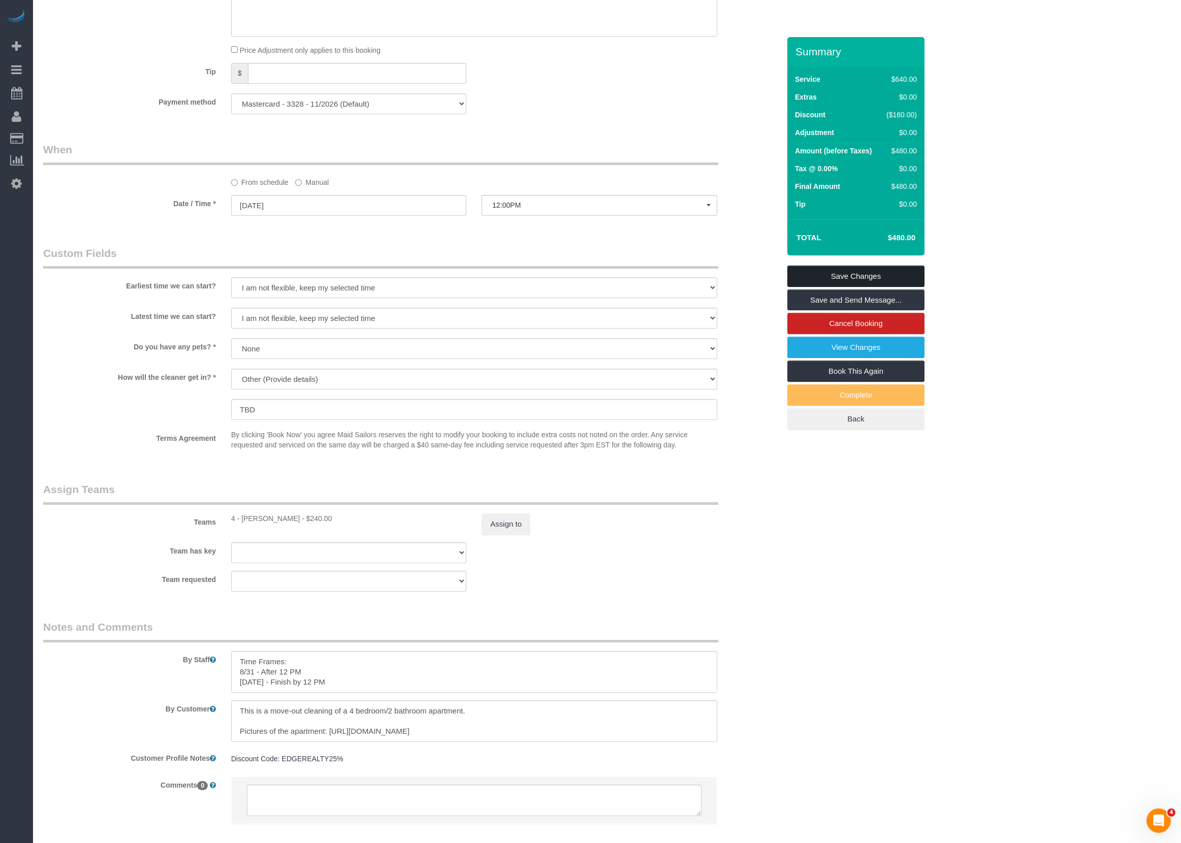
click at [865, 287] on link "Save Changes" at bounding box center [855, 276] width 137 height 21
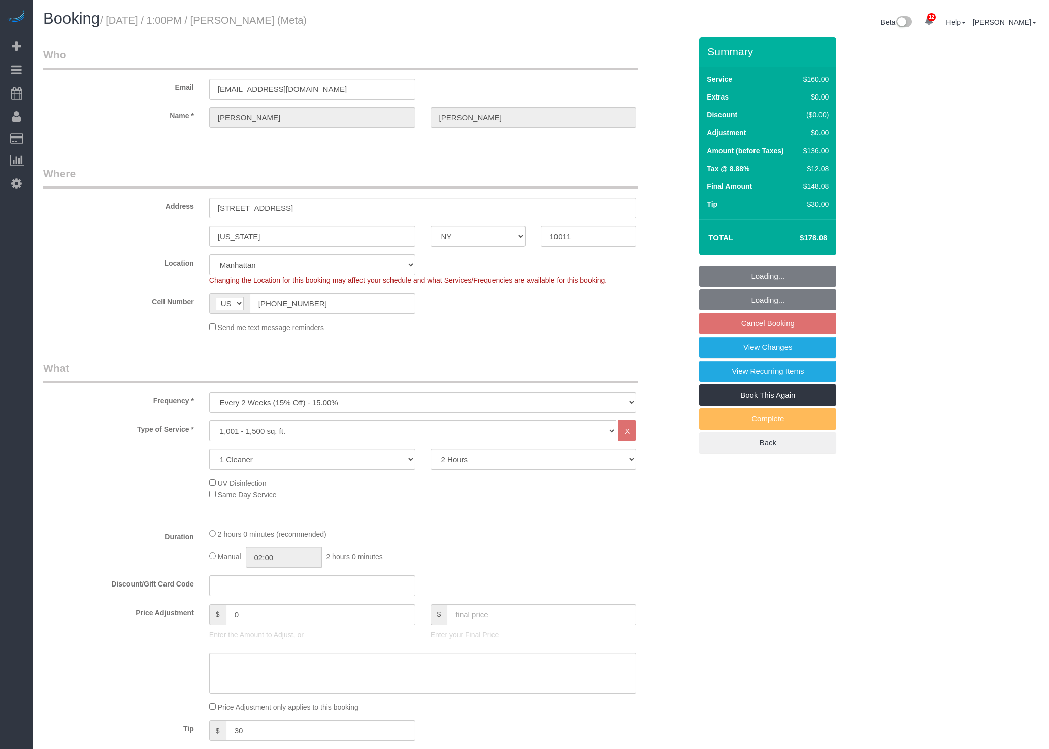
select select "NY"
select select "spot6"
select select "number:89"
select select "number:90"
select select "number:15"
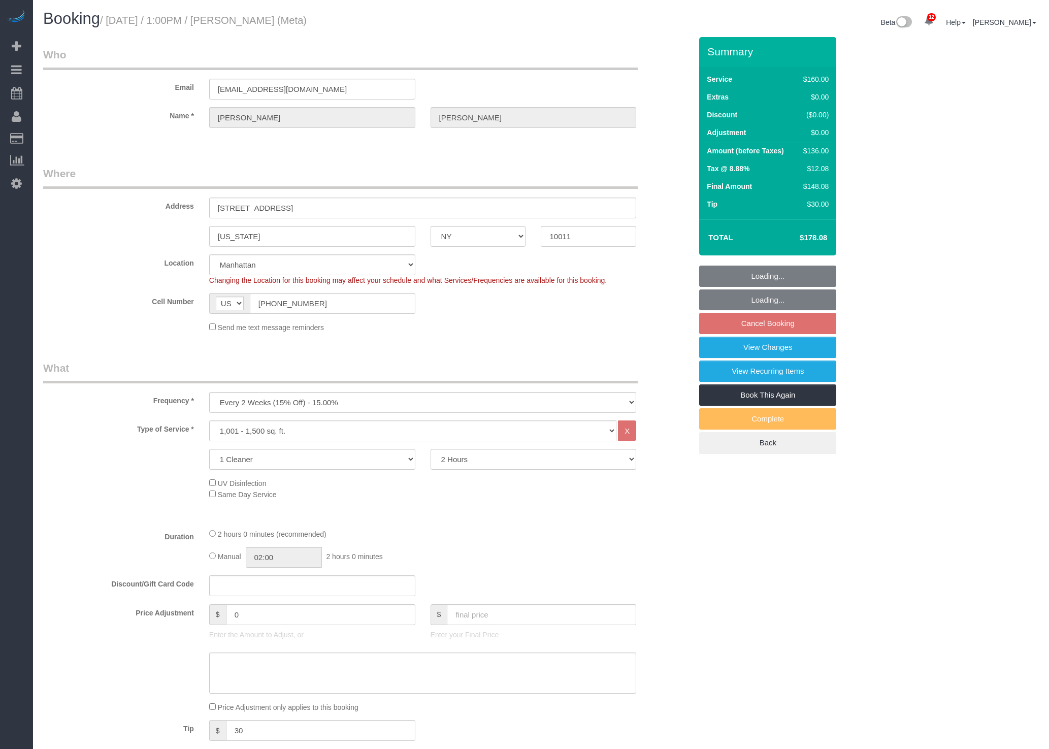
select select "number:7"
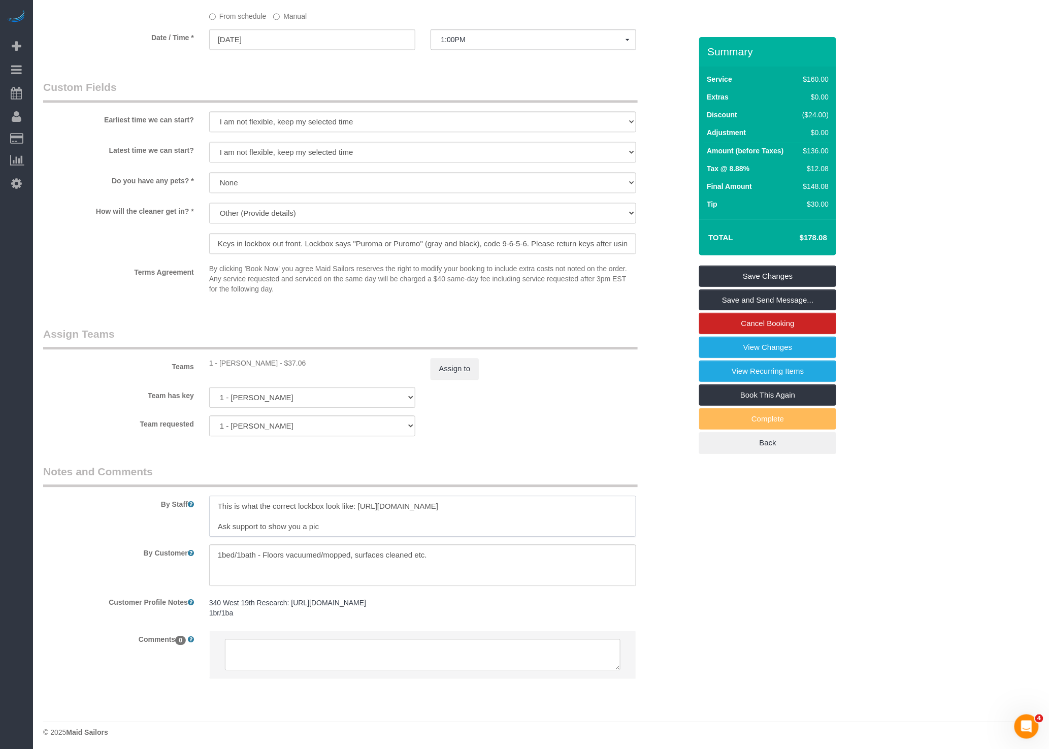
click at [401, 507] on textarea at bounding box center [423, 517] width 428 height 42
drag, startPoint x: 361, startPoint y: 505, endPoint x: 640, endPoint y: 505, distance: 279.3
click at [640, 505] on div at bounding box center [423, 517] width 443 height 42
click at [677, 531] on div "By Staff" at bounding box center [368, 500] width 664 height 73
click at [640, 190] on div "Dog Cat None" at bounding box center [423, 183] width 443 height 23
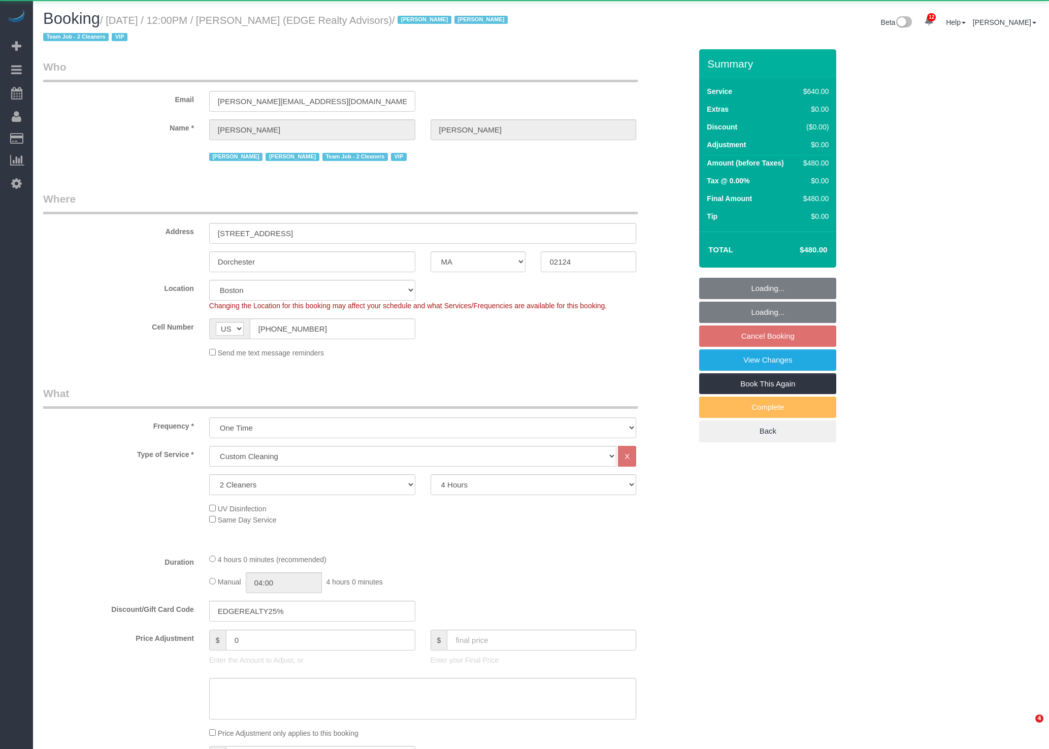
select select "MA"
select select "2"
select select "240"
select select "number:89"
select select "number:90"
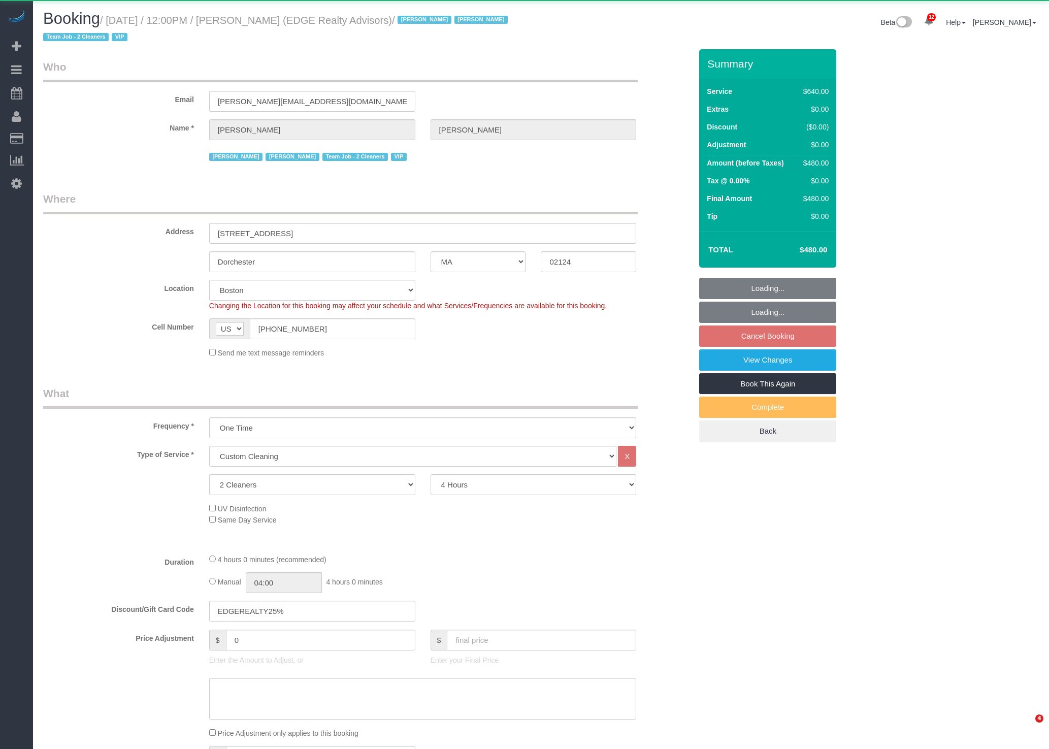
select select "number:15"
select select "number:7"
select select "spot61"
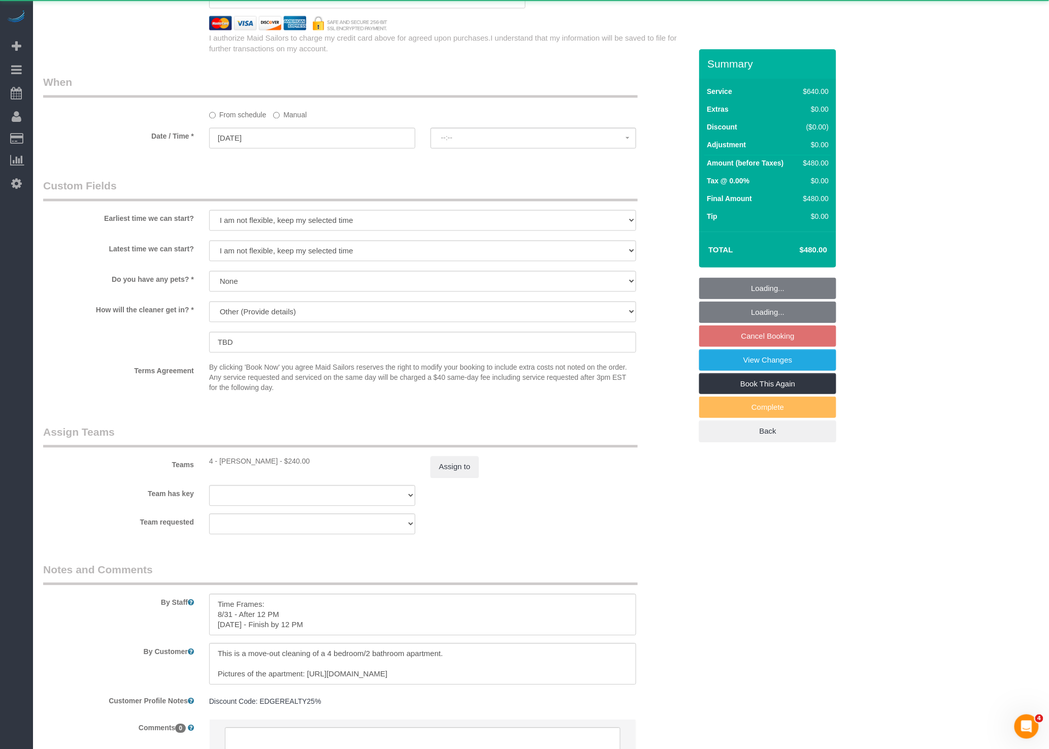
select select "string:stripe-pm_1NctNu4VGloSiKo7xER55rCs"
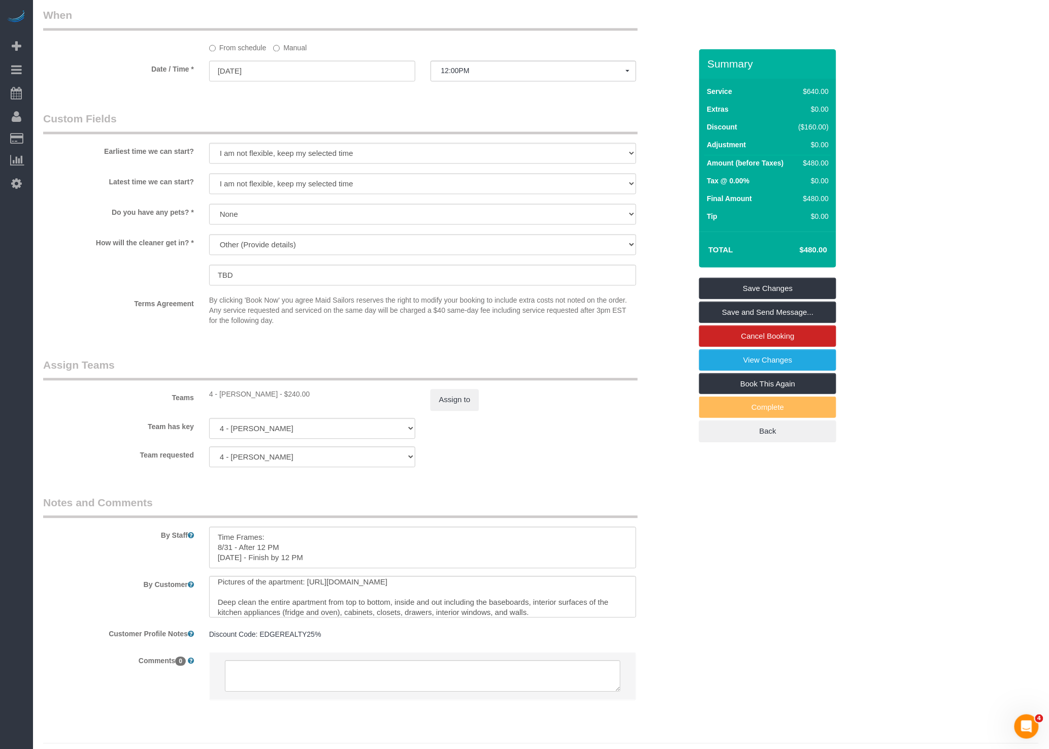
scroll to position [23, 0]
click at [340, 594] on textarea "To enrich screen reader interactions, please activate Accessibility in Grammarl…" at bounding box center [423, 597] width 428 height 42
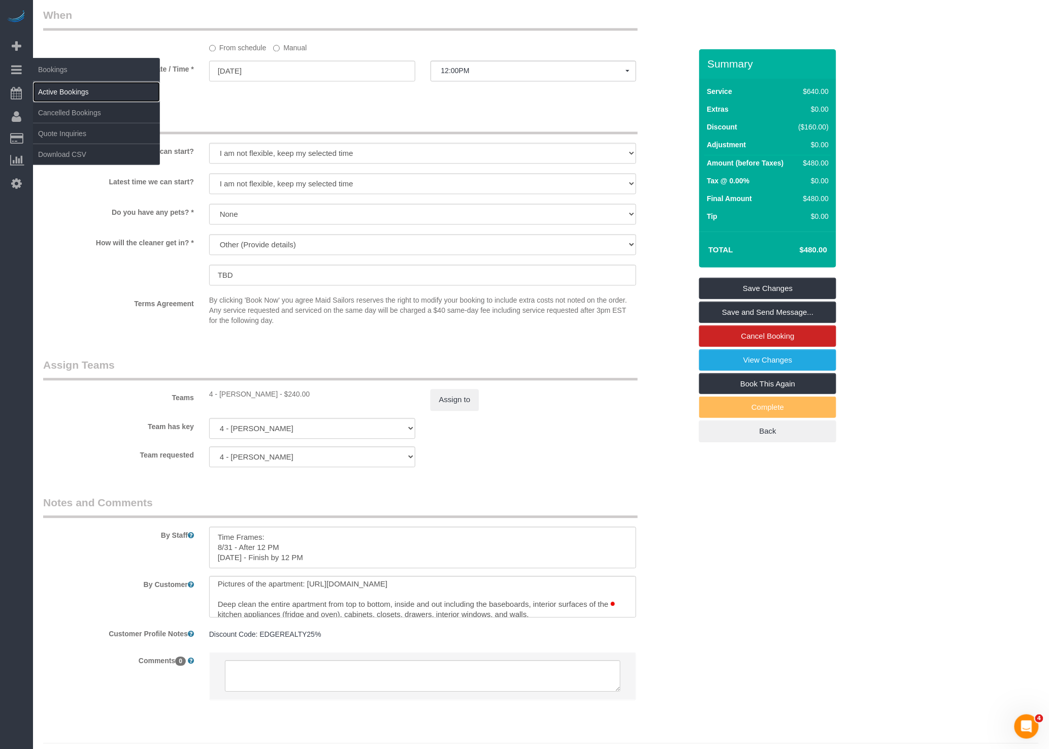
click at [57, 88] on link "Active Bookings" at bounding box center [96, 92] width 127 height 20
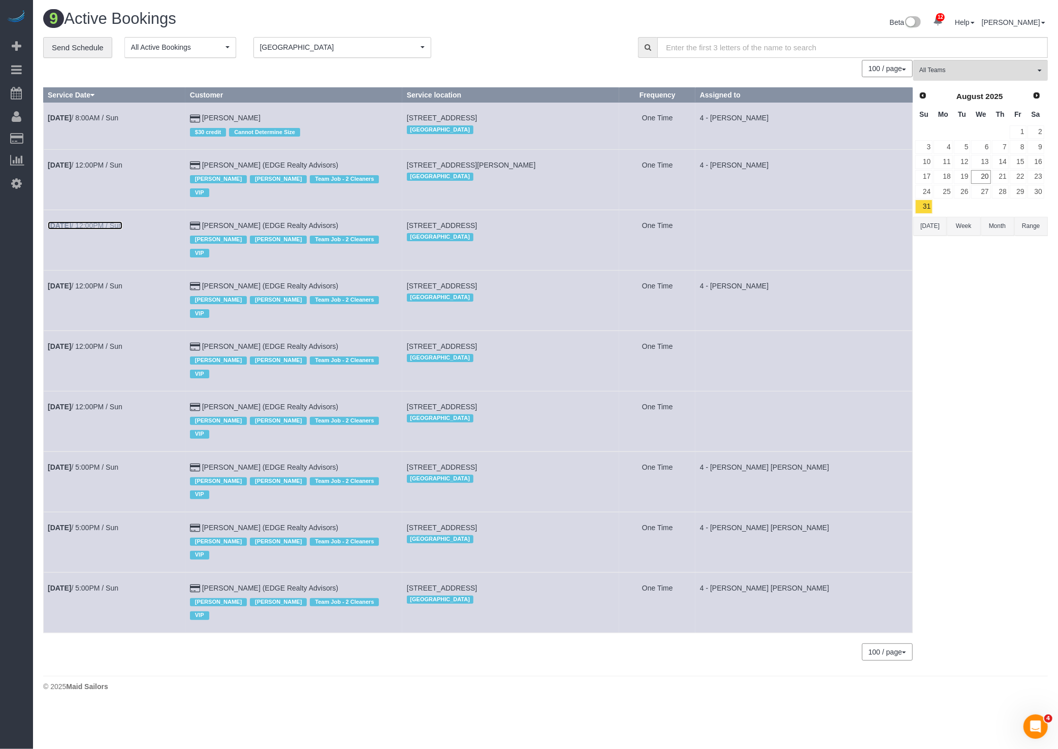
click at [114, 221] on link "[DATE] 12:00PM / Sun" at bounding box center [85, 225] width 75 height 8
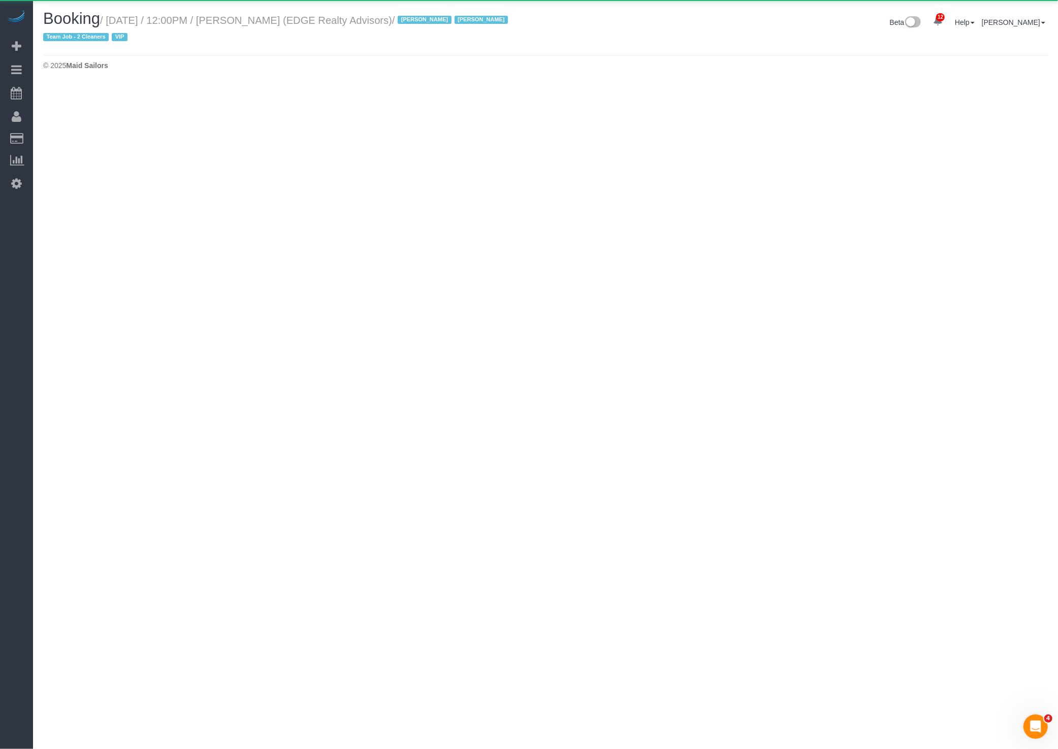
select select "MA"
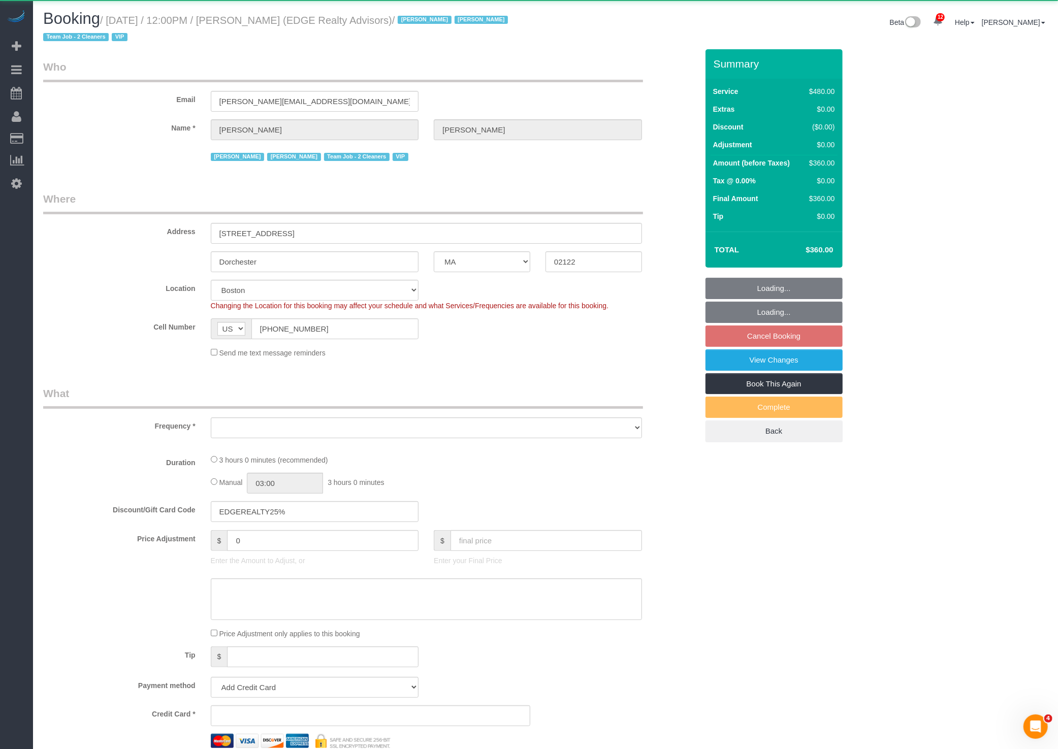
select select "object:7031"
select select "string:stripe-pm_1NctNu4VGloSiKo7xER55rCs"
select select "spot117"
select select "2"
select select "180"
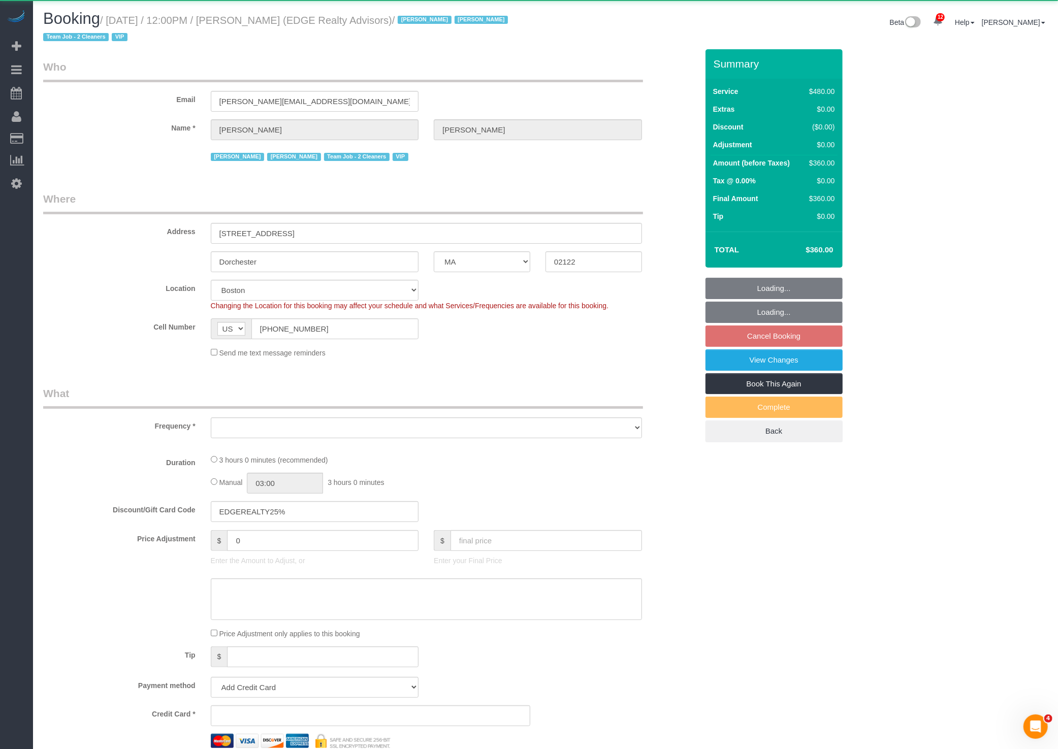
select select "number:89"
select select "number:90"
select select "number:15"
select select "number:7"
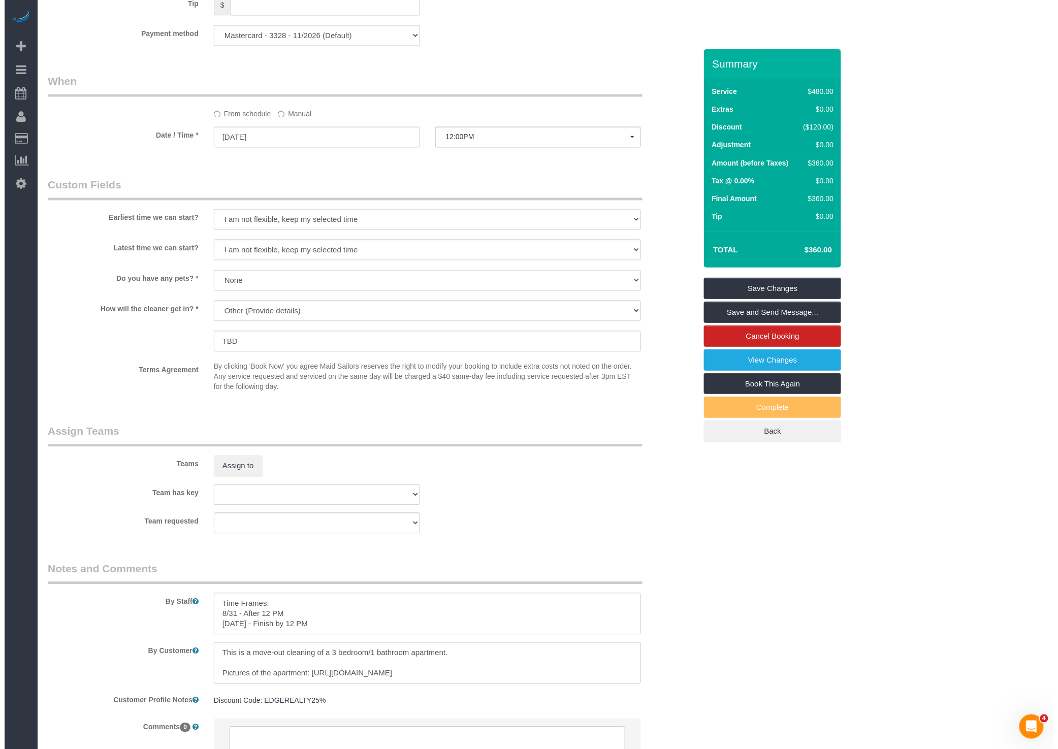
scroll to position [753, 0]
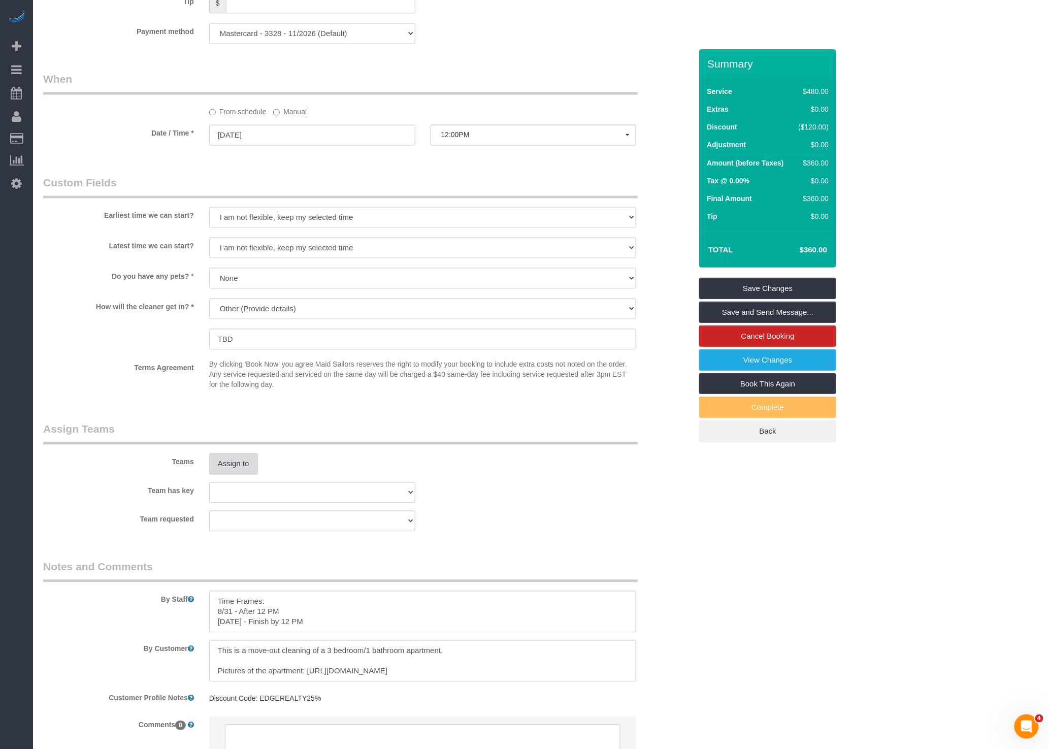
click at [234, 469] on button "Assign to" at bounding box center [233, 463] width 49 height 21
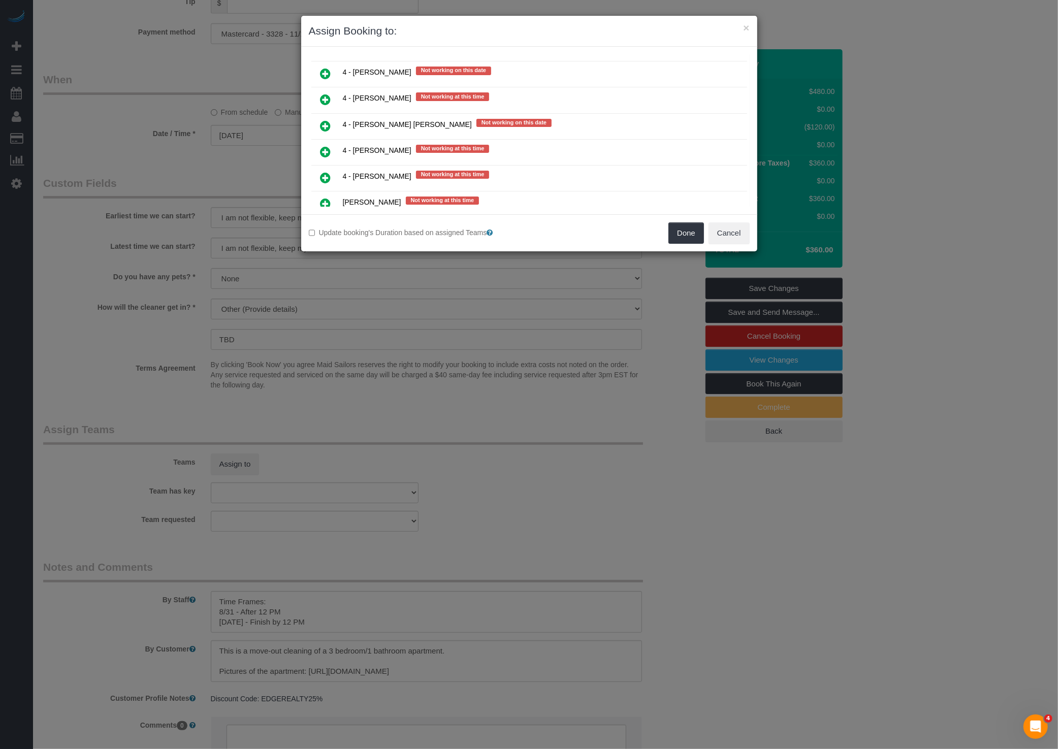
click at [327, 116] on link at bounding box center [326, 126] width 24 height 20
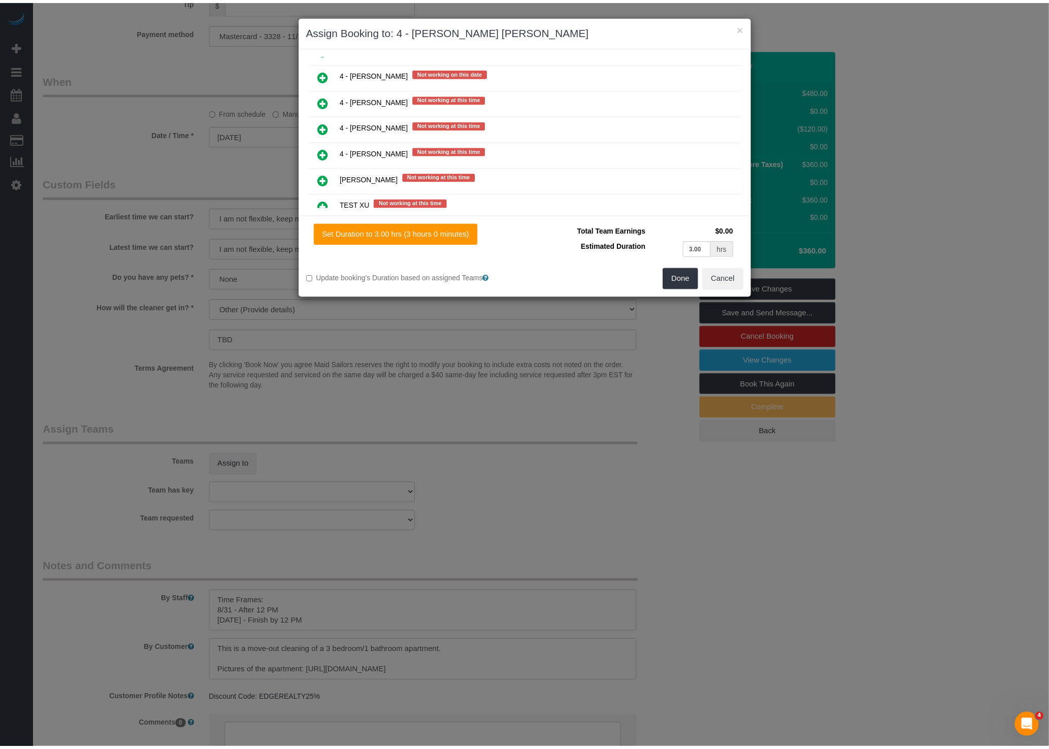
scroll to position [0, 0]
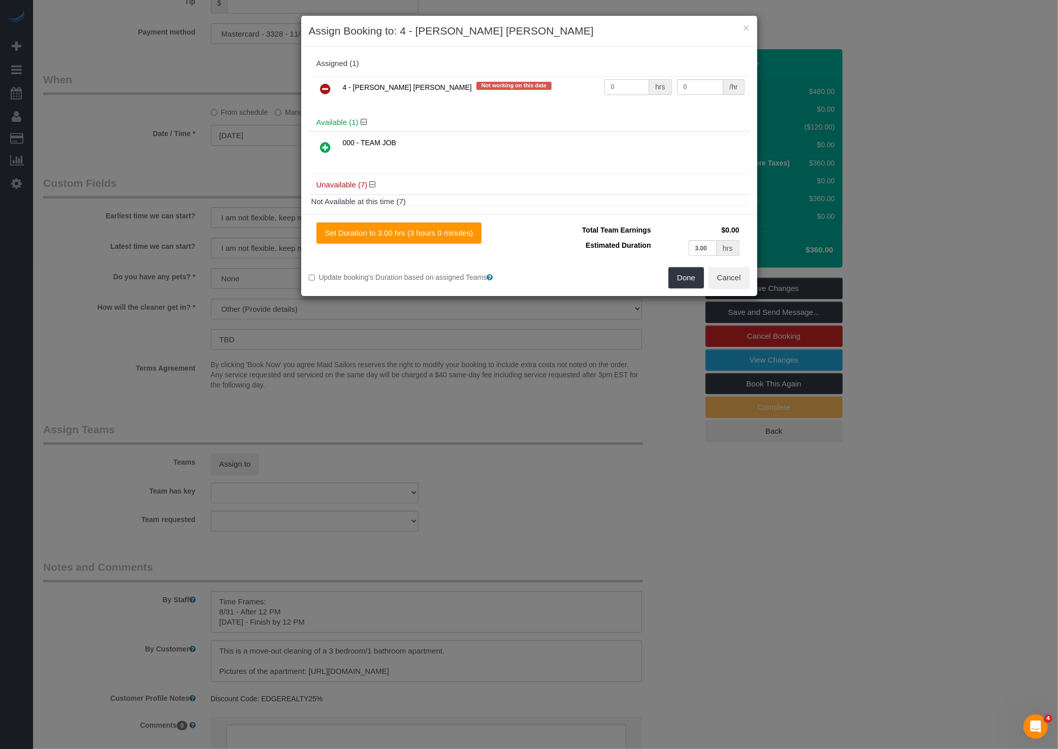
click at [623, 86] on input "0" at bounding box center [626, 87] width 45 height 16
type input "1"
click at [682, 89] on input "0" at bounding box center [700, 87] width 47 height 16
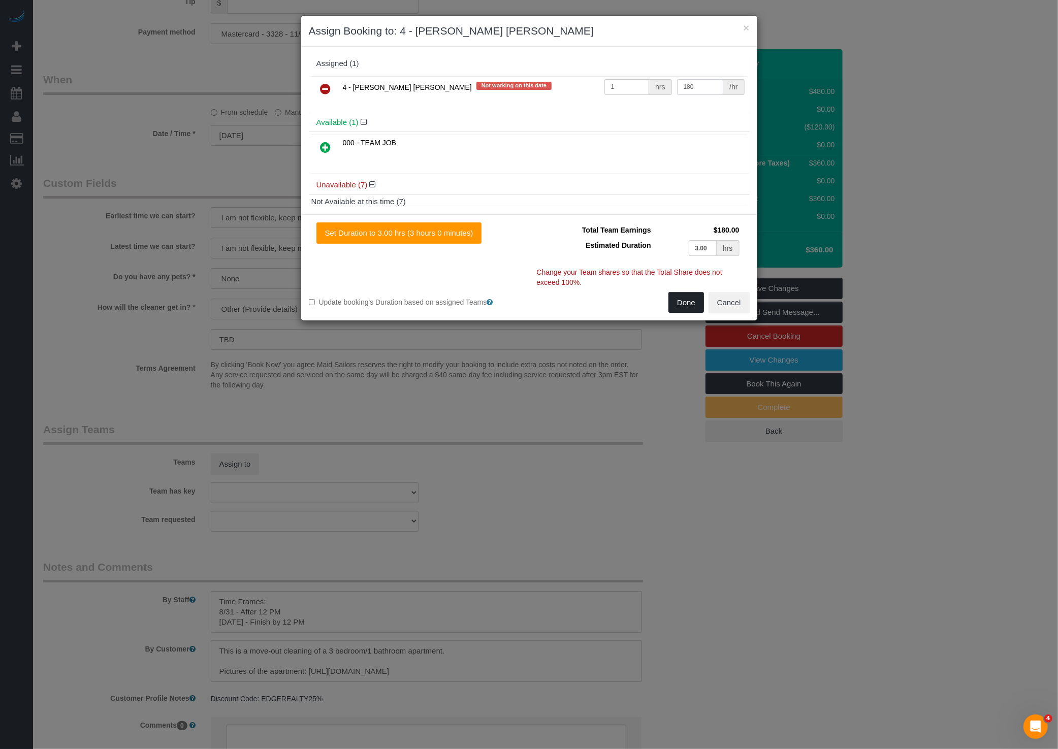
type input "180"
click at [694, 300] on button "Done" at bounding box center [686, 302] width 36 height 21
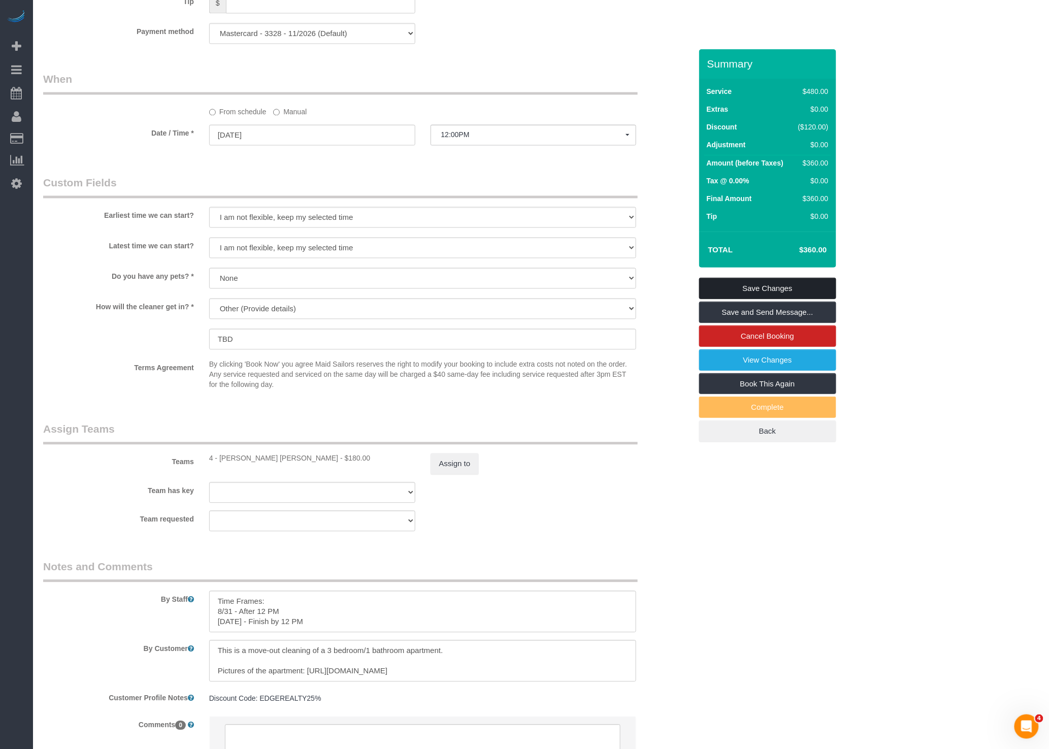
click at [752, 283] on link "Save Changes" at bounding box center [767, 288] width 137 height 21
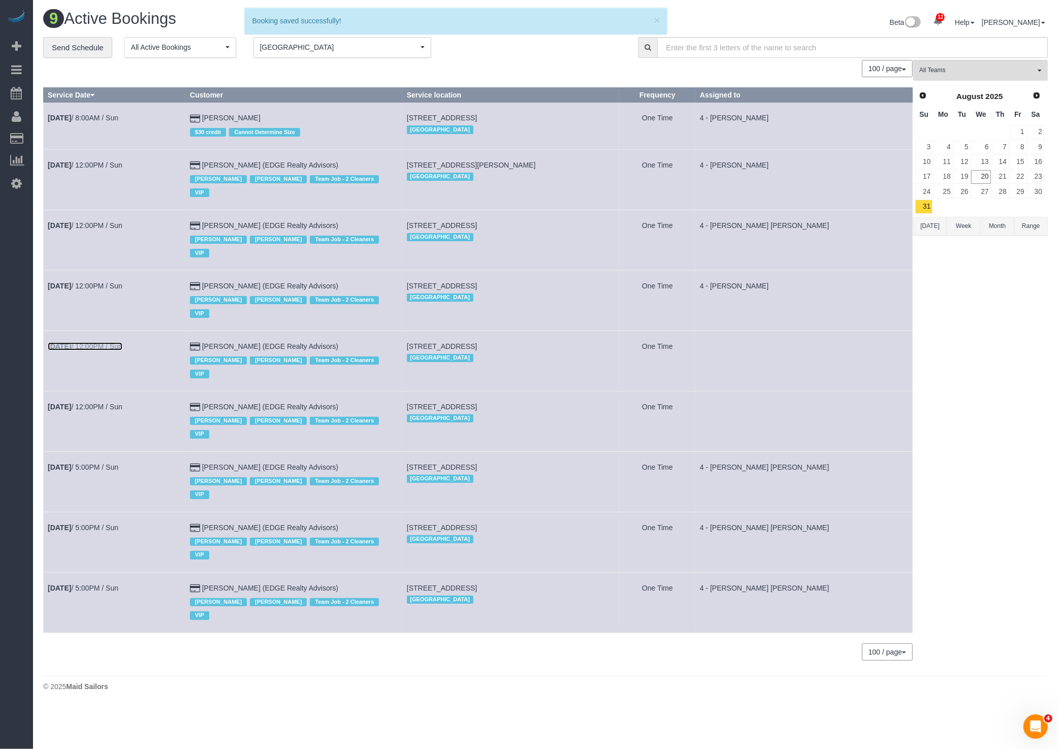
click at [106, 342] on link "[DATE] 12:00PM / Sun" at bounding box center [85, 346] width 75 height 8
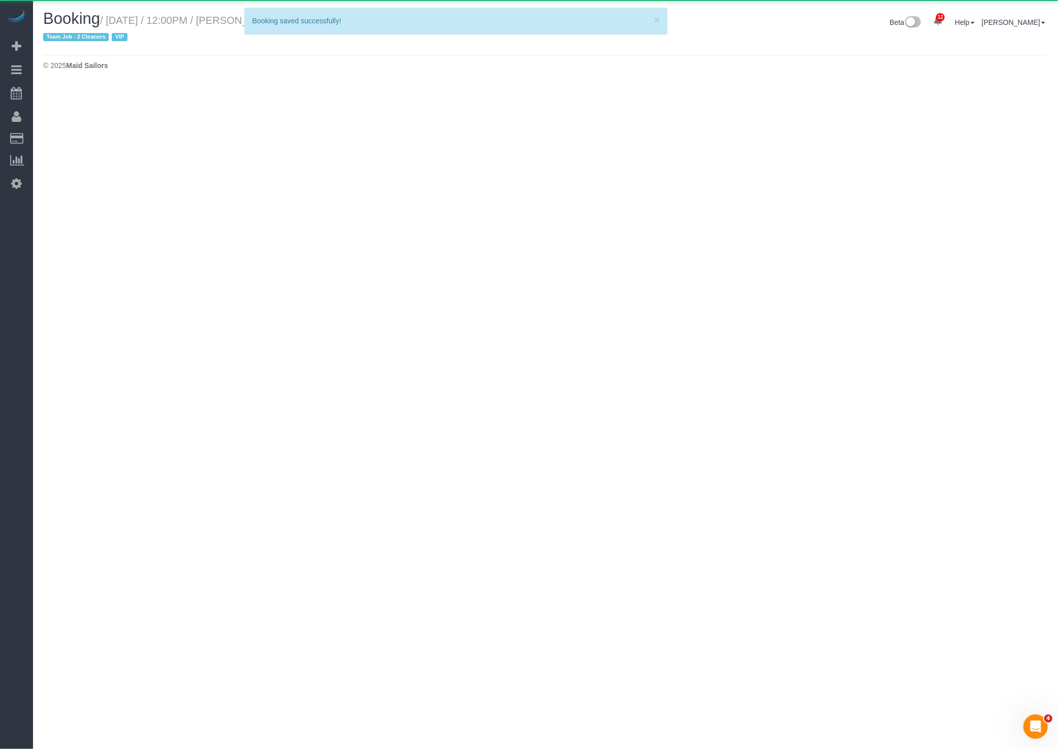
select select "MA"
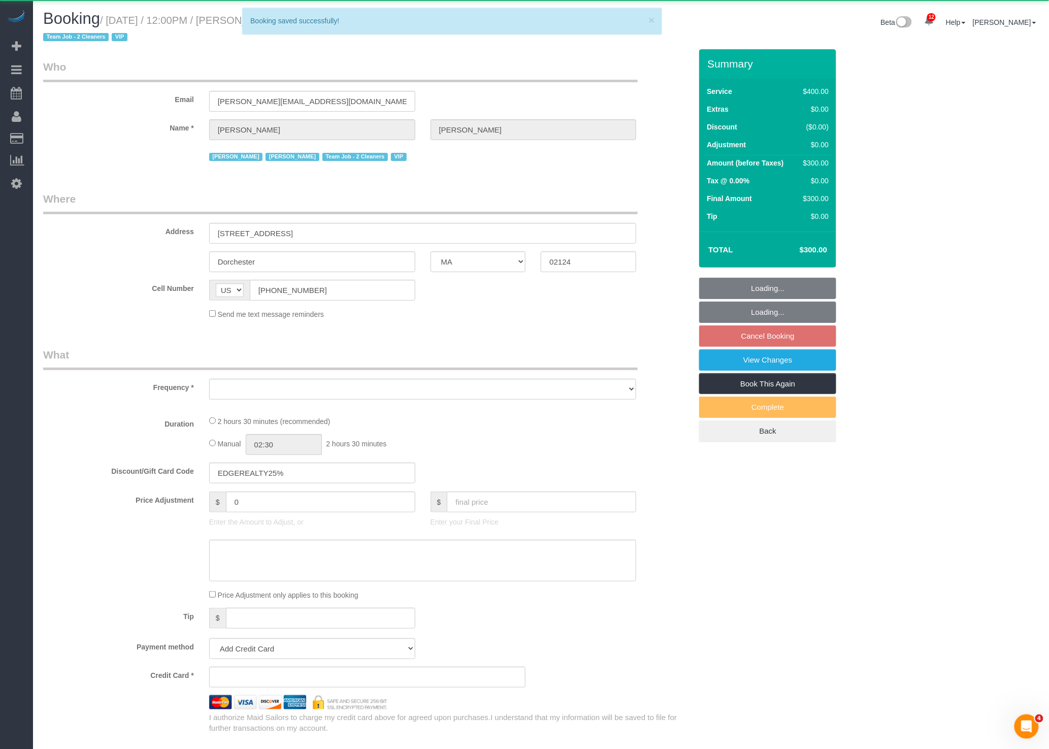
select select "2"
select select "150"
select select "spot173"
select select "number:89"
select select "number:90"
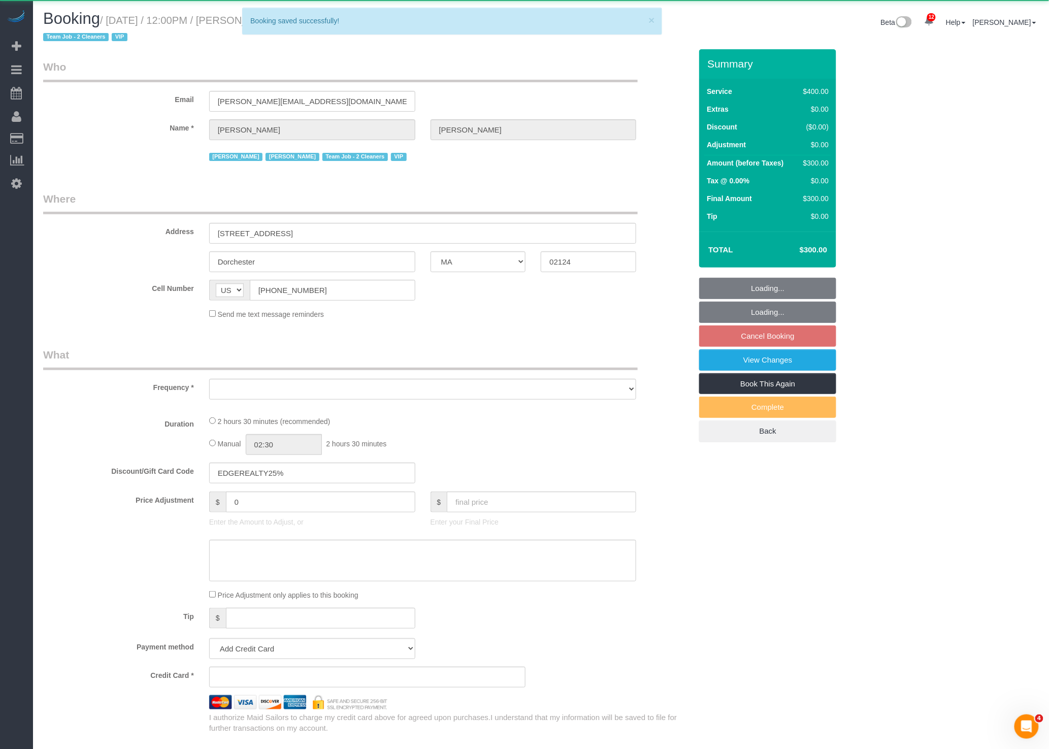
select select "number:15"
select select "number:7"
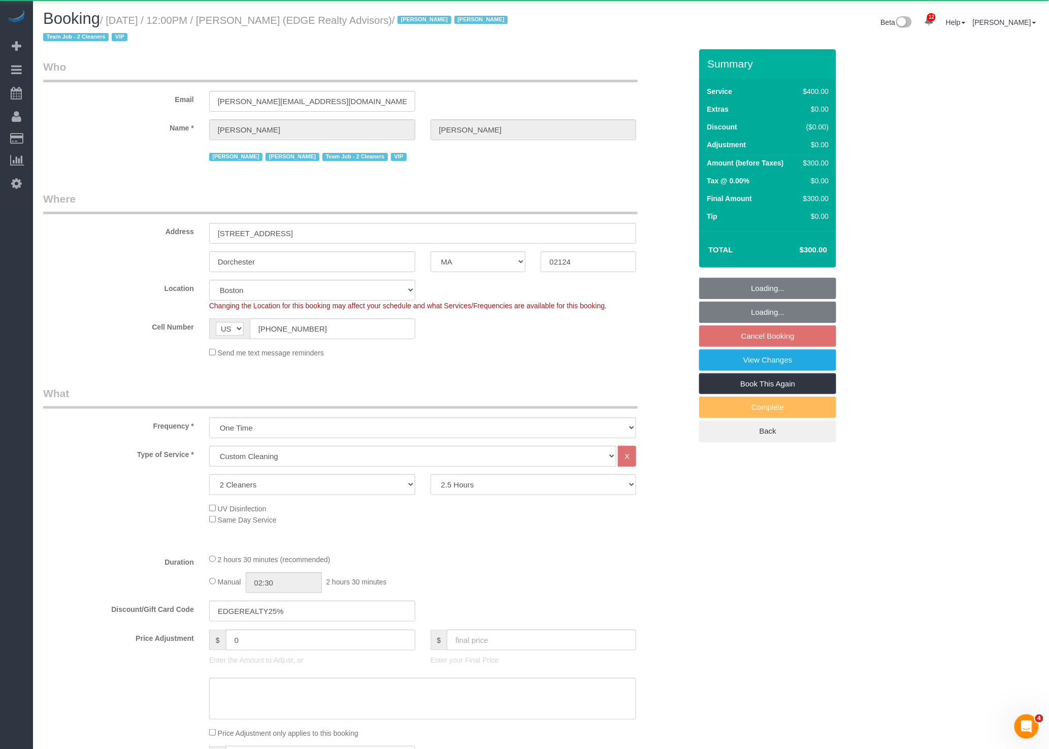
select select "object:8393"
select select
select select "string:stripe-pm_1NctNu4VGloSiKo7xER55rCs"
select select "spot229"
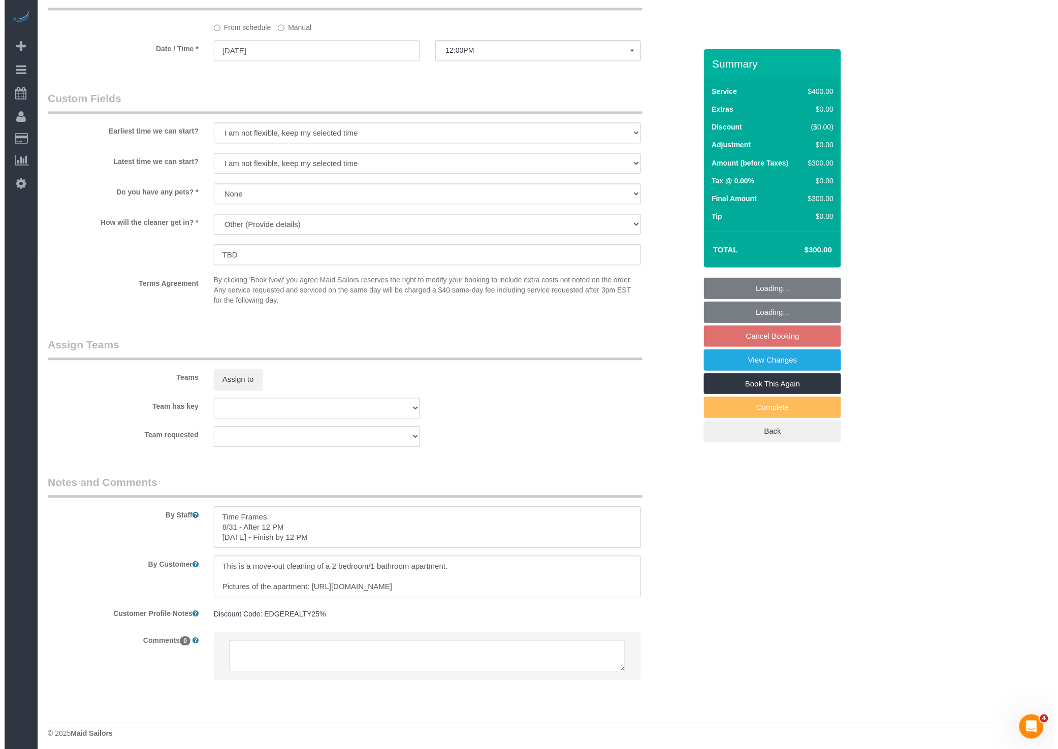
scroll to position [838, 0]
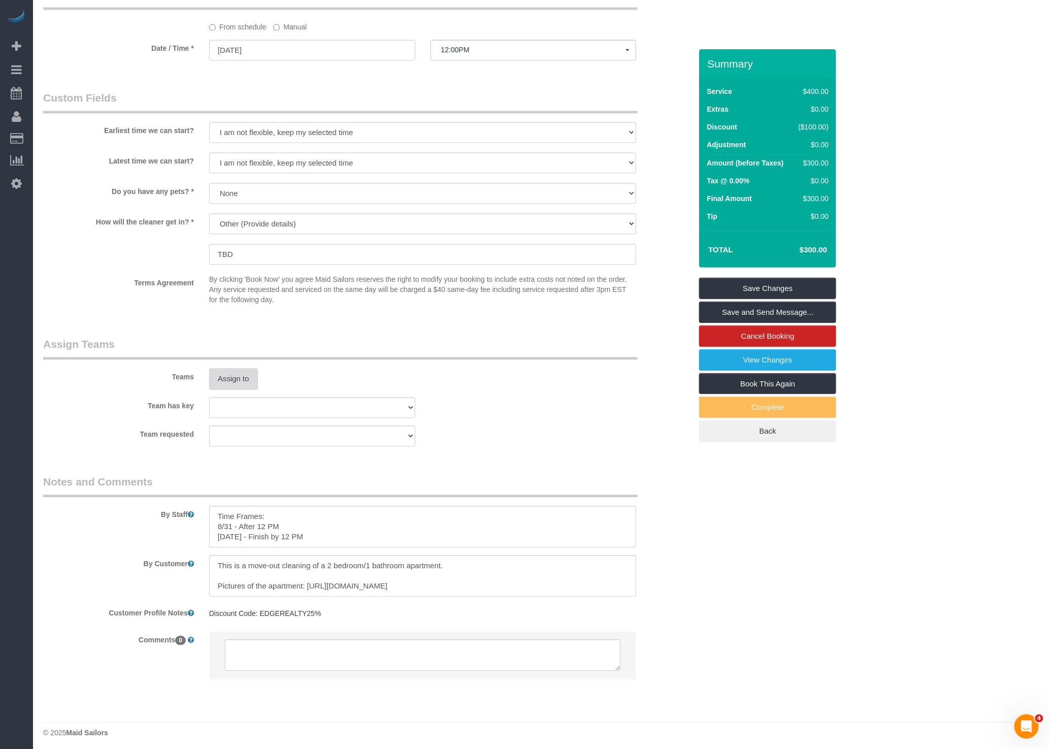
click at [238, 375] on button "Assign to" at bounding box center [233, 378] width 49 height 21
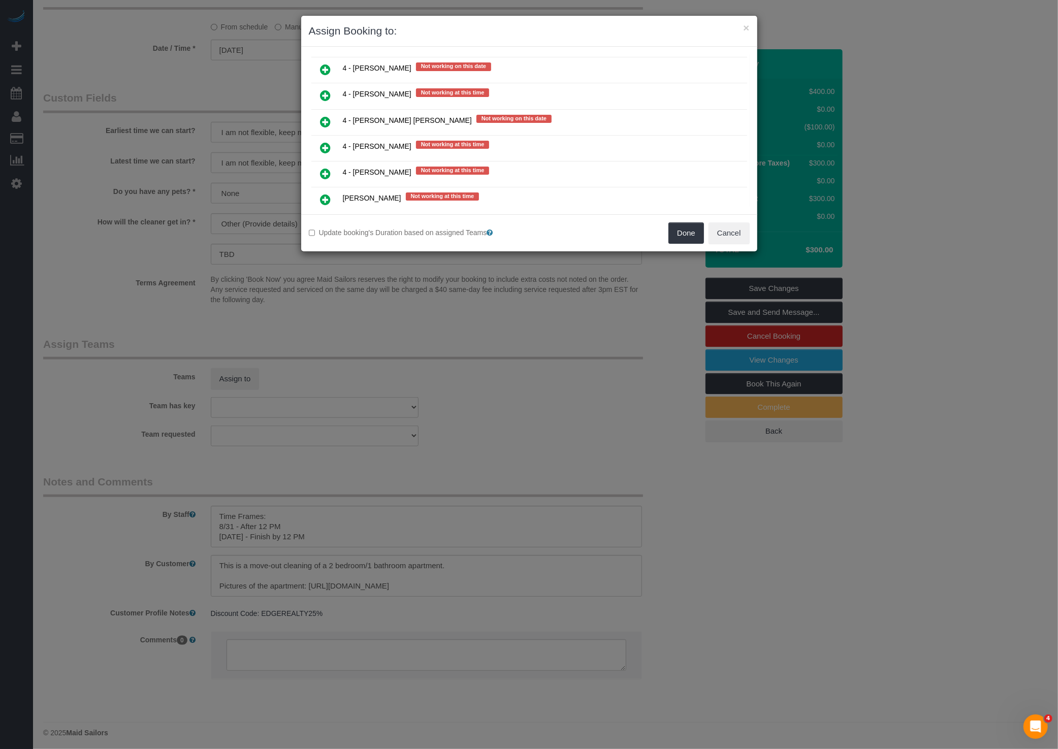
scroll to position [191, 0]
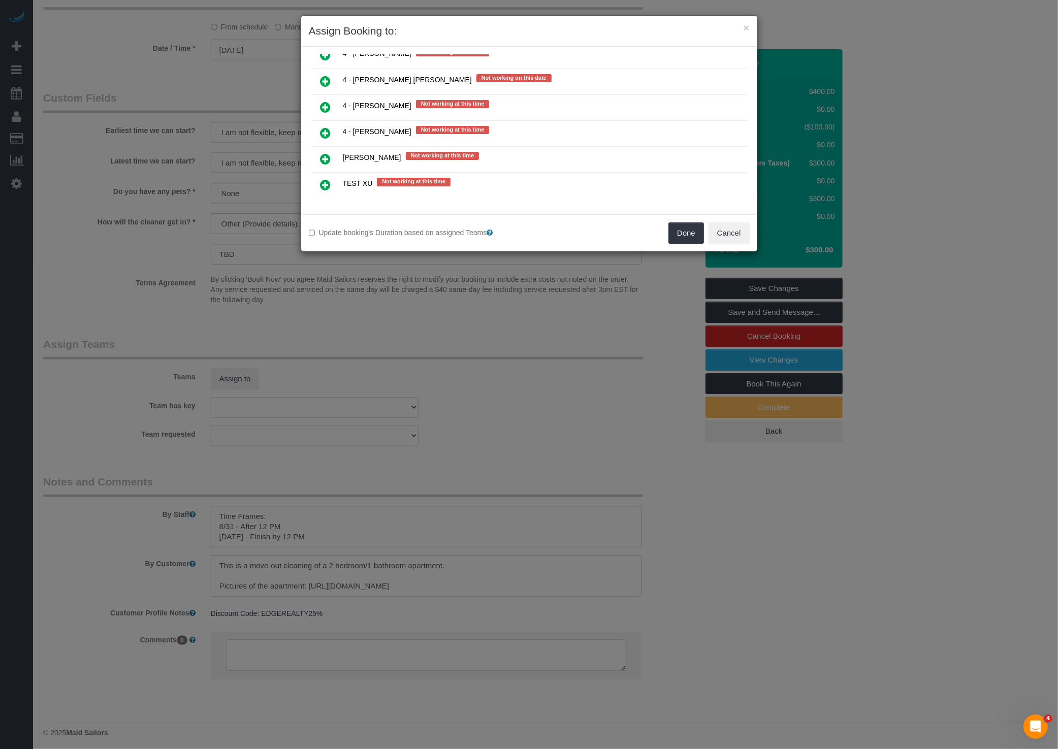
click at [323, 75] on icon at bounding box center [325, 81] width 11 height 12
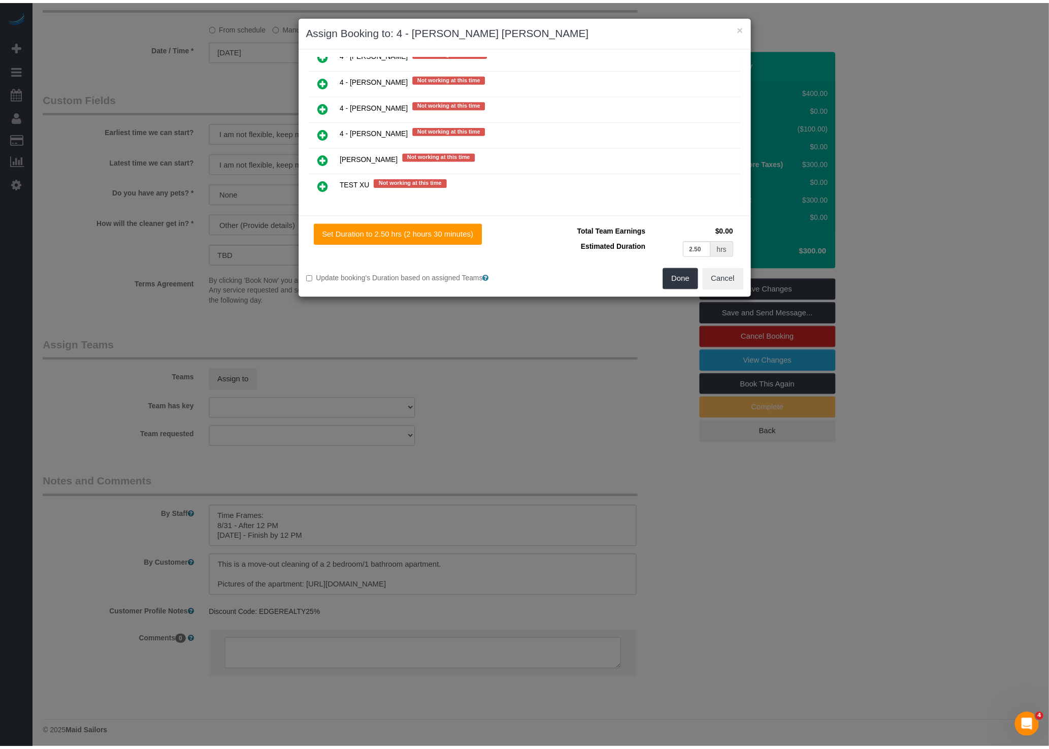
scroll to position [0, 0]
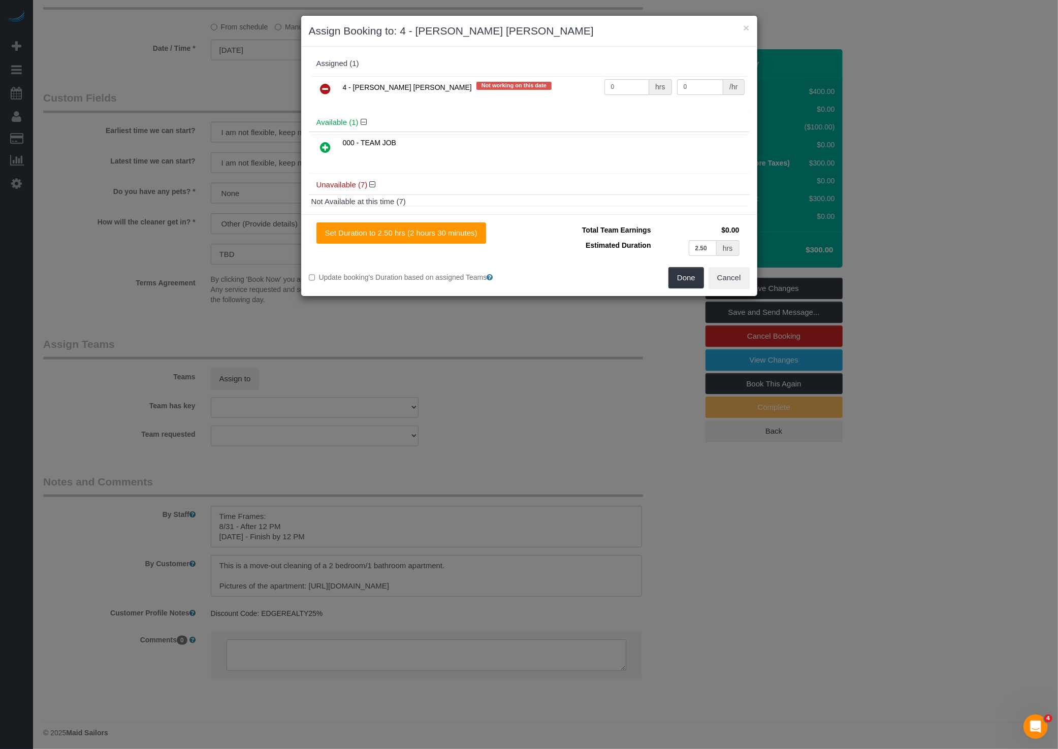
click at [611, 85] on input "0" at bounding box center [626, 87] width 45 height 16
type input "1"
click at [723, 86] on div "/hr" at bounding box center [733, 87] width 21 height 16
click at [677, 84] on input "0" at bounding box center [700, 87] width 47 height 16
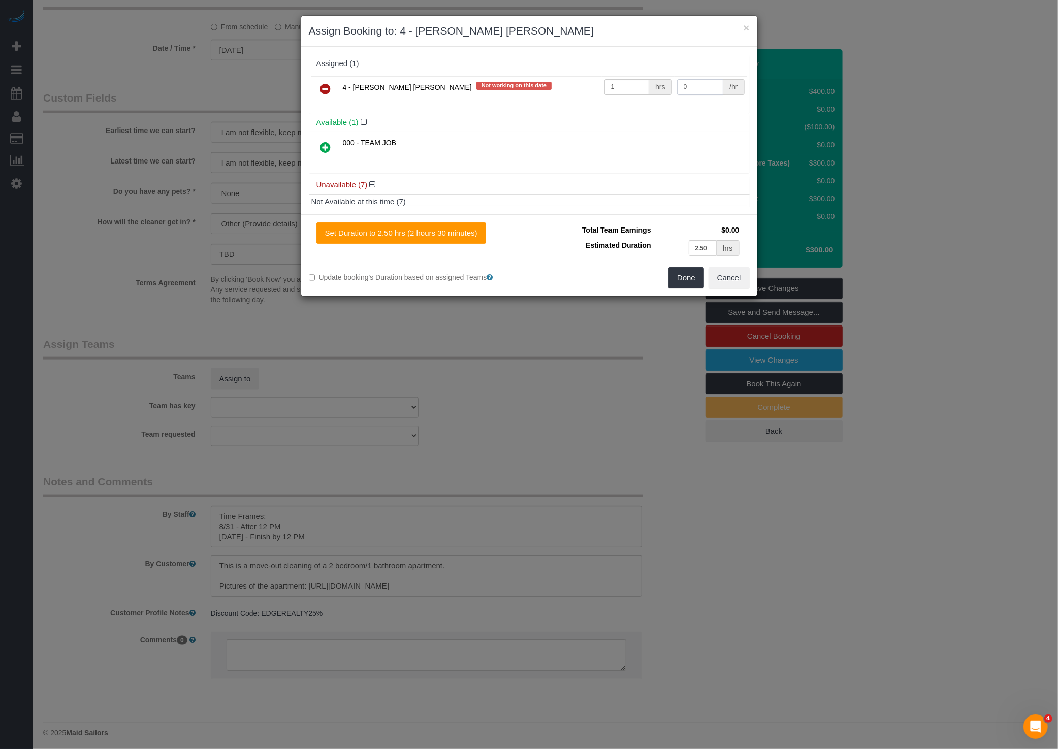
click at [677, 84] on input "0" at bounding box center [700, 87] width 47 height 16
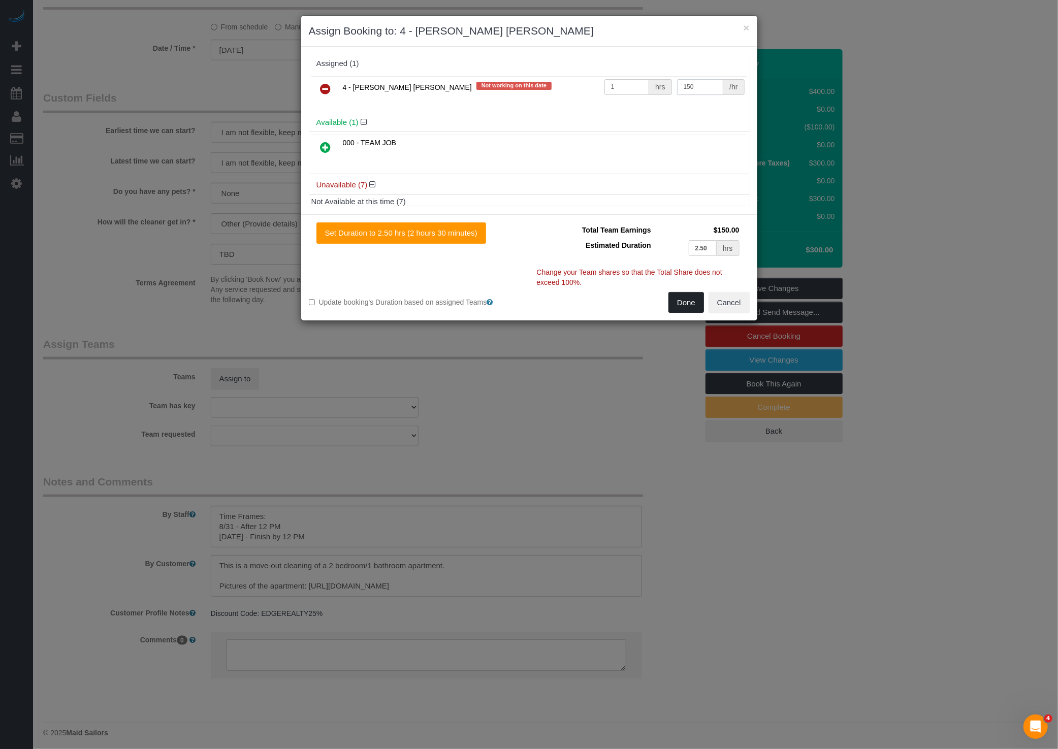
type input "150"
click at [695, 307] on button "Done" at bounding box center [686, 302] width 36 height 21
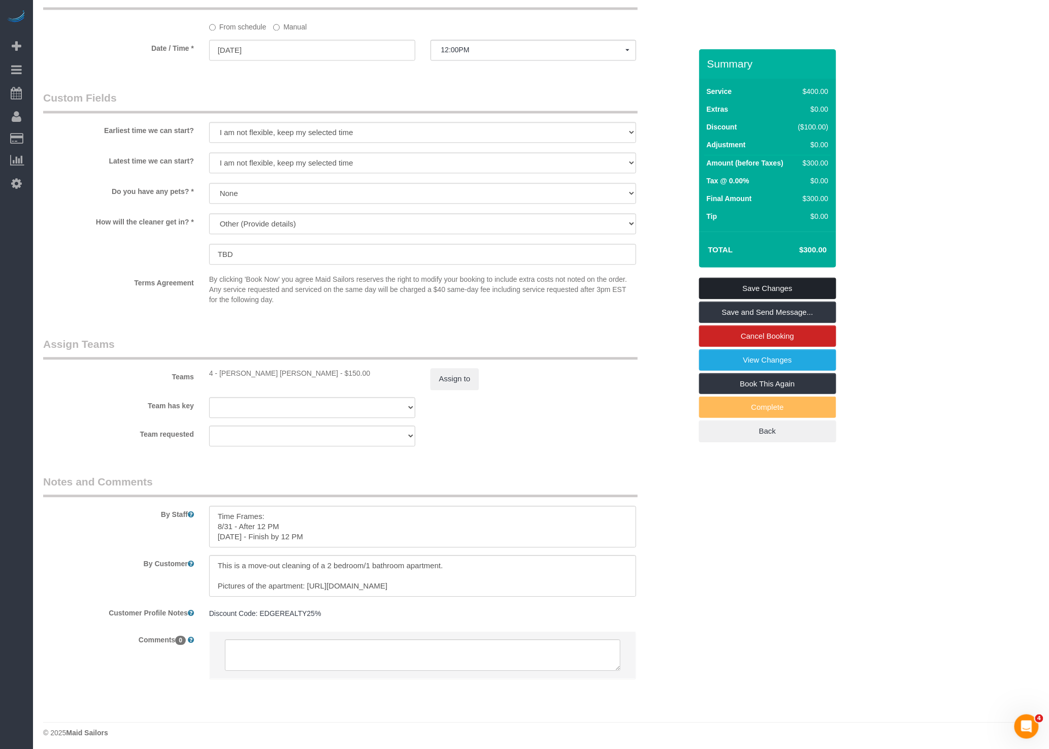
click at [745, 293] on link "Save Changes" at bounding box center [767, 288] width 137 height 21
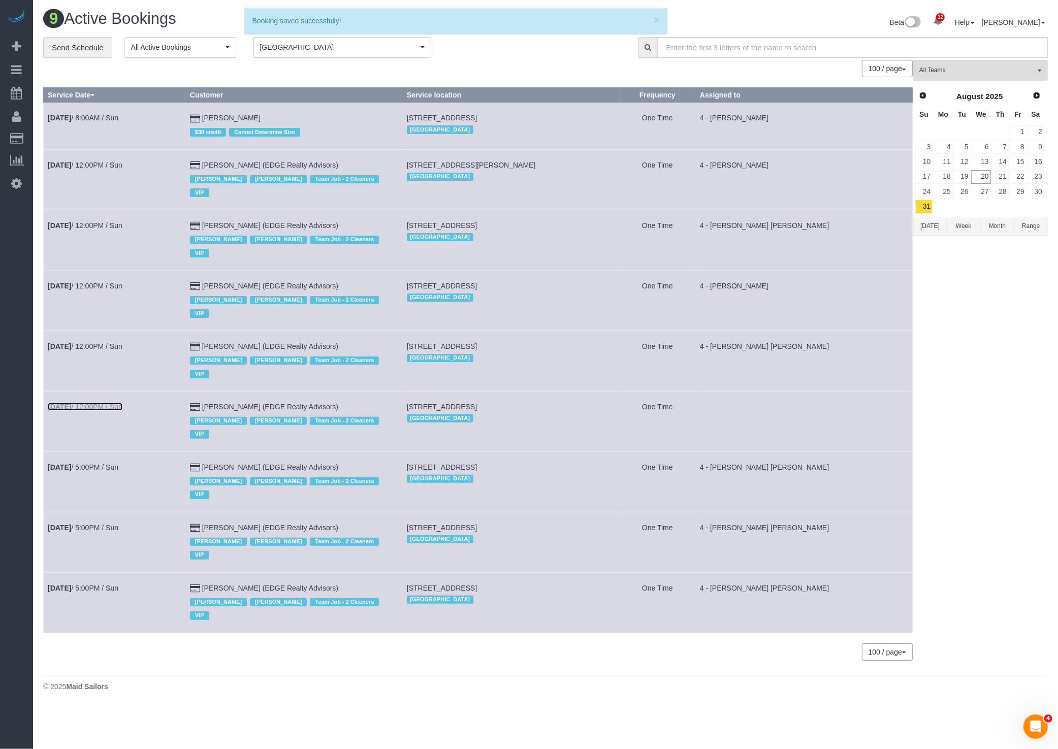
click at [122, 403] on link "[DATE] 12:00PM / Sun" at bounding box center [85, 407] width 75 height 8
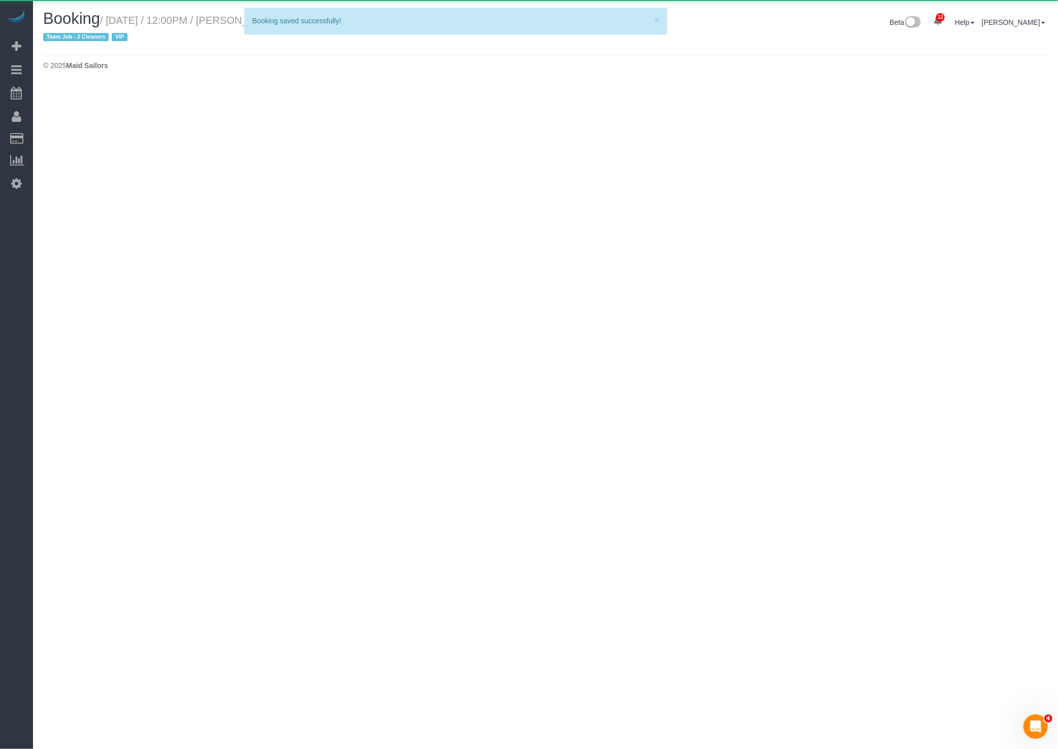
select select "MA"
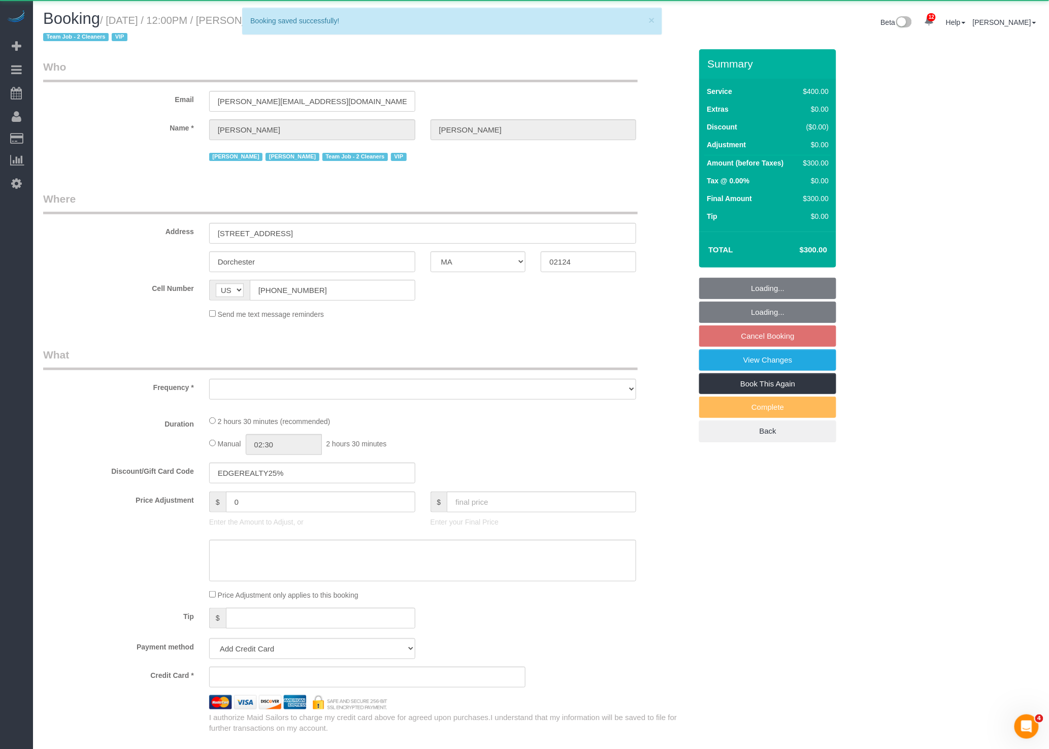
select select "object:9423"
select select "2"
select select "150"
select select "spot285"
select select "number:89"
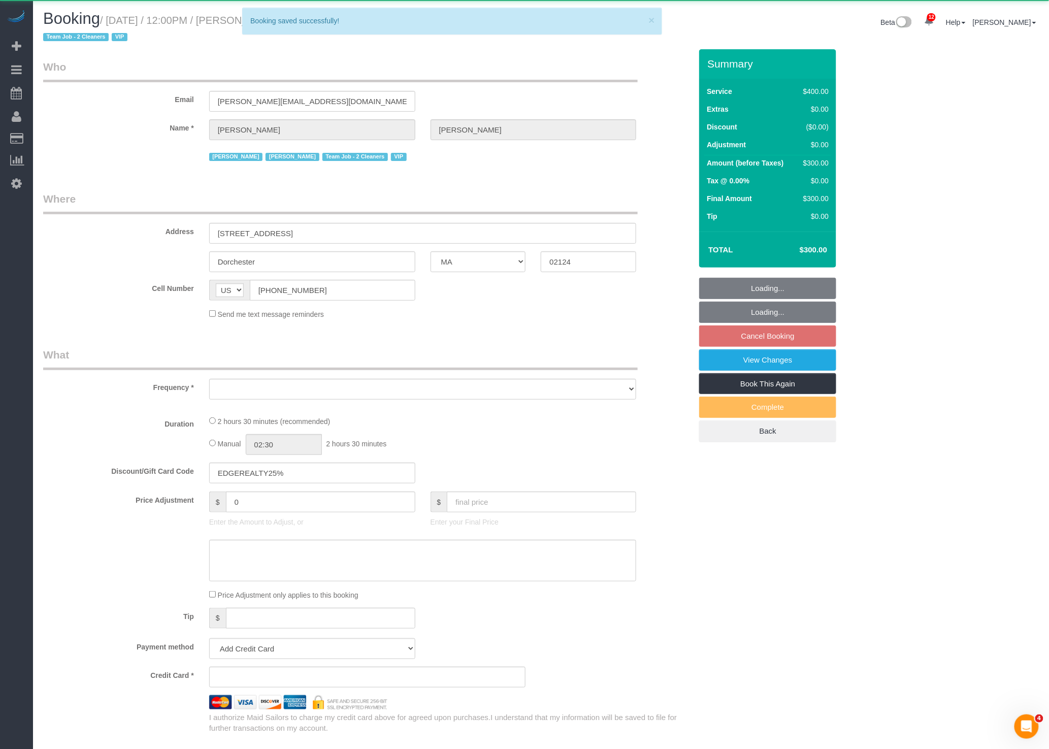
select select "number:90"
select select "number:15"
select select "number:7"
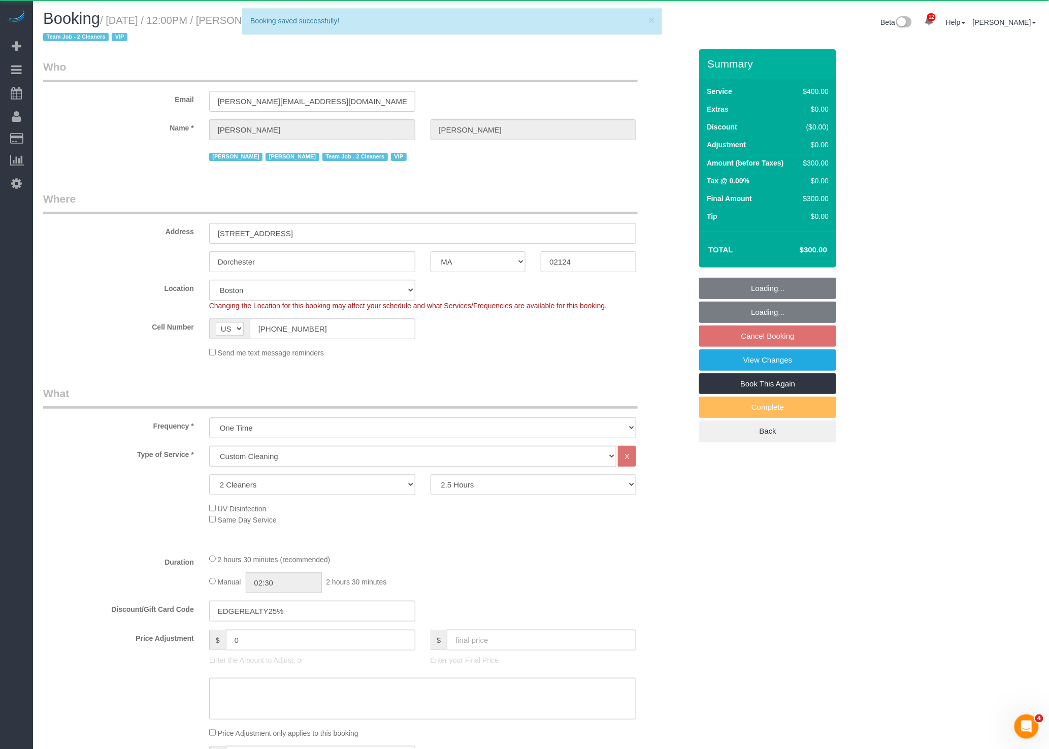
select select "object:9752"
select select
select select "string:stripe-pm_1NctNu4VGloSiKo7xER55rCs"
select select "spot341"
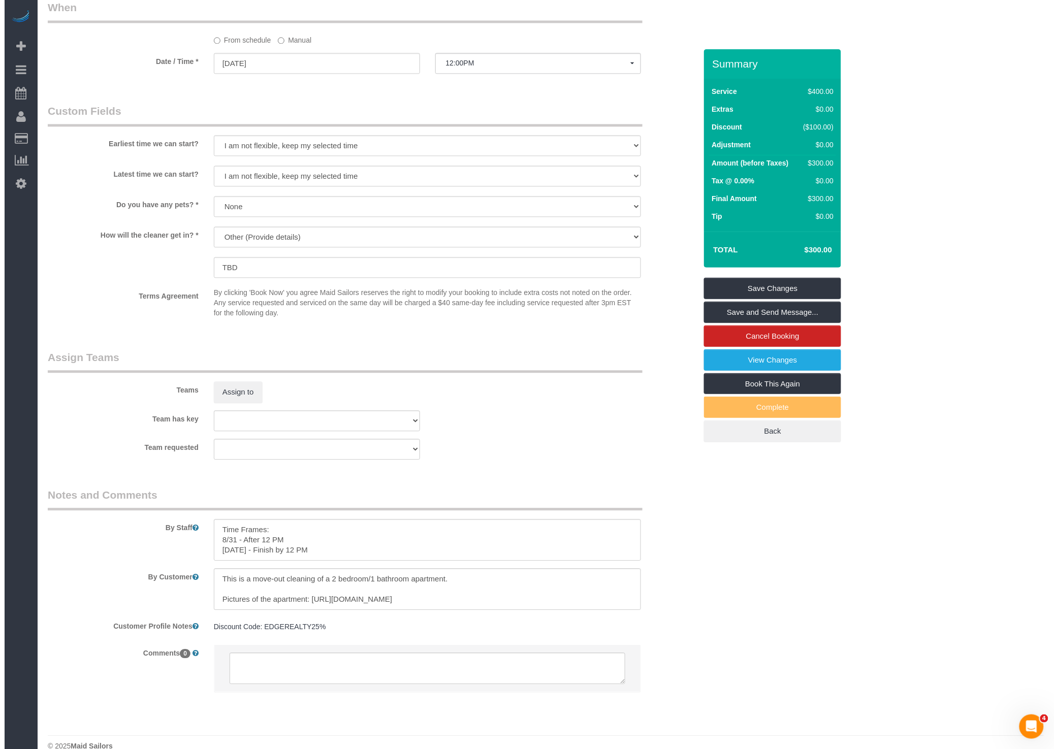
scroll to position [838, 0]
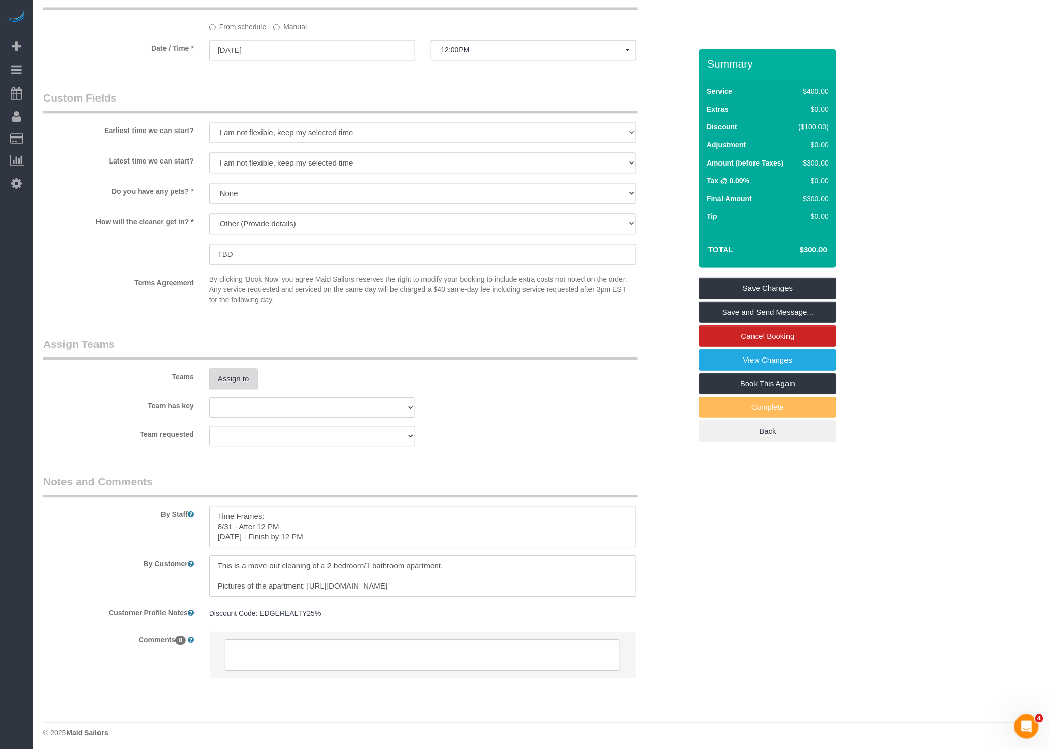
click at [243, 386] on button "Assign to" at bounding box center [233, 378] width 49 height 21
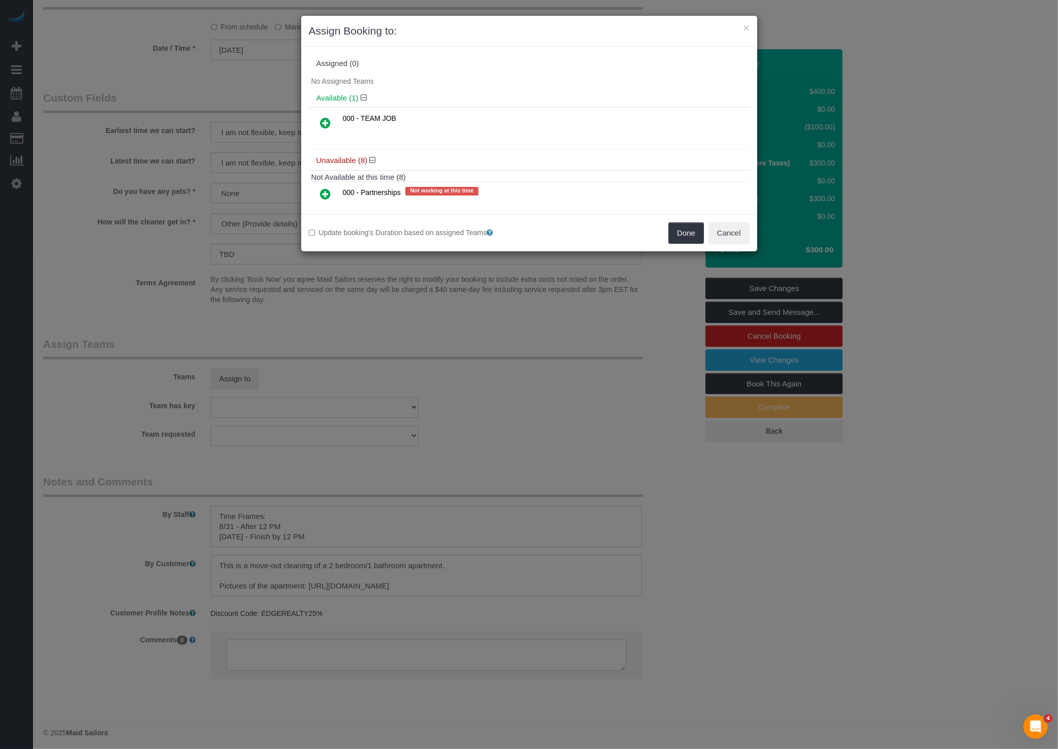
scroll to position [191, 0]
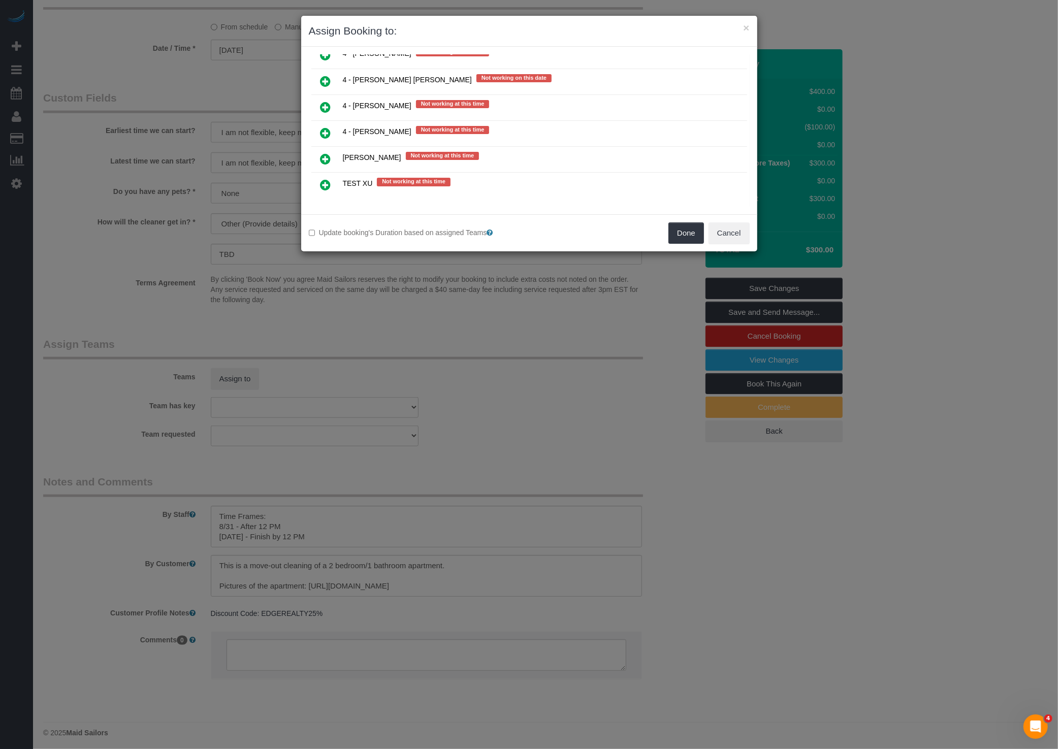
click at [320, 80] on icon at bounding box center [325, 81] width 11 height 12
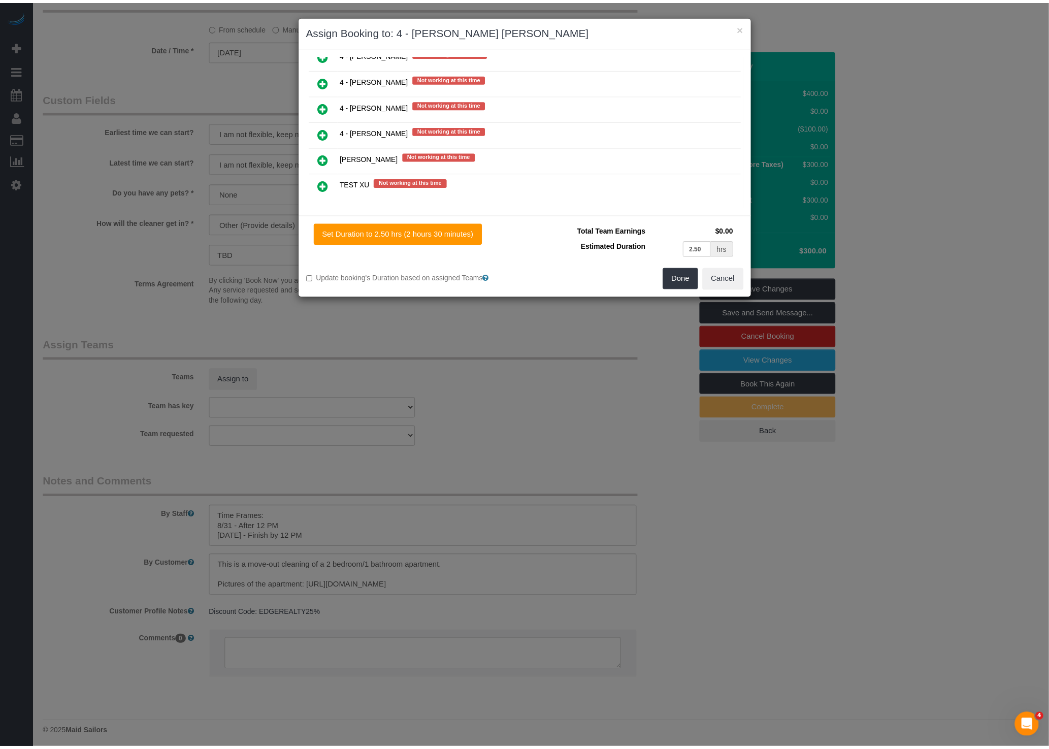
scroll to position [0, 0]
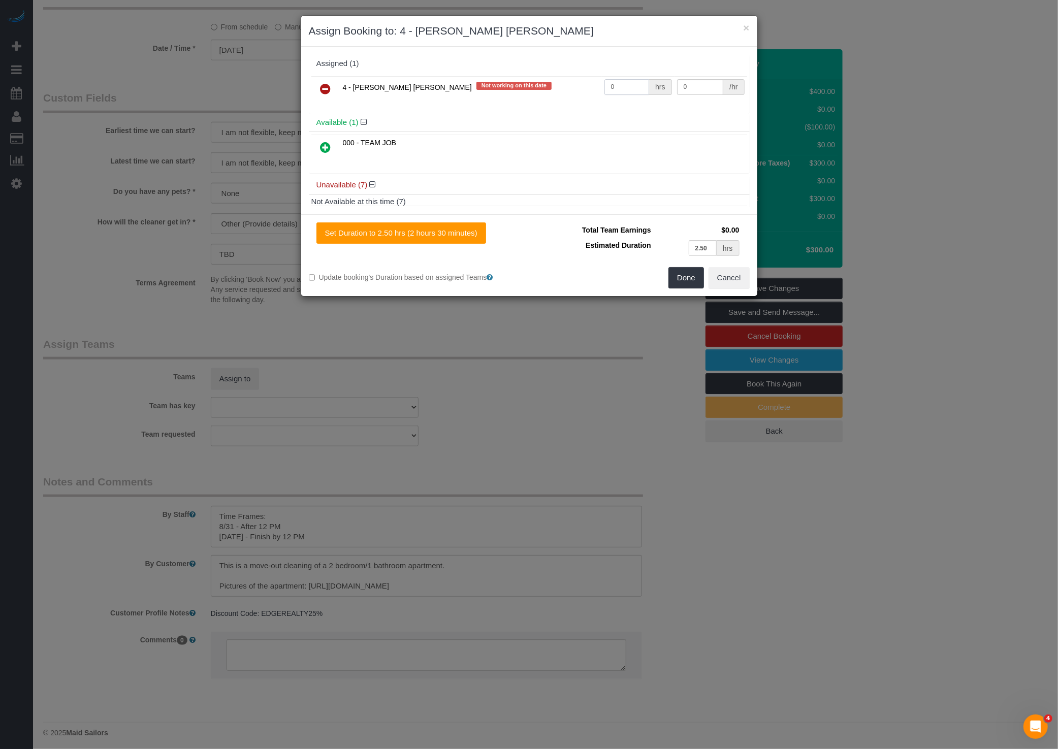
click at [632, 90] on input "0" at bounding box center [626, 87] width 45 height 16
type input "1"
click at [688, 82] on input "0" at bounding box center [700, 87] width 47 height 16
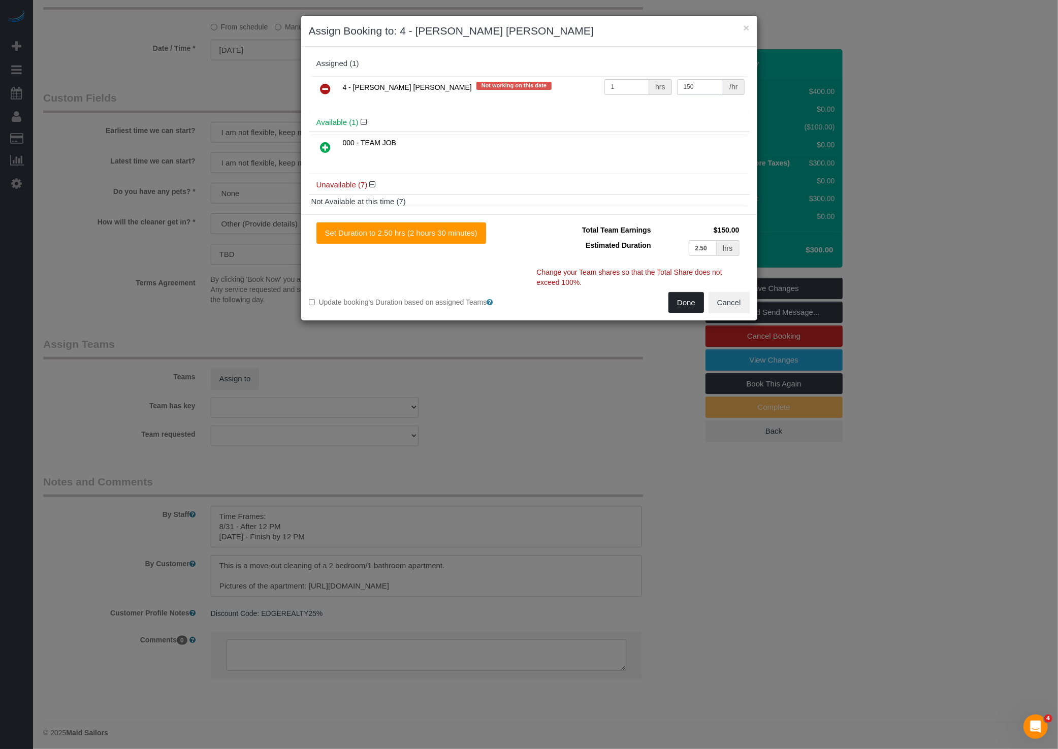
type input "150"
click at [685, 309] on button "Done" at bounding box center [686, 302] width 36 height 21
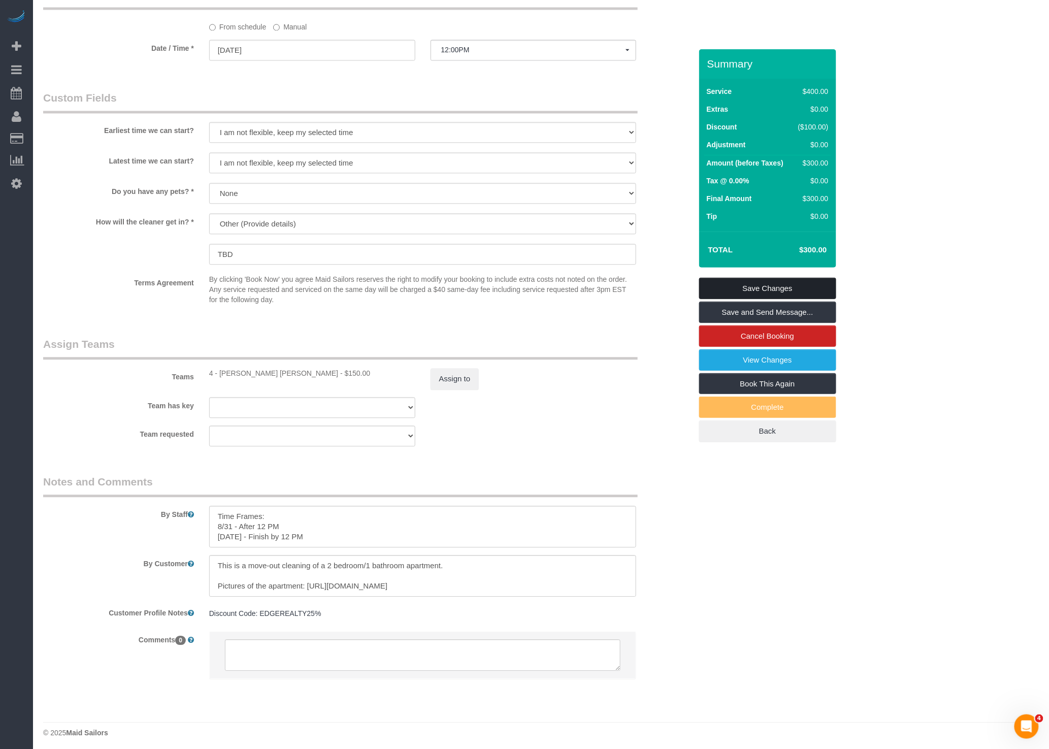
click at [778, 288] on link "Save Changes" at bounding box center [767, 288] width 137 height 21
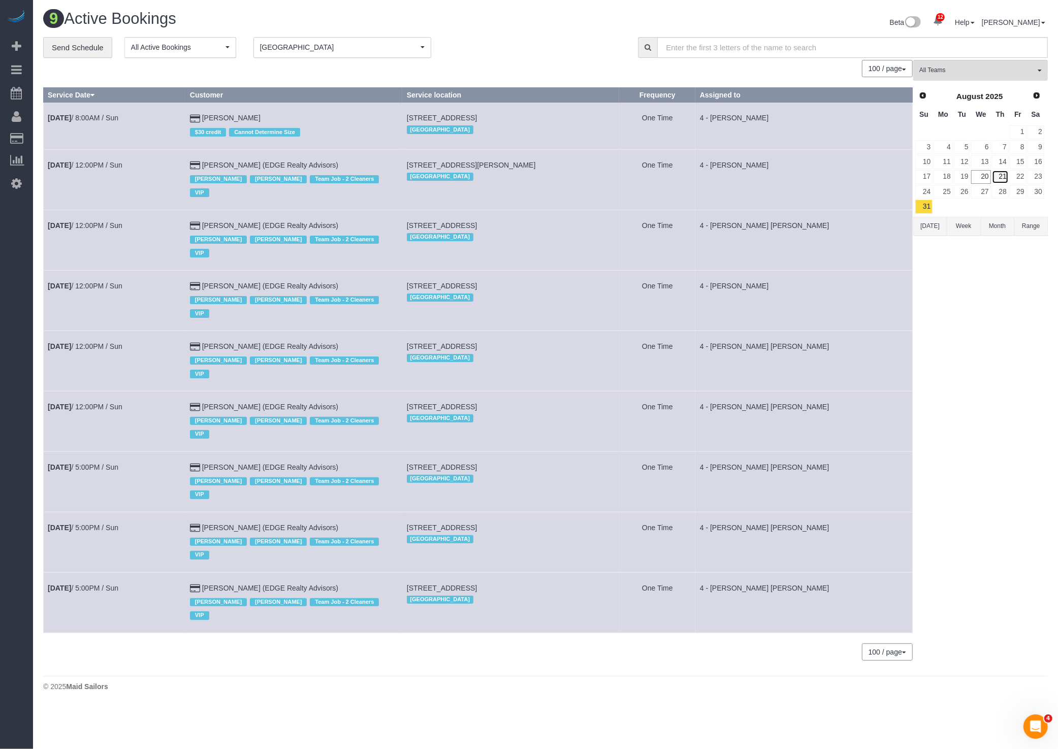
click at [997, 170] on link "21" at bounding box center [1000, 177] width 17 height 14
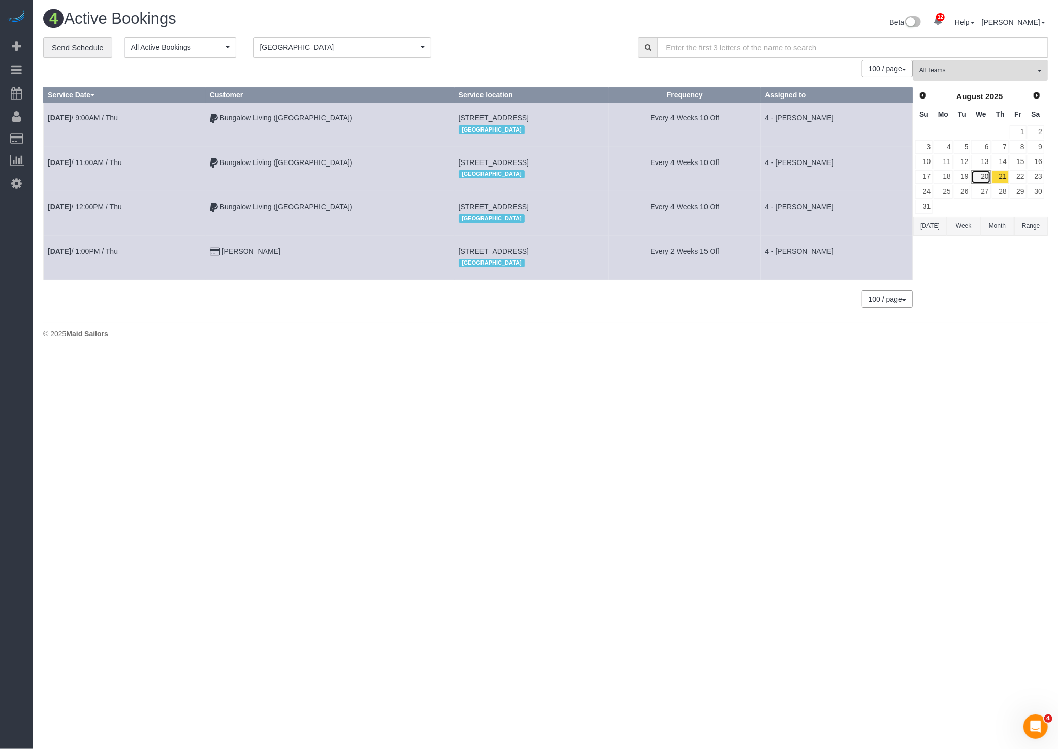
click at [988, 172] on link "20" at bounding box center [980, 177] width 19 height 14
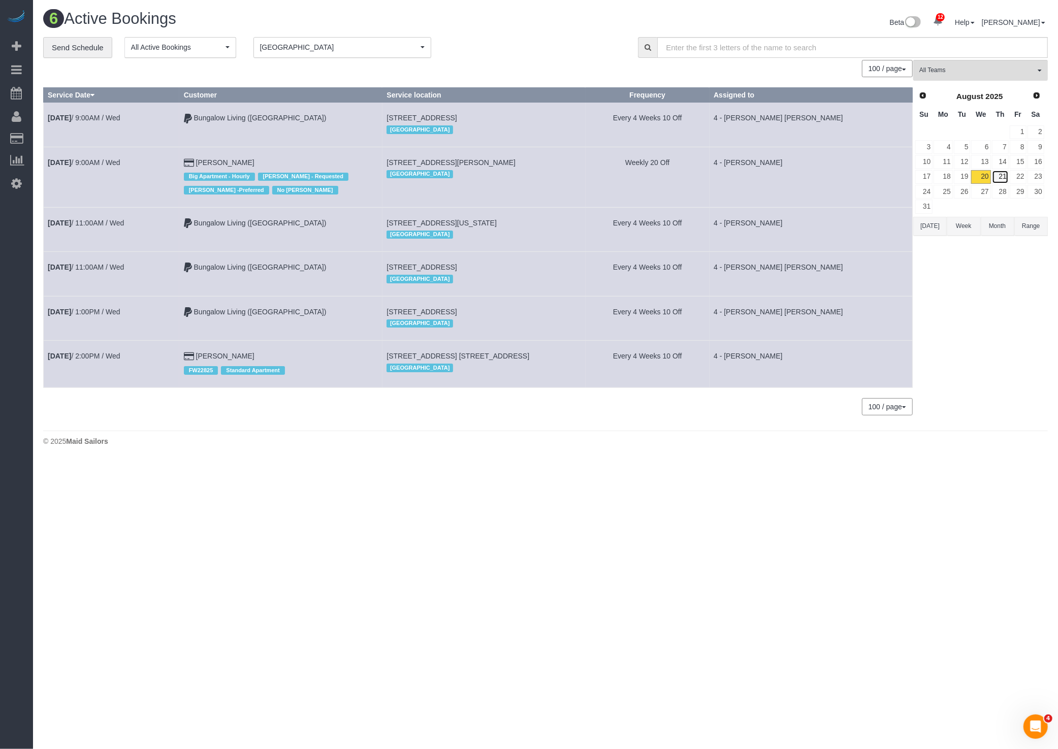
click at [994, 176] on link "21" at bounding box center [1000, 177] width 17 height 14
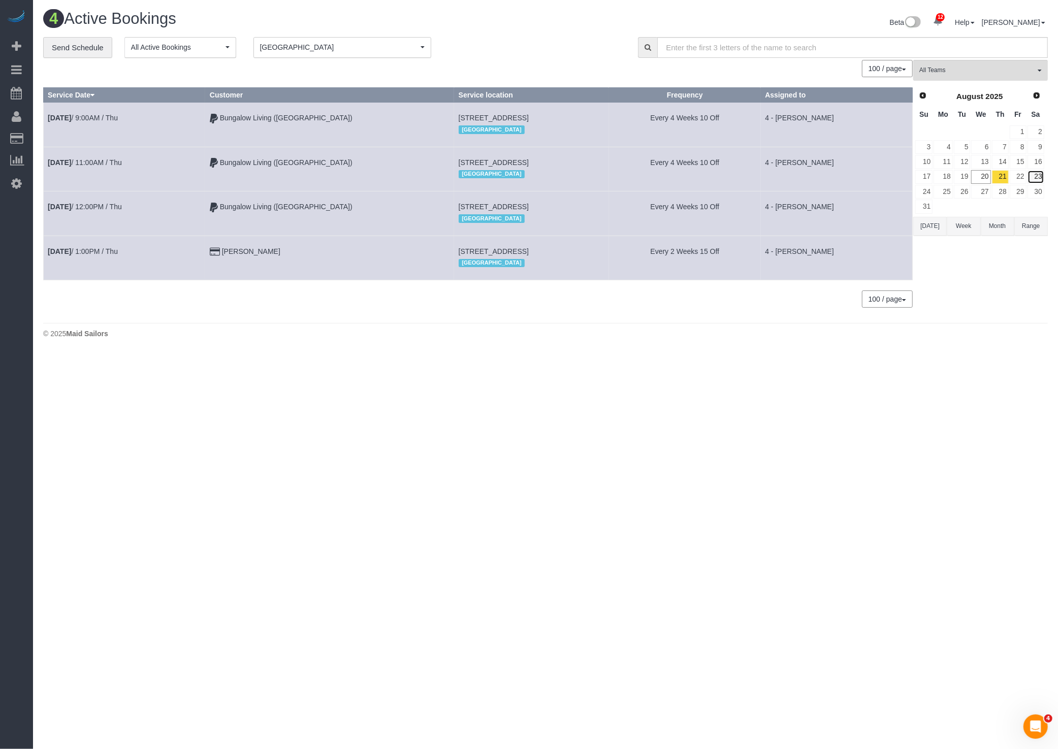
click at [1027, 172] on link "23" at bounding box center [1035, 177] width 17 height 14
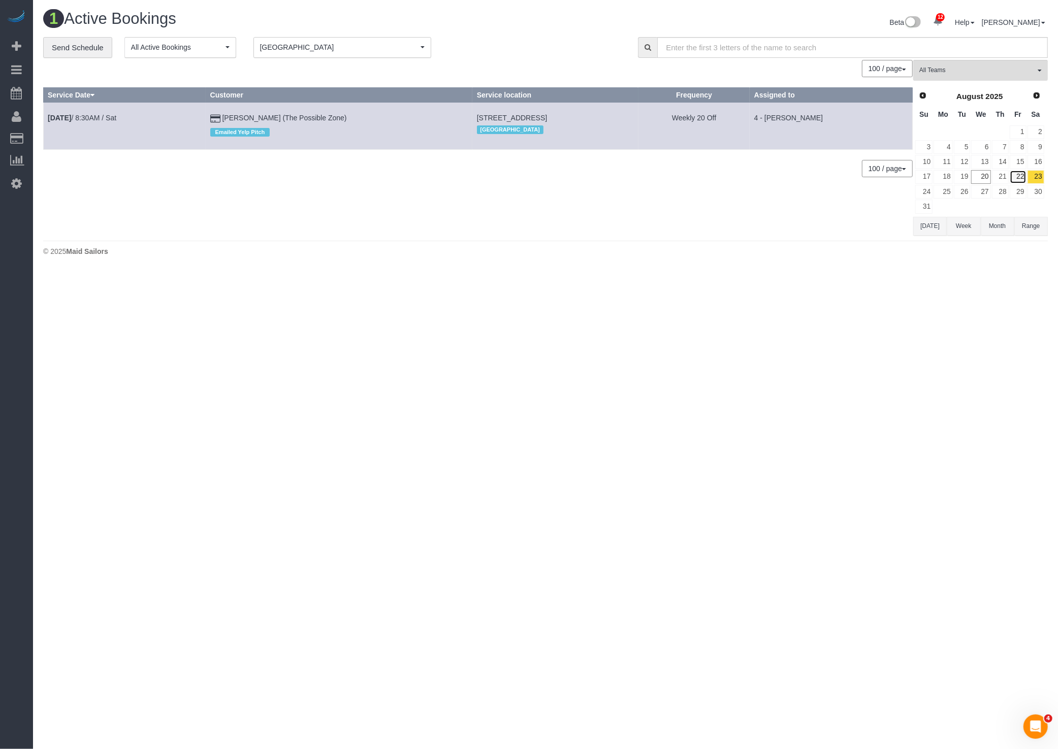
click at [1021, 173] on link "22" at bounding box center [1018, 177] width 17 height 14
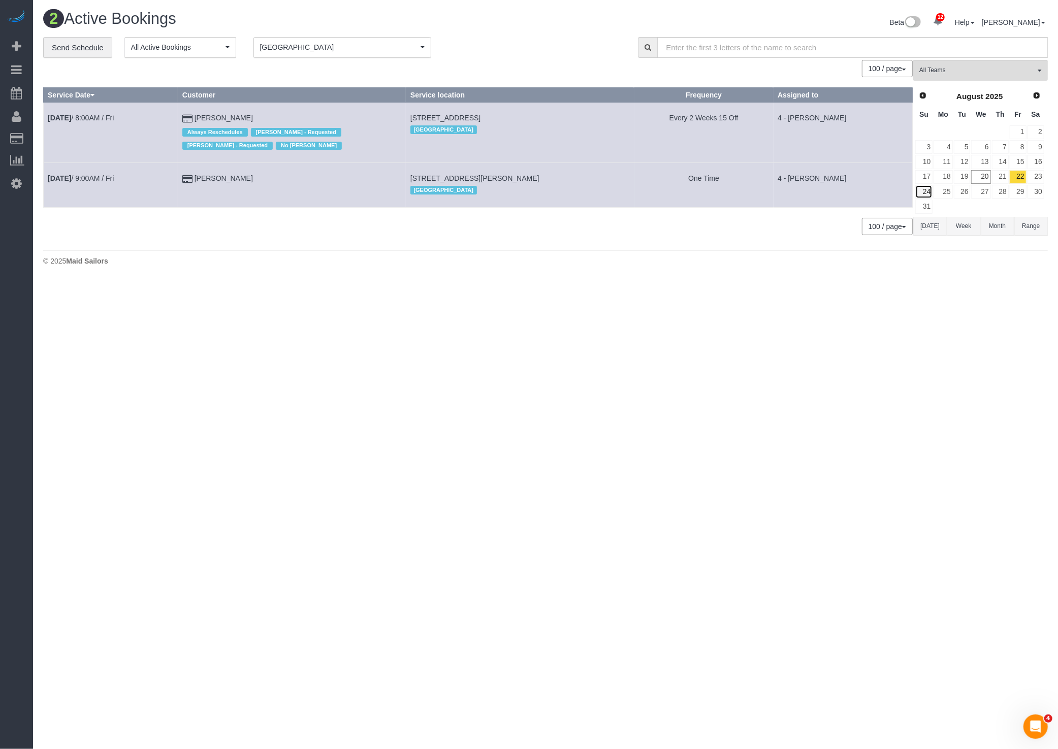
click at [931, 187] on link "24" at bounding box center [923, 192] width 17 height 14
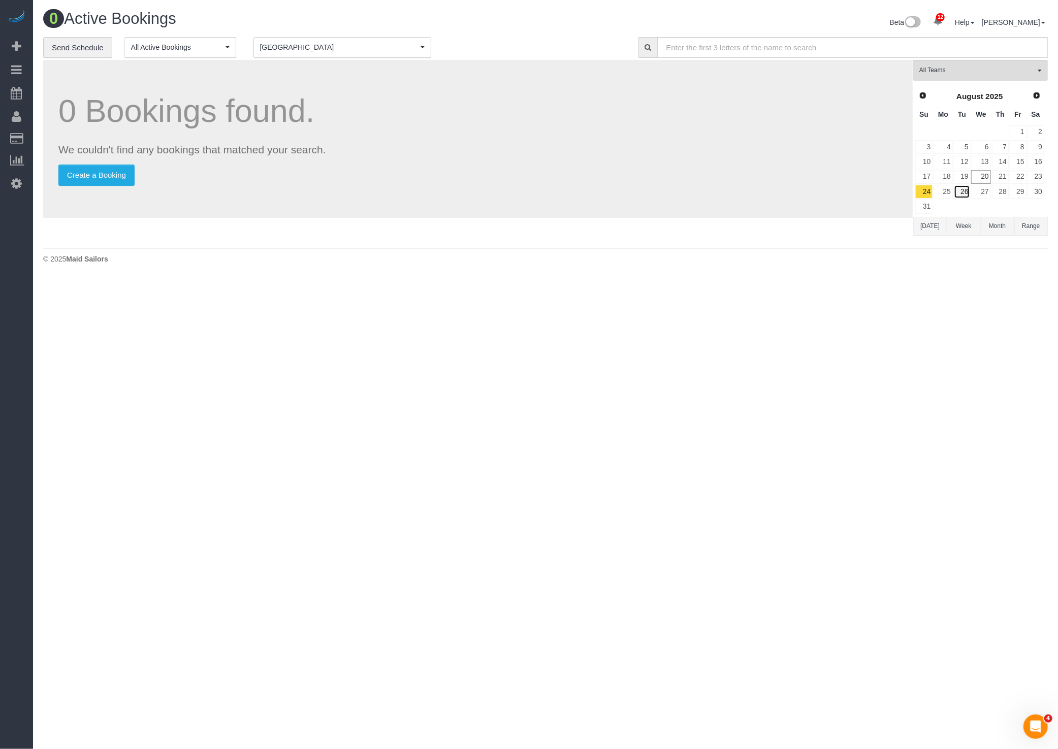
click at [957, 188] on link "26" at bounding box center [962, 192] width 17 height 14
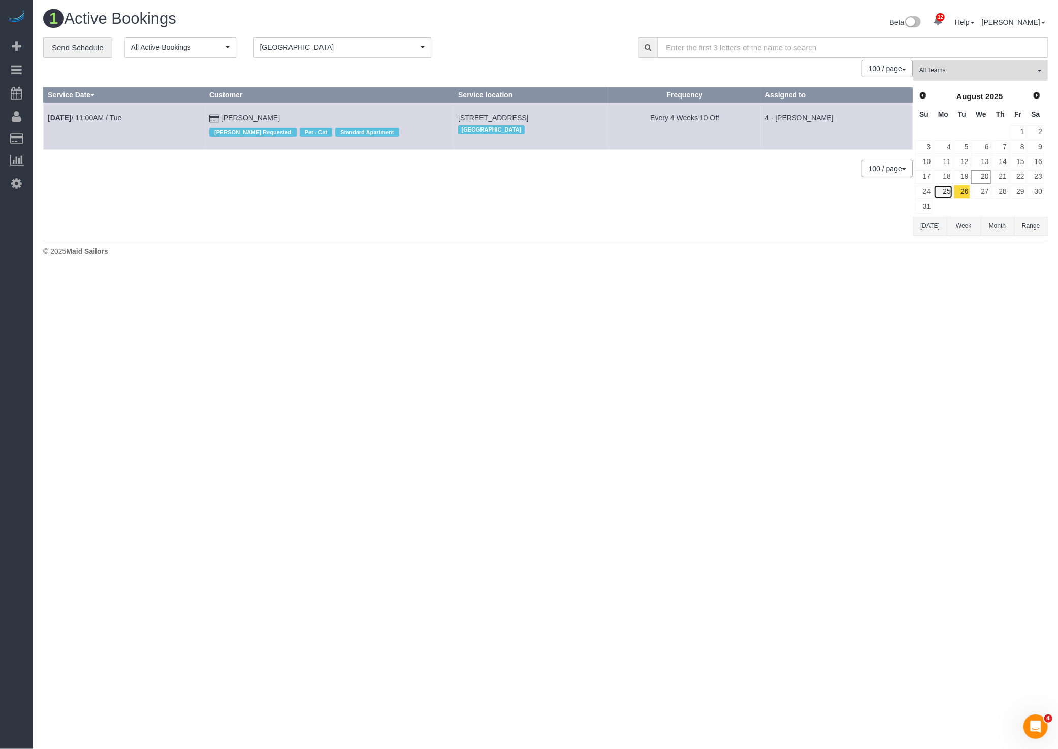
click at [947, 188] on link "25" at bounding box center [942, 192] width 19 height 14
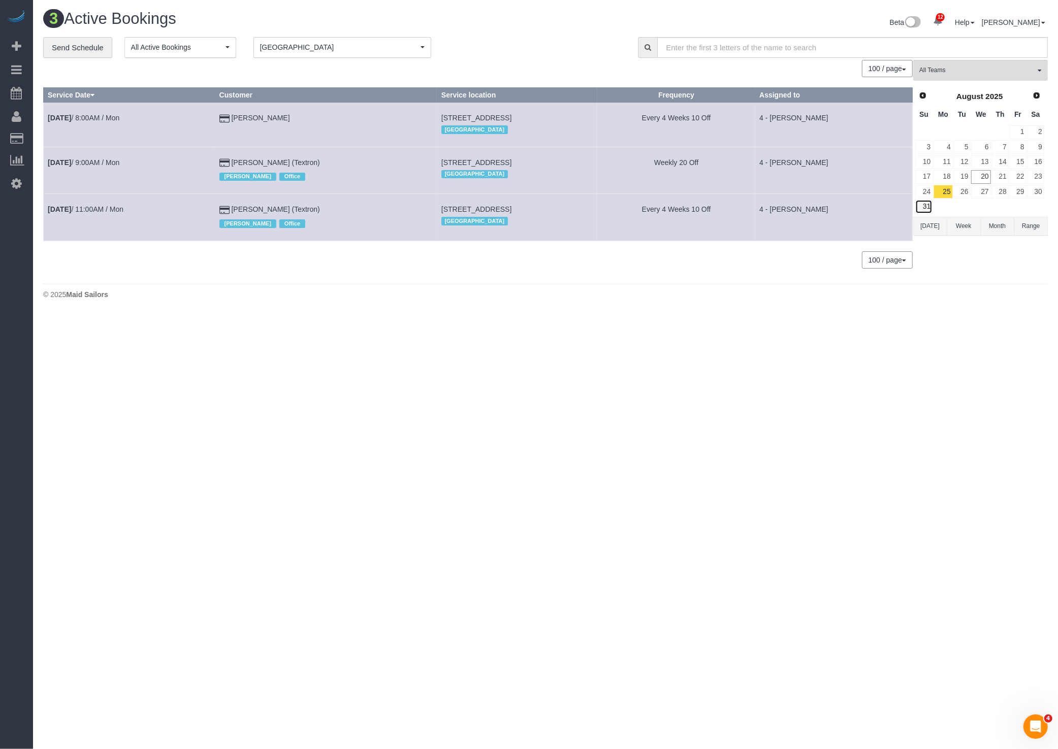
click at [918, 208] on link "31" at bounding box center [923, 207] width 17 height 14
click at [920, 205] on link "31" at bounding box center [923, 207] width 17 height 14
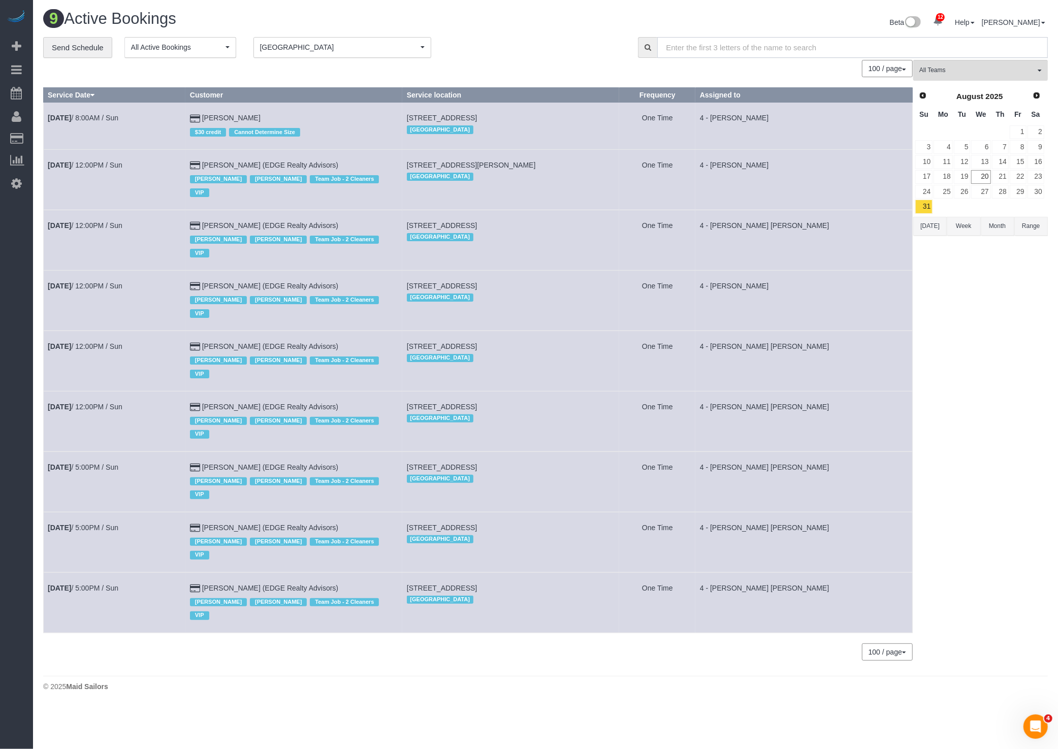
click at [793, 42] on input "text" at bounding box center [852, 47] width 391 height 21
click at [953, 62] on button "All Teams" at bounding box center [980, 70] width 135 height 21
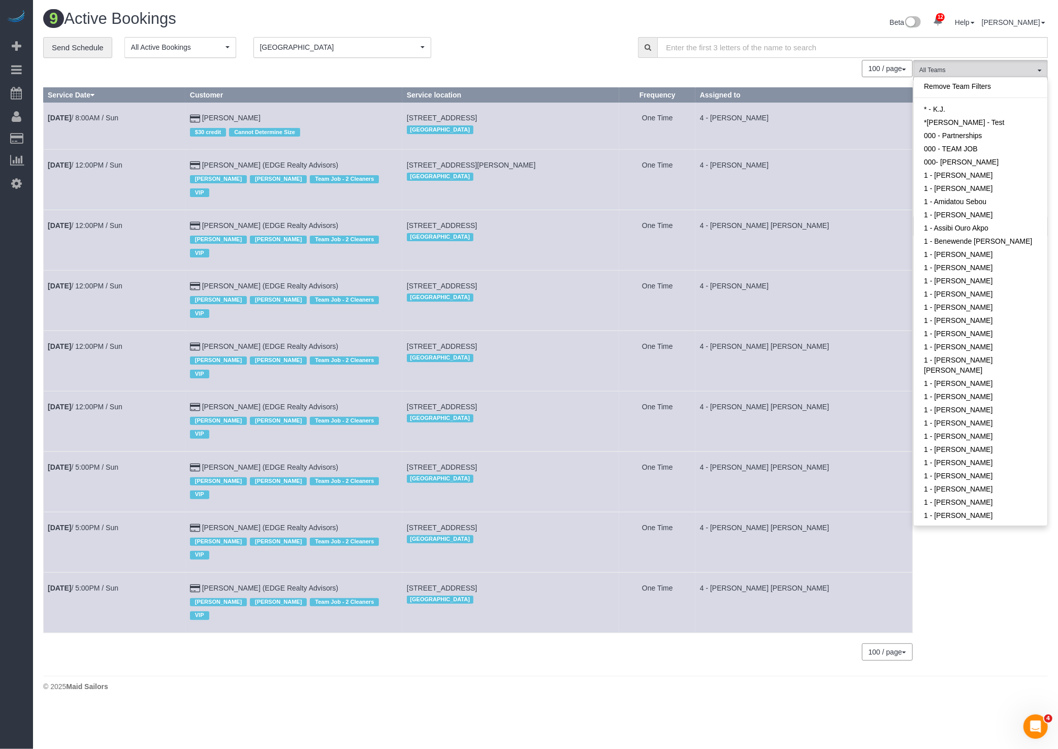
click at [599, 100] on th "Service location" at bounding box center [510, 95] width 217 height 15
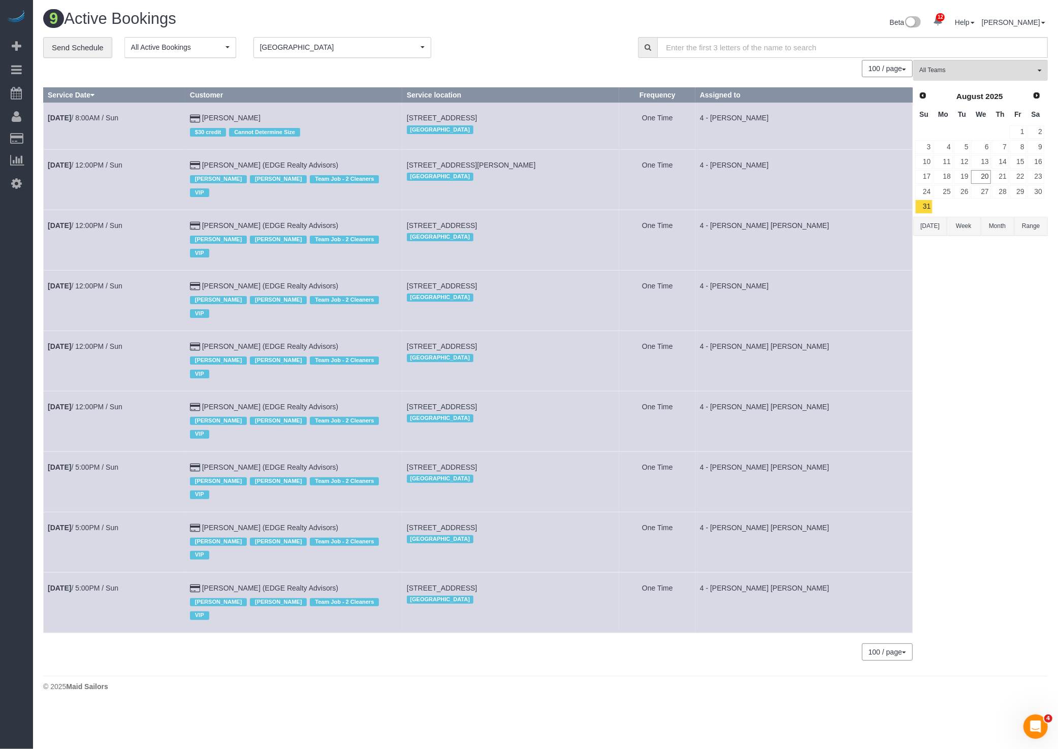
drag, startPoint x: 749, startPoint y: 208, endPoint x: 507, endPoint y: 211, distance: 242.3
click at [508, 211] on tr "[DATE] 12:00PM / Sun [PERSON_NAME] (EDGE Realty Advisors) [PERSON_NAME] [PERSON…" at bounding box center [478, 240] width 869 height 60
drag, startPoint x: 584, startPoint y: 297, endPoint x: 451, endPoint y: 299, distance: 132.6
click at [442, 331] on td "[STREET_ADDRESS] [GEOGRAPHIC_DATA]" at bounding box center [510, 361] width 217 height 60
drag, startPoint x: 611, startPoint y: 342, endPoint x: 498, endPoint y: 343, distance: 113.2
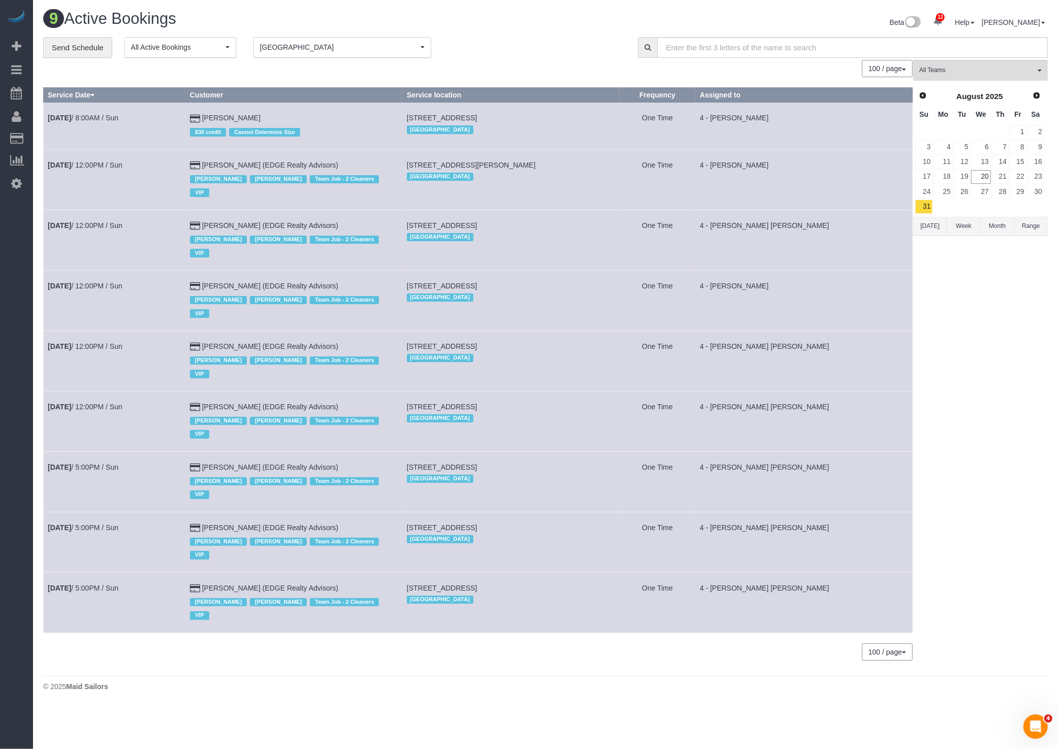
click at [498, 391] on td "[STREET_ADDRESS] [GEOGRAPHIC_DATA]" at bounding box center [510, 421] width 217 height 60
click at [106, 463] on link "[DATE] 5:00PM / Sun" at bounding box center [83, 467] width 71 height 8
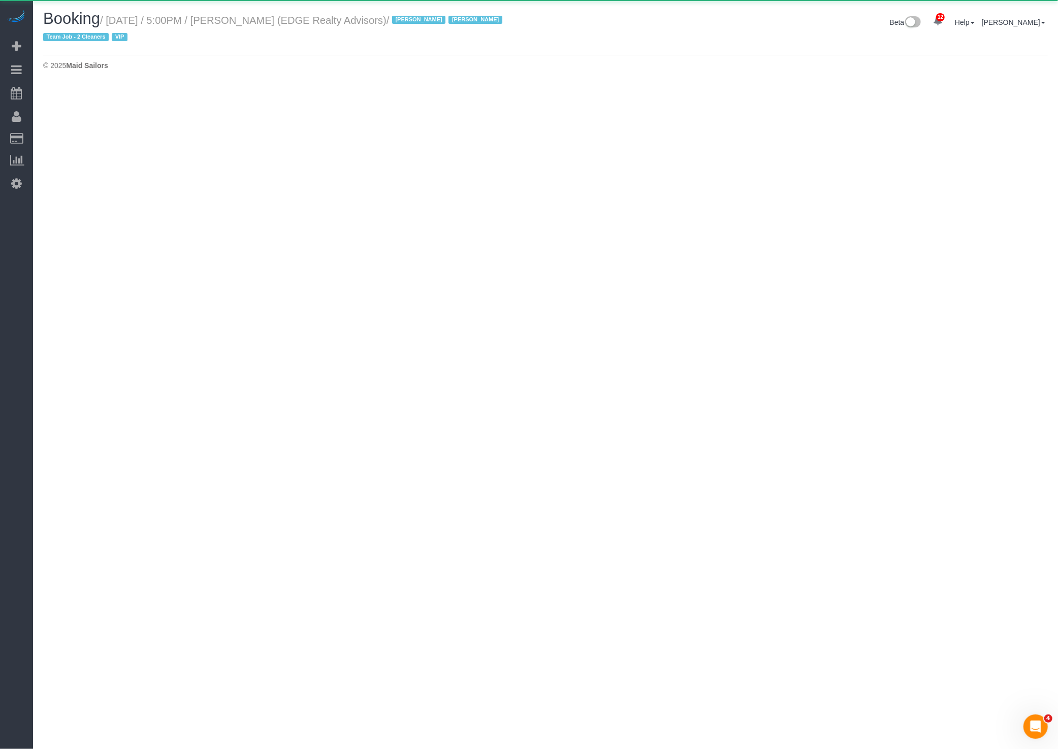
select select "MA"
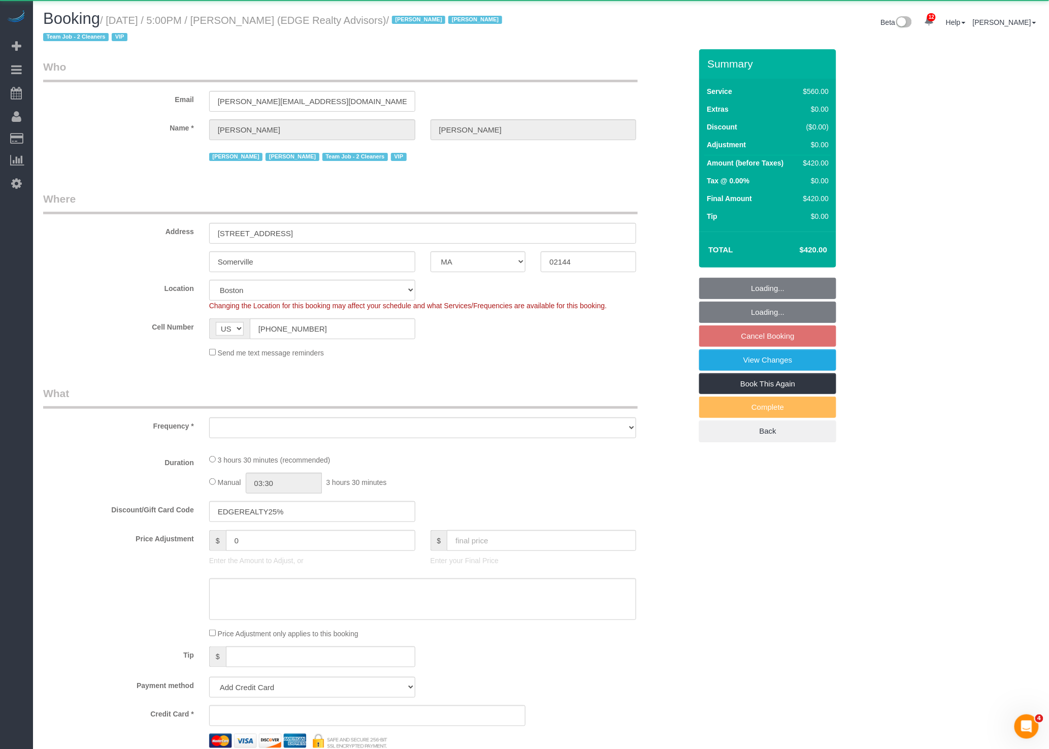
select select "2"
select select "210"
select select "number:89"
select select "number:90"
select select "number:15"
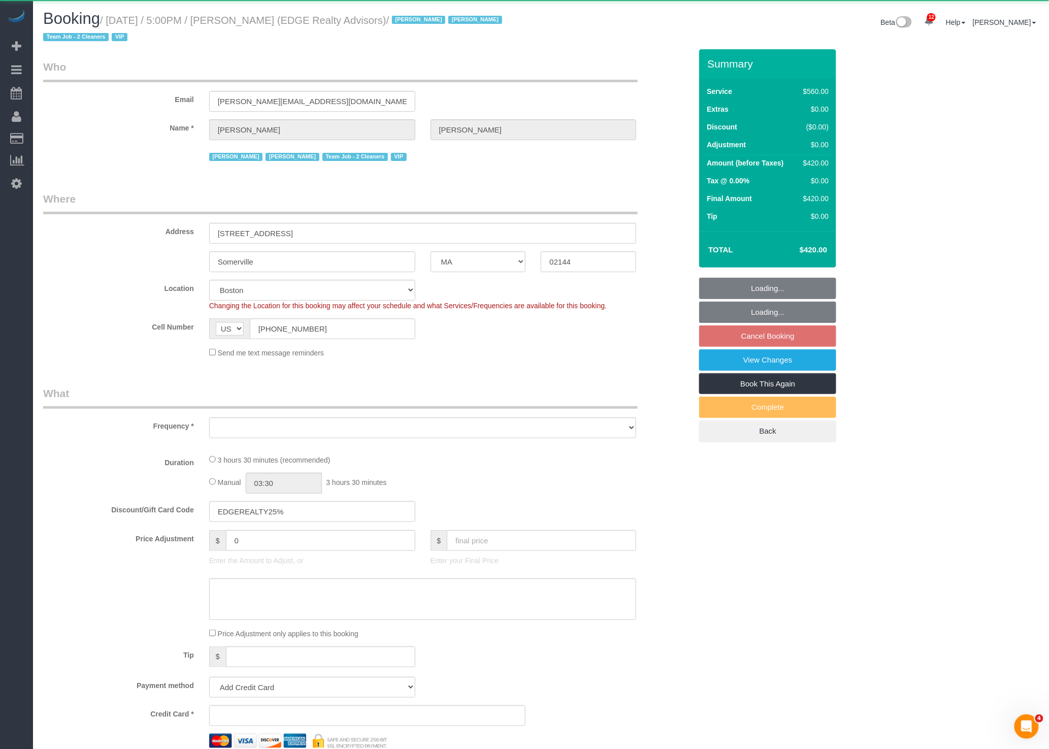
select select "number:7"
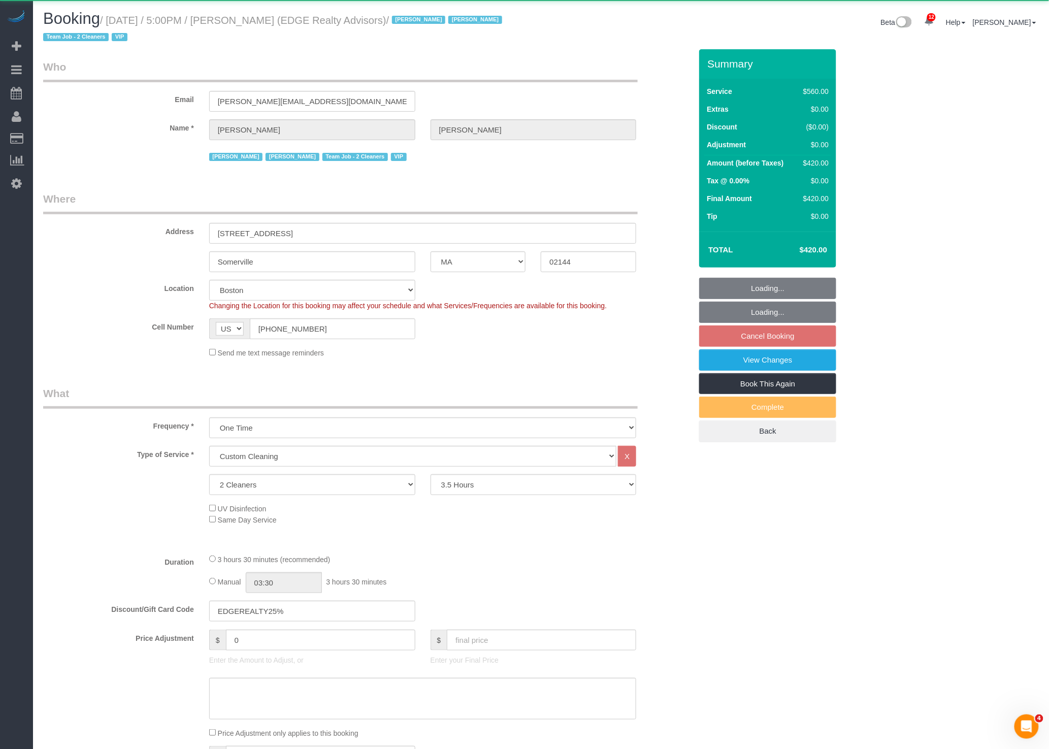
select select "object:11857"
select select "string:stripe-pm_1NctNu4VGloSiKo7xER55rCs"
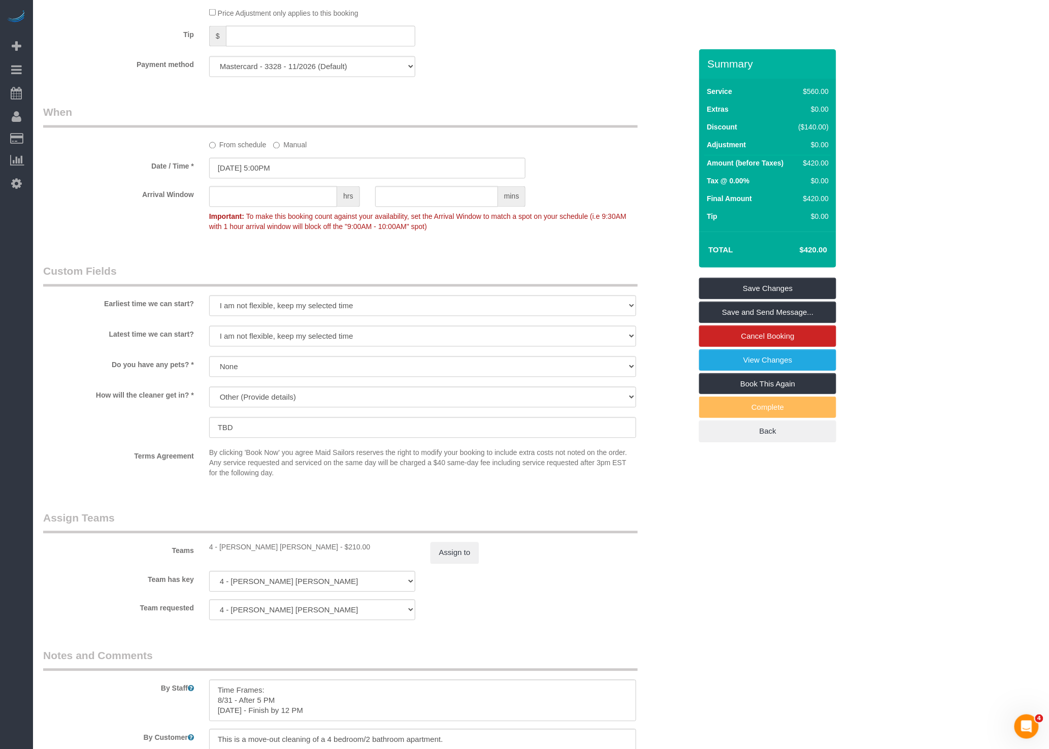
scroll to position [895, 0]
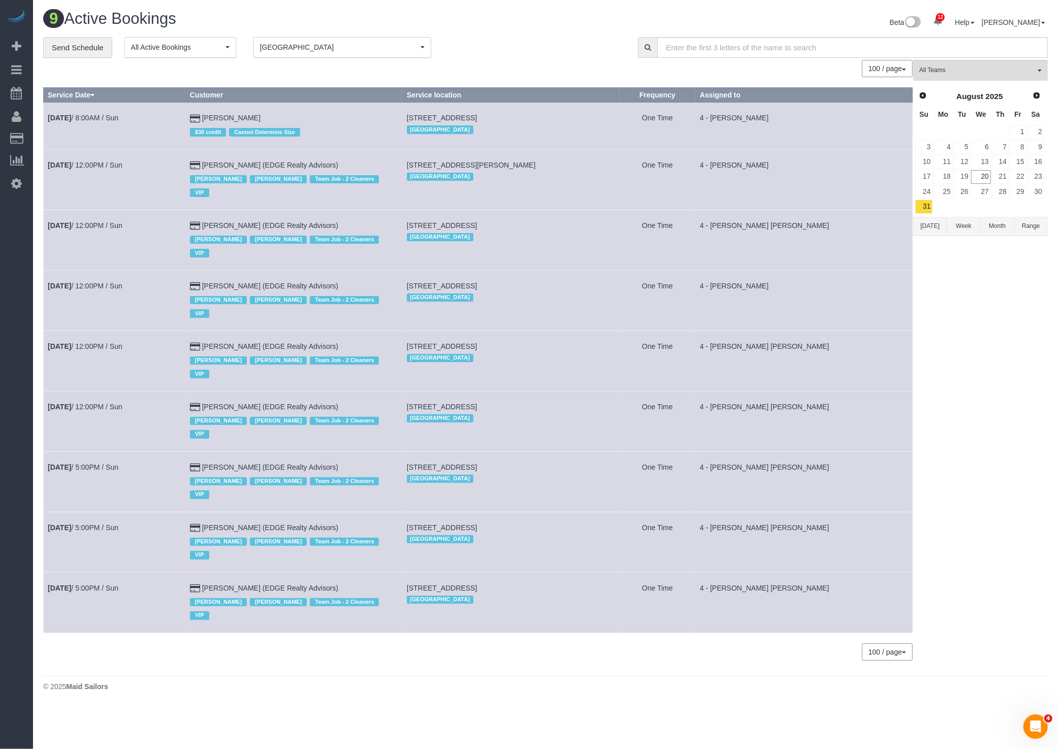
click at [594, 391] on td "[STREET_ADDRESS] [GEOGRAPHIC_DATA]" at bounding box center [510, 421] width 217 height 60
click at [1041, 96] on span "Next" at bounding box center [1037, 95] width 8 height 8
click at [950, 129] on link "1" at bounding box center [942, 132] width 19 height 14
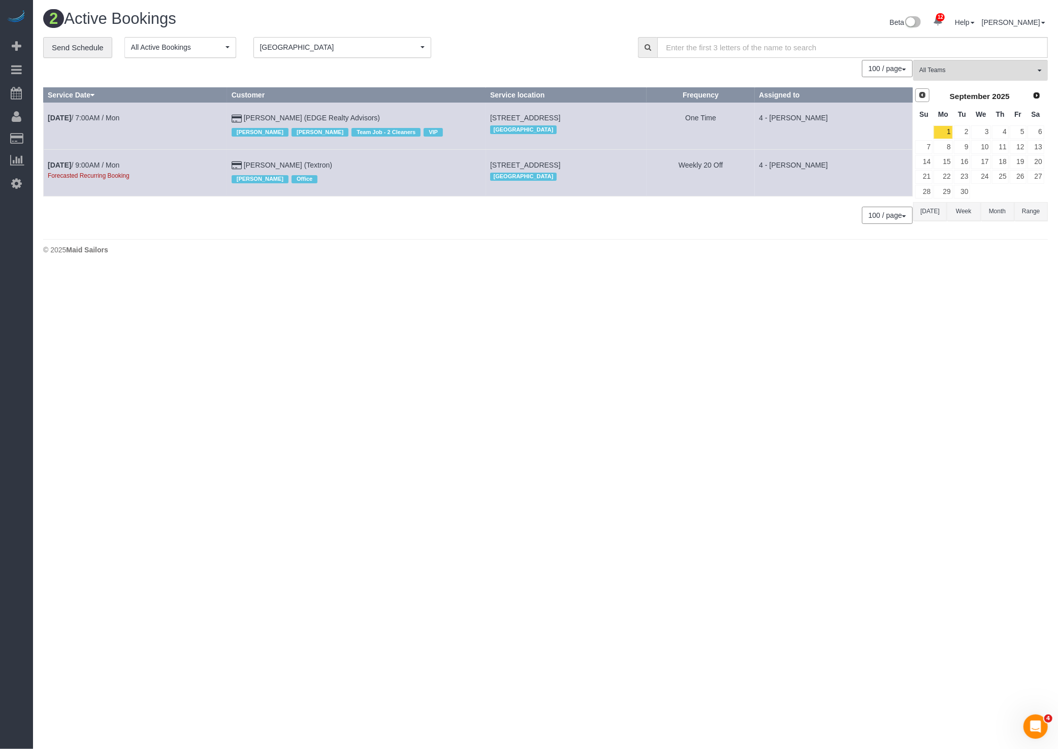
click at [920, 92] on span "Prev" at bounding box center [922, 95] width 8 height 8
click at [905, 195] on div "0 Bookings found. We couldn't find any bookings that matched your search. Creat…" at bounding box center [478, 148] width 870 height 176
click at [919, 200] on link "31" at bounding box center [923, 207] width 17 height 14
click at [637, 359] on body "12 Beta Your Notifications You have 0 alerts × You have 5 to charge for [DATE] …" at bounding box center [529, 374] width 1058 height 749
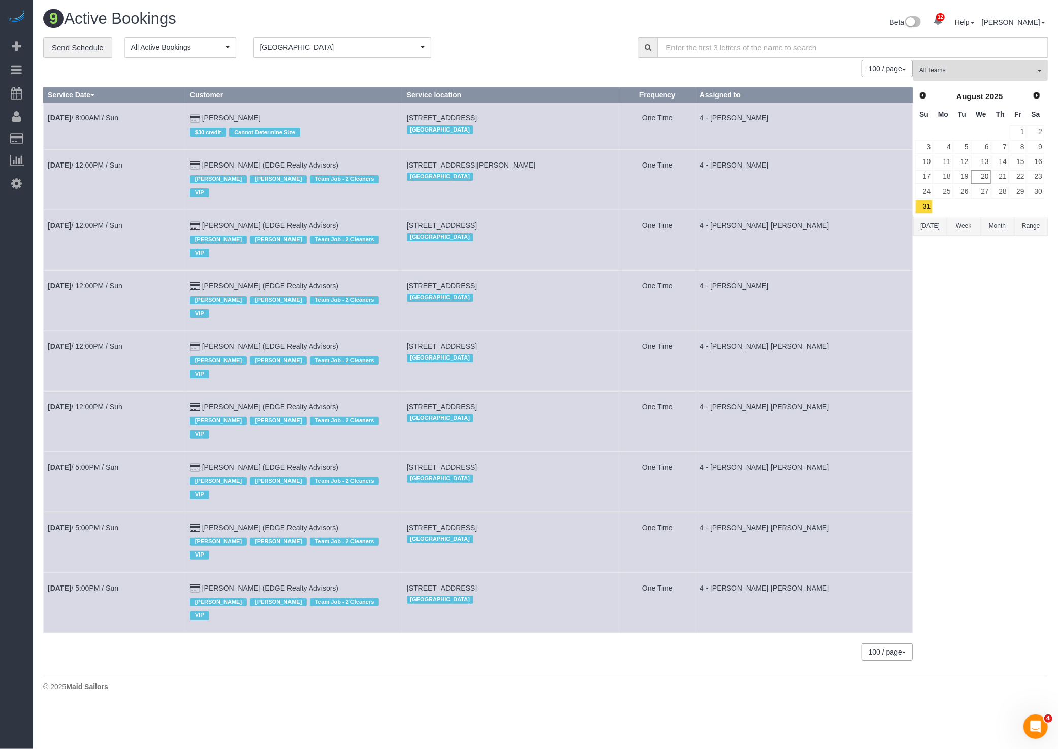
click at [481, 183] on td "[STREET_ADDRESS][PERSON_NAME] [GEOGRAPHIC_DATA]" at bounding box center [510, 179] width 217 height 60
click at [561, 44] on div "**********" at bounding box center [332, 47] width 579 height 21
click at [1035, 98] on link "Next" at bounding box center [1037, 95] width 14 height 14
click at [949, 126] on link "1" at bounding box center [942, 132] width 19 height 14
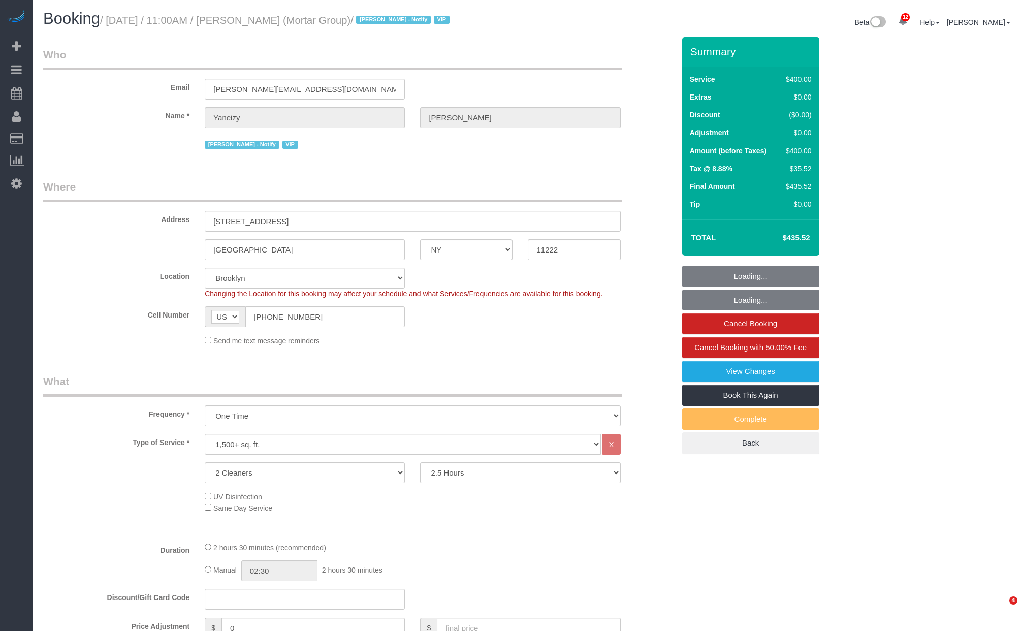
select select "NY"
select select "150"
select select "string:stripe-pm_1RxZJL4VGloSiKo7iUGHdhnx"
select select "spot1"
select select "number:89"
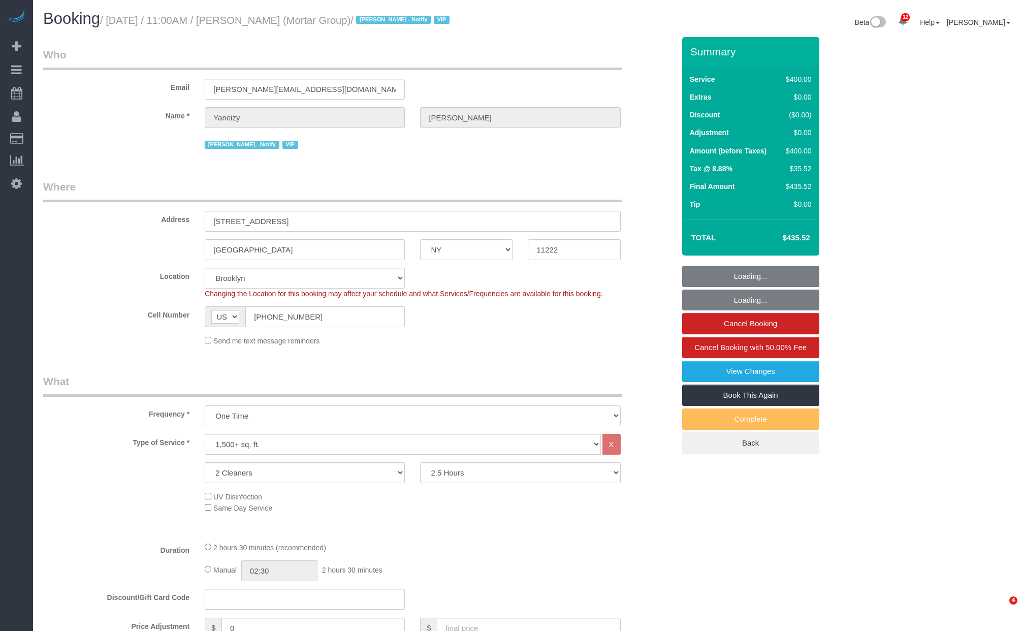
select select "number:90"
select select "number:15"
select select "number:5"
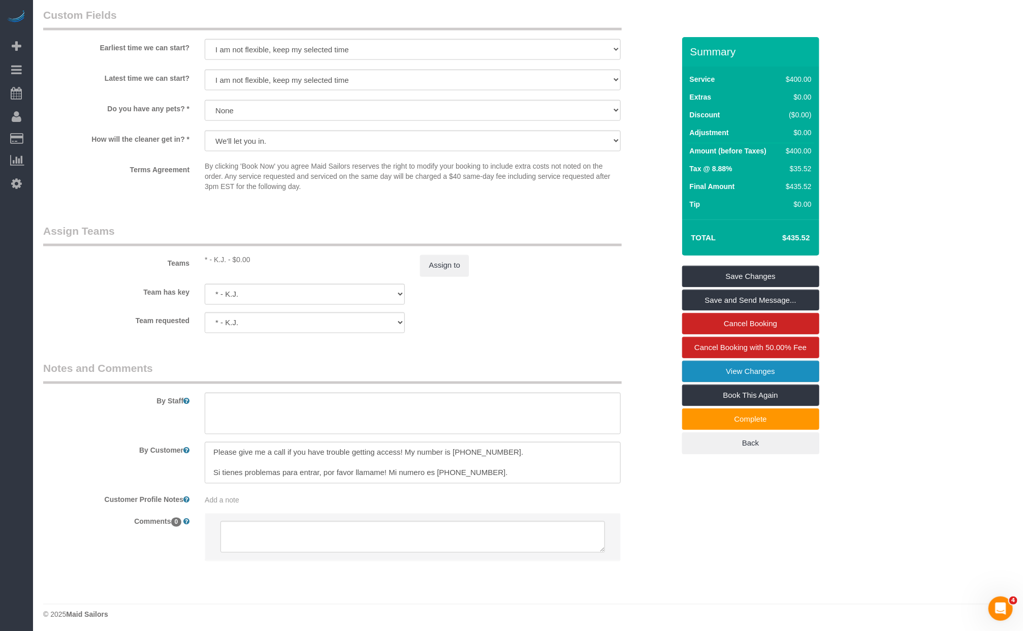
click at [739, 373] on link "View Changes" at bounding box center [750, 371] width 137 height 21
click at [181, 239] on div "× Changes report Who What When System The "Booking 1 Day Reminder SMS" was sent…" at bounding box center [511, 315] width 1023 height 631
click at [765, 371] on link "View Changes" at bounding box center [750, 371] width 137 height 21
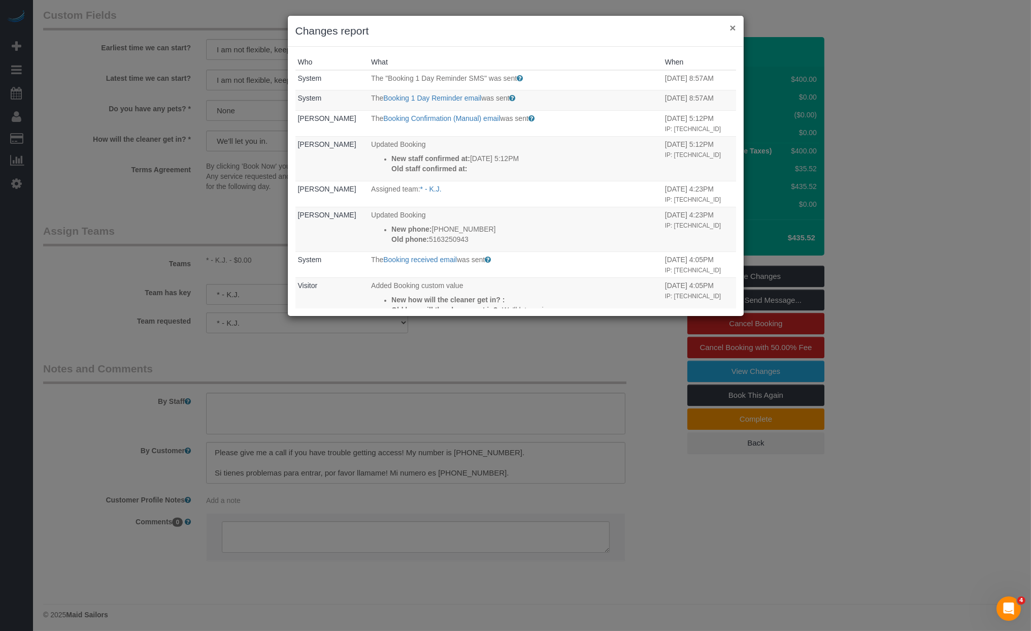
click at [732, 30] on button "×" at bounding box center [733, 27] width 6 height 11
